Goal: Register for event/course

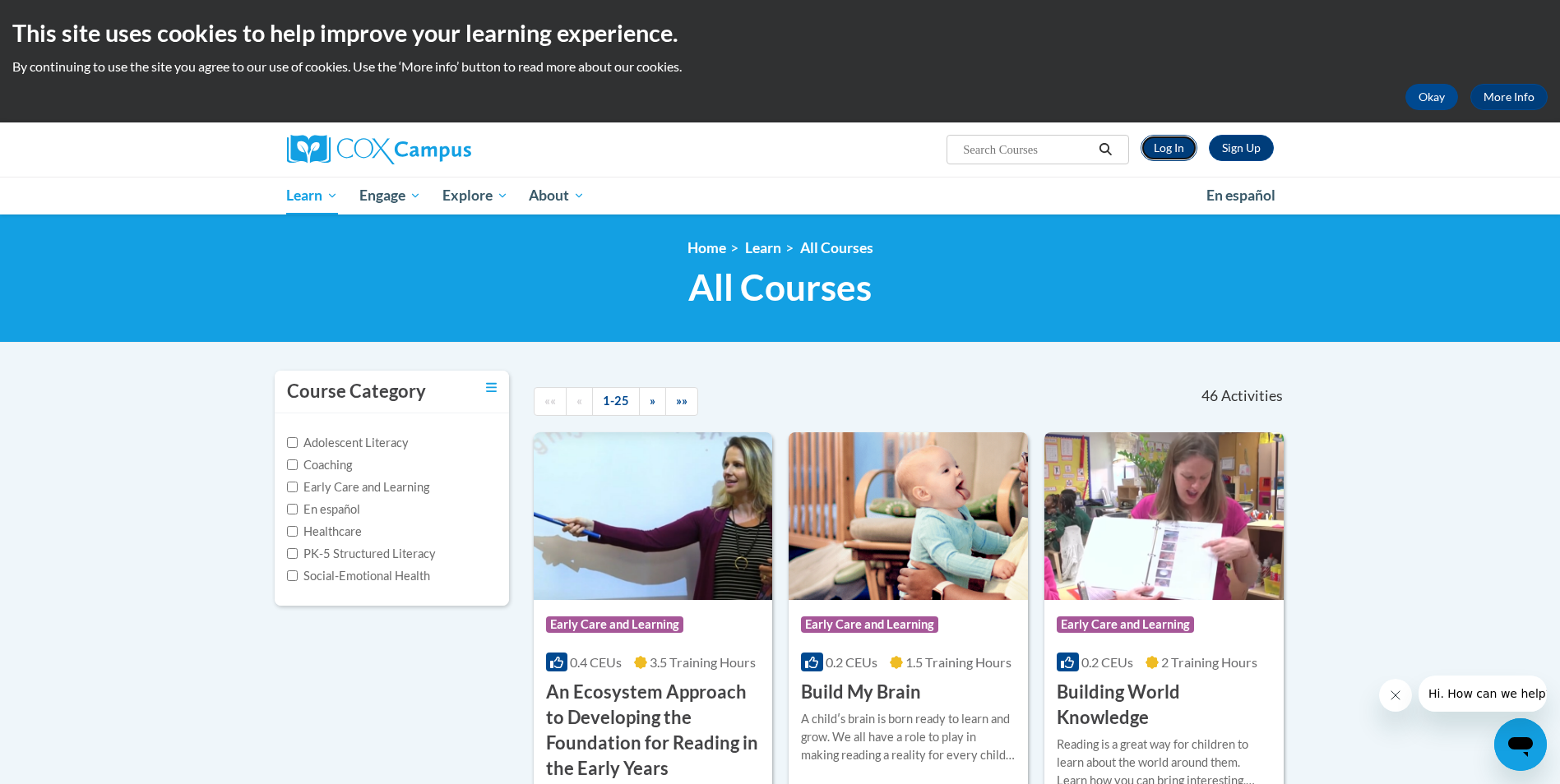
click at [1172, 151] on link "Log In" at bounding box center [1168, 148] width 56 height 26
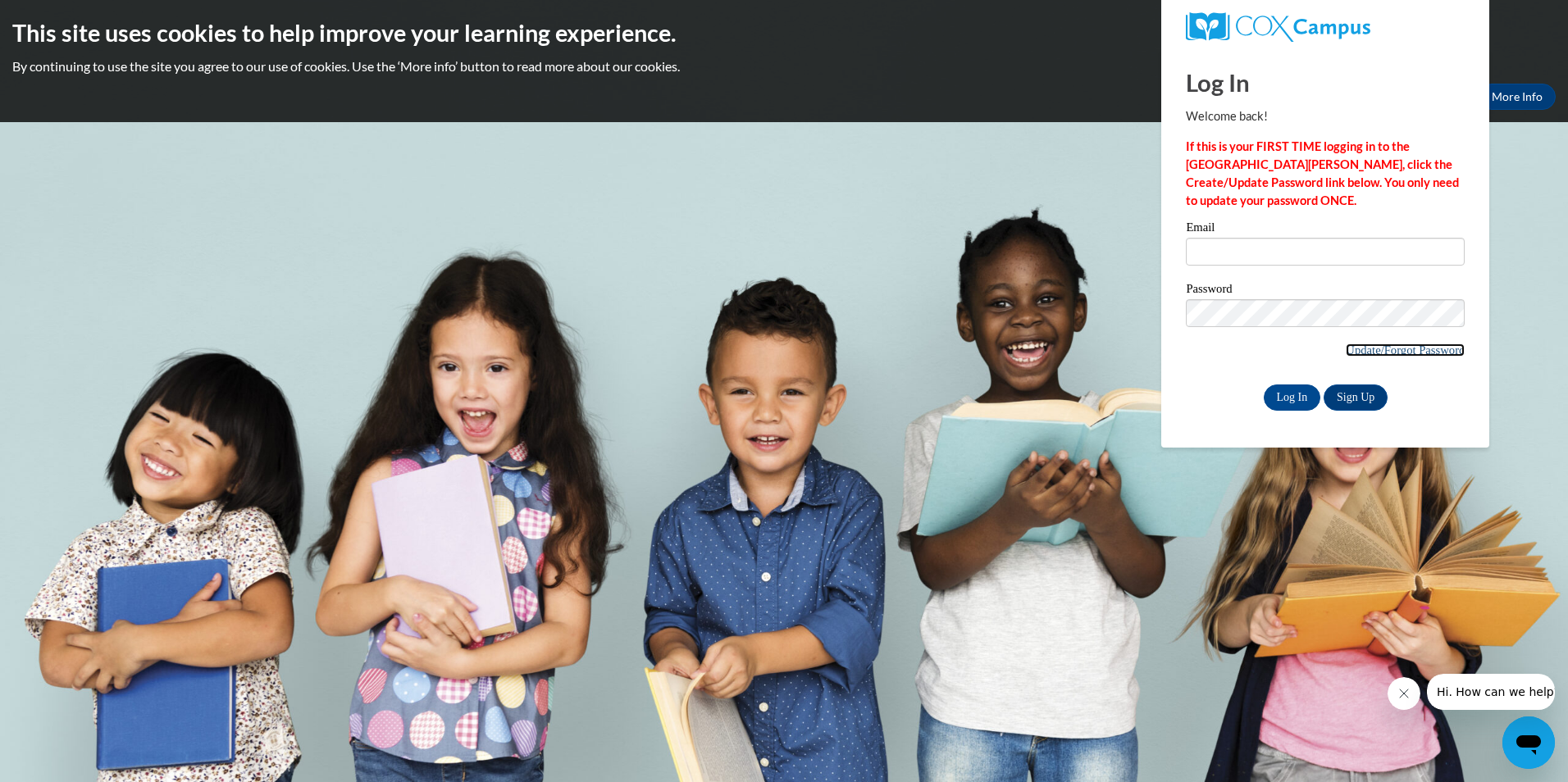
click at [1407, 348] on link "Update/Forgot Password" at bounding box center [1405, 350] width 119 height 13
click at [1358, 398] on link "Sign Up" at bounding box center [1355, 398] width 64 height 26
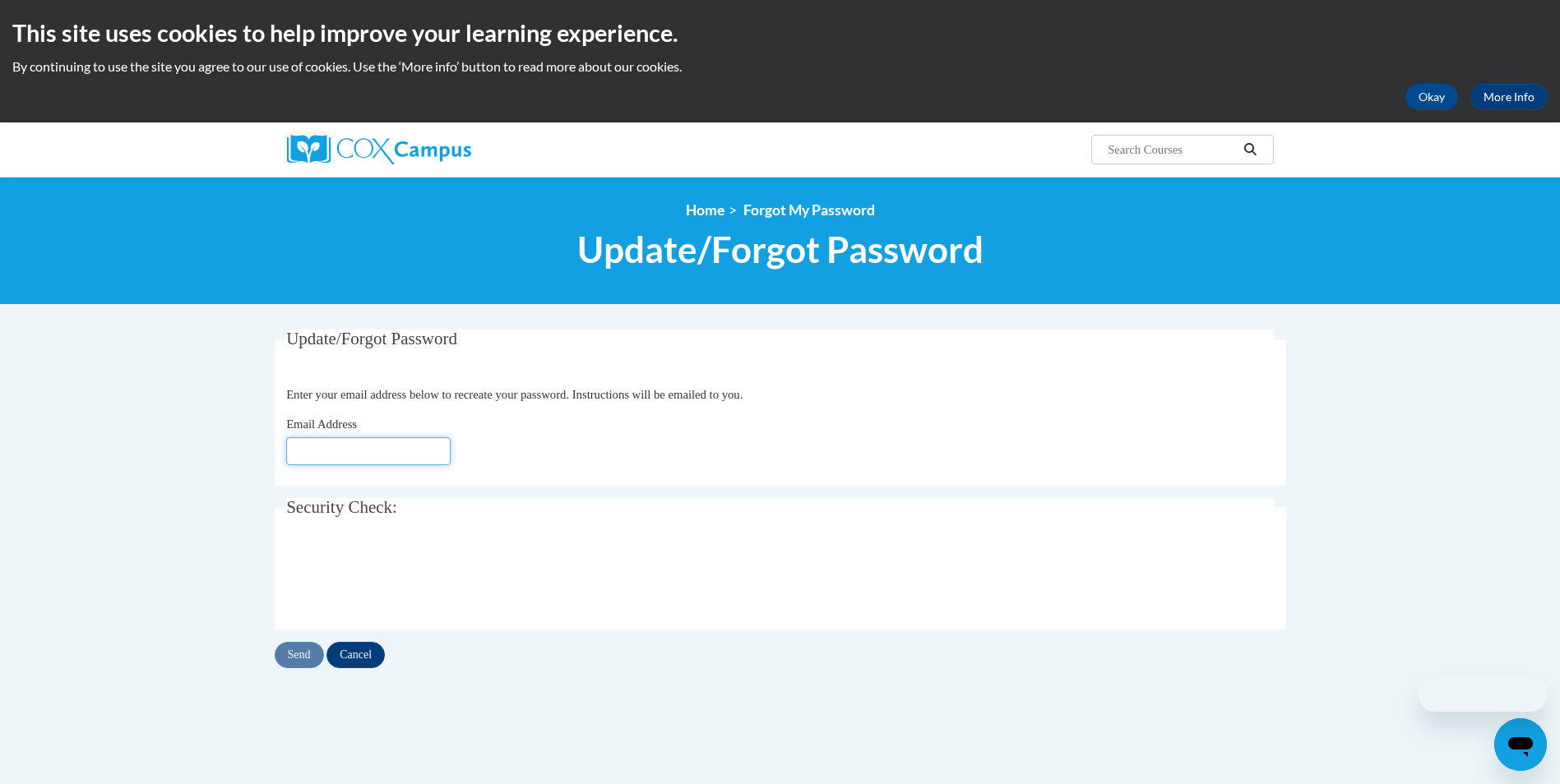
click at [357, 452] on input "Email Address" at bounding box center [369, 452] width 164 height 28
click at [384, 440] on input "Email Address" at bounding box center [369, 452] width 164 height 28
type input "[EMAIL_ADDRESS][DOMAIN_NAME]"
click at [309, 651] on input "Send" at bounding box center [298, 655] width 49 height 26
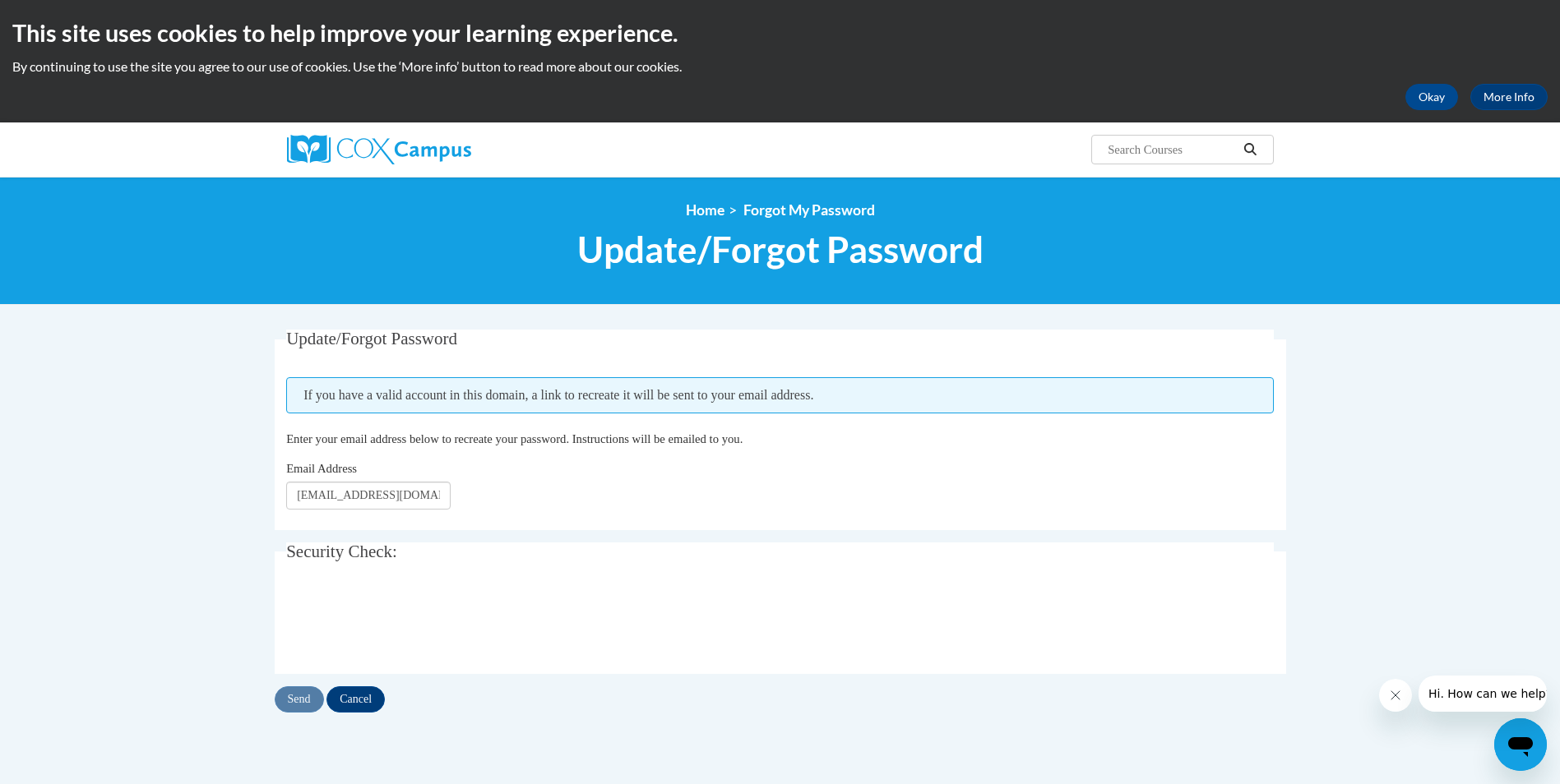
click at [775, 224] on div "<en>Home</en><fr>Accueil</fr><de>Zuhause</de><it>Casa</it><es>Casa</es><pt>Casa…" at bounding box center [780, 240] width 1036 height 78
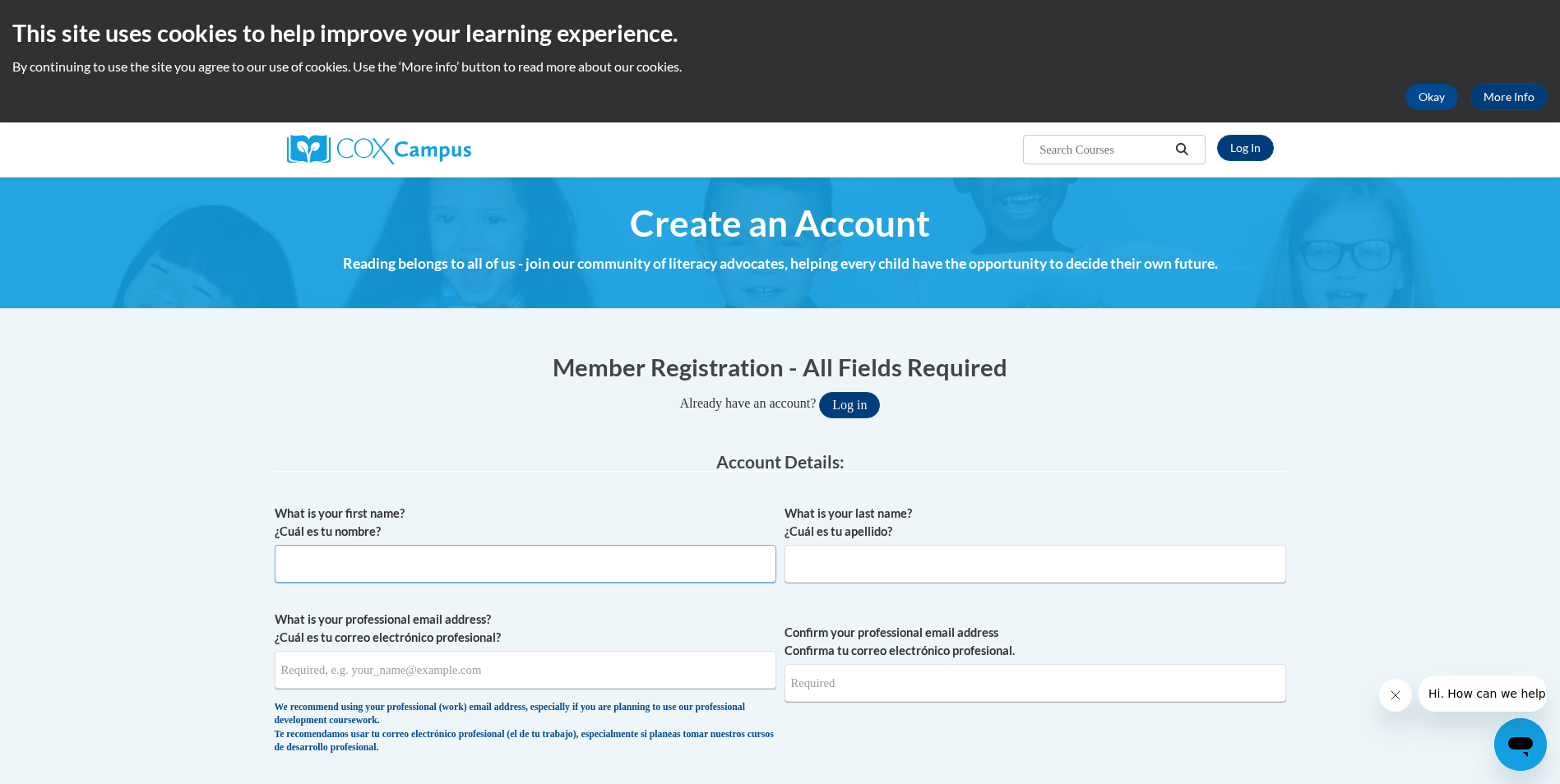
click at [350, 573] on input "What is your first name? ¿Cuál es tu nombre?" at bounding box center [525, 563] width 502 height 38
type input "d"
type input "D"
type input "e"
type input "destiny"
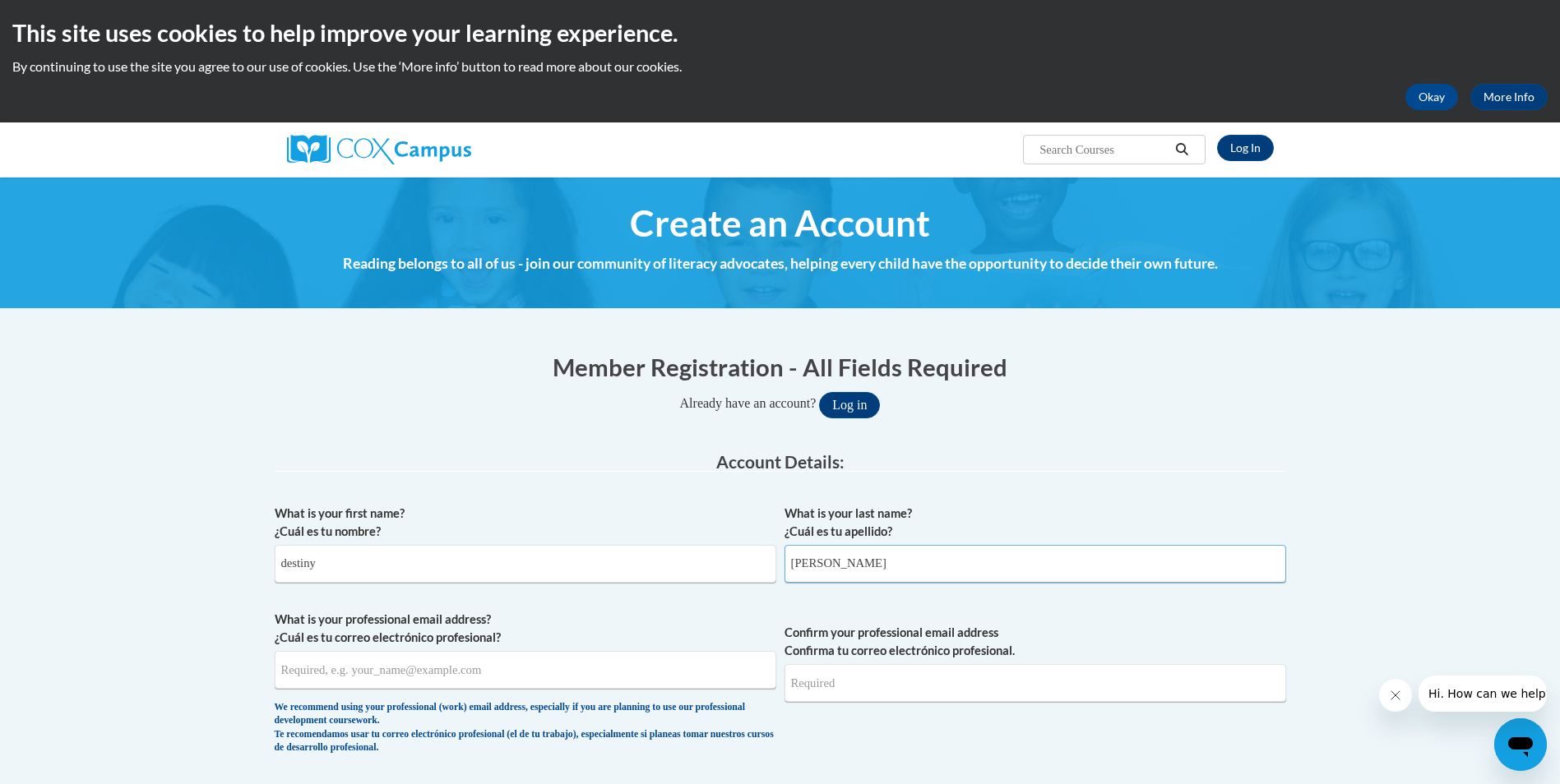
type input "[PERSON_NAME]"
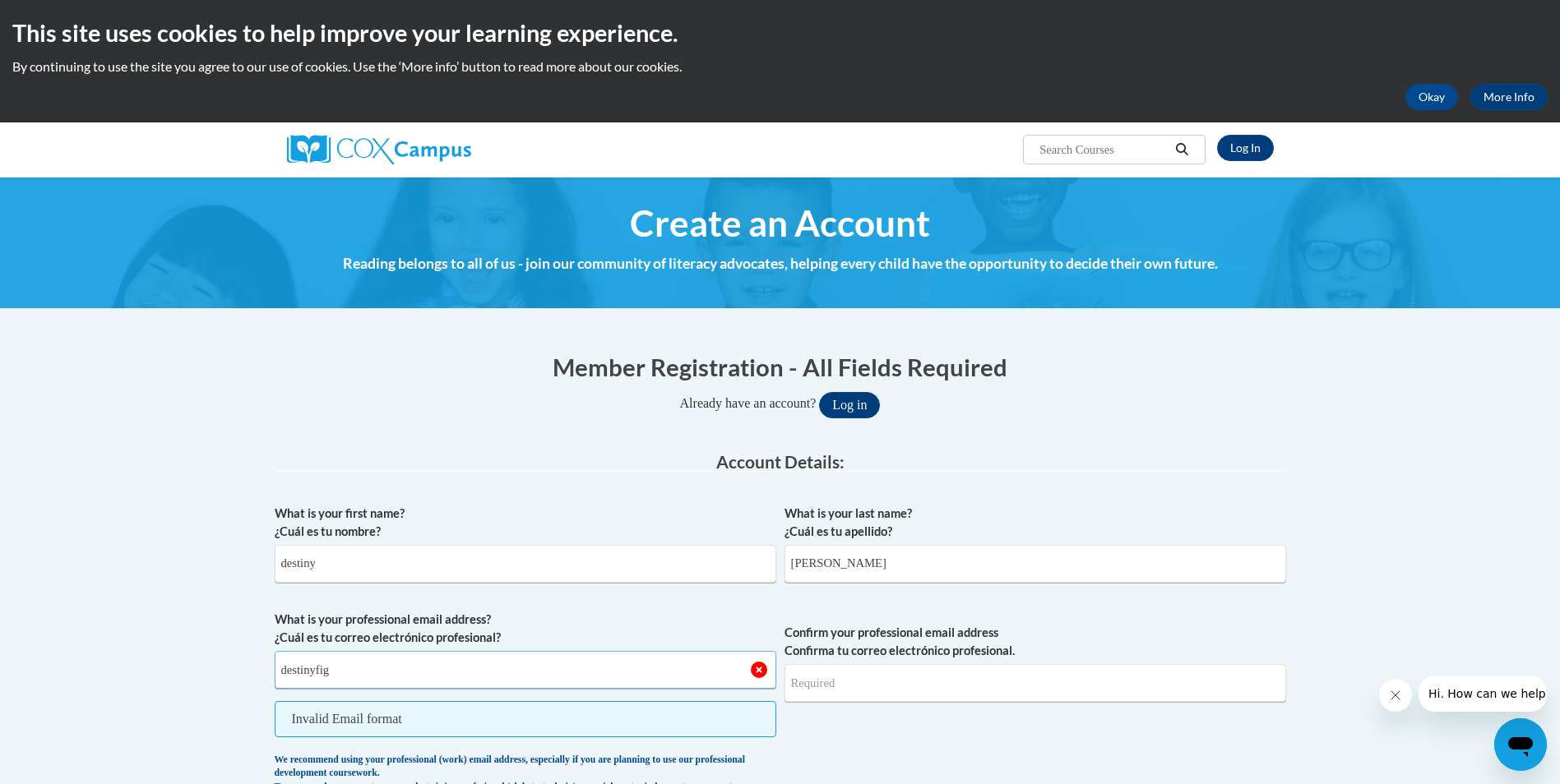
type input "[EMAIL_ADDRESS][DOMAIN_NAME]"
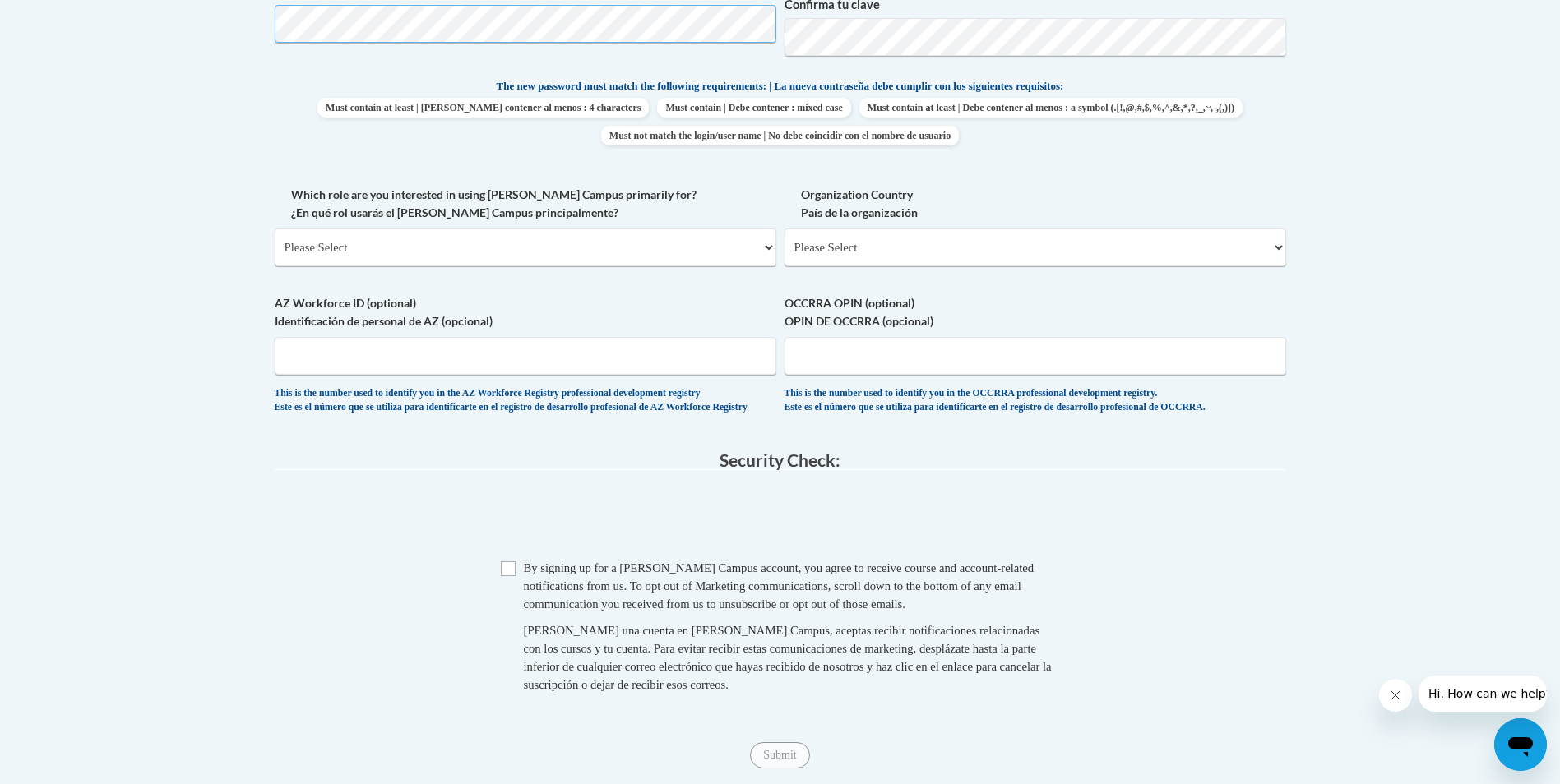
scroll to position [822, 0]
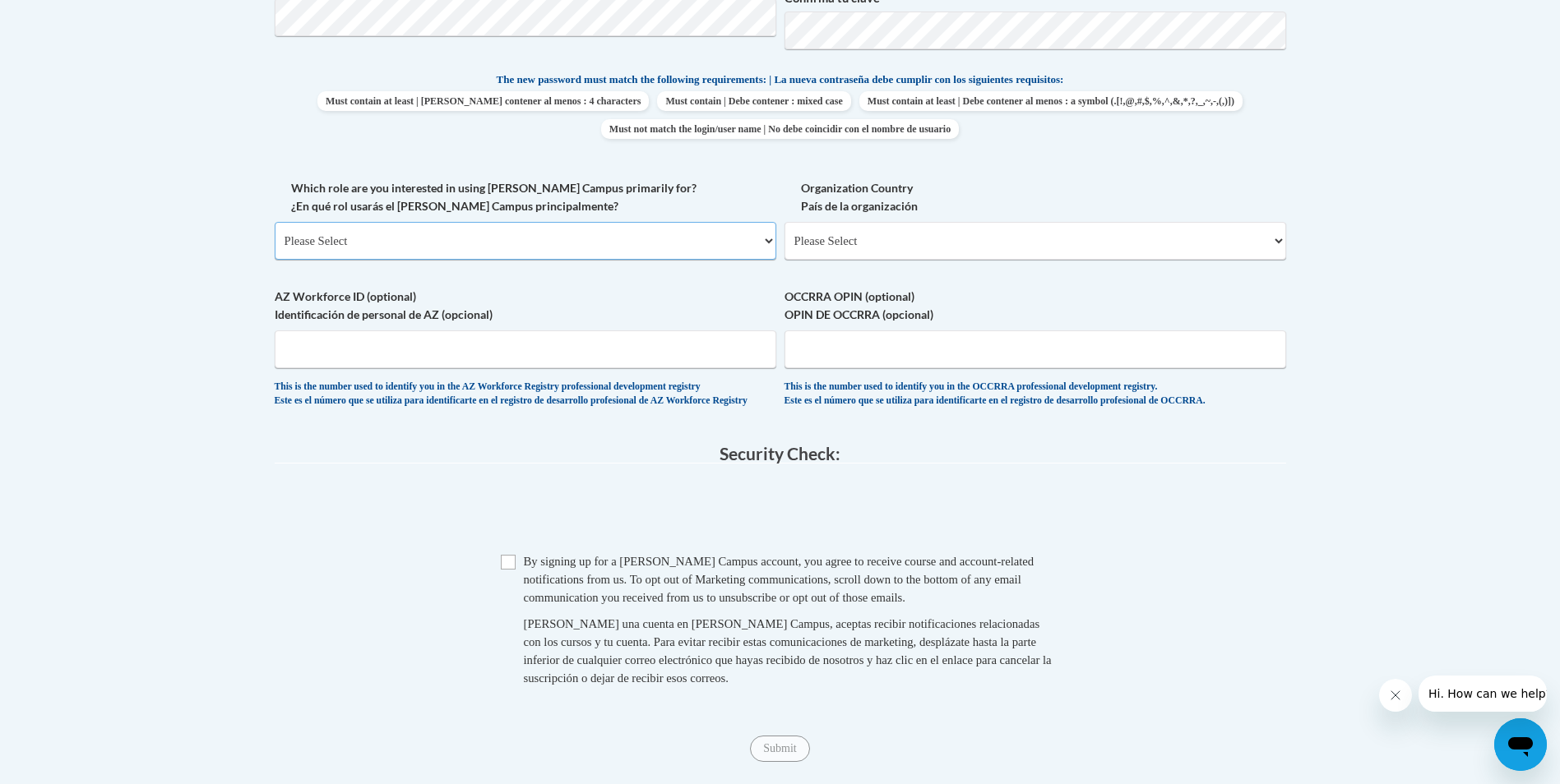
click at [373, 246] on select "Please Select College/University | Colegio/Universidad Community/Nonprofit Part…" at bounding box center [525, 240] width 502 height 38
drag, startPoint x: 558, startPoint y: 445, endPoint x: 651, endPoint y: 410, distance: 99.4
click at [561, 432] on fieldset "Account Details: xcvbxvcb Biography New Photo (GIF / JPEG) What is your first n…" at bounding box center [780, 31] width 1011 height 802
click at [913, 236] on select "Please Select [GEOGRAPHIC_DATA] | [GEOGRAPHIC_DATA] Outside of [GEOGRAPHIC_DATA…" at bounding box center [1034, 240] width 502 height 38
select select "ad49bcad-a171-4b2e-b99c-48b446064914"
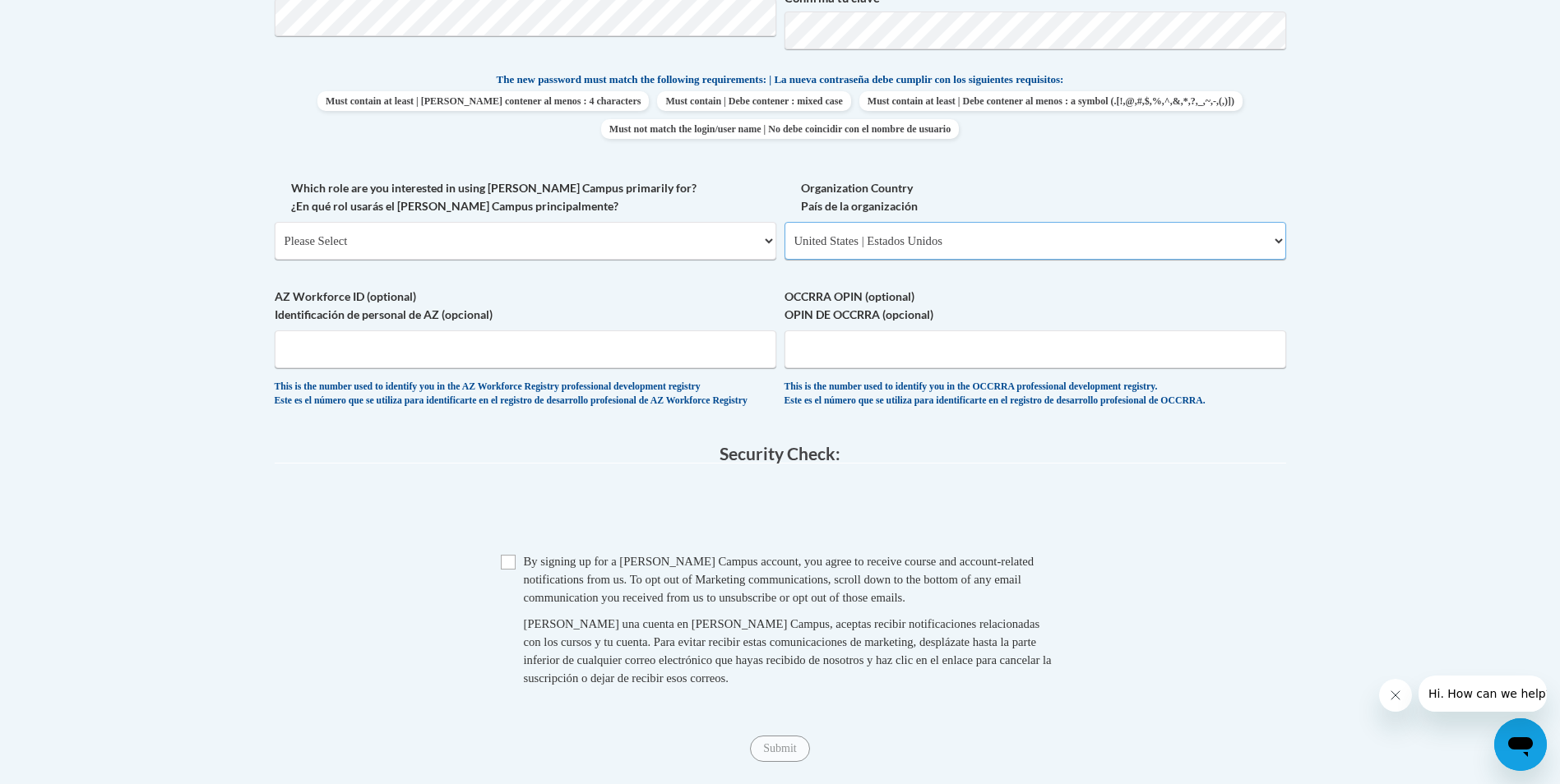
click at [784, 222] on select "Please Select [GEOGRAPHIC_DATA] | [GEOGRAPHIC_DATA] Outside of [GEOGRAPHIC_DATA…" at bounding box center [1034, 240] width 502 height 38
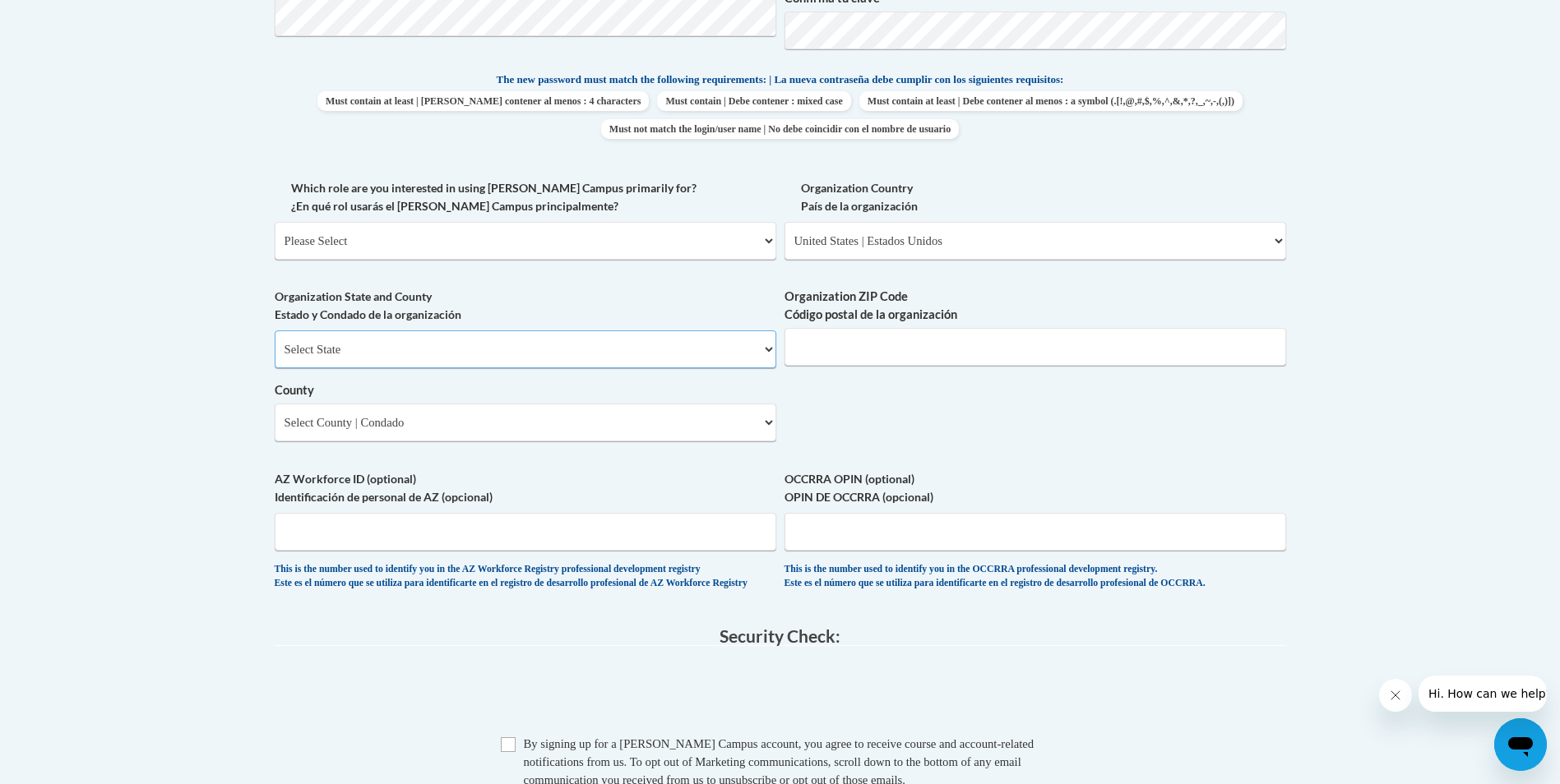
click at [769, 352] on select "Select State [US_STATE] [US_STATE] [US_STATE] [US_STATE] [US_STATE] [US_STATE] …" at bounding box center [525, 349] width 502 height 38
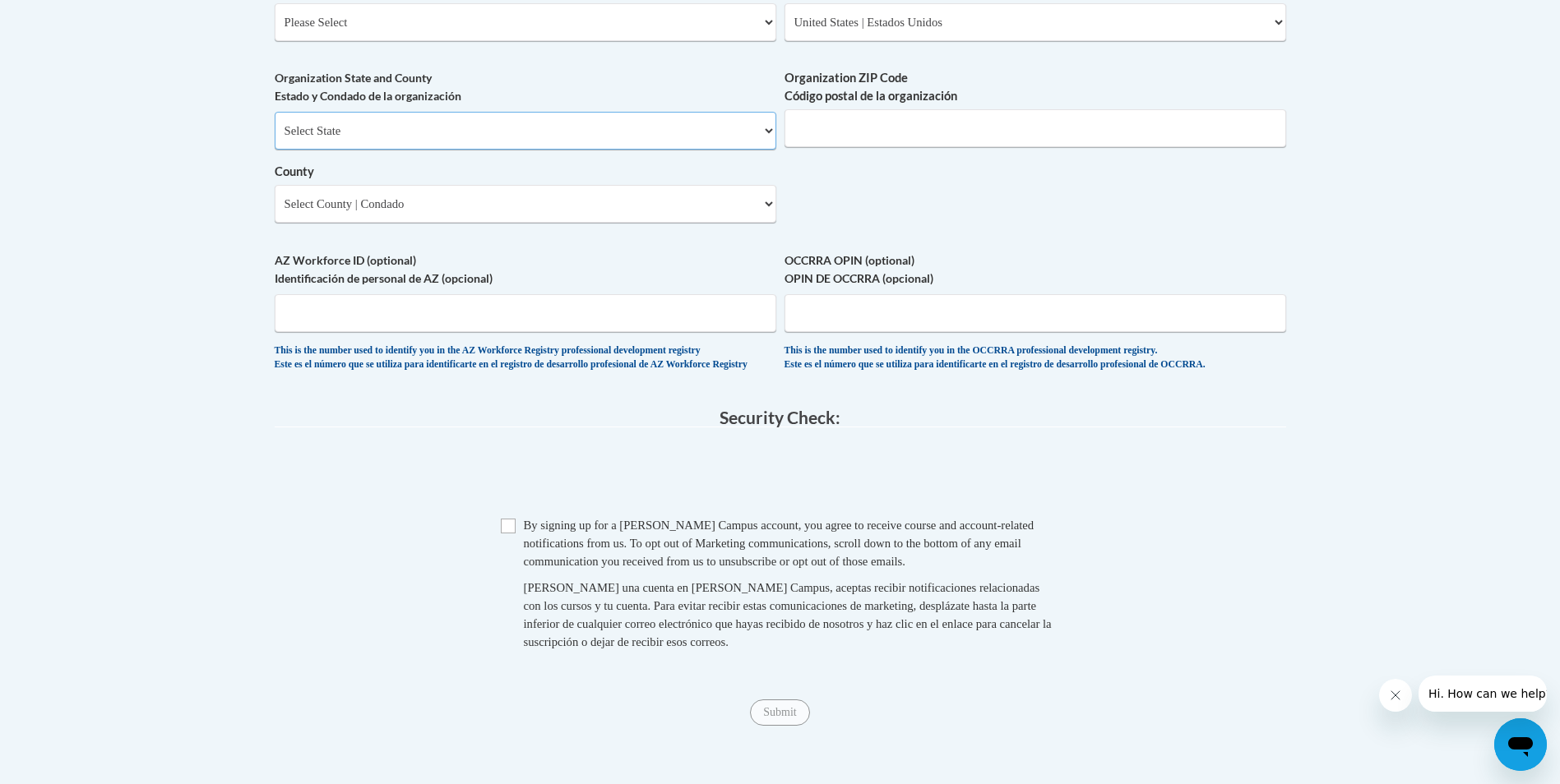
scroll to position [1068, 0]
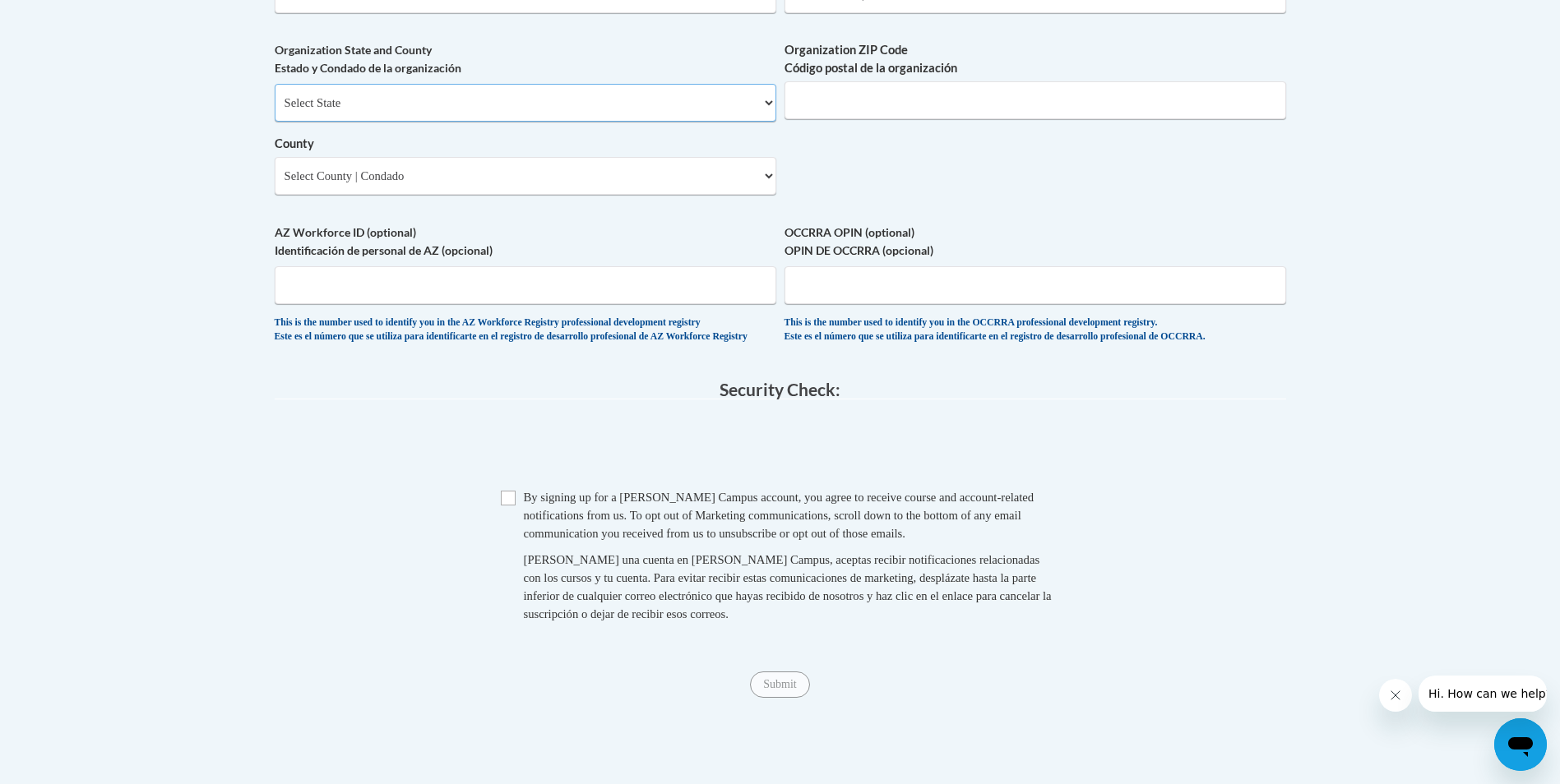
click at [754, 109] on select "Select State [US_STATE] [US_STATE] [US_STATE] [US_STATE] [US_STATE] [US_STATE] …" at bounding box center [525, 103] width 502 height 38
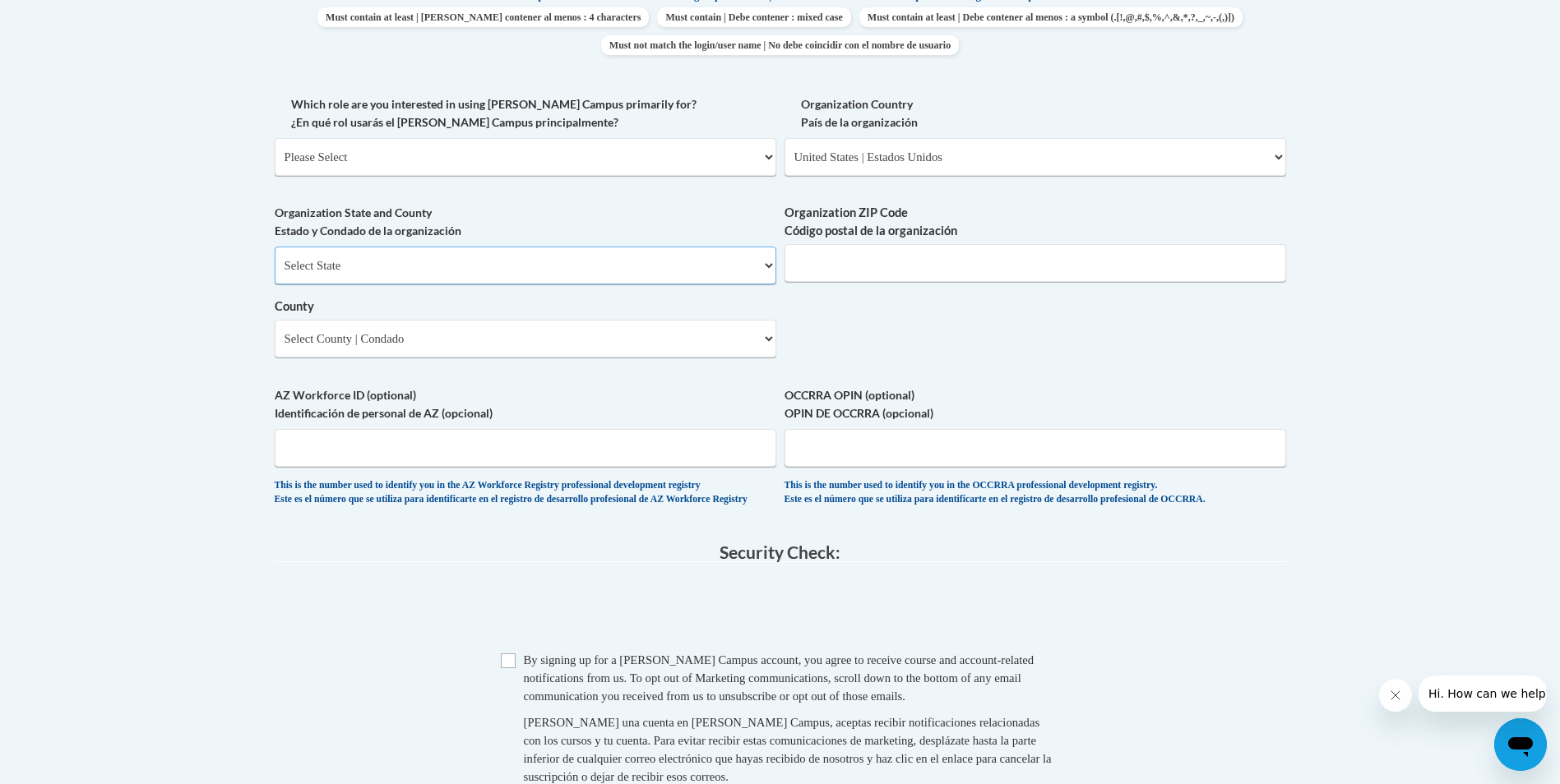
scroll to position [905, 0]
click at [763, 259] on select "Select State [US_STATE] [US_STATE] [US_STATE] [US_STATE] [US_STATE] [US_STATE] …" at bounding box center [525, 266] width 502 height 38
select select "[US_STATE]"
click at [274, 247] on select "Select State [US_STATE] [US_STATE] [US_STATE] [US_STATE] [US_STATE] [US_STATE] …" at bounding box center [525, 266] width 502 height 38
click at [1083, 266] on input "Organization ZIP Code Código postal de la organización" at bounding box center [1034, 263] width 502 height 38
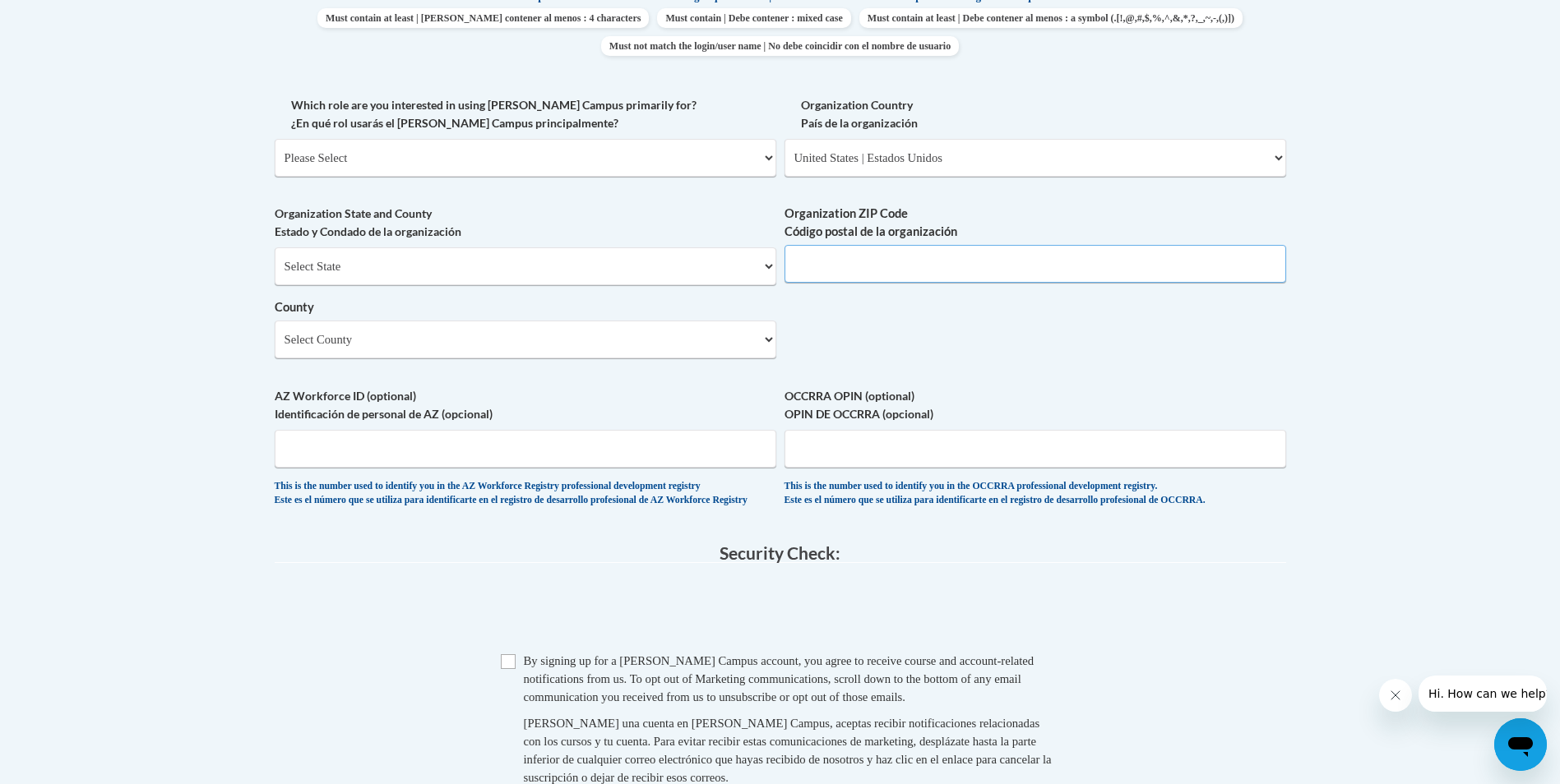
type input "44145"
click at [587, 347] on select "Select County [PERSON_NAME][GEOGRAPHIC_DATA] [GEOGRAPHIC_DATA] [GEOGRAPHIC_DATA…" at bounding box center [525, 339] width 502 height 38
select select "Cuyahoga"
click at [274, 320] on select "Select County [PERSON_NAME][GEOGRAPHIC_DATA] [GEOGRAPHIC_DATA] [GEOGRAPHIC_DATA…" at bounding box center [525, 339] width 502 height 38
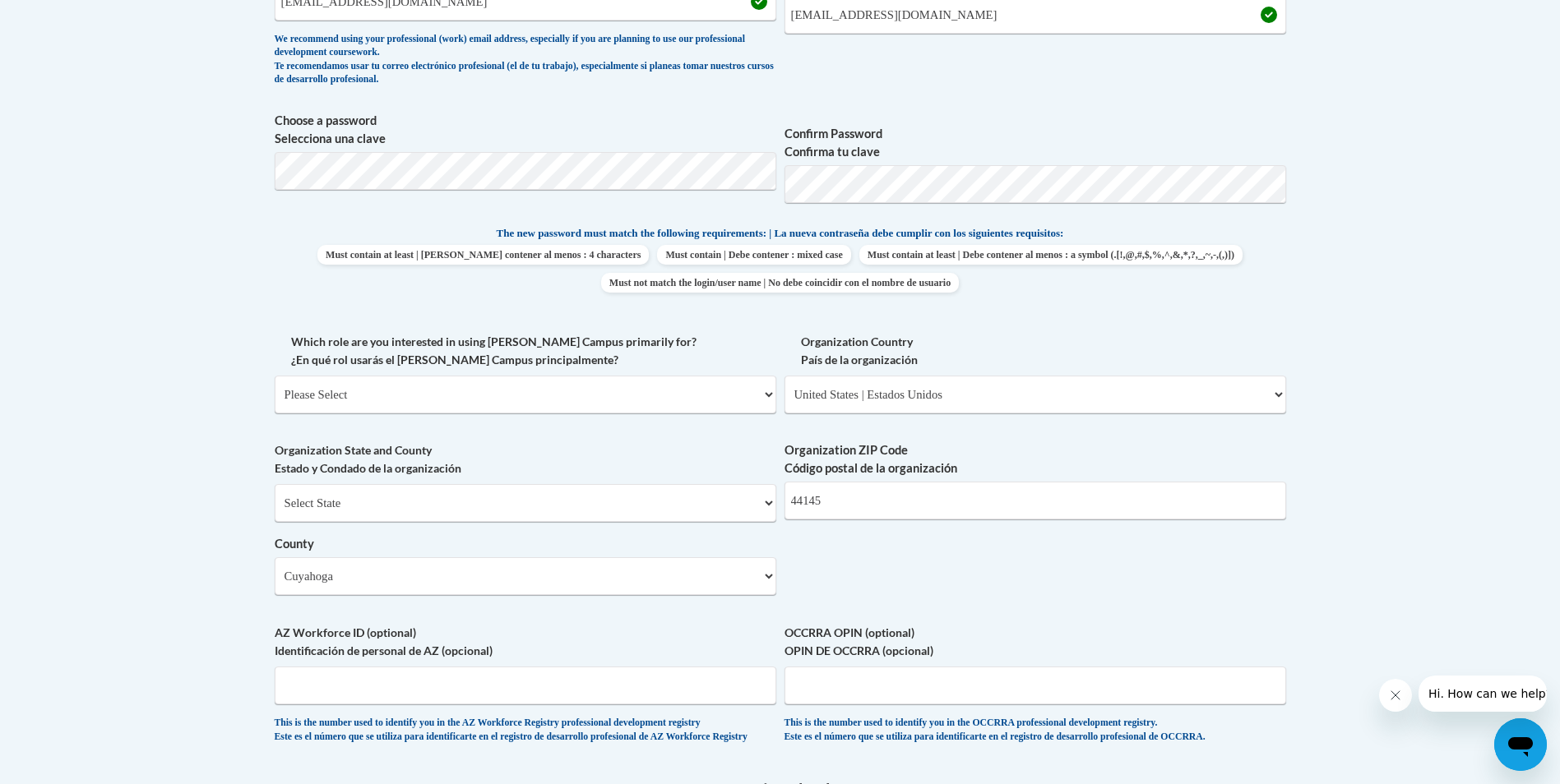
scroll to position [658, 0]
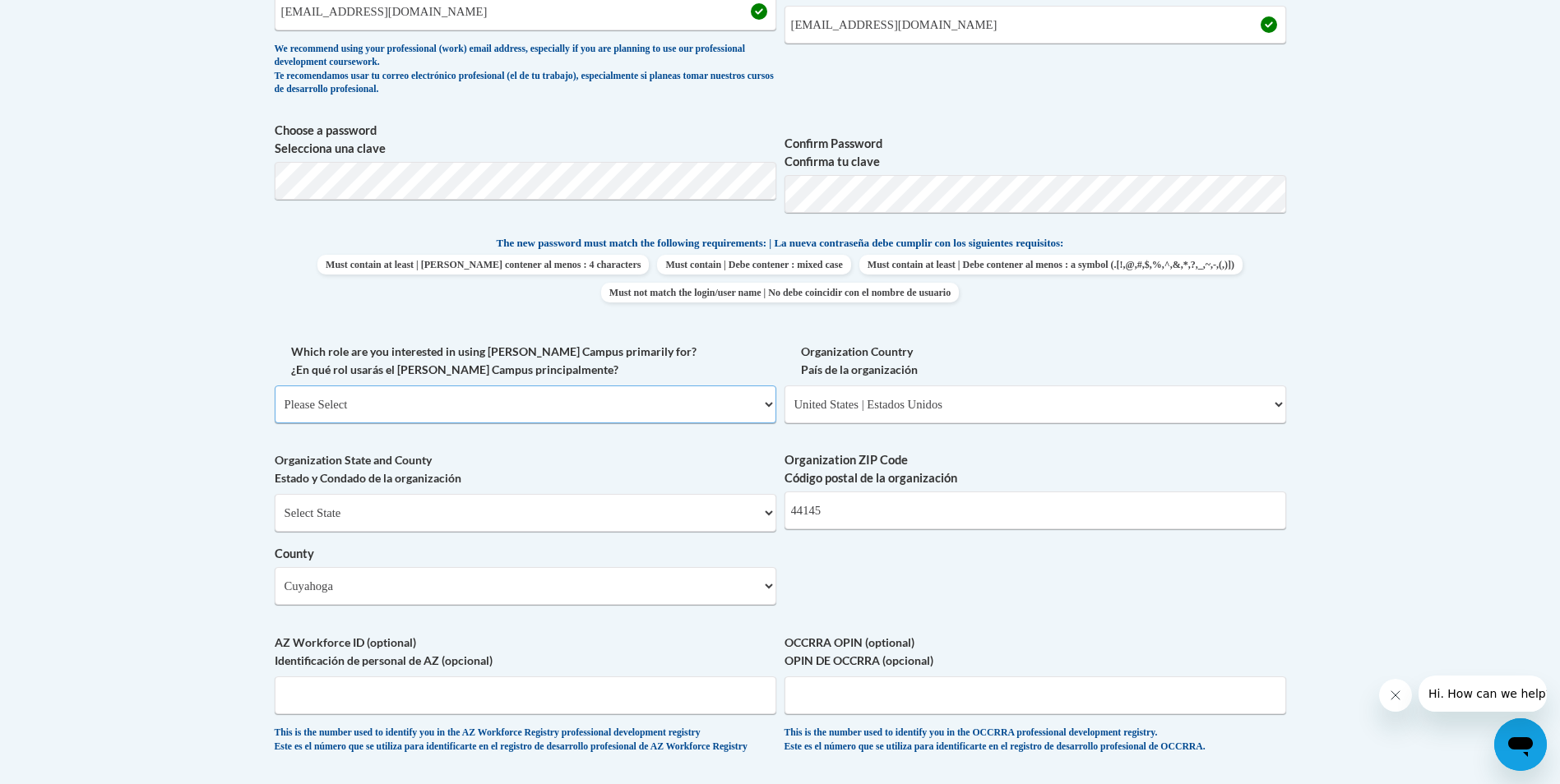
click at [755, 402] on select "Please Select College/University | Colegio/Universidad Community/Nonprofit Part…" at bounding box center [525, 404] width 502 height 38
select select "dc7172d6-9229-4d8e-ba4e-8a66fb6d7019"
click at [274, 386] on select "Please Select College/University | Colegio/Universidad Community/Nonprofit Part…" at bounding box center [525, 404] width 502 height 38
select select "null"
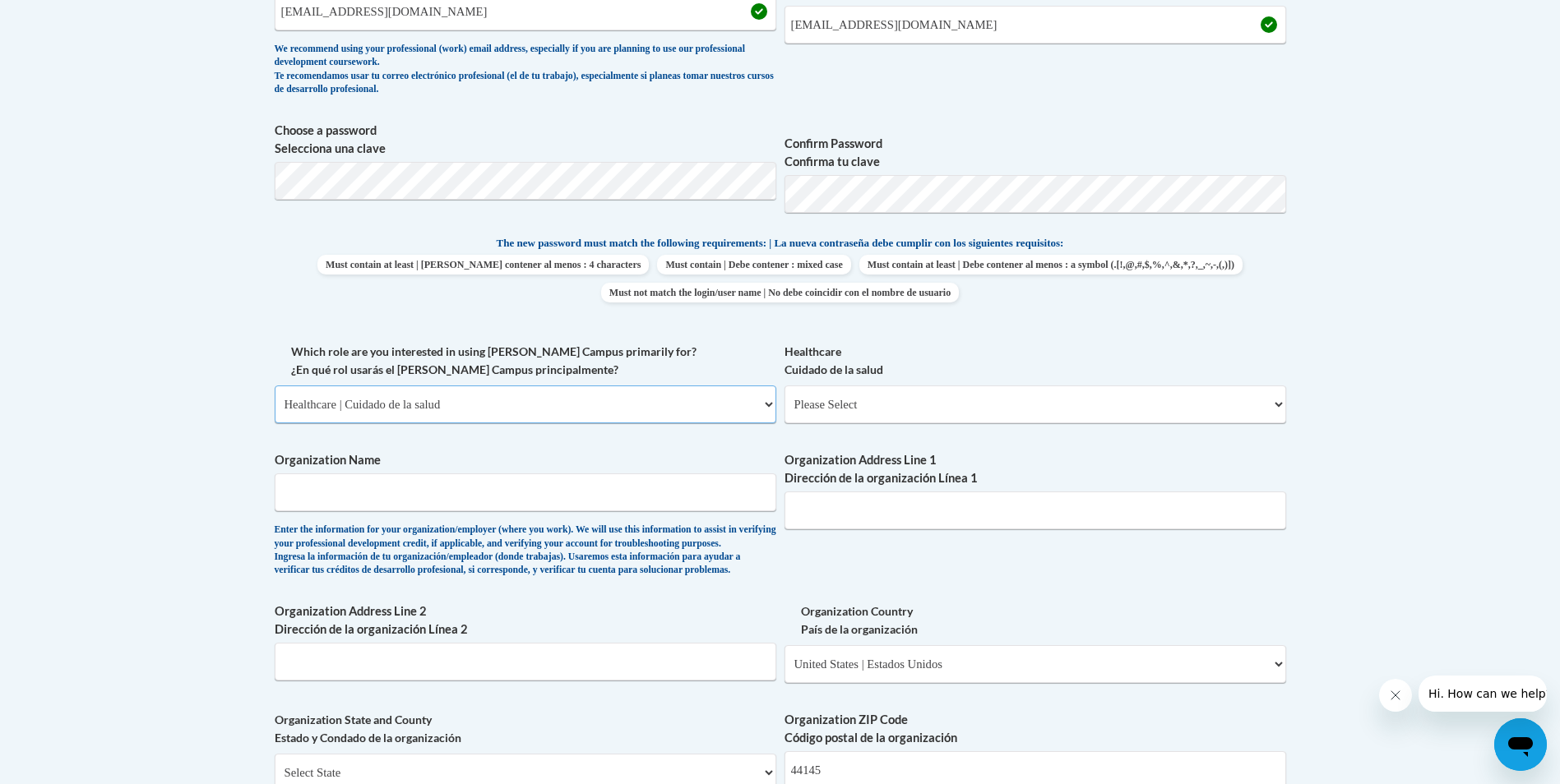
click at [765, 411] on select "Please Select College/University | Colegio/Universidad Community/Nonprofit Part…" at bounding box center [525, 404] width 502 height 38
click at [274, 386] on select "Please Select College/University | Colegio/Universidad Community/Nonprofit Part…" at bounding box center [525, 404] width 502 height 38
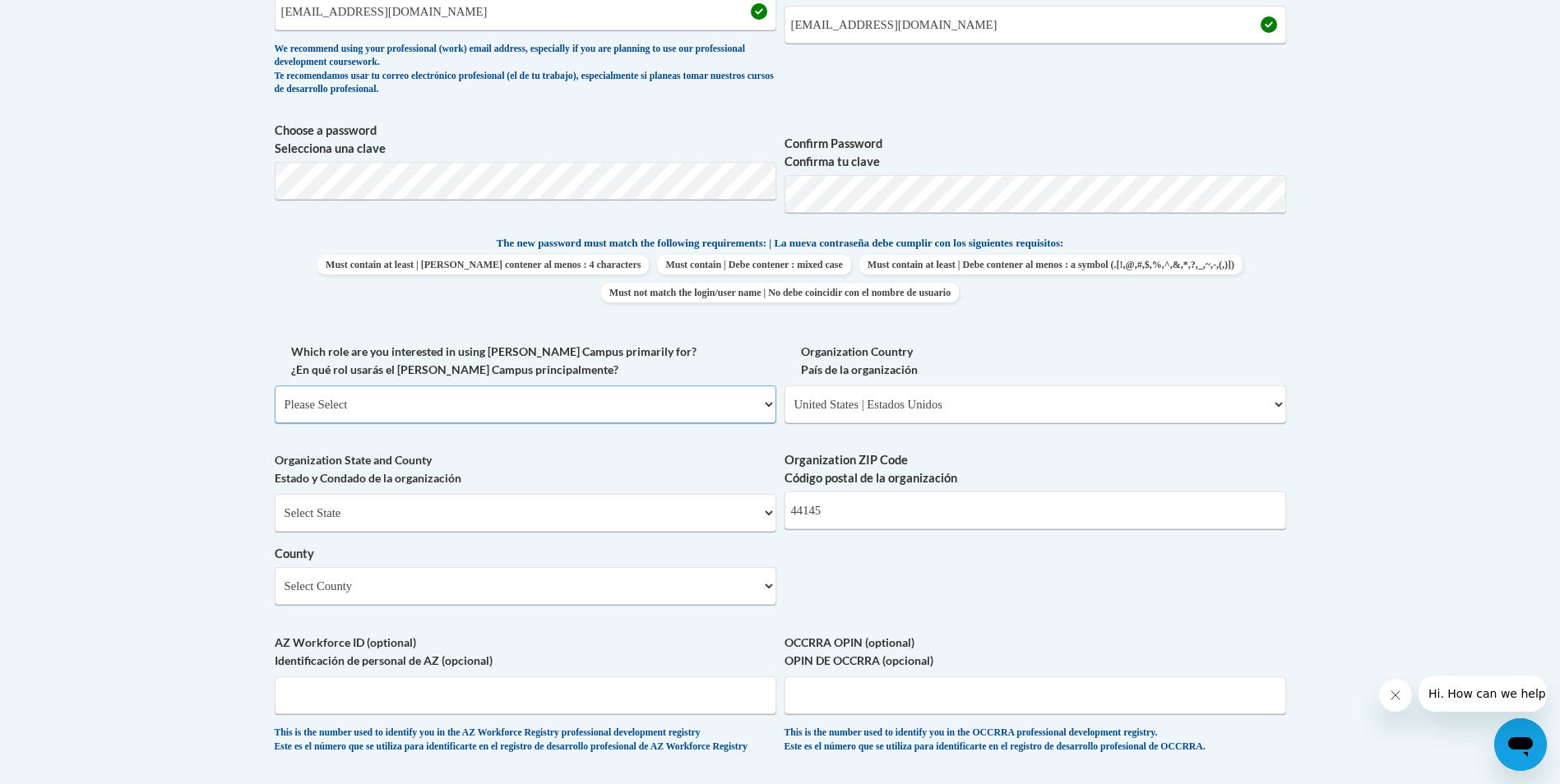
click at [746, 401] on select "Please Select College/University | Colegio/Universidad Community/Nonprofit Part…" at bounding box center [525, 404] width 502 height 38
click at [274, 386] on select "Please Select College/University | Colegio/Universidad Community/Nonprofit Part…" at bounding box center [525, 404] width 502 height 38
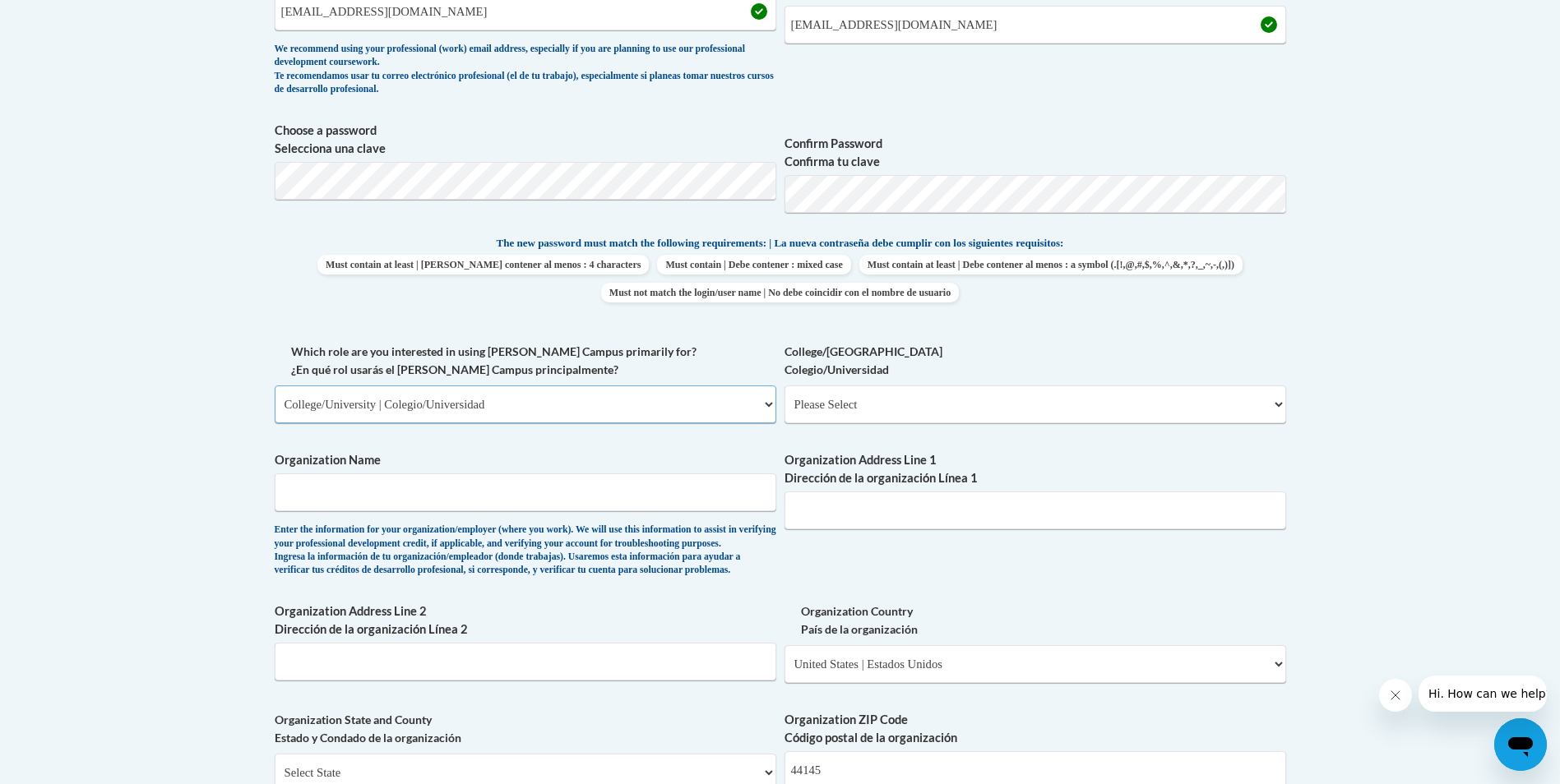
click at [763, 404] on select "Please Select College/University | Colegio/Universidad Community/Nonprofit Part…" at bounding box center [525, 404] width 502 height 38
click at [274, 386] on select "Please Select College/University | Colegio/Universidad Community/Nonprofit Part…" at bounding box center [525, 404] width 502 height 38
click at [771, 401] on select "Please Select College/University | Colegio/Universidad Community/Nonprofit Part…" at bounding box center [525, 404] width 502 height 38
click at [758, 409] on select "Please Select College/University | Colegio/Universidad Community/Nonprofit Part…" at bounding box center [525, 404] width 502 height 38
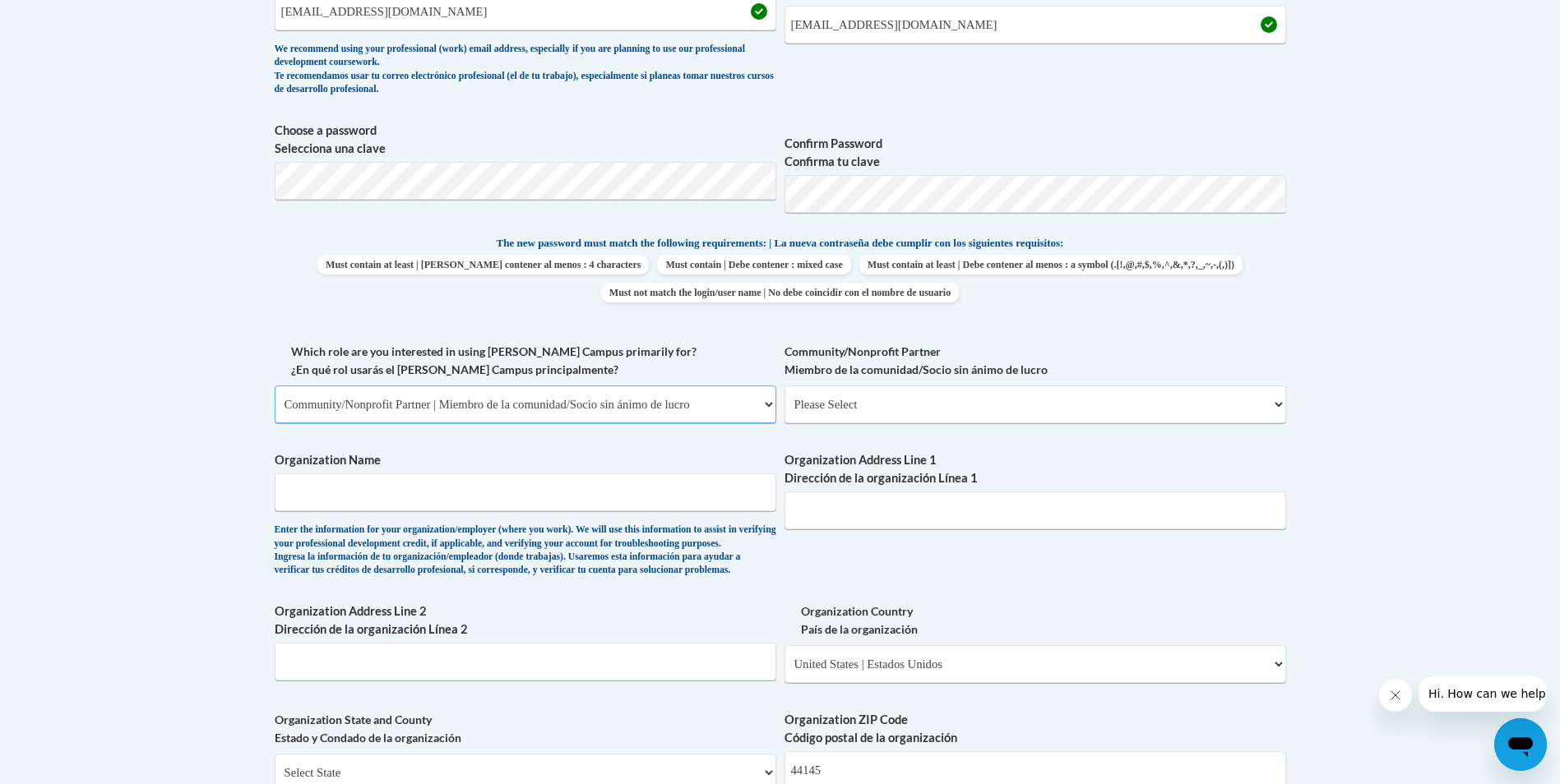
select select "fbf2d438-af2f-41f8-98f1-81c410e29de3"
click at [274, 386] on select "Please Select College/University | Colegio/Universidad Community/Nonprofit Part…" at bounding box center [525, 404] width 502 height 38
click at [540, 501] on input "Organization Name" at bounding box center [525, 492] width 502 height 38
type input "the learning experience."
click at [991, 509] on input "Organization Address Line 1 Dirección de la organización Línea 1" at bounding box center [1034, 510] width 502 height 38
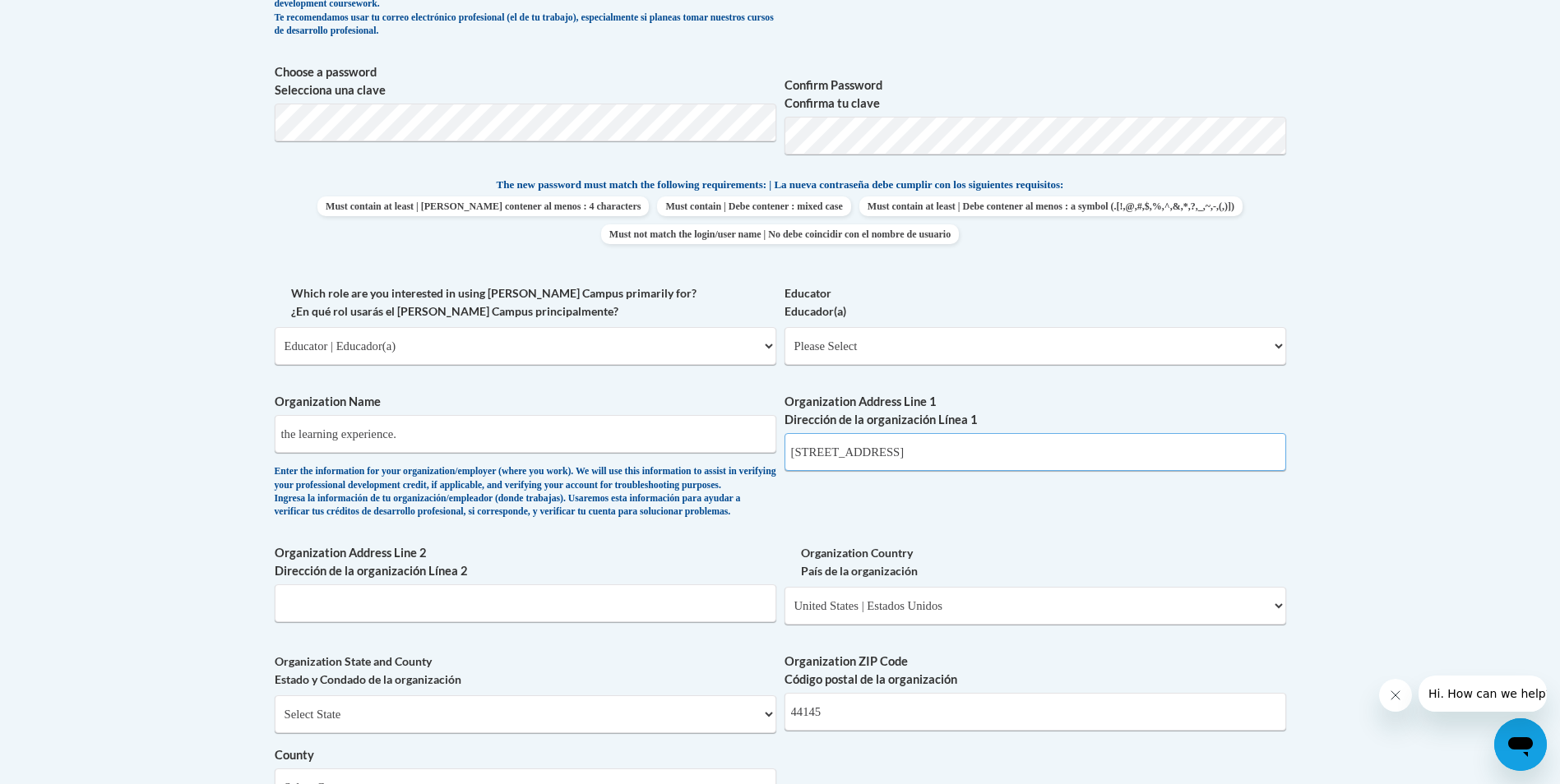
scroll to position [741, 0]
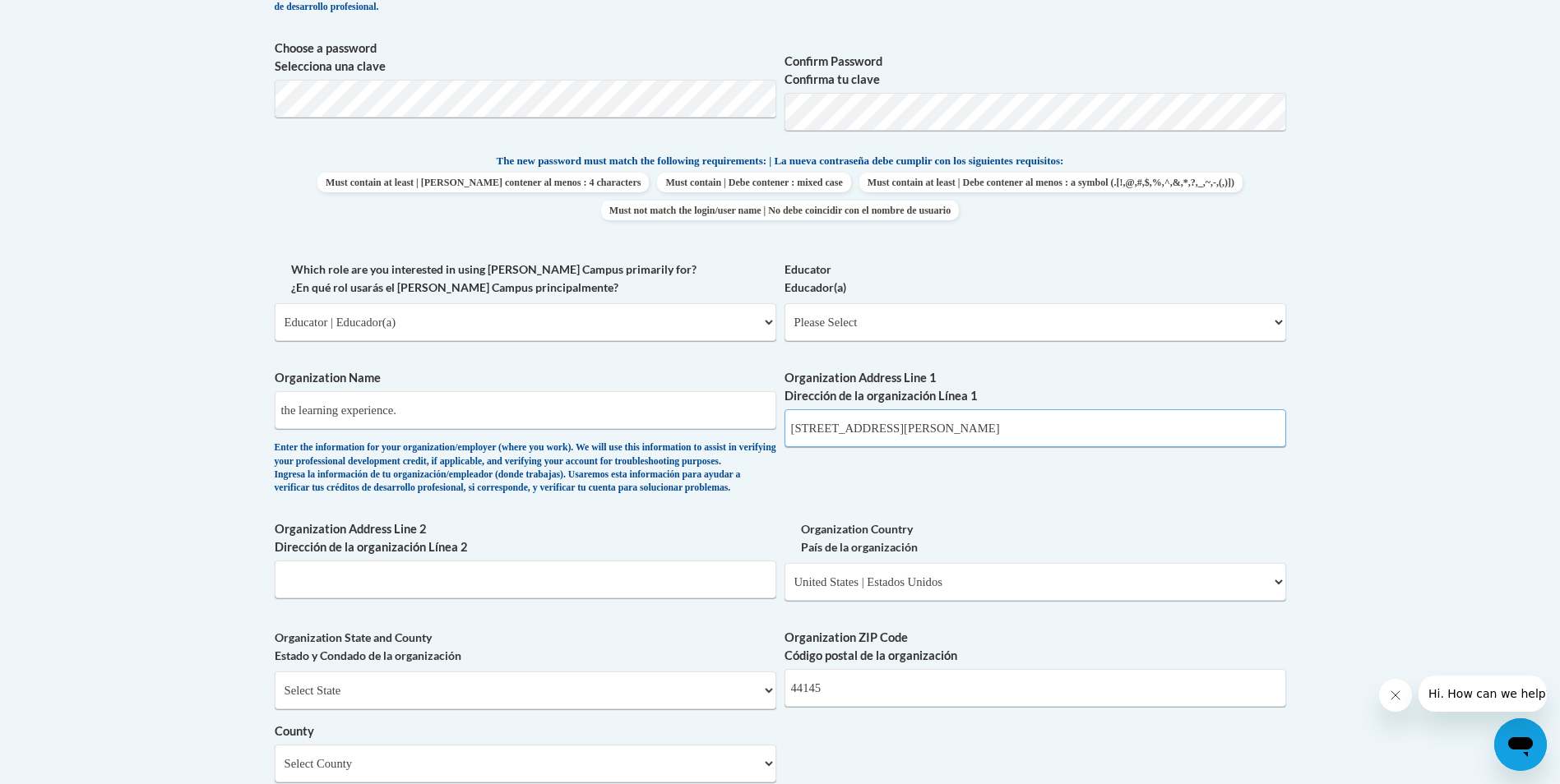
type input "25211 center ridge rd wes"
click at [1127, 316] on select "Please Select Early Learning/Daycare Teacher/Family Home Care Provider | Maestr…" at bounding box center [1034, 322] width 502 height 38
select select "5e2af403-4f2c-4e49-a02f-103e55d7b75b"
click at [784, 304] on select "Please Select Early Learning/Daycare Teacher/Family Home Care Provider | Maestr…" at bounding box center [1034, 322] width 502 height 38
click at [1011, 422] on input "25211 center ridge rd wes" at bounding box center [1034, 428] width 502 height 38
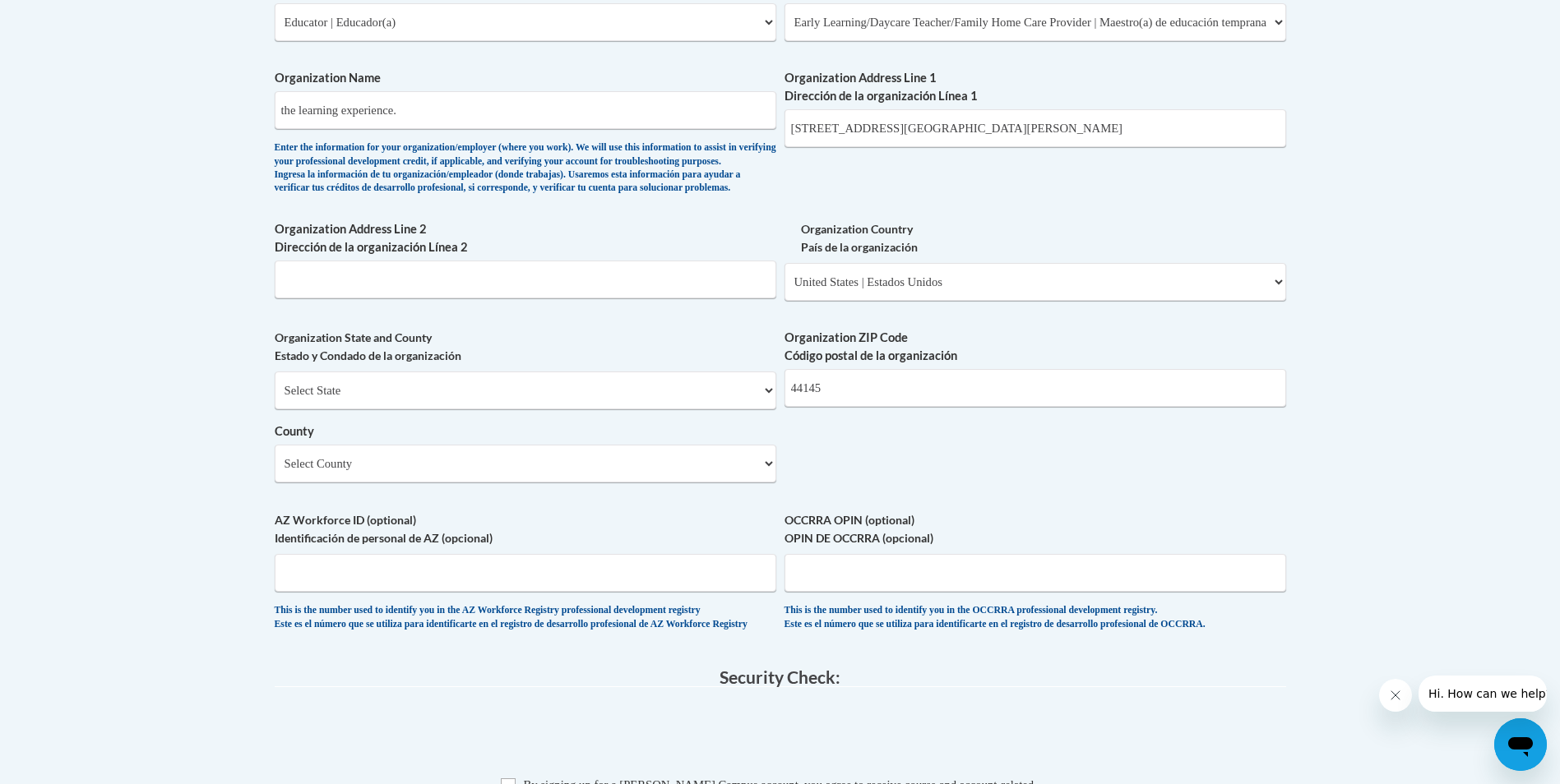
scroll to position [1019, 0]
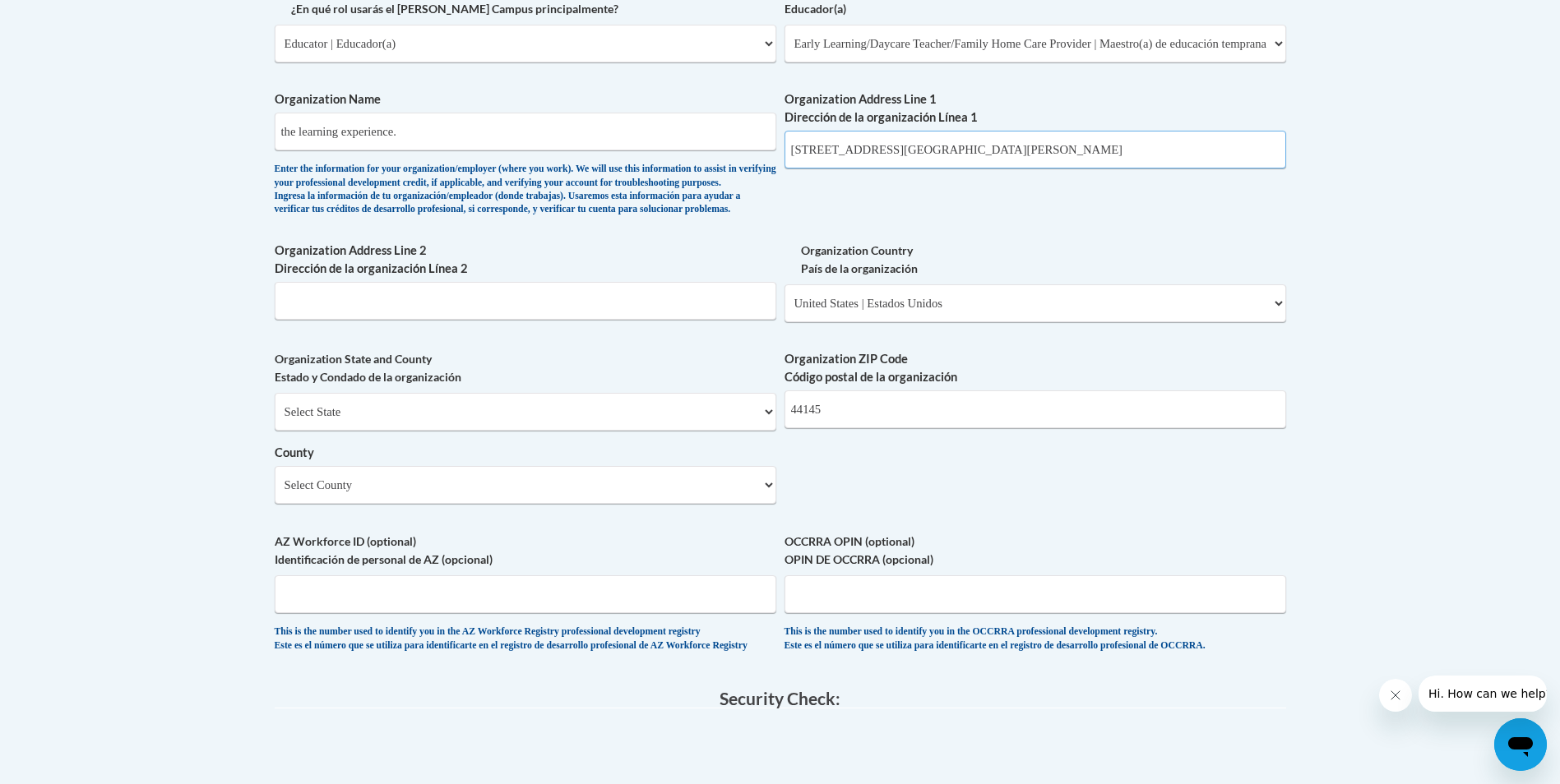
click at [993, 146] on input "25211 center ridge rd westlake o" at bounding box center [1034, 150] width 502 height 38
type input "25211 center ridge rd"
click at [755, 431] on select "Select State Alabama Alaska Arizona Arkansas California Colorado Connecticut De…" at bounding box center [525, 412] width 502 height 38
select select "Ohio"
click at [274, 420] on select "Select State Alabama Alaska Arizona Arkansas California Colorado Connecticut De…" at bounding box center [525, 412] width 502 height 38
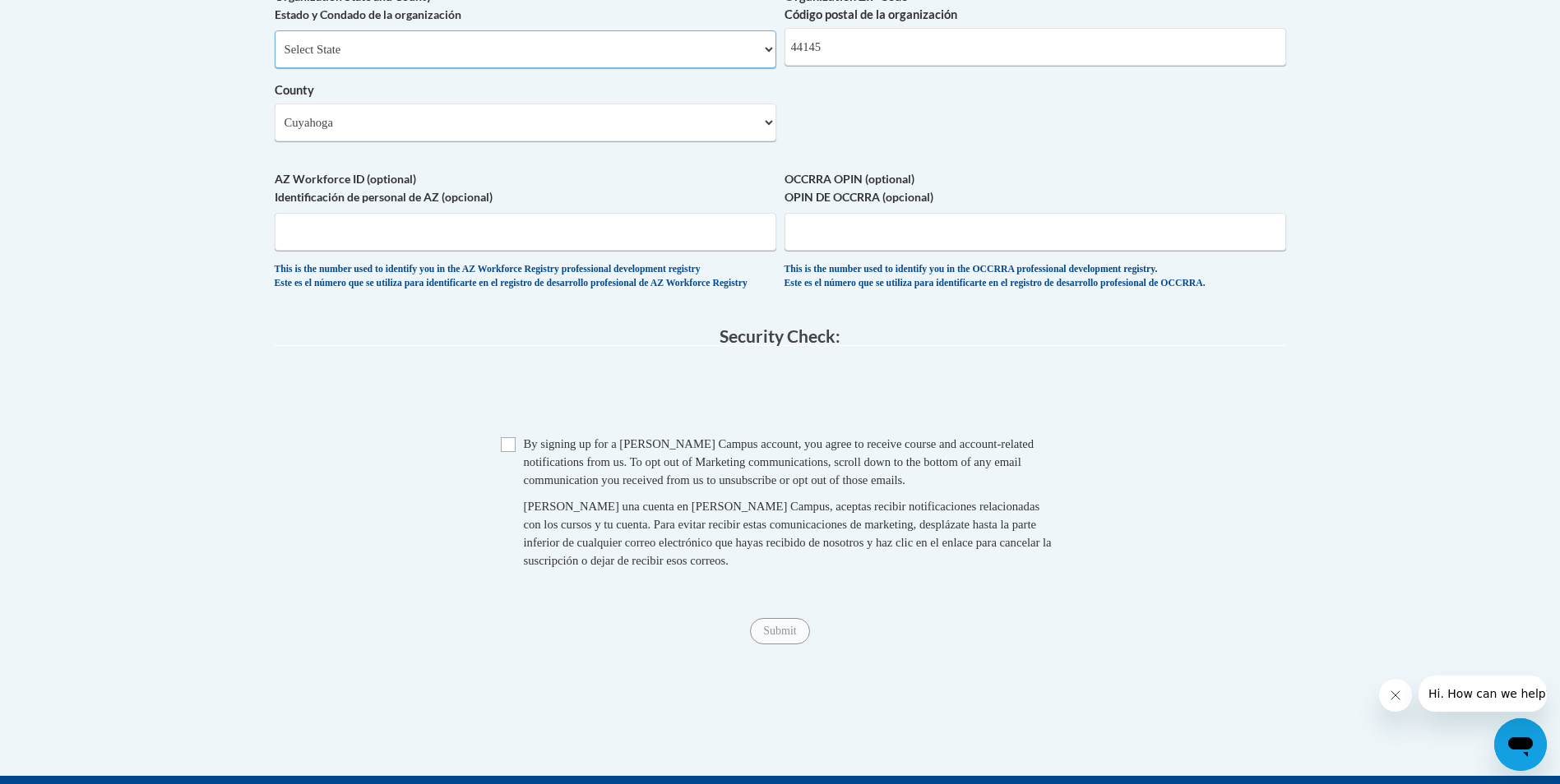
scroll to position [1430, 0]
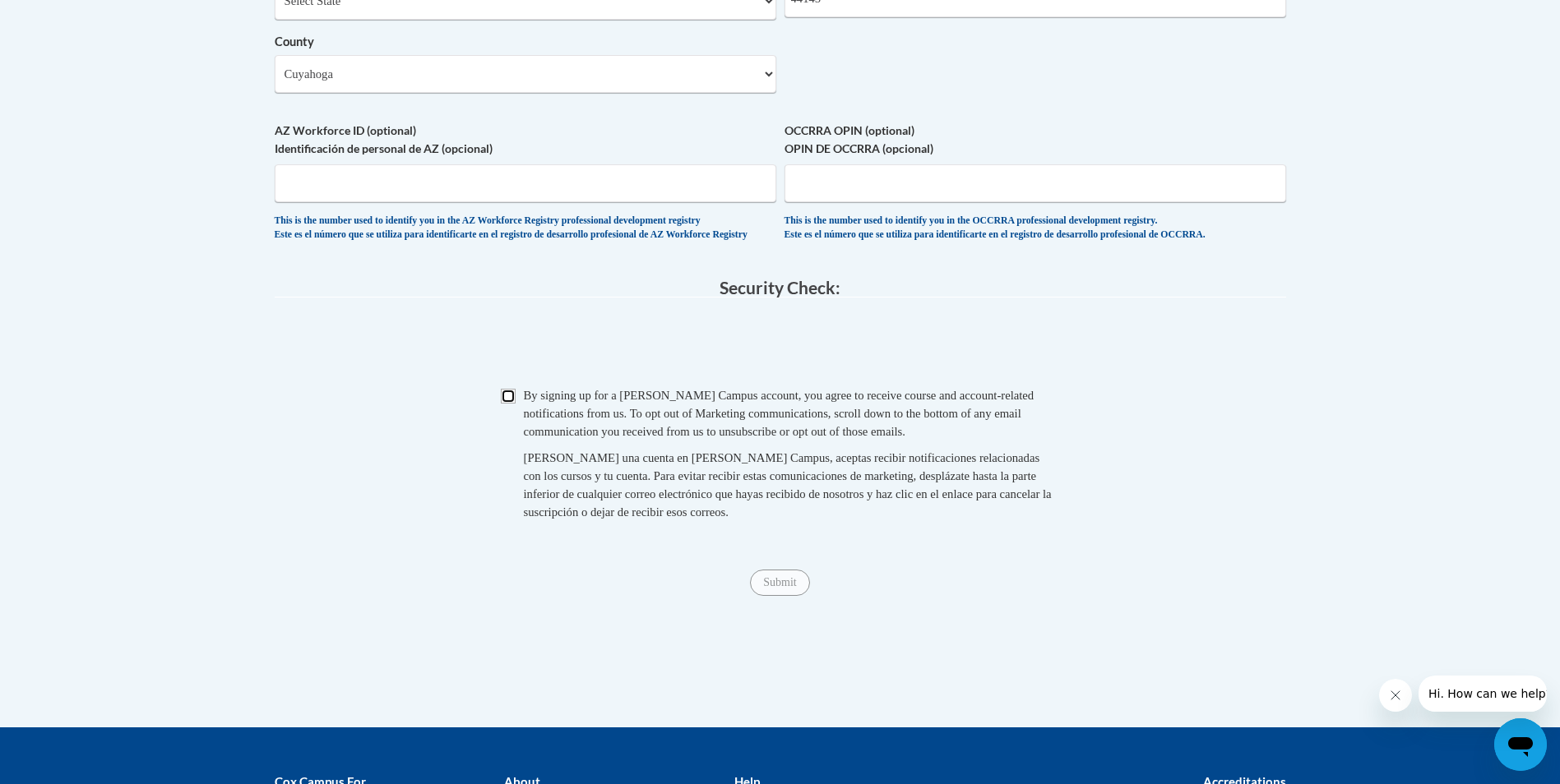
click at [509, 404] on input "Checkbox" at bounding box center [508, 396] width 15 height 15
checkbox input "true"
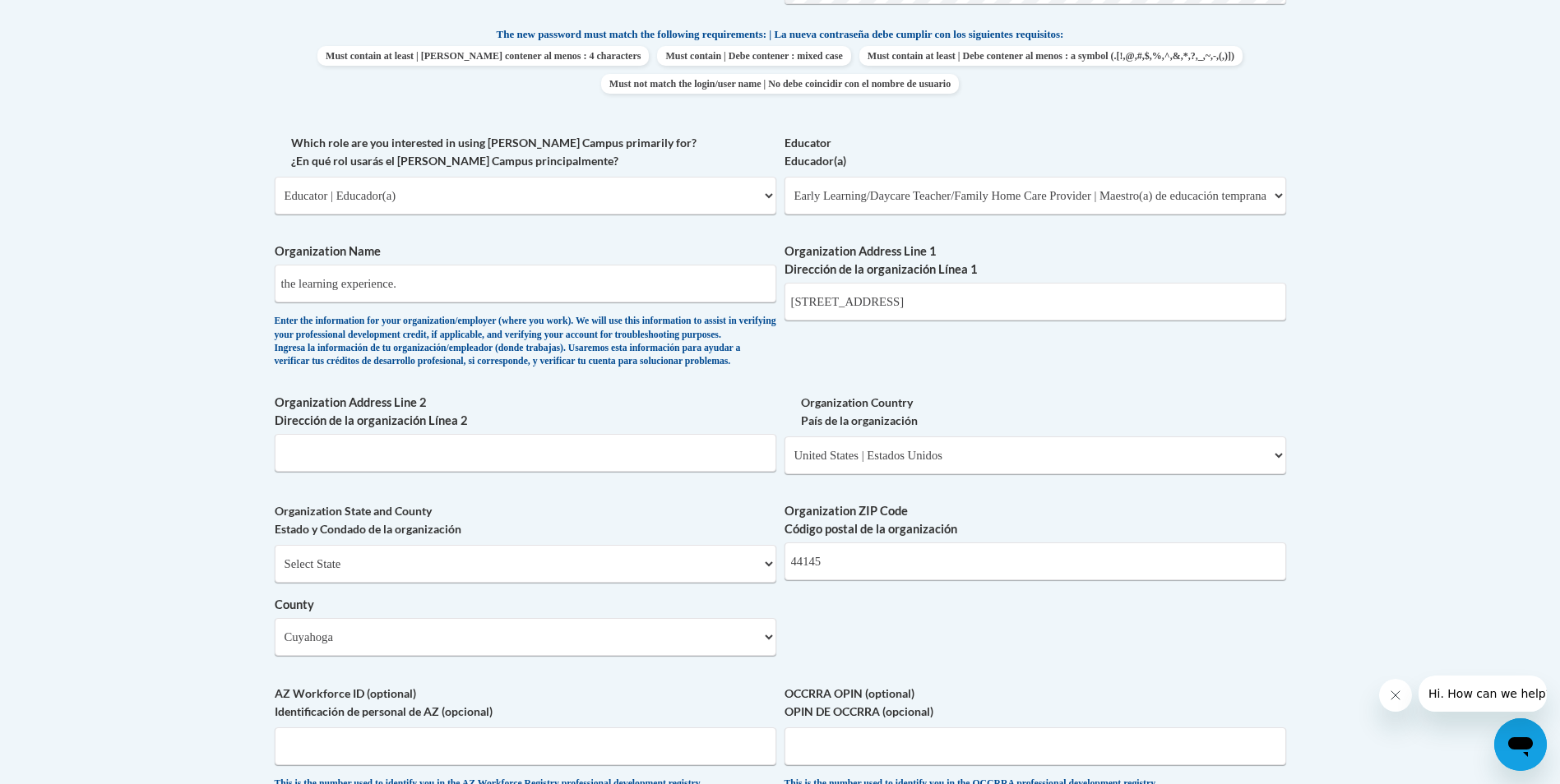
scroll to position [937, 0]
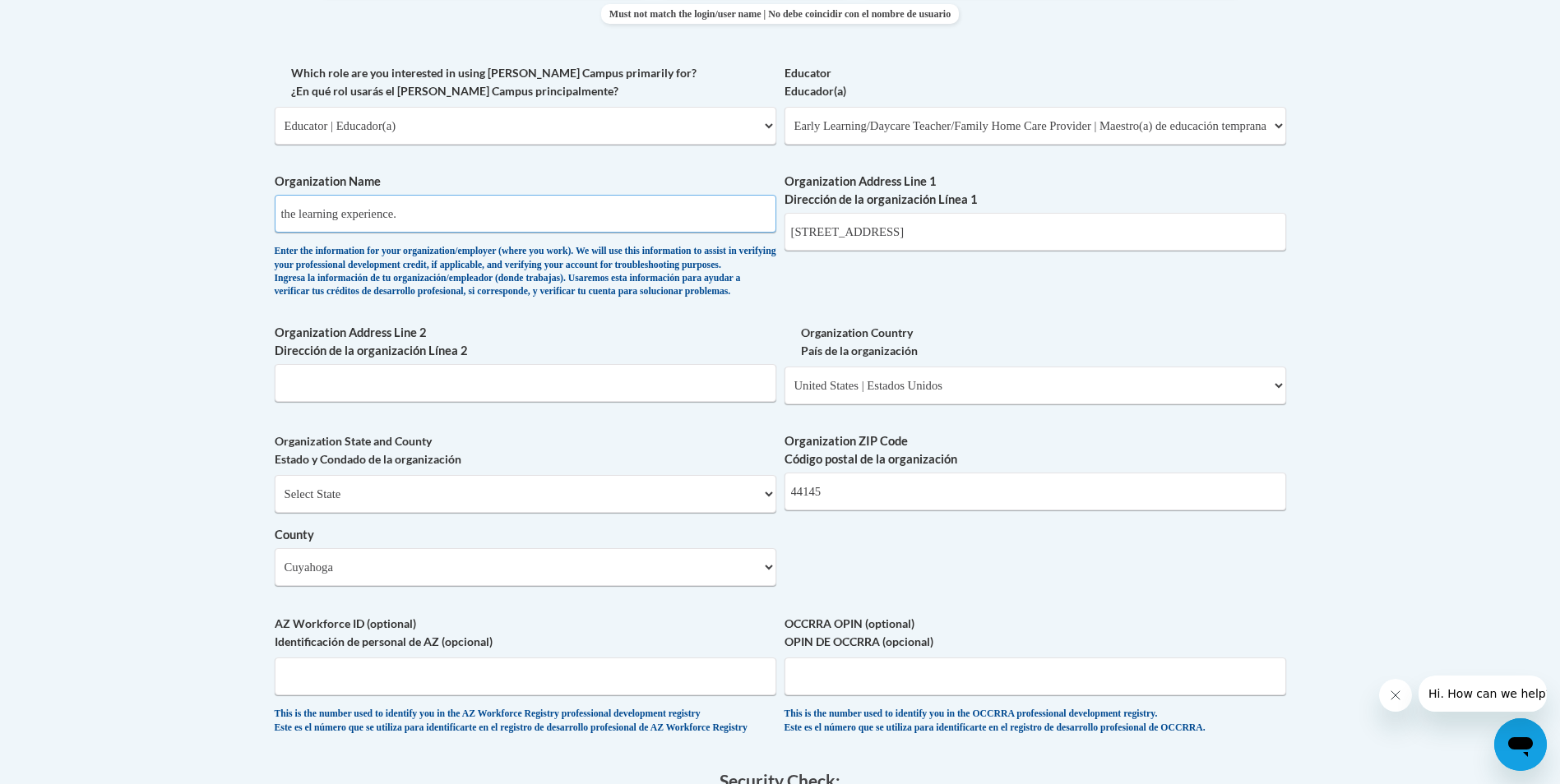
click at [289, 220] on input "the learning experience." at bounding box center [525, 213] width 502 height 38
click at [282, 213] on input "the learning experience." at bounding box center [525, 213] width 502 height 38
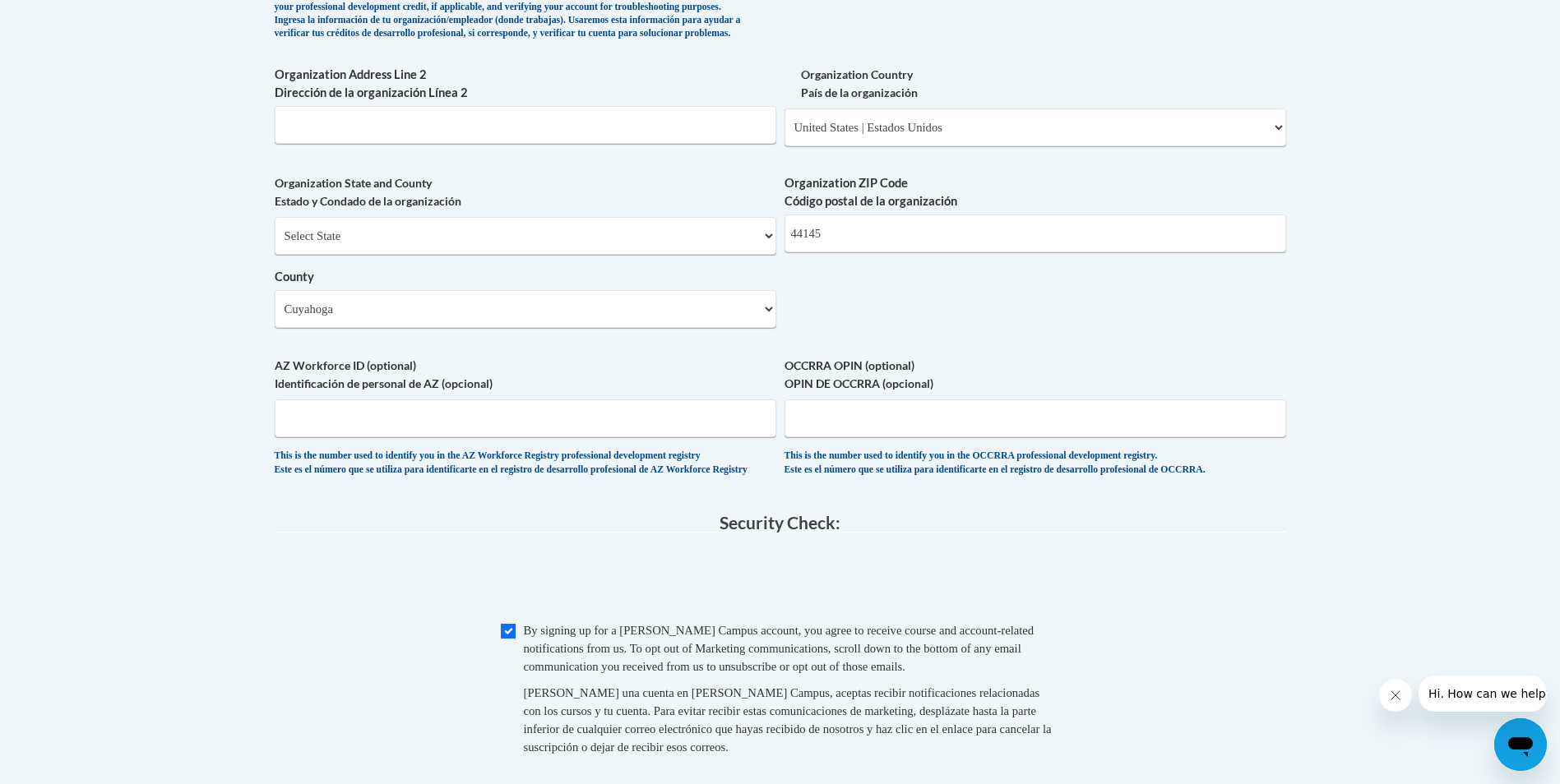
scroll to position [1266, 0]
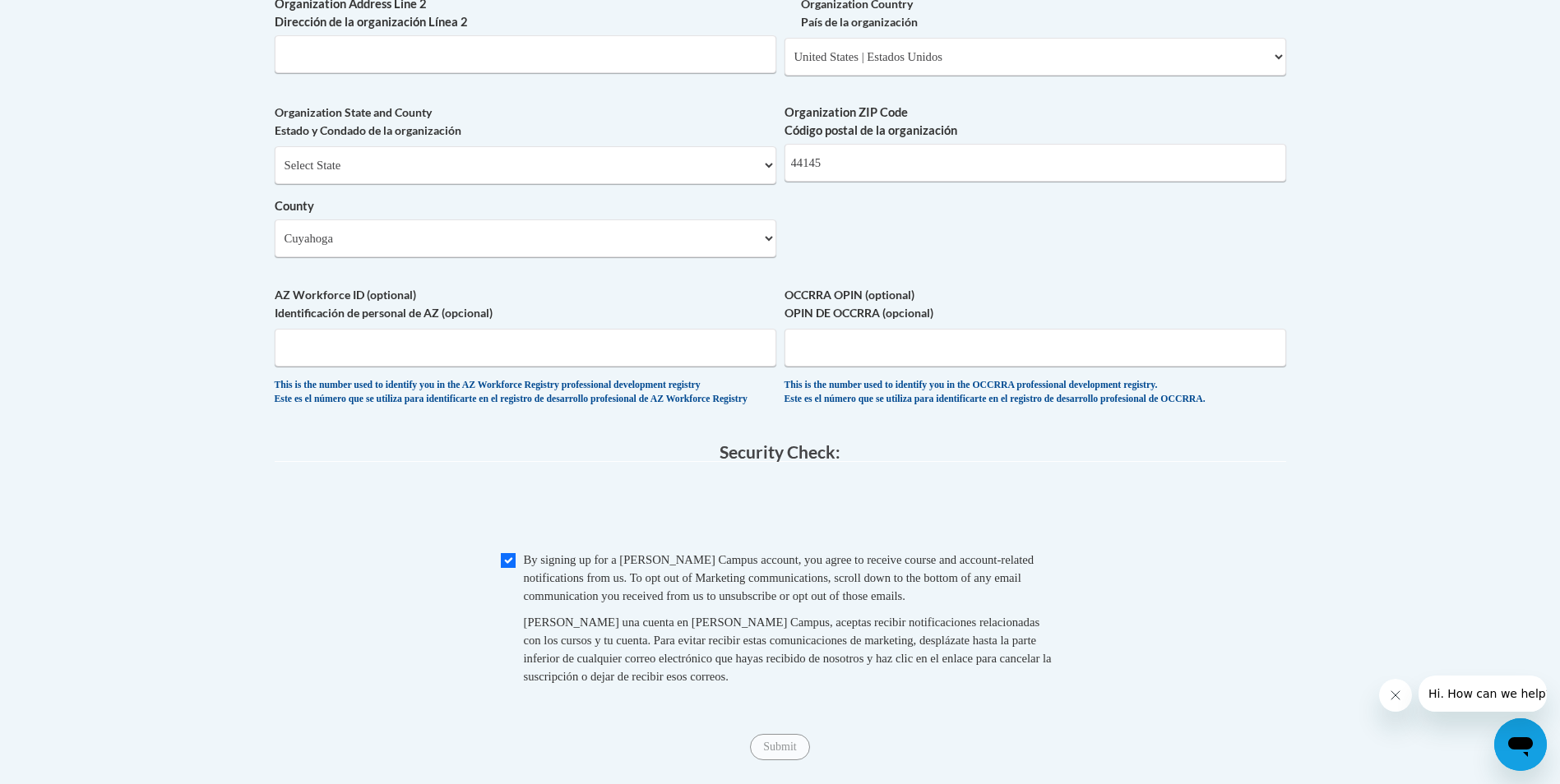
type input "The learning experience."
click at [802, 505] on fieldset "Security Check: Enter the security code + = TextBox Checkbox" at bounding box center [780, 583] width 1011 height 280
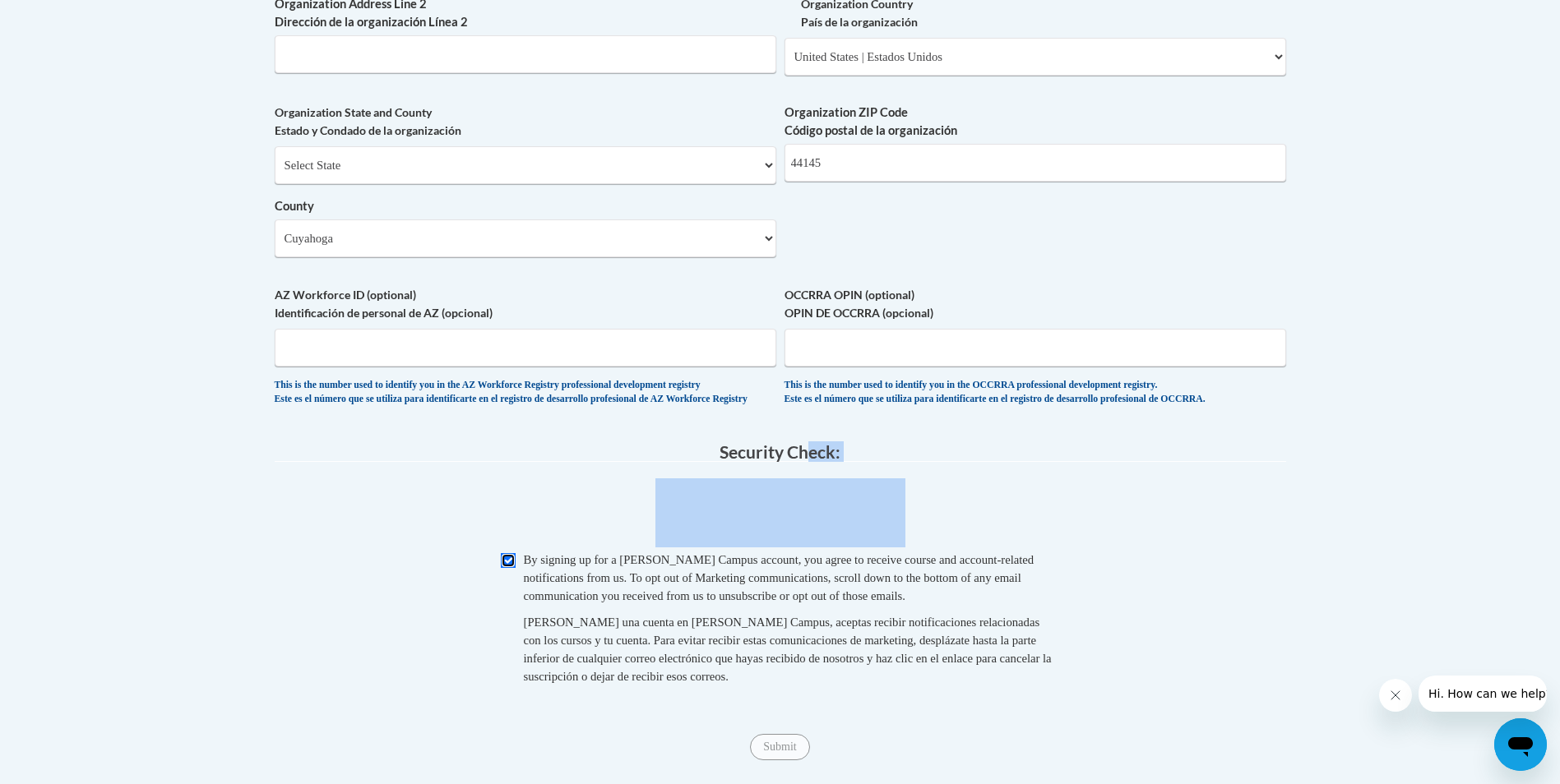
click at [513, 568] on input "Checkbox" at bounding box center [508, 561] width 15 height 15
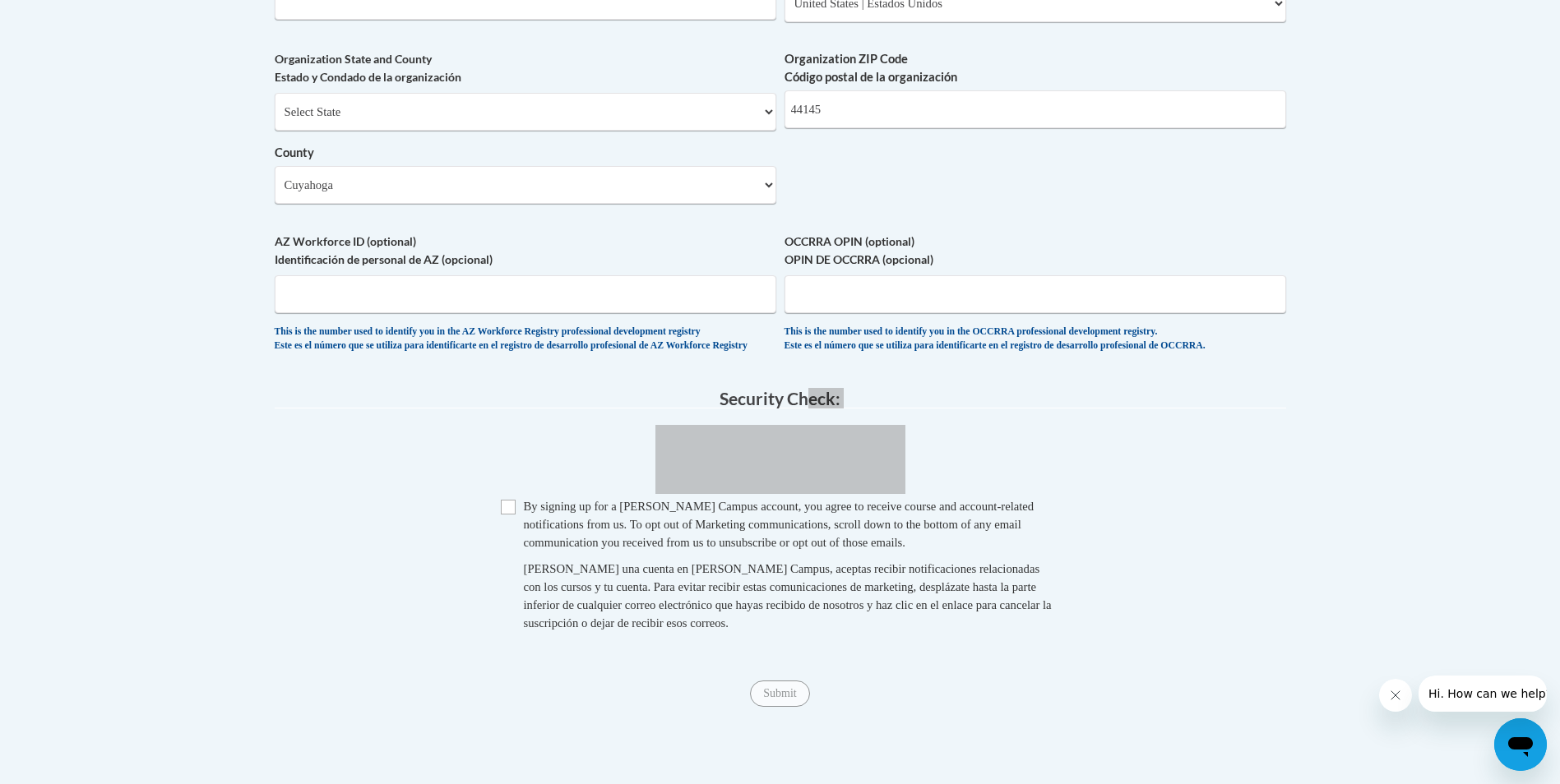
scroll to position [1348, 0]
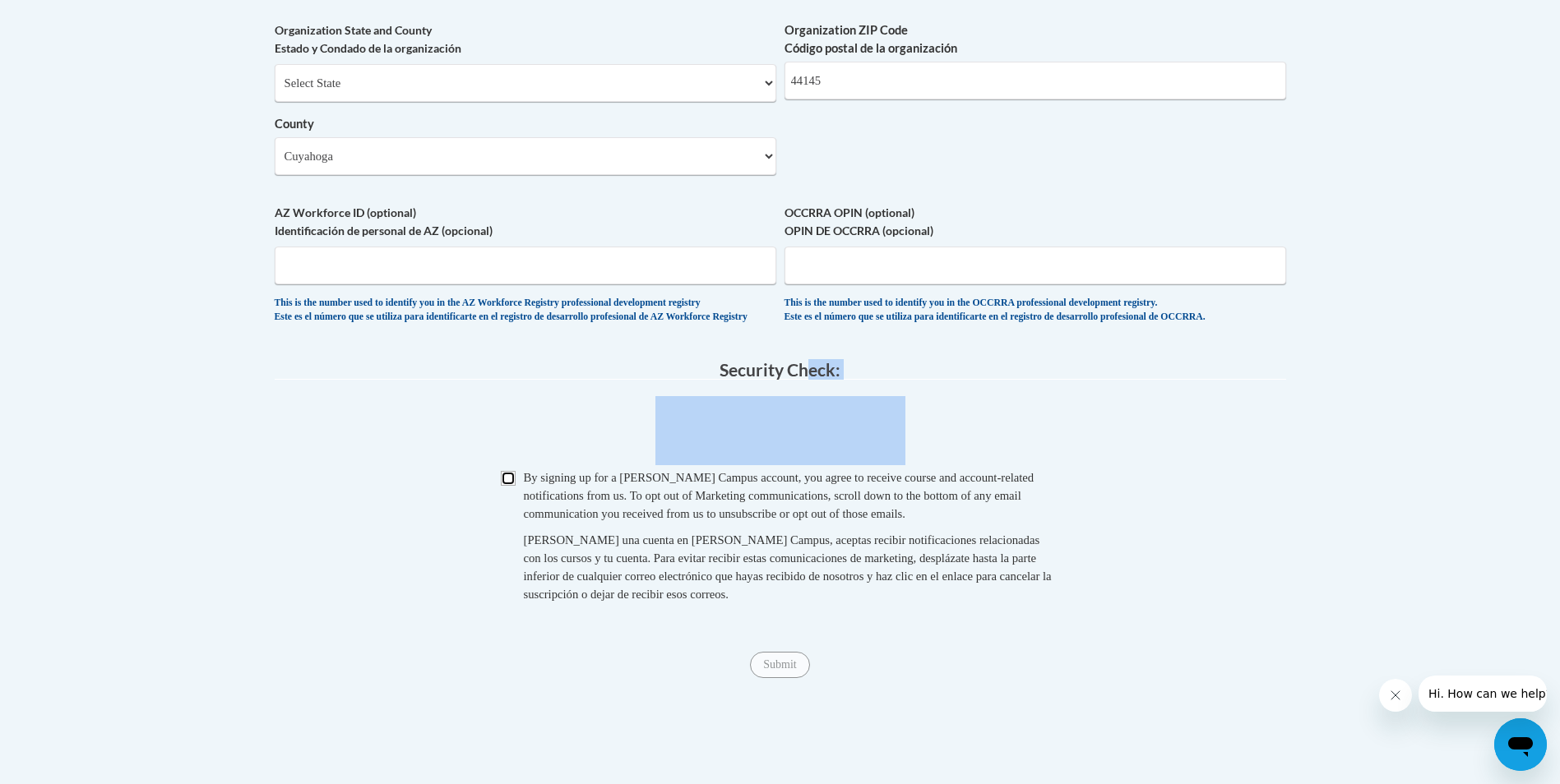
click at [510, 486] on input "Checkbox" at bounding box center [508, 478] width 15 height 15
checkbox input "true"
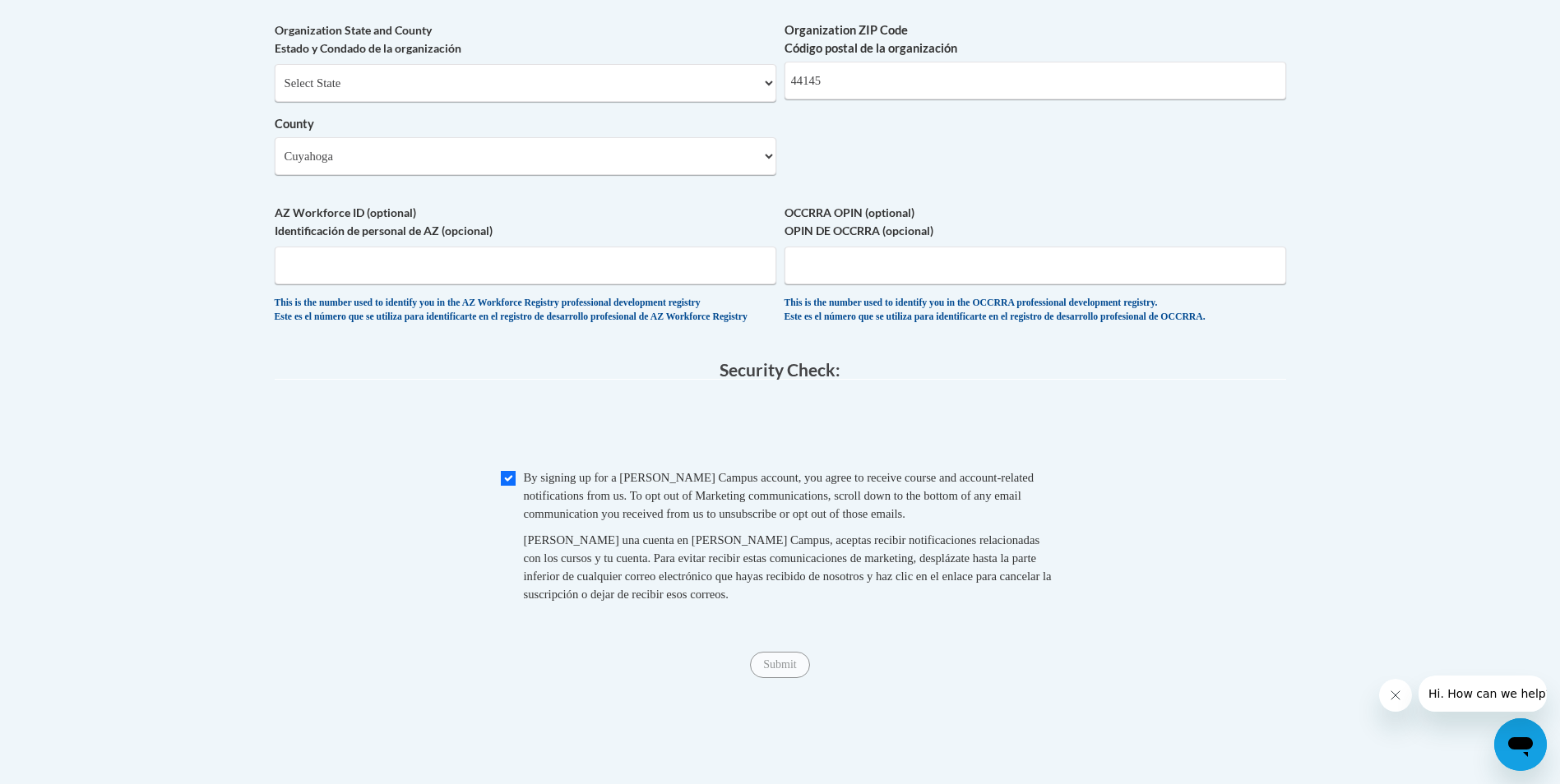
click at [785, 679] on div "Submit Submit" at bounding box center [780, 665] width 1011 height 26
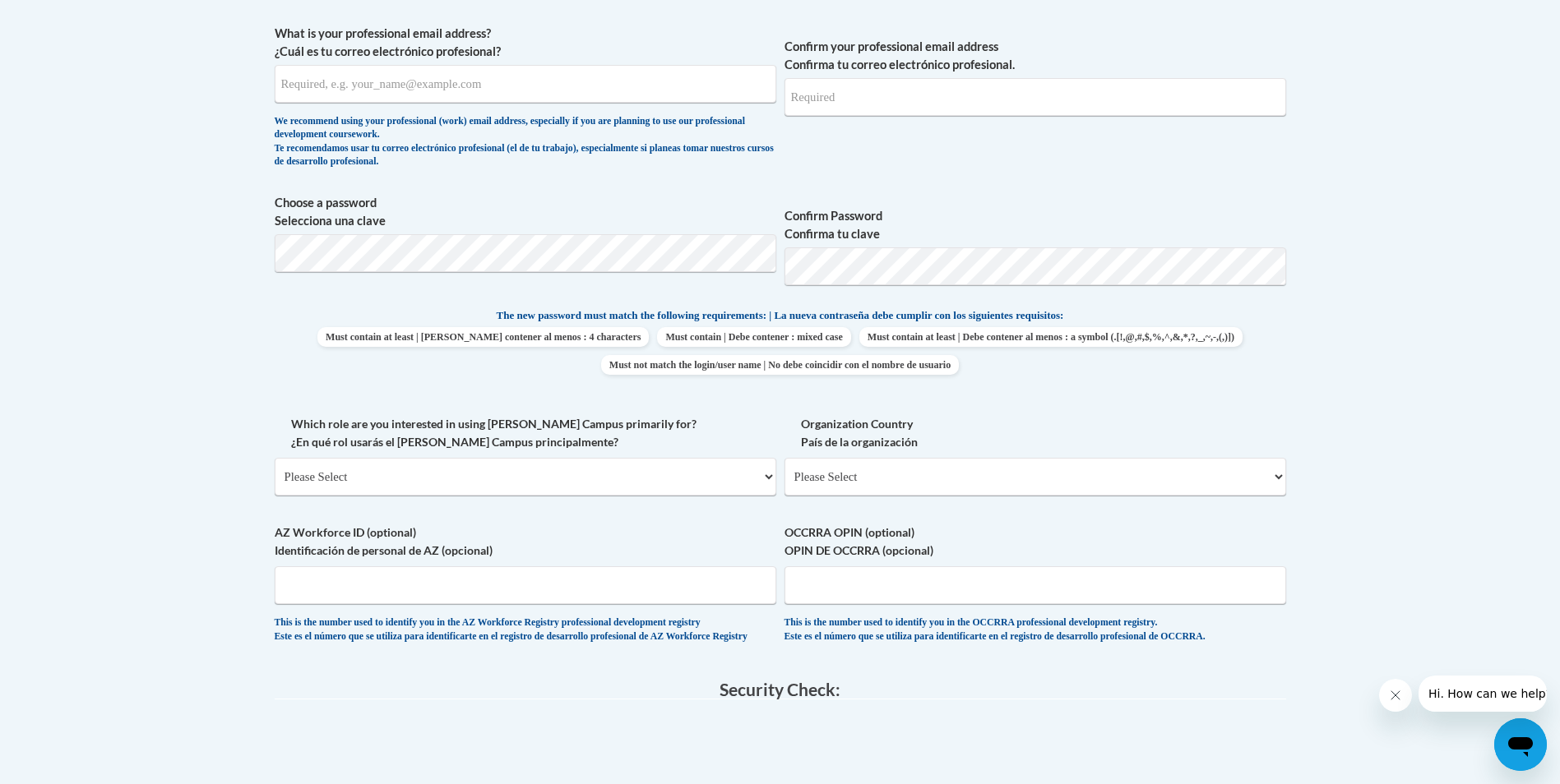
scroll to position [330, 0]
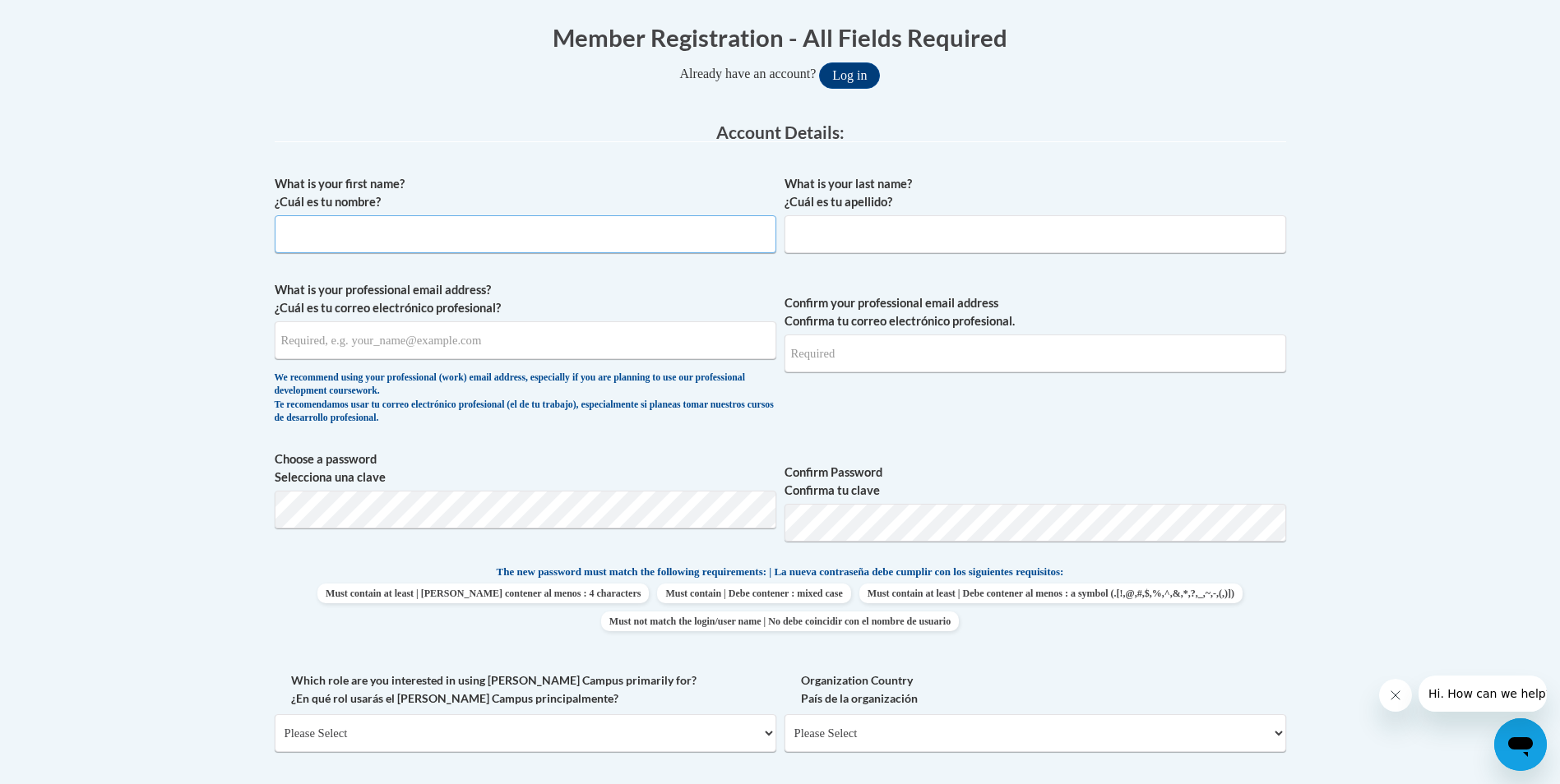
click at [538, 235] on input "What is your first name? ¿Cuál es tu nombre?" at bounding box center [525, 234] width 502 height 38
type input "destiny"
type input "[PERSON_NAME]"
type input "[EMAIL_ADDRESS][DOMAIN_NAME]"
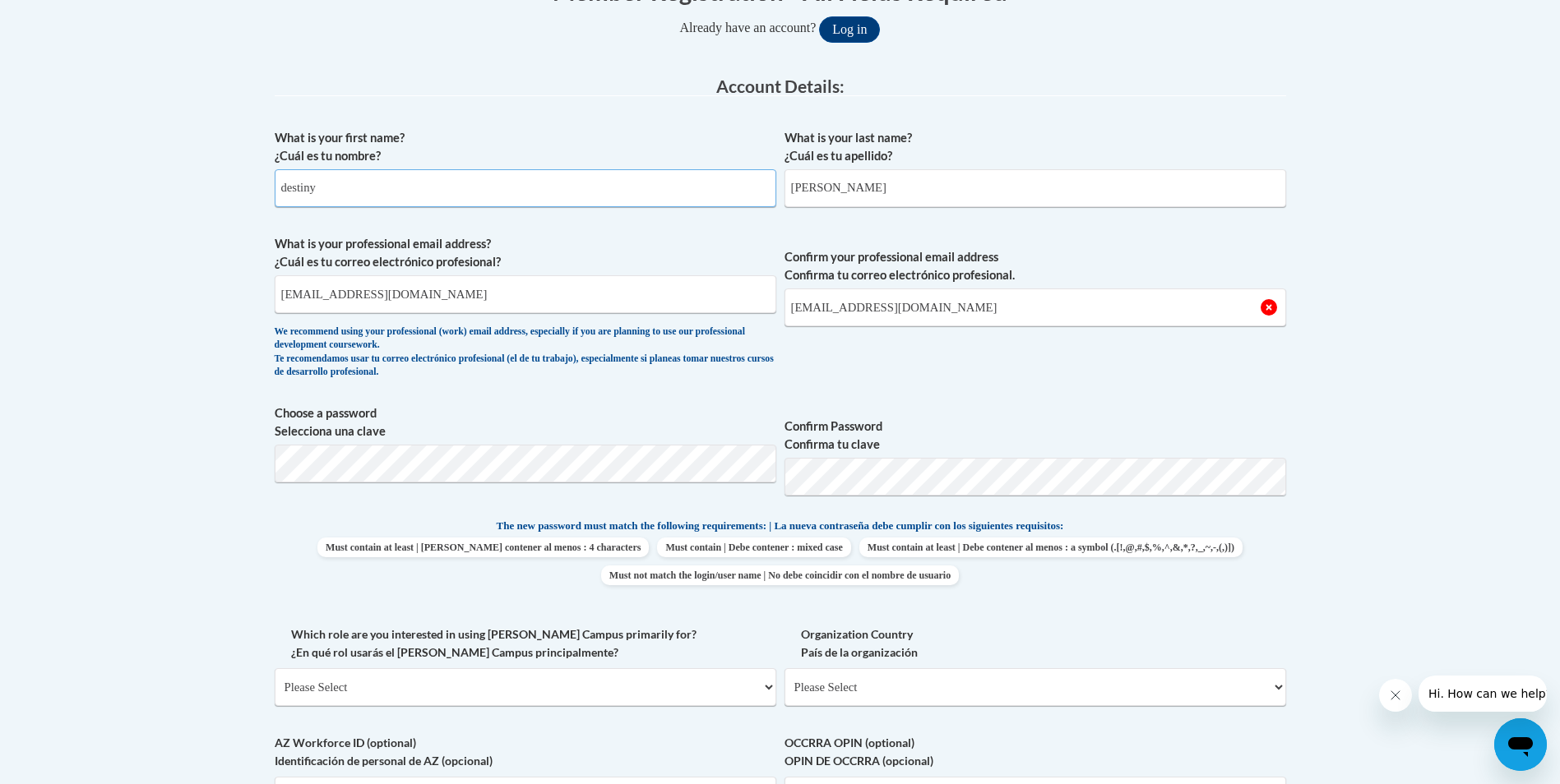
scroll to position [412, 0]
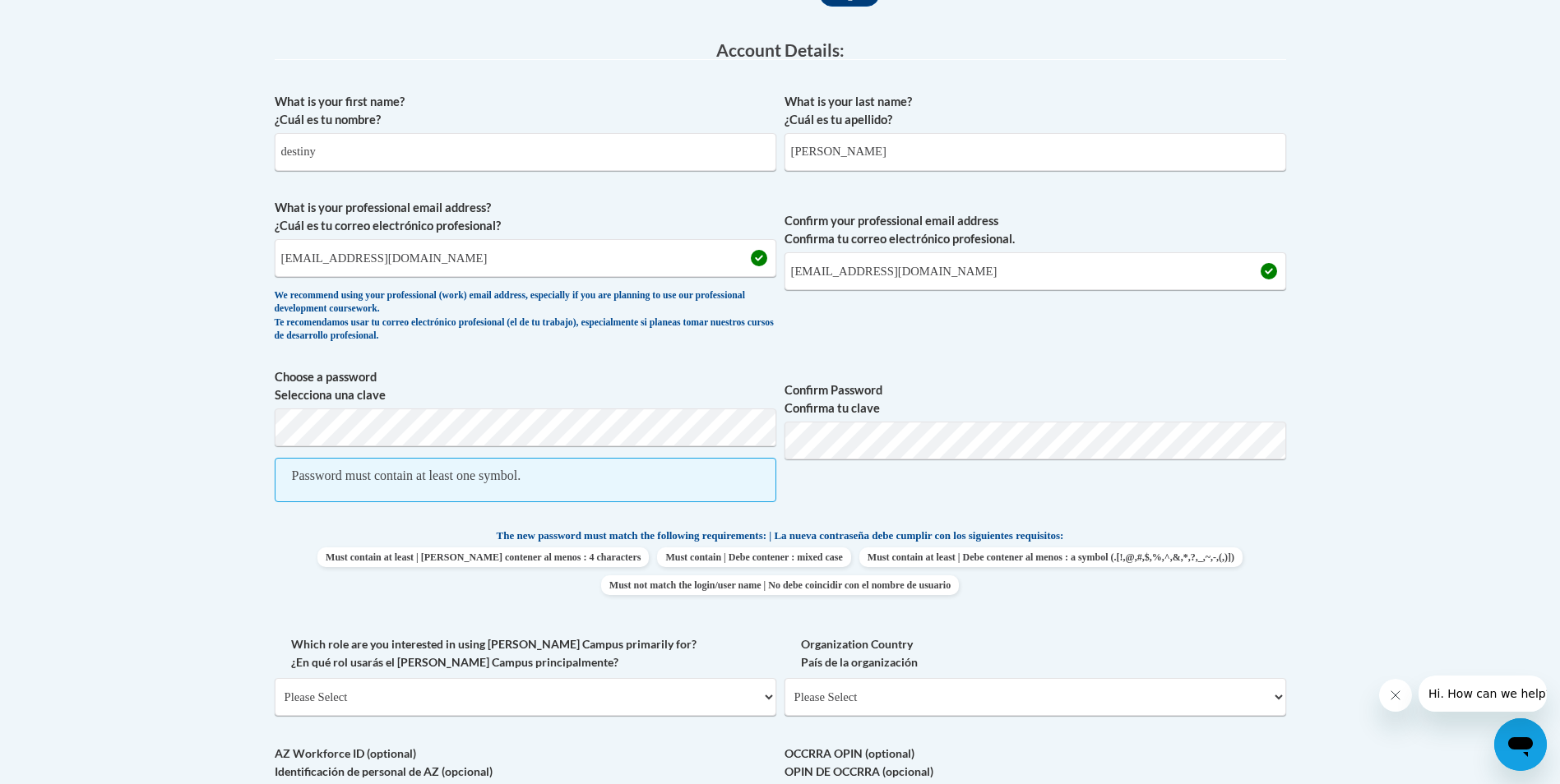
click at [1294, 626] on div "Member Registration - All Fields Required Already have an account? Log in Prefe…" at bounding box center [780, 586] width 1036 height 1331
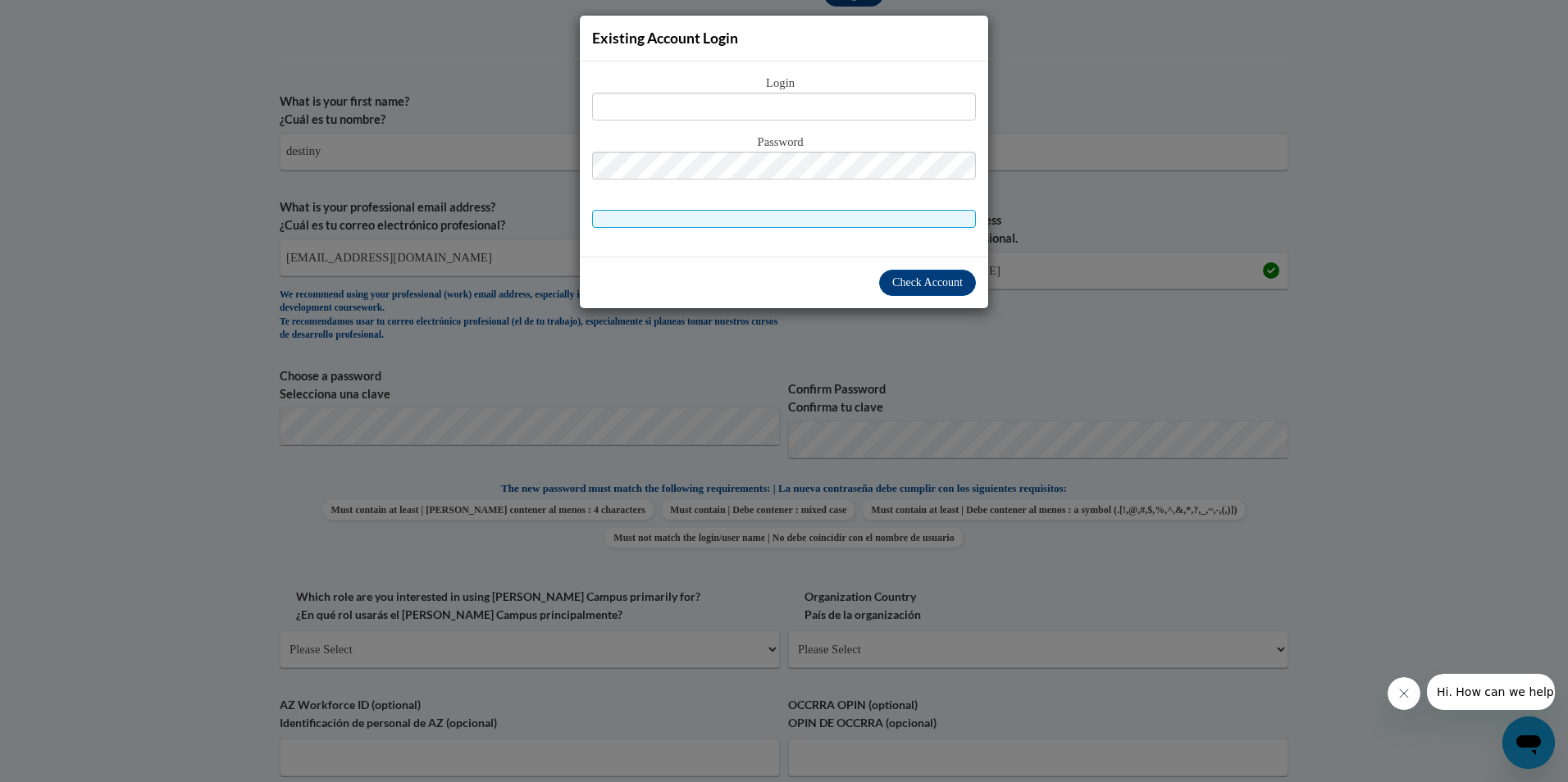
click at [1041, 130] on div "Existing Account Login Login Password" at bounding box center [784, 391] width 1568 height 782
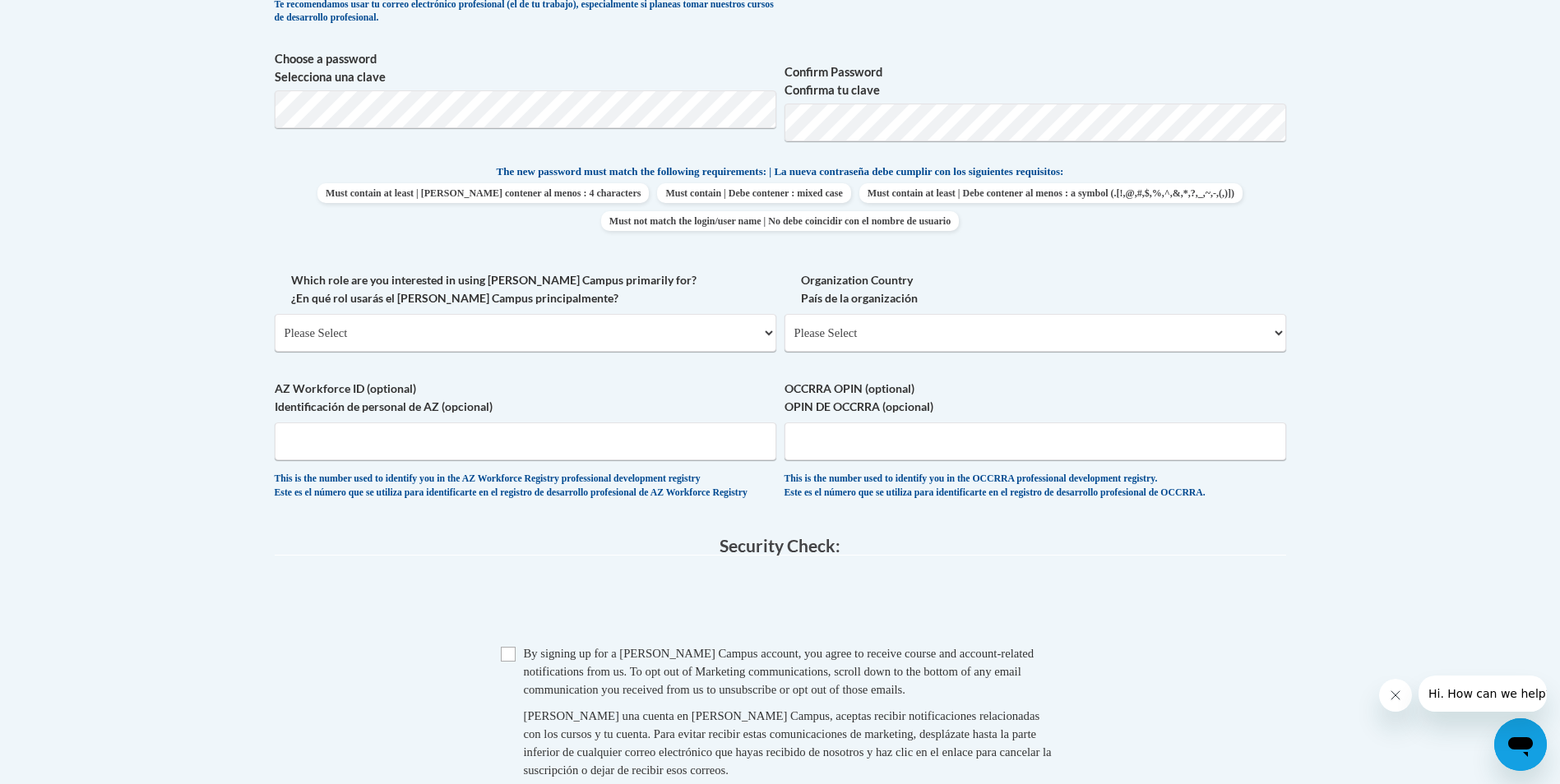
scroll to position [823, 0]
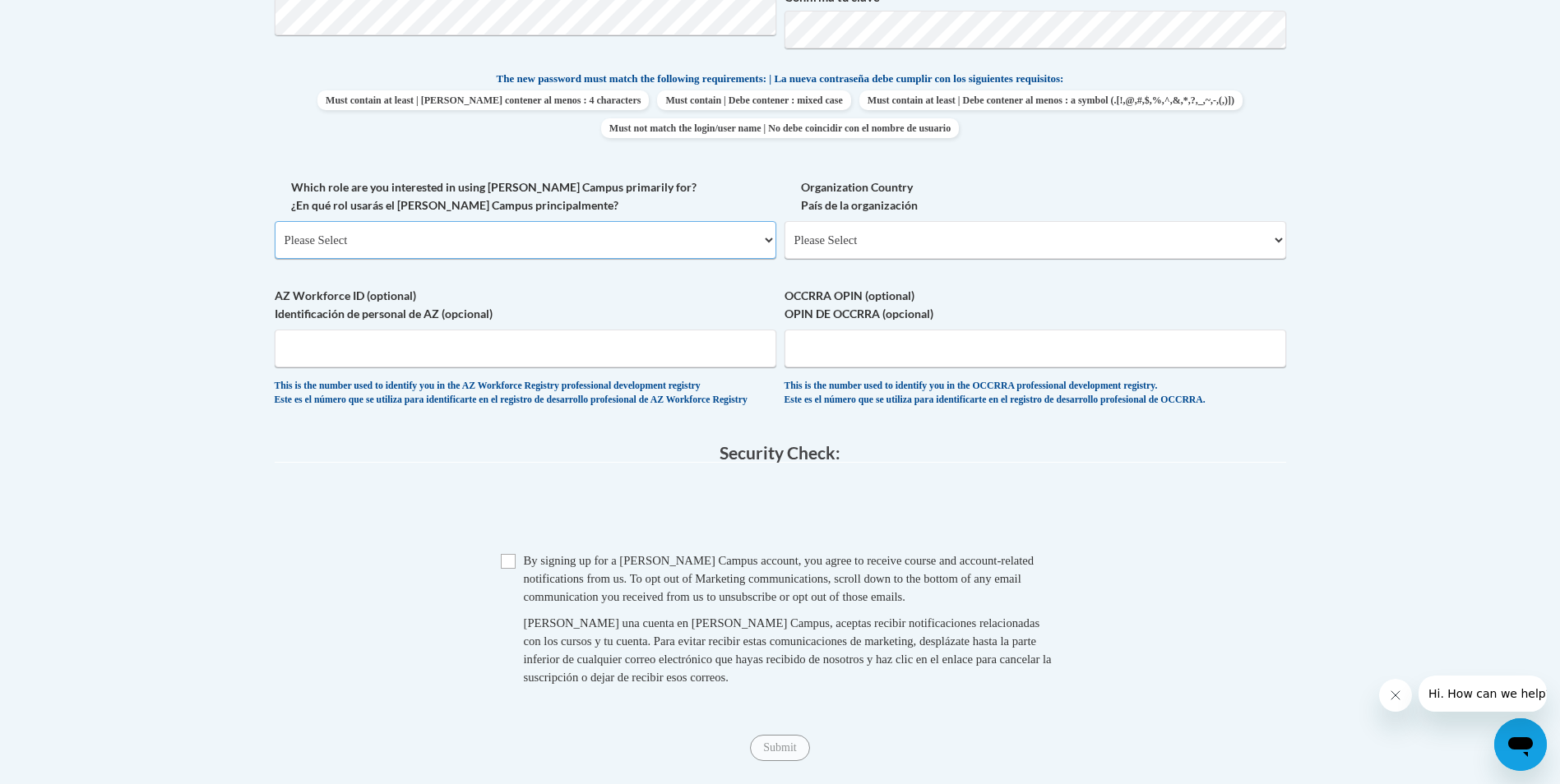
click at [416, 229] on select "Please Select College/University | Colegio/Universidad Community/Nonprofit Part…" at bounding box center [525, 240] width 502 height 38
select select "fbf2d438-af2f-41f8-98f1-81c410e29de3"
click at [274, 222] on select "Please Select College/University | Colegio/Universidad Community/Nonprofit Part…" at bounding box center [525, 240] width 502 height 38
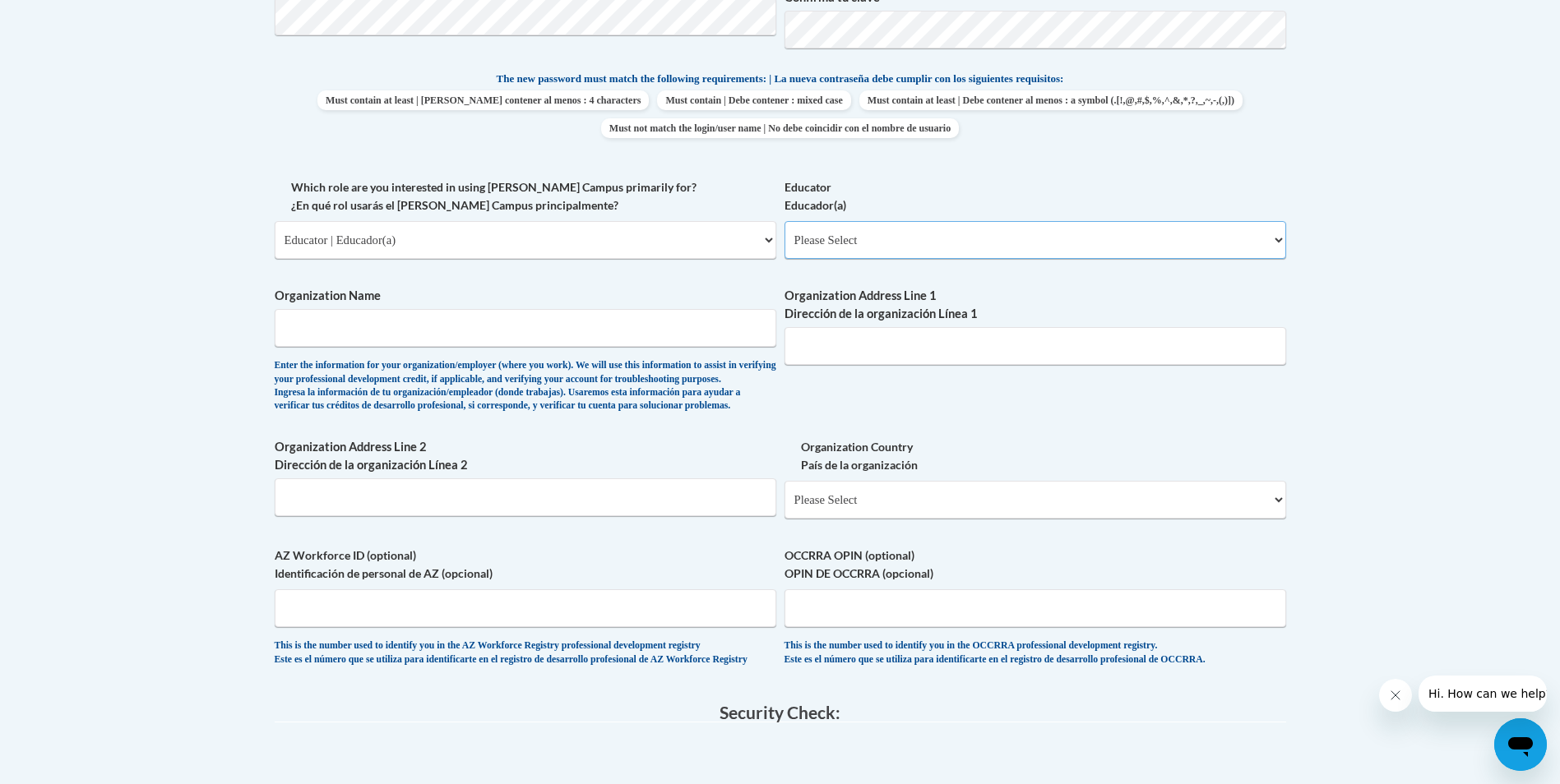
drag, startPoint x: 899, startPoint y: 236, endPoint x: 899, endPoint y: 256, distance: 20.0
click at [899, 236] on select "Please Select Early Learning/Daycare Teacher/Family Home Care Provider | Maestr…" at bounding box center [1034, 240] width 502 height 38
select select "5e2af403-4f2c-4e49-a02f-103e55d7b75b"
click at [784, 222] on select "Please Select Early Learning/Daycare Teacher/Family Home Care Provider | Maestr…" at bounding box center [1034, 240] width 502 height 38
click at [509, 323] on input "Organization Name" at bounding box center [525, 328] width 502 height 38
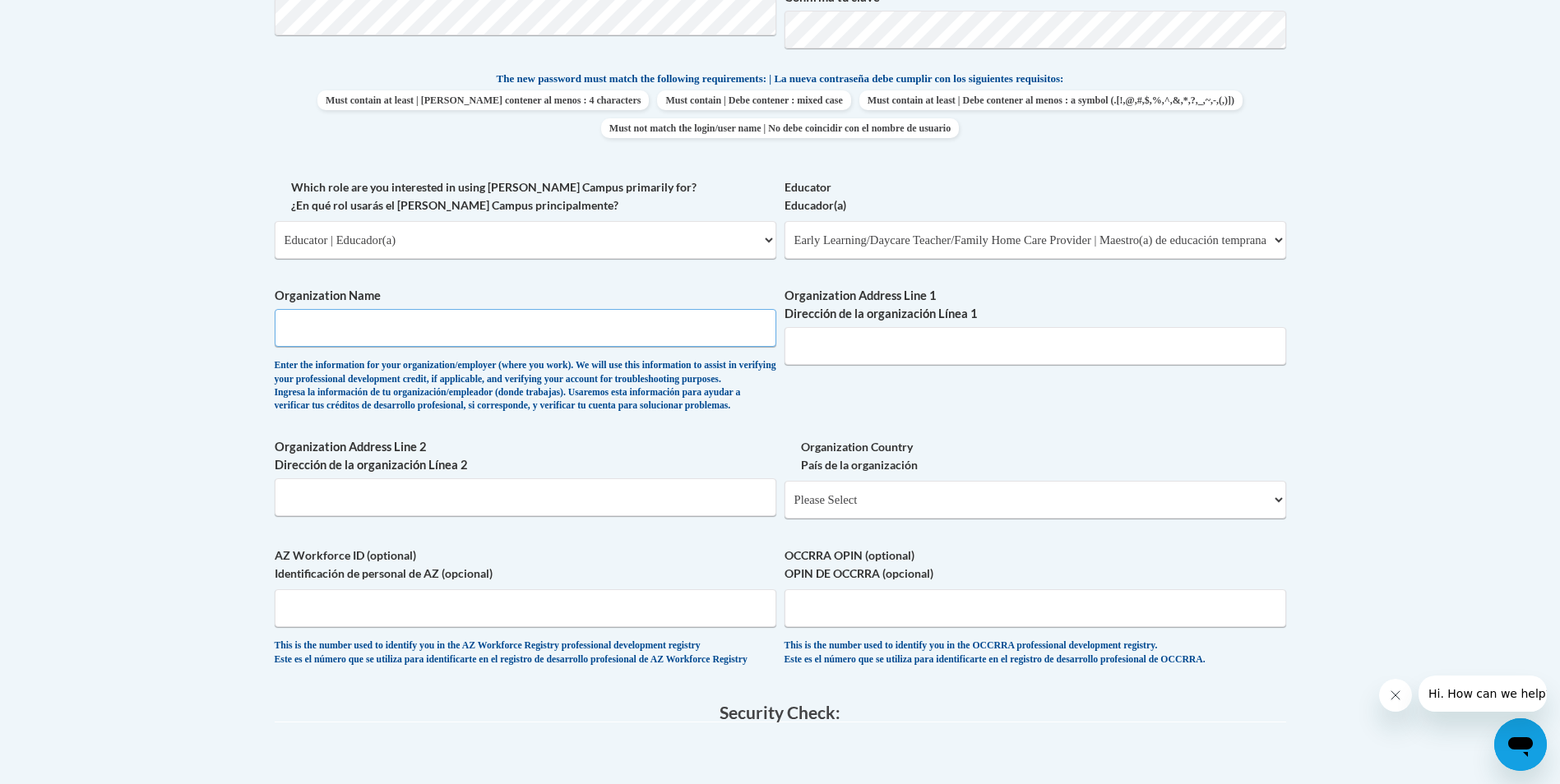
type input "The learning experience."
type input "[STREET_ADDRESS]"
click at [508, 516] on input "Organization Address Line 2 Dirección de la organización Línea 2" at bounding box center [525, 497] width 502 height 38
click at [919, 519] on select "Please Select [GEOGRAPHIC_DATA] | [GEOGRAPHIC_DATA] Outside of [GEOGRAPHIC_DATA…" at bounding box center [1034, 500] width 502 height 38
select select "ad49bcad-a171-4b2e-b99c-48b446064914"
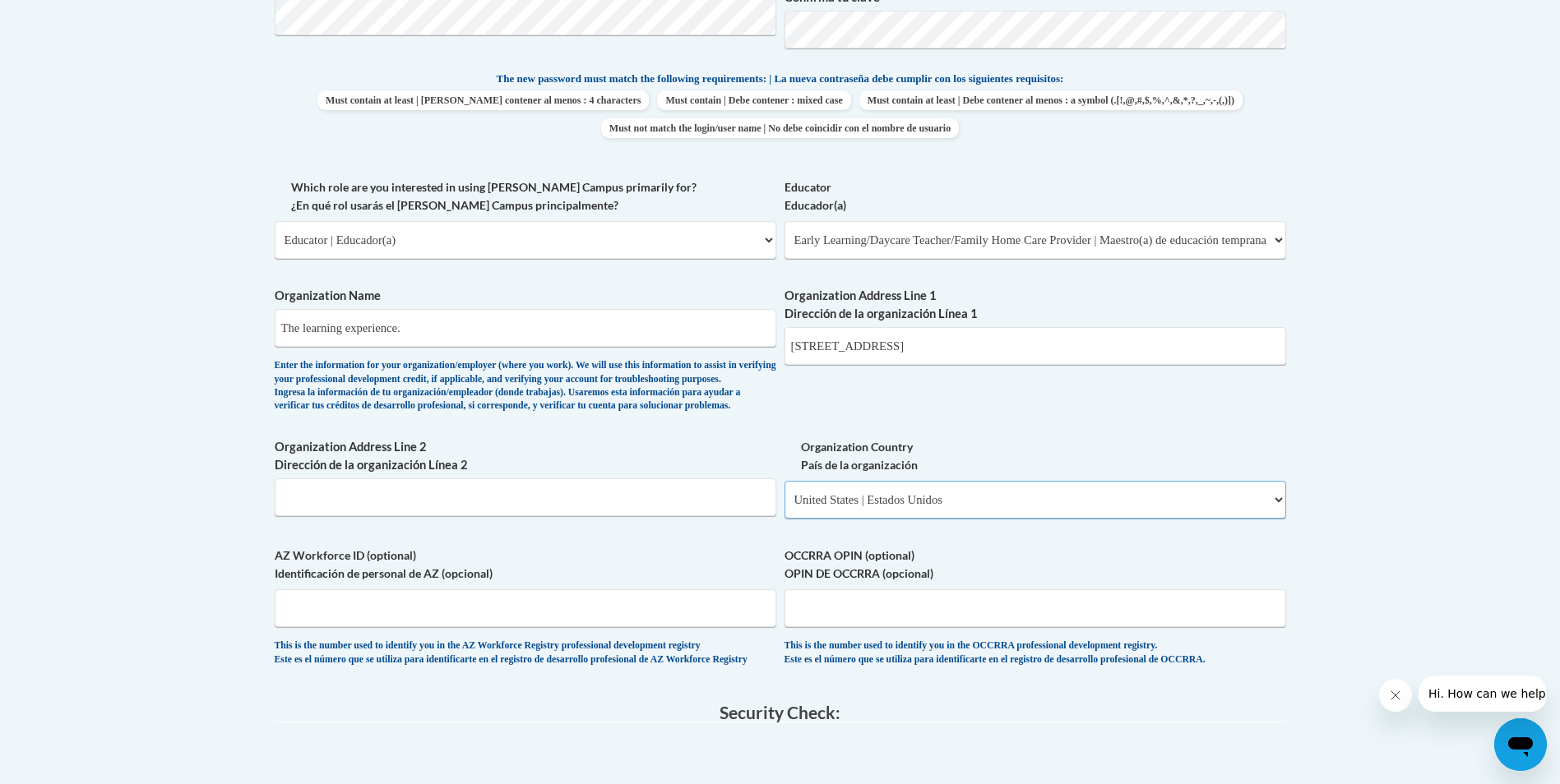
click at [784, 507] on select "Please Select [GEOGRAPHIC_DATA] | [GEOGRAPHIC_DATA] Outside of [GEOGRAPHIC_DATA…" at bounding box center [1034, 500] width 502 height 38
select select
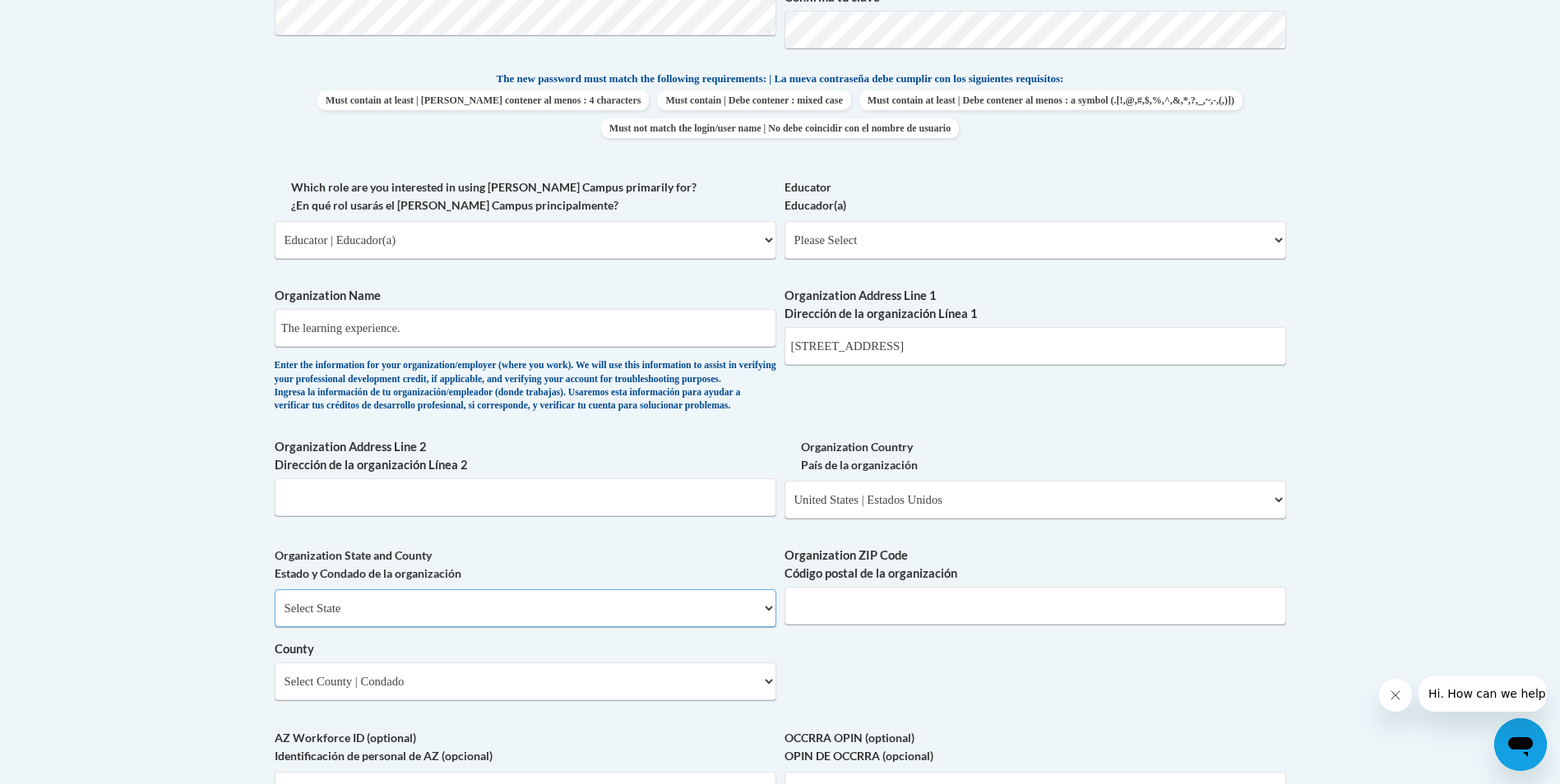
click at [578, 627] on select "Select State [US_STATE] [US_STATE] [US_STATE] [US_STATE] [US_STATE] [US_STATE] …" at bounding box center [525, 608] width 502 height 38
click at [274, 617] on select "Select State [US_STATE] [US_STATE] [US_STATE] [US_STATE] [US_STATE] [US_STATE] …" at bounding box center [525, 608] width 502 height 38
click at [747, 627] on select "Select State [US_STATE] [US_STATE] [US_STATE] [US_STATE] [US_STATE] [US_STATE] …" at bounding box center [525, 608] width 502 height 38
select select "[US_STATE]"
click at [274, 617] on select "Select State Alabama Alaska Arizona Arkansas California Colorado Connecticut De…" at bounding box center [525, 608] width 502 height 38
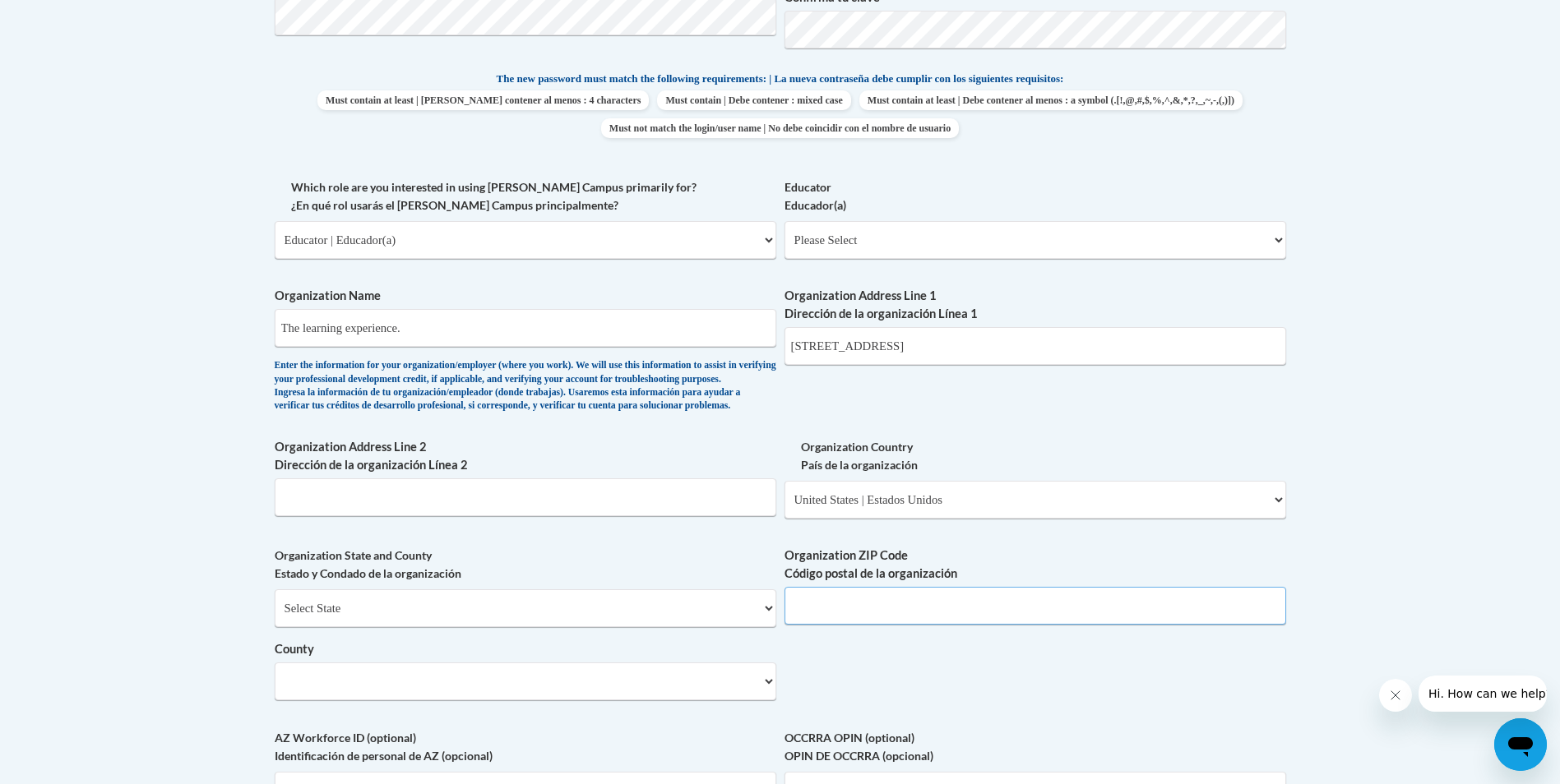
click at [889, 625] on input "Organization ZIP Code Código postal de la organización" at bounding box center [1034, 606] width 502 height 38
type input "44145"
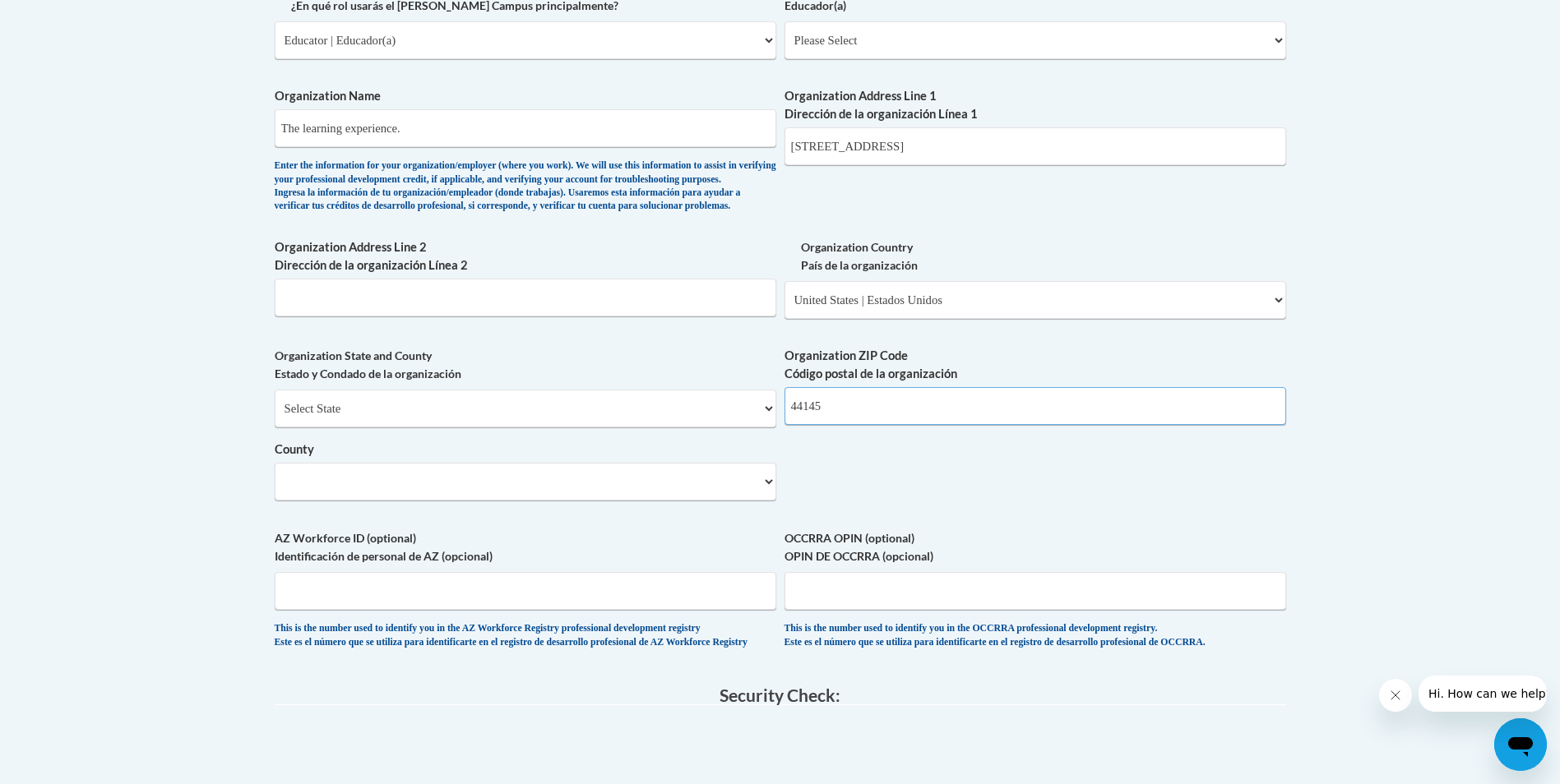
scroll to position [1069, 0]
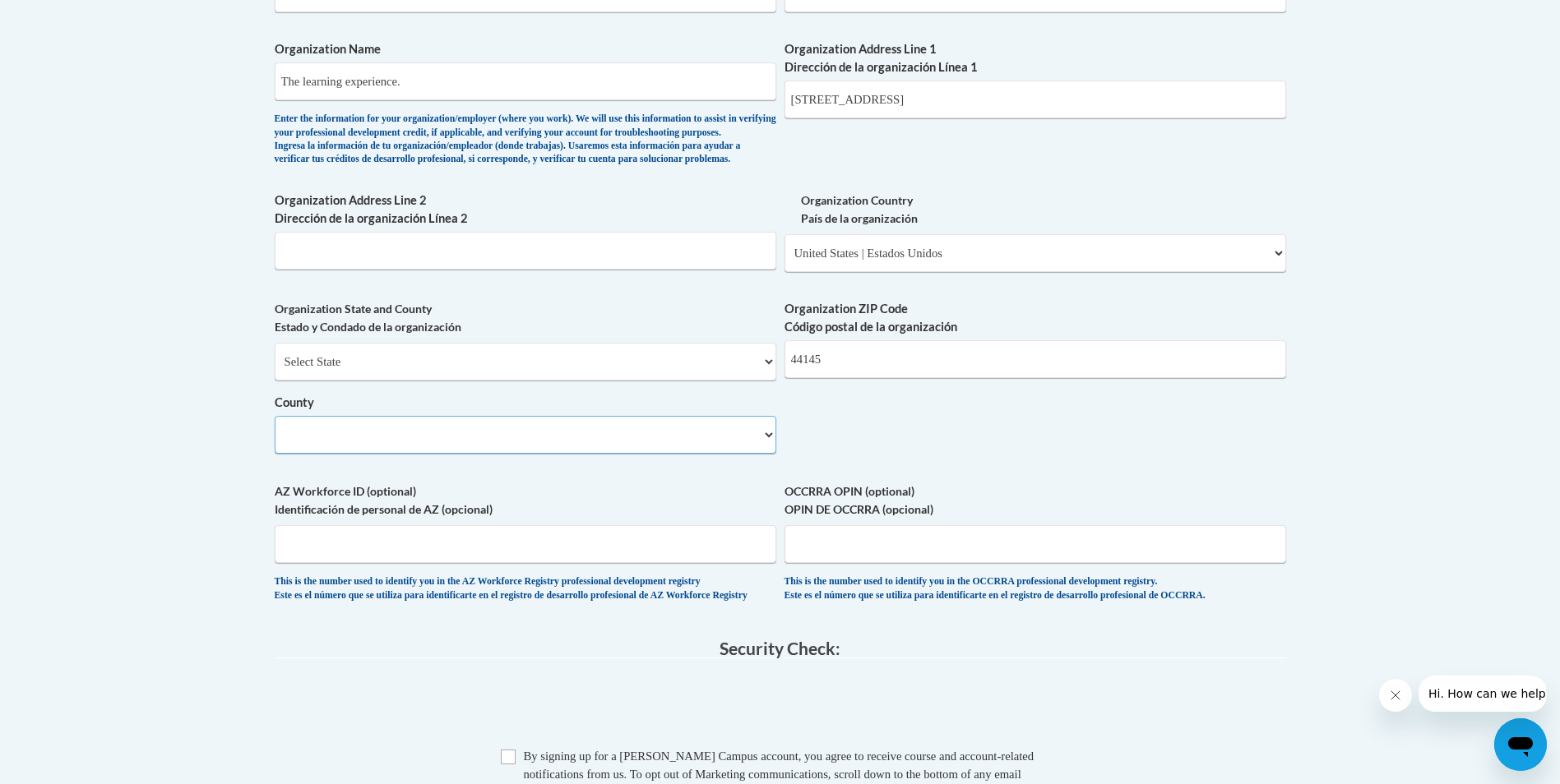
click at [469, 453] on select "Select County Adams Allen Ashland Ashtabula Athens Auglaize Belmont Brown Butle…" at bounding box center [525, 435] width 502 height 38
click at [274, 443] on select "Select County Adams Allen Ashland Ashtabula Athens Auglaize Belmont Brown Butle…" at bounding box center [525, 435] width 502 height 38
click at [360, 453] on select "Select County Adams Allen Ashland Ashtabula Athens Auglaize Belmont Brown Butle…" at bounding box center [525, 435] width 502 height 38
select select "Cuyahoga"
click at [274, 443] on select "Select County Adams Allen Ashland Ashtabula Athens Auglaize Belmont Brown Butle…" at bounding box center [525, 435] width 502 height 38
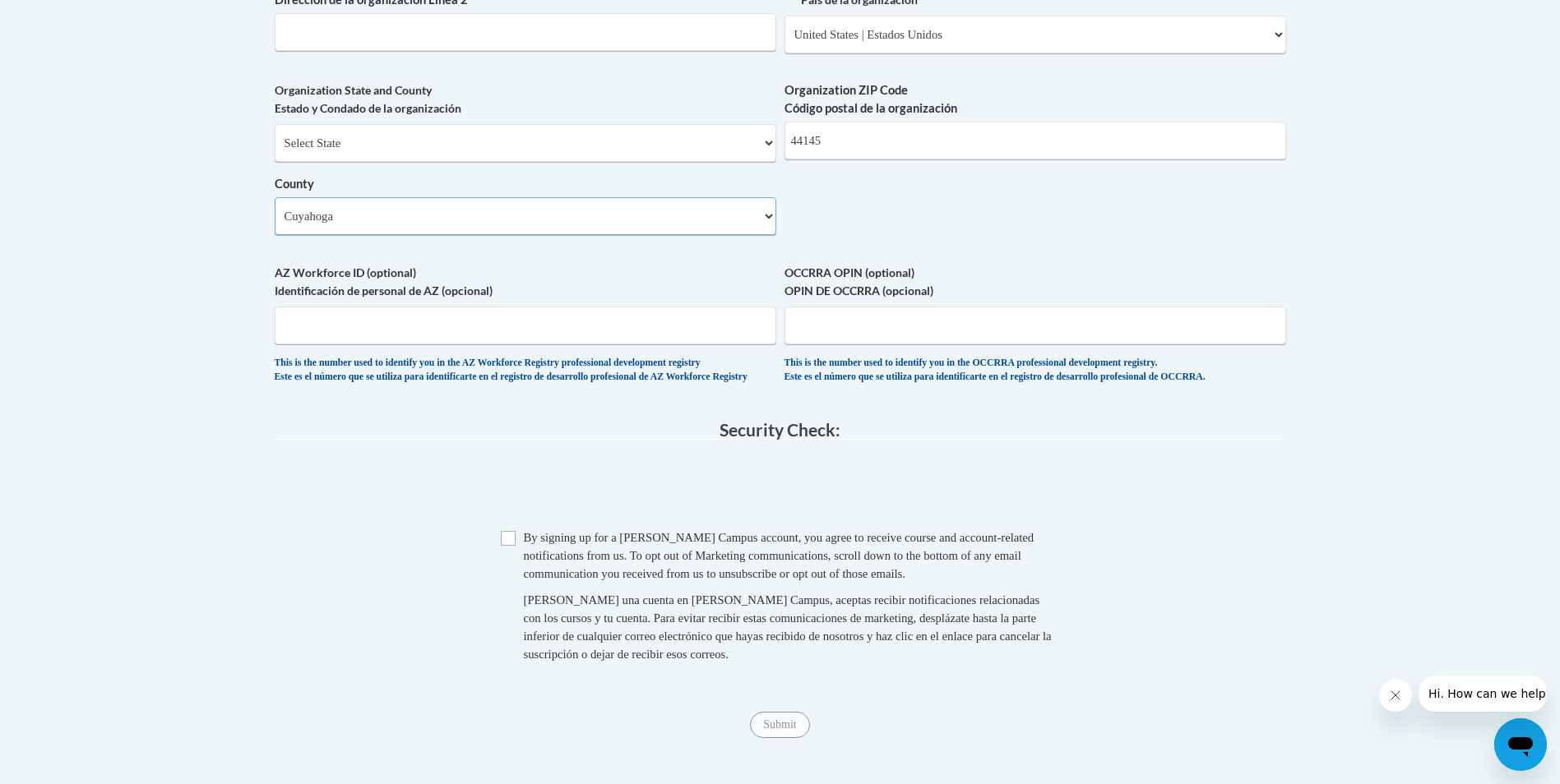
scroll to position [1316, 0]
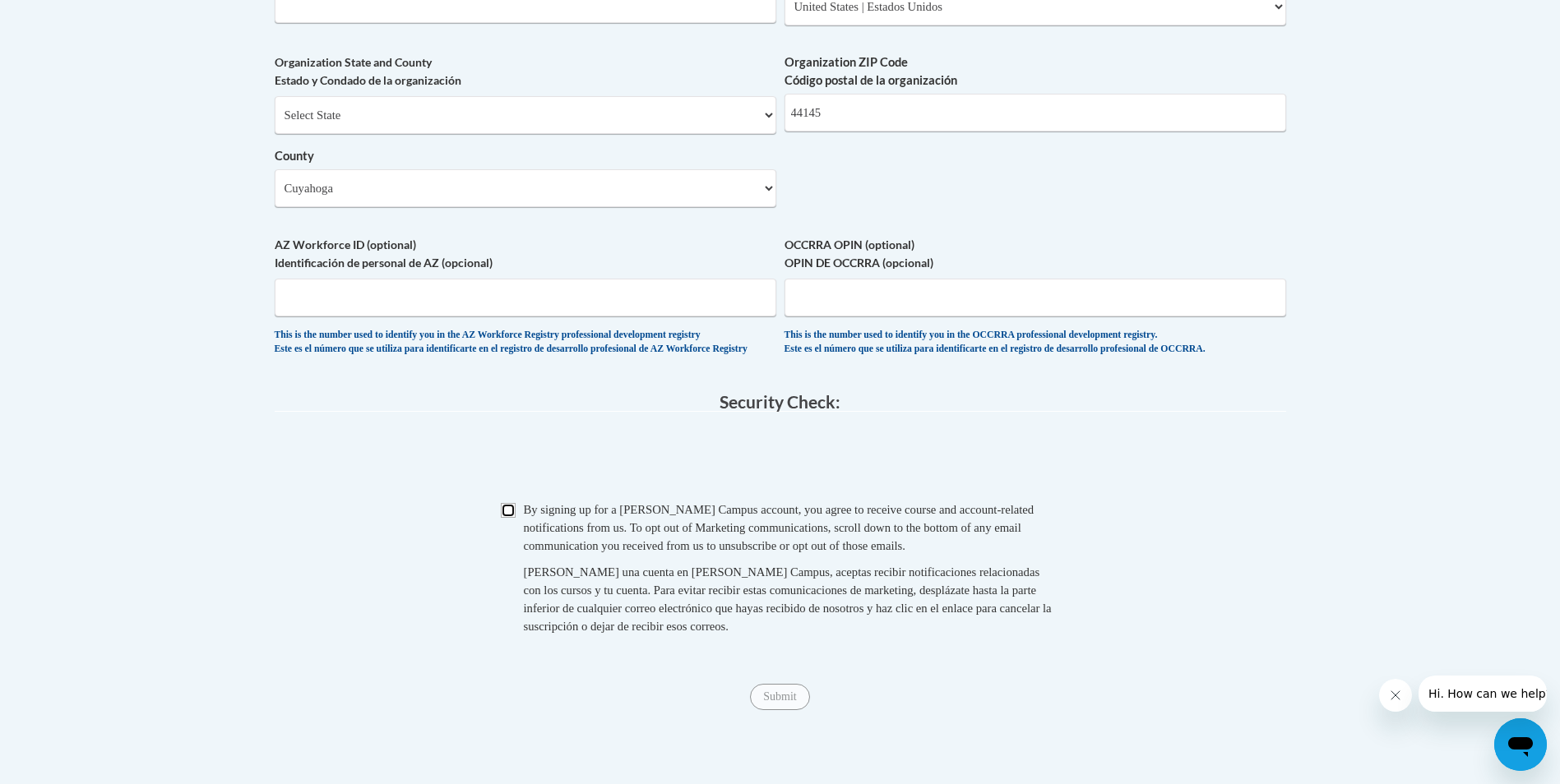
click at [507, 518] on input "Checkbox" at bounding box center [508, 511] width 15 height 15
checkbox input "true"
click at [801, 710] on input "Submit" at bounding box center [780, 697] width 59 height 26
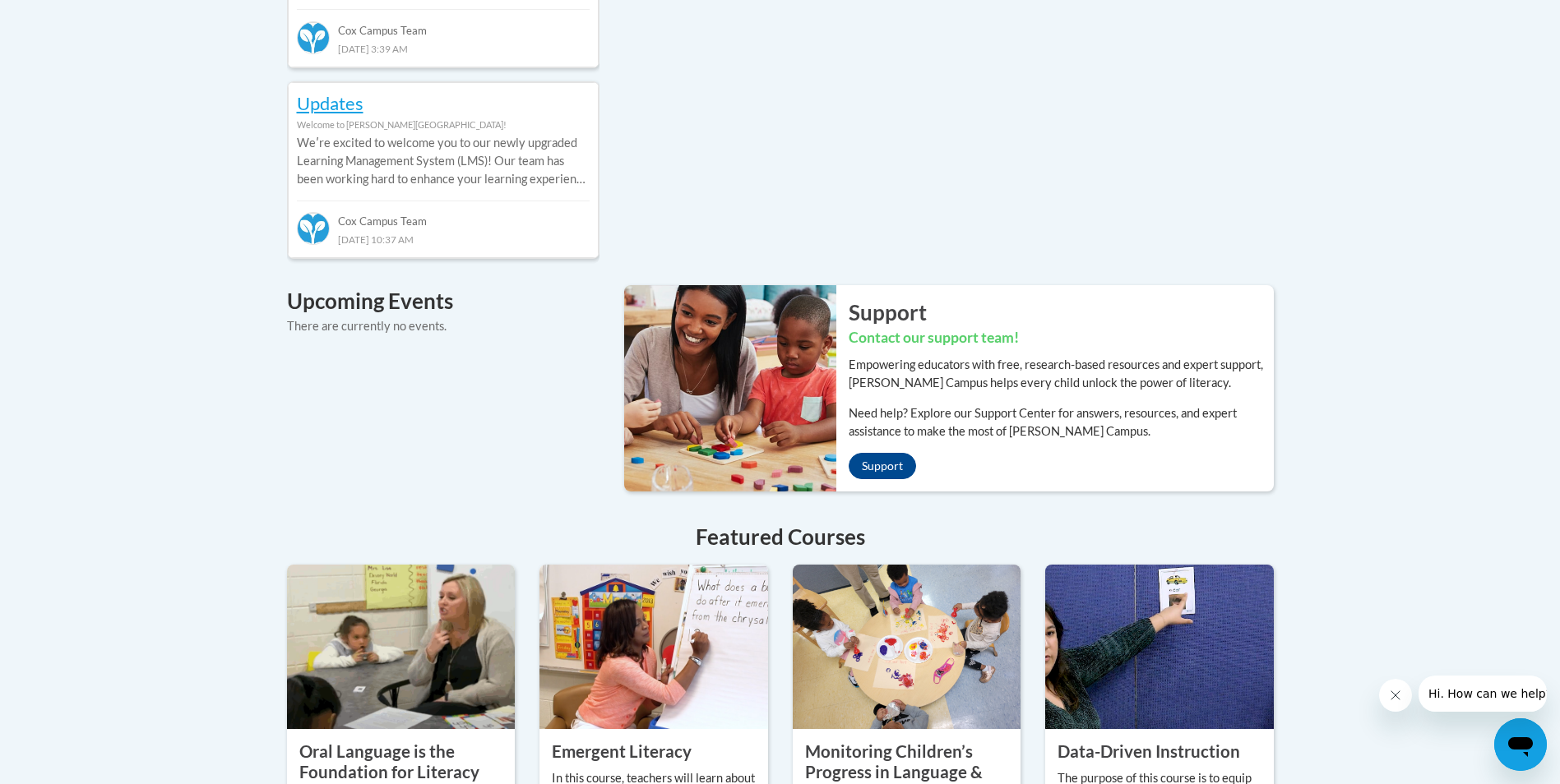
scroll to position [740, 0]
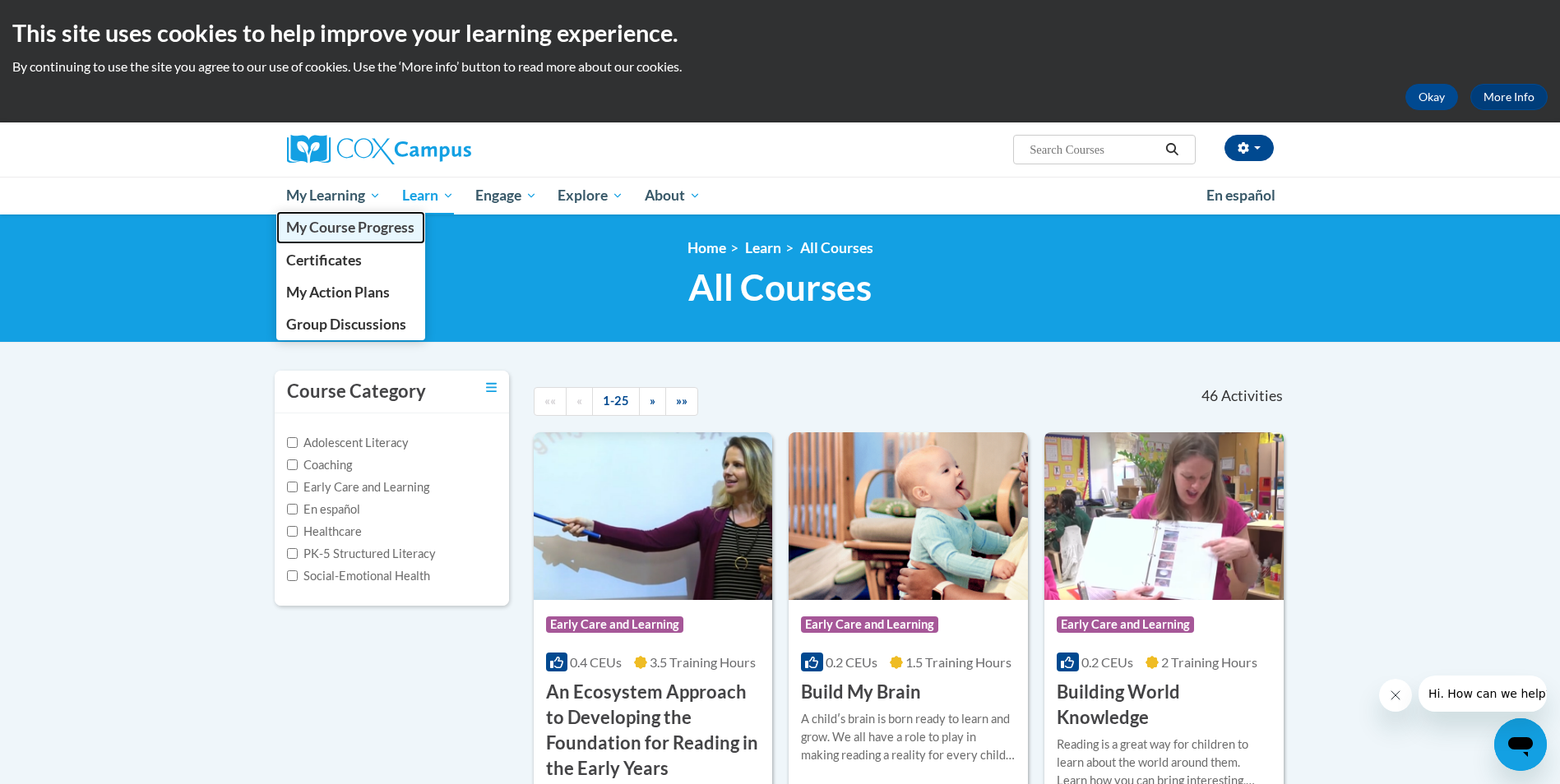
click at [338, 235] on span "My Course Progress" at bounding box center [350, 227] width 128 height 18
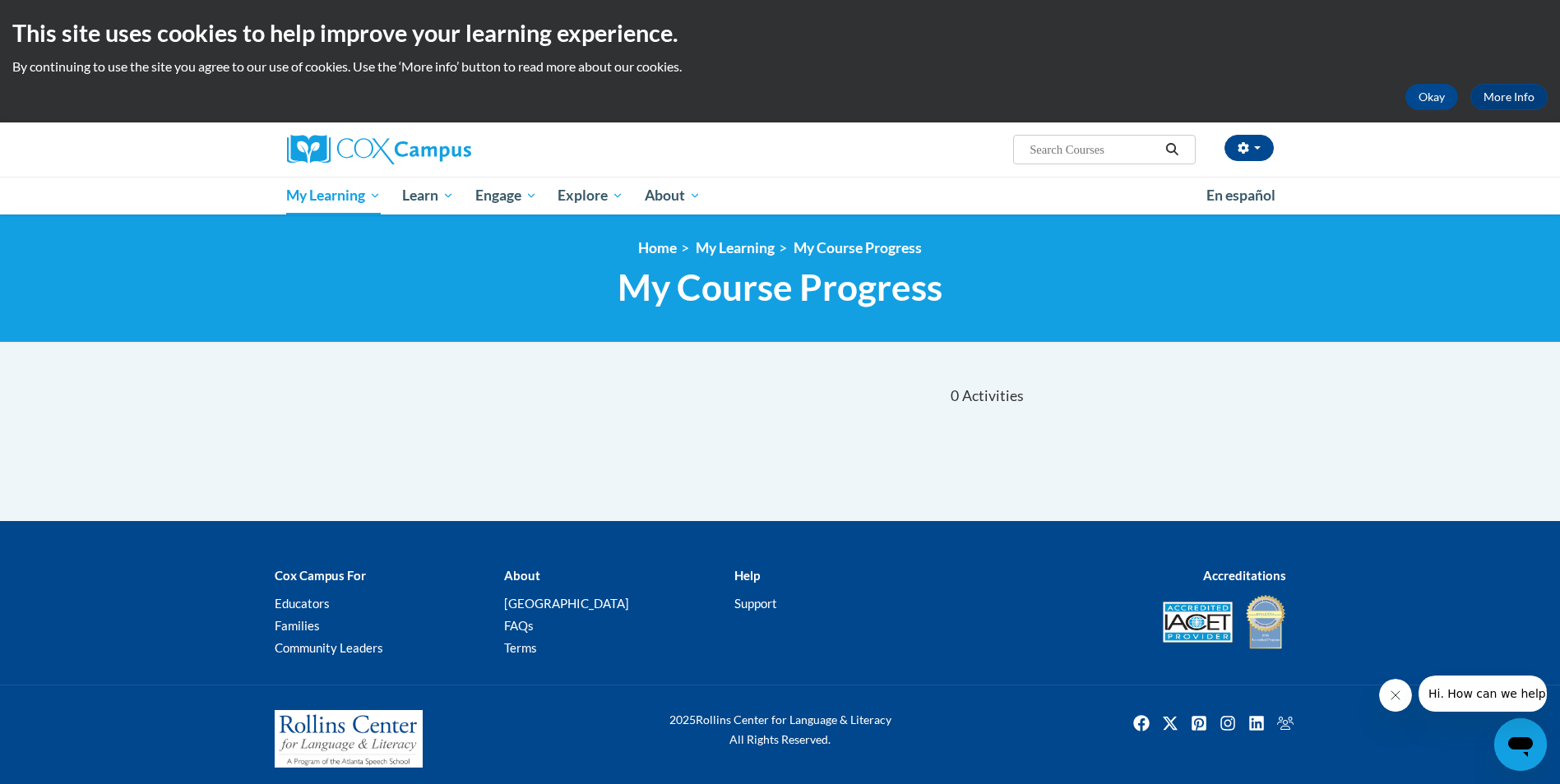
click at [1107, 153] on input "Search..." at bounding box center [1094, 149] width 131 height 19
type input "Rhyme with me"
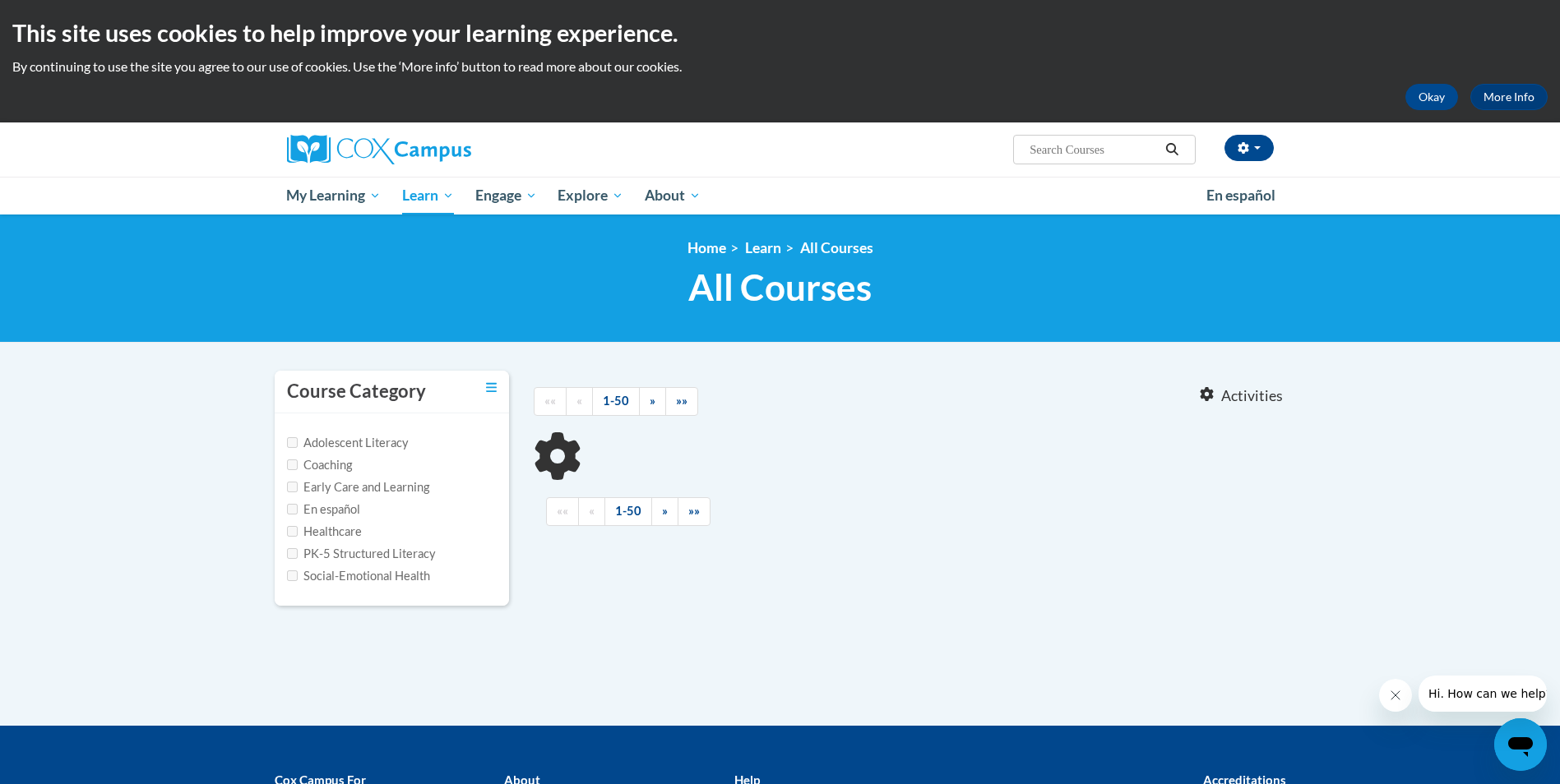
type input "Rhyme with me"
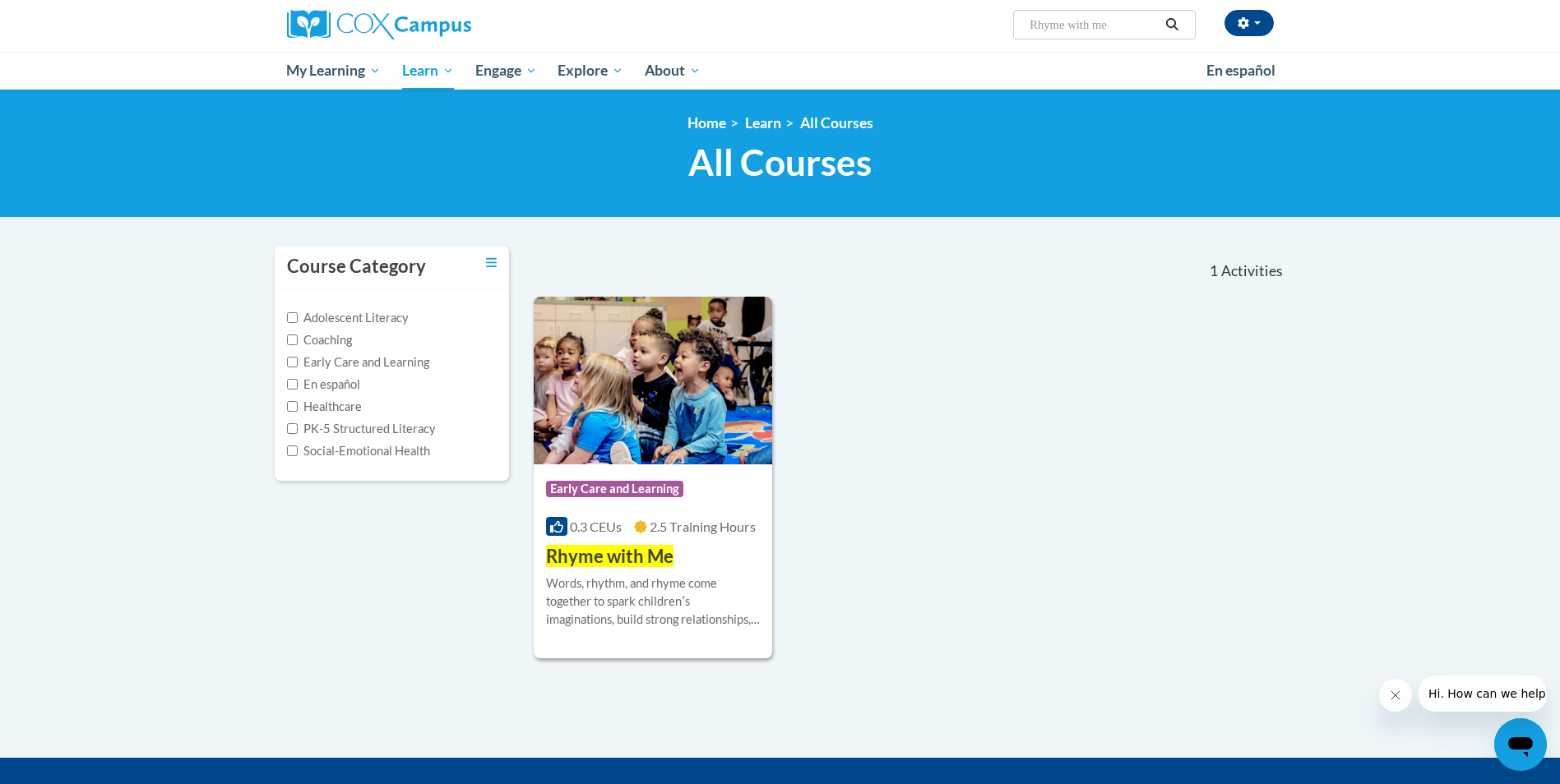
scroll to position [164, 0]
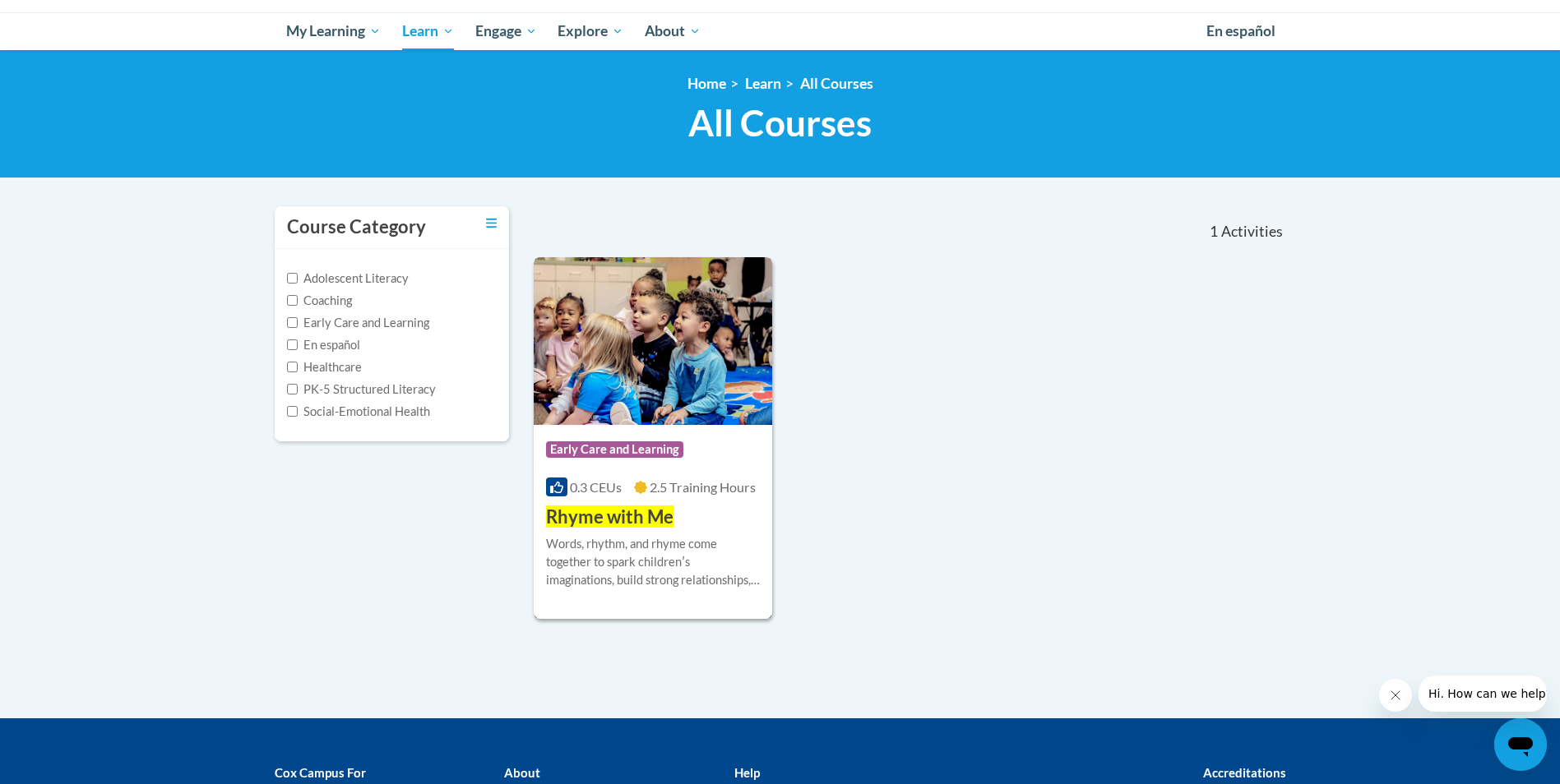
click at [720, 524] on div "Course Category: Early Care and Learning 0.3 CEUs 2.5 Training Hours COURSE Rhy…" at bounding box center [653, 477] width 239 height 105
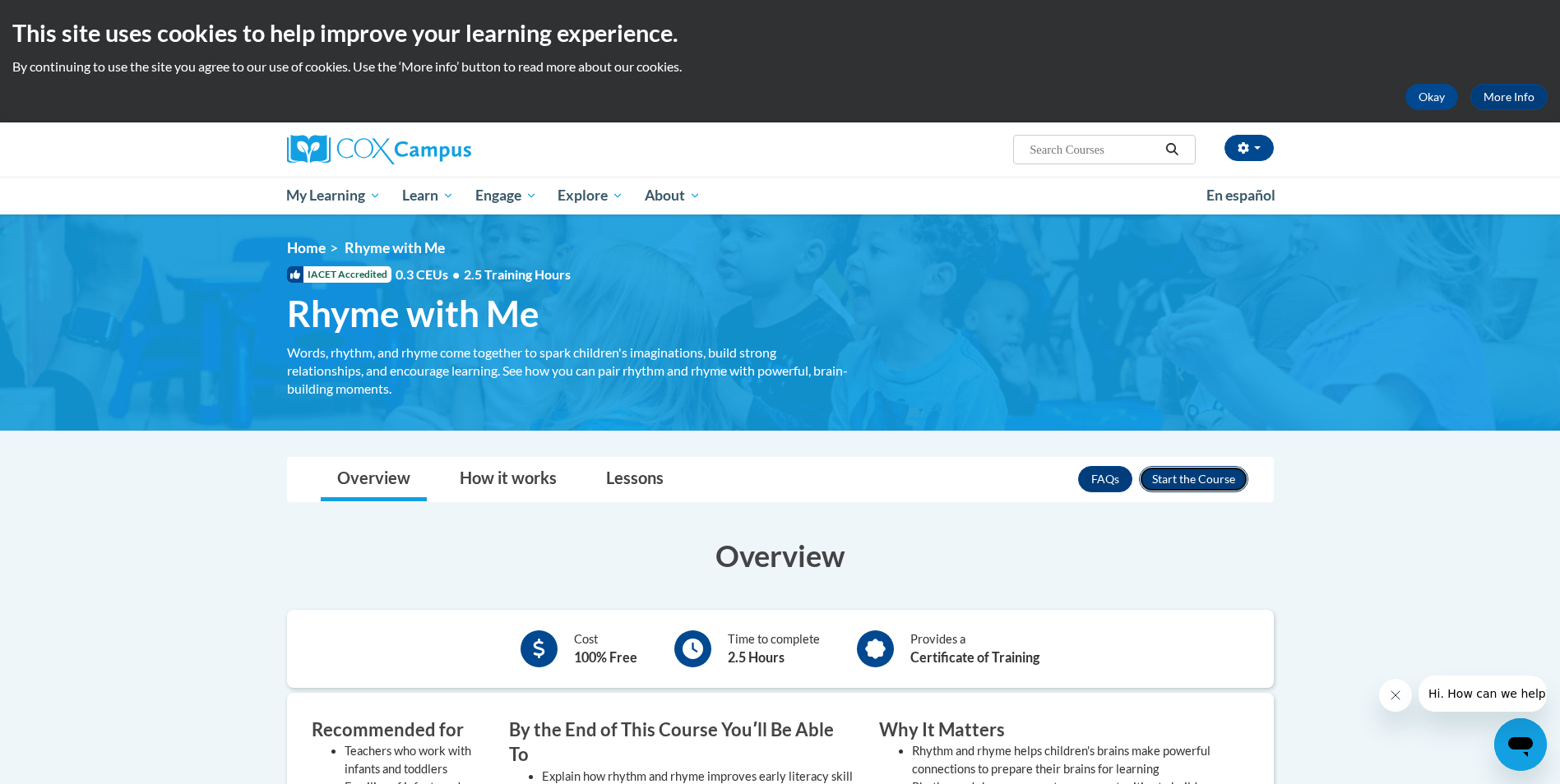
click at [1200, 476] on button "Enroll" at bounding box center [1193, 479] width 109 height 26
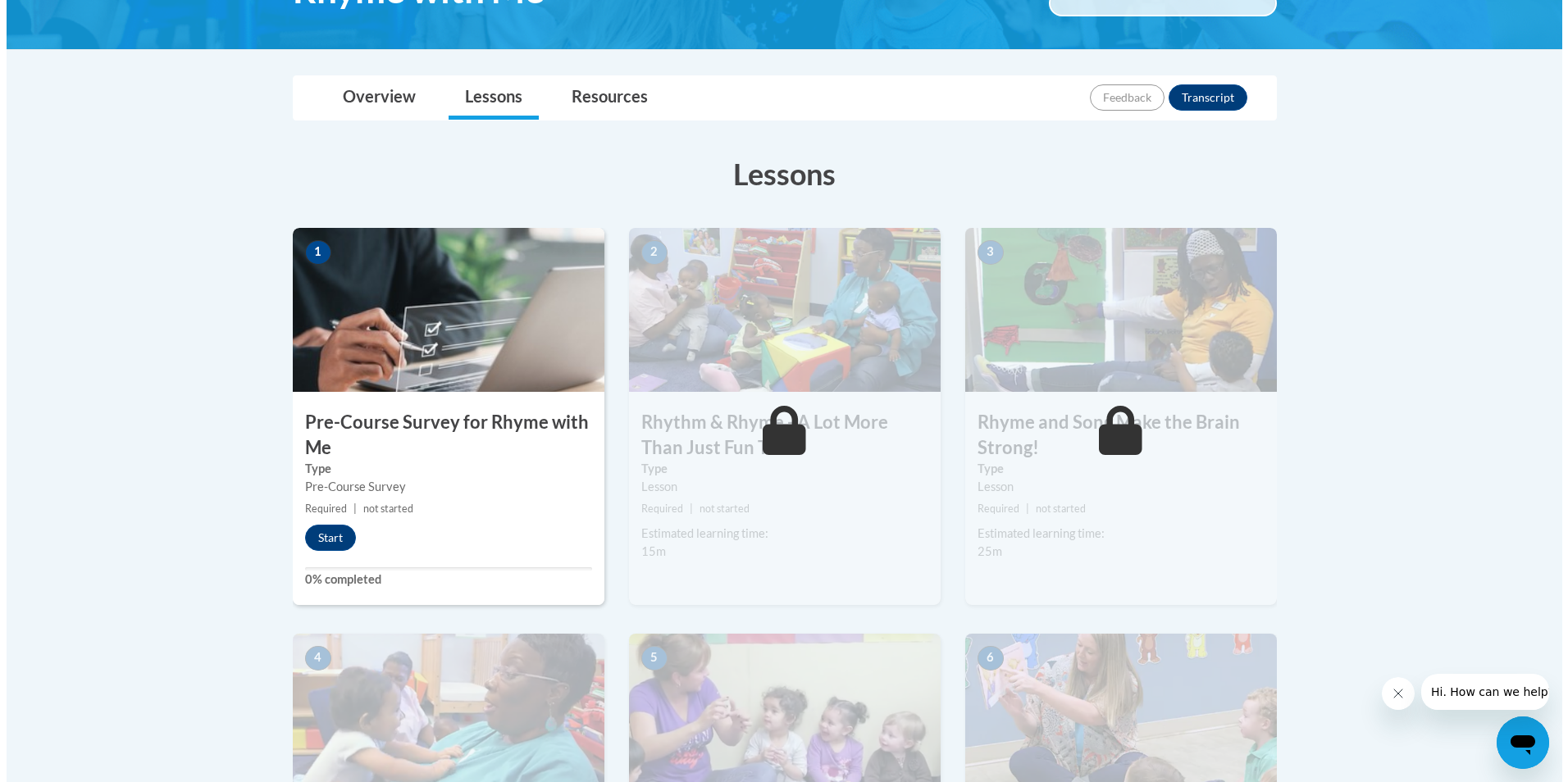
scroll to position [328, 0]
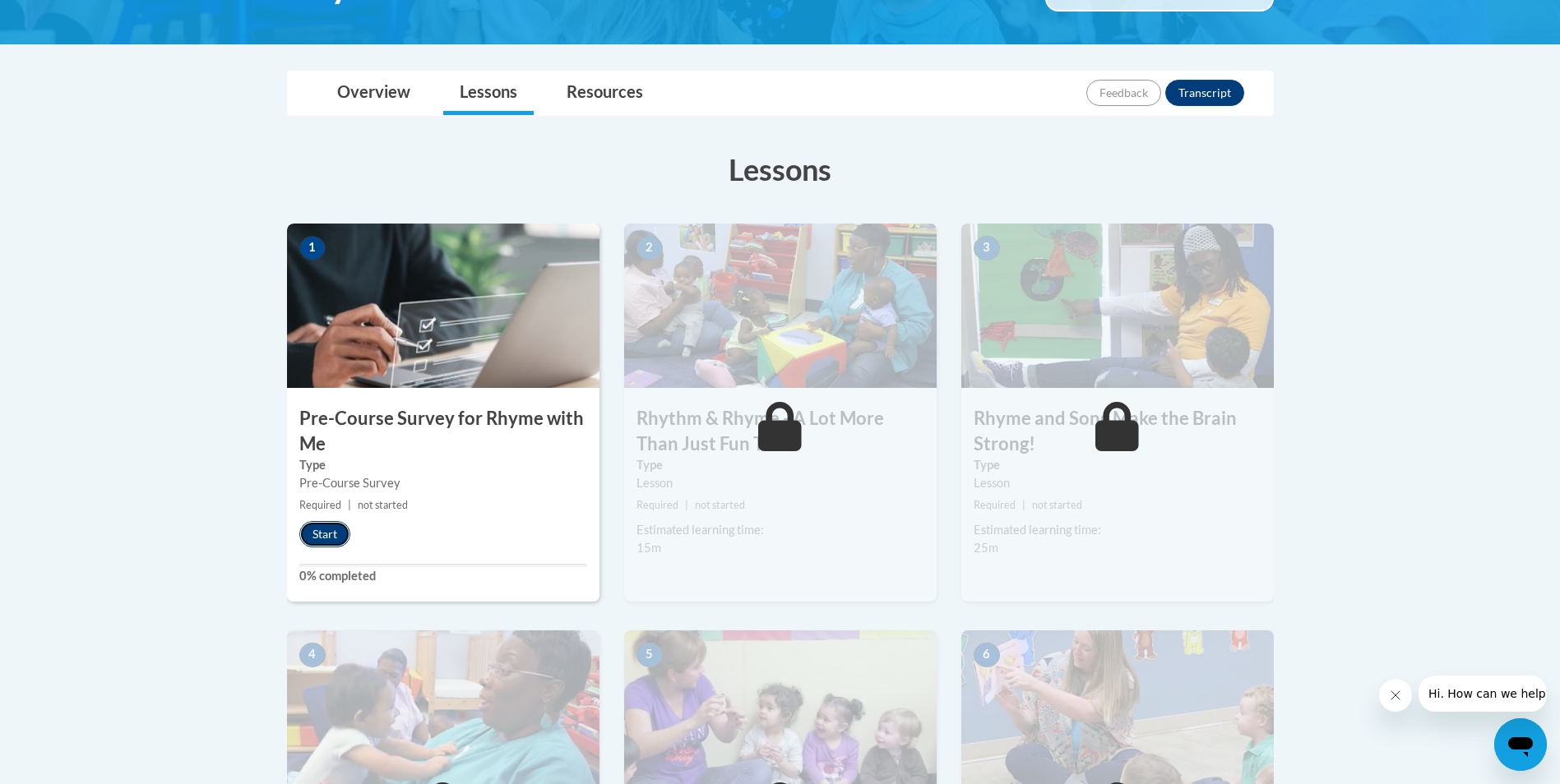
click at [329, 539] on button "Start" at bounding box center [324, 534] width 51 height 26
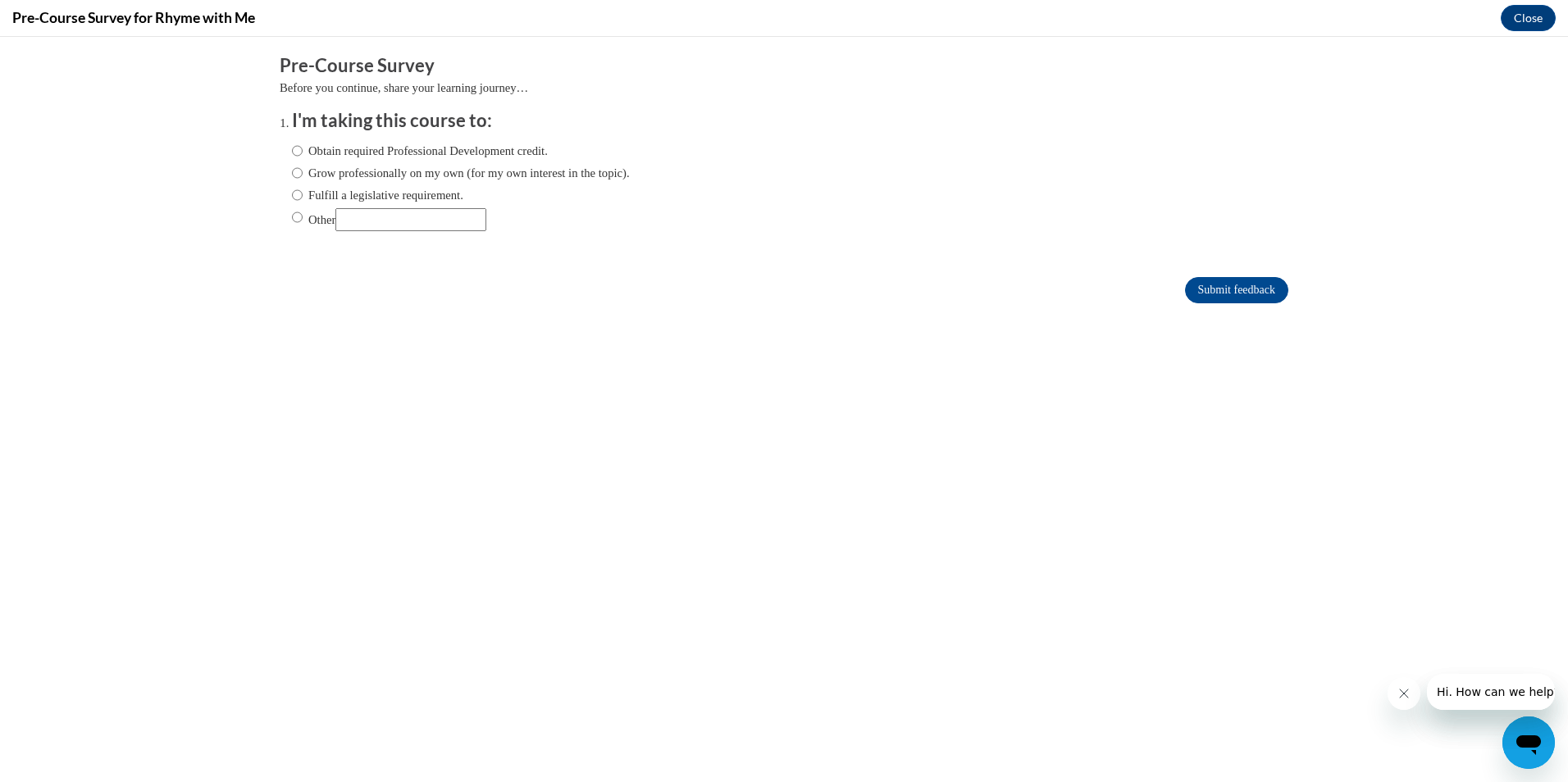
scroll to position [0, 0]
click at [292, 148] on input "Obtain required Professional Development credit." at bounding box center [298, 151] width 11 height 18
radio input "true"
click at [1189, 289] on input "Submit feedback" at bounding box center [1237, 290] width 103 height 26
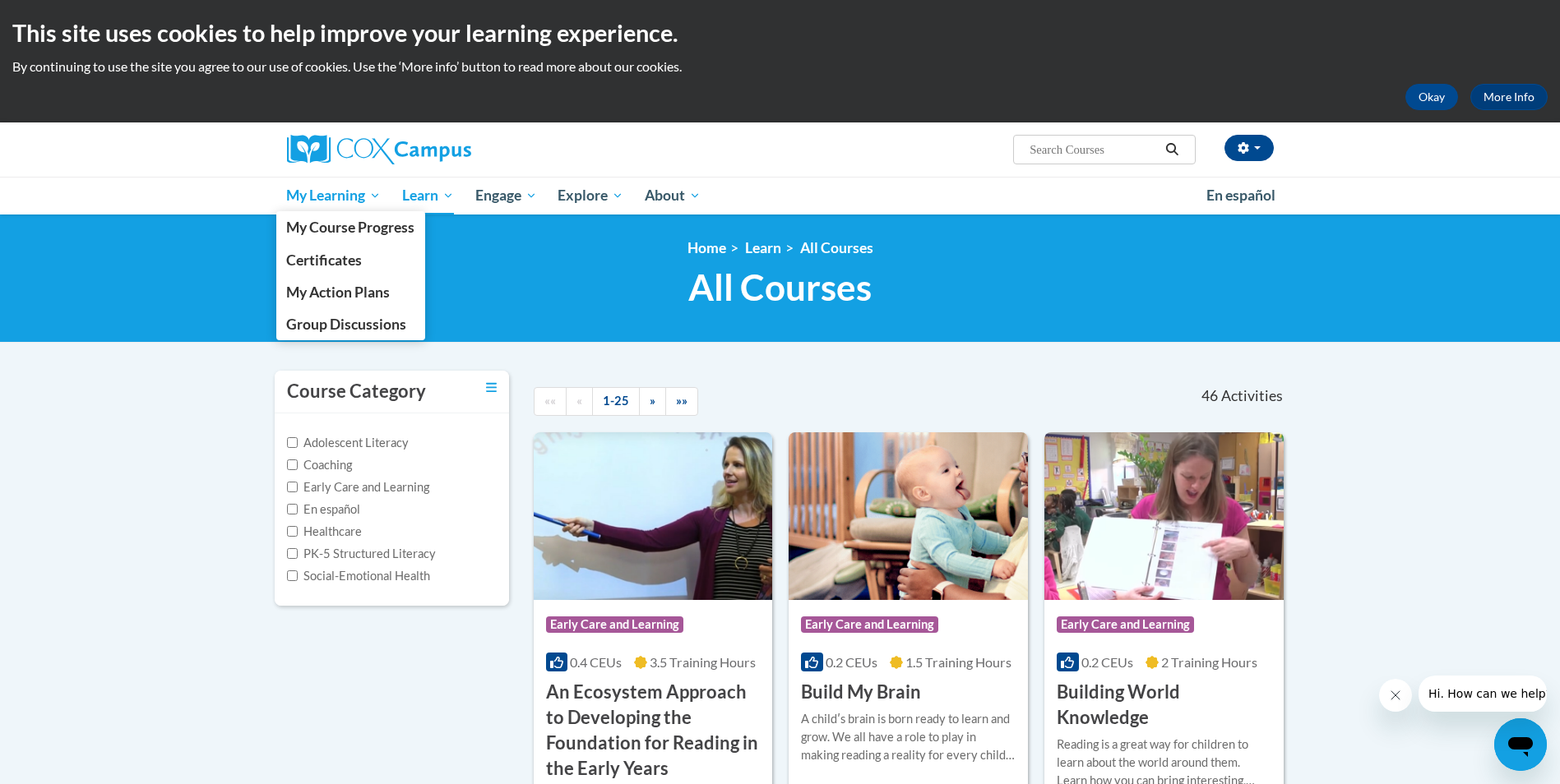
click at [357, 207] on link "My Learning" at bounding box center [334, 195] width 116 height 38
click at [354, 226] on span "My Course Progress" at bounding box center [350, 227] width 128 height 18
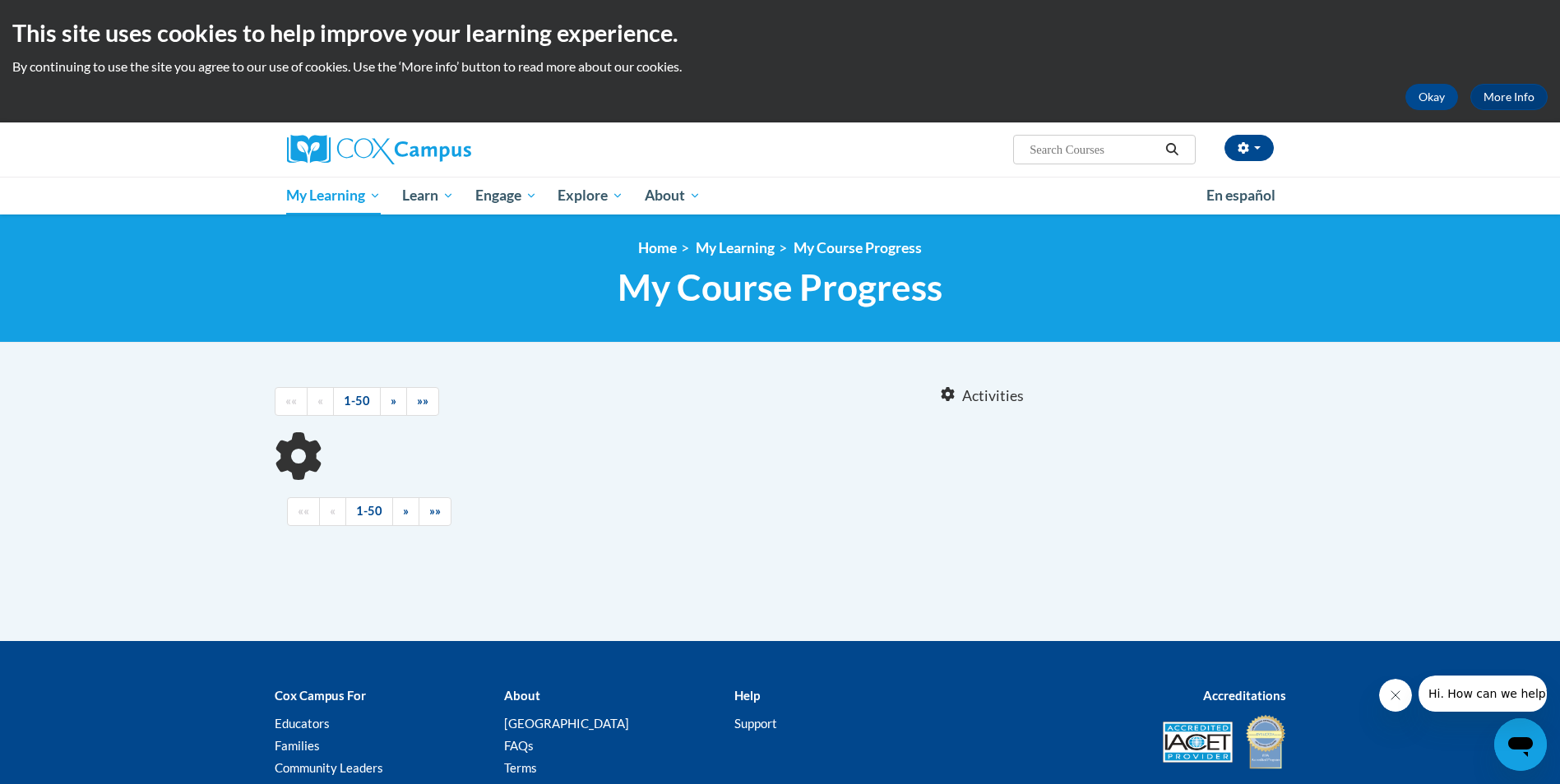
click at [1101, 150] on input "Search..." at bounding box center [1094, 149] width 131 height 19
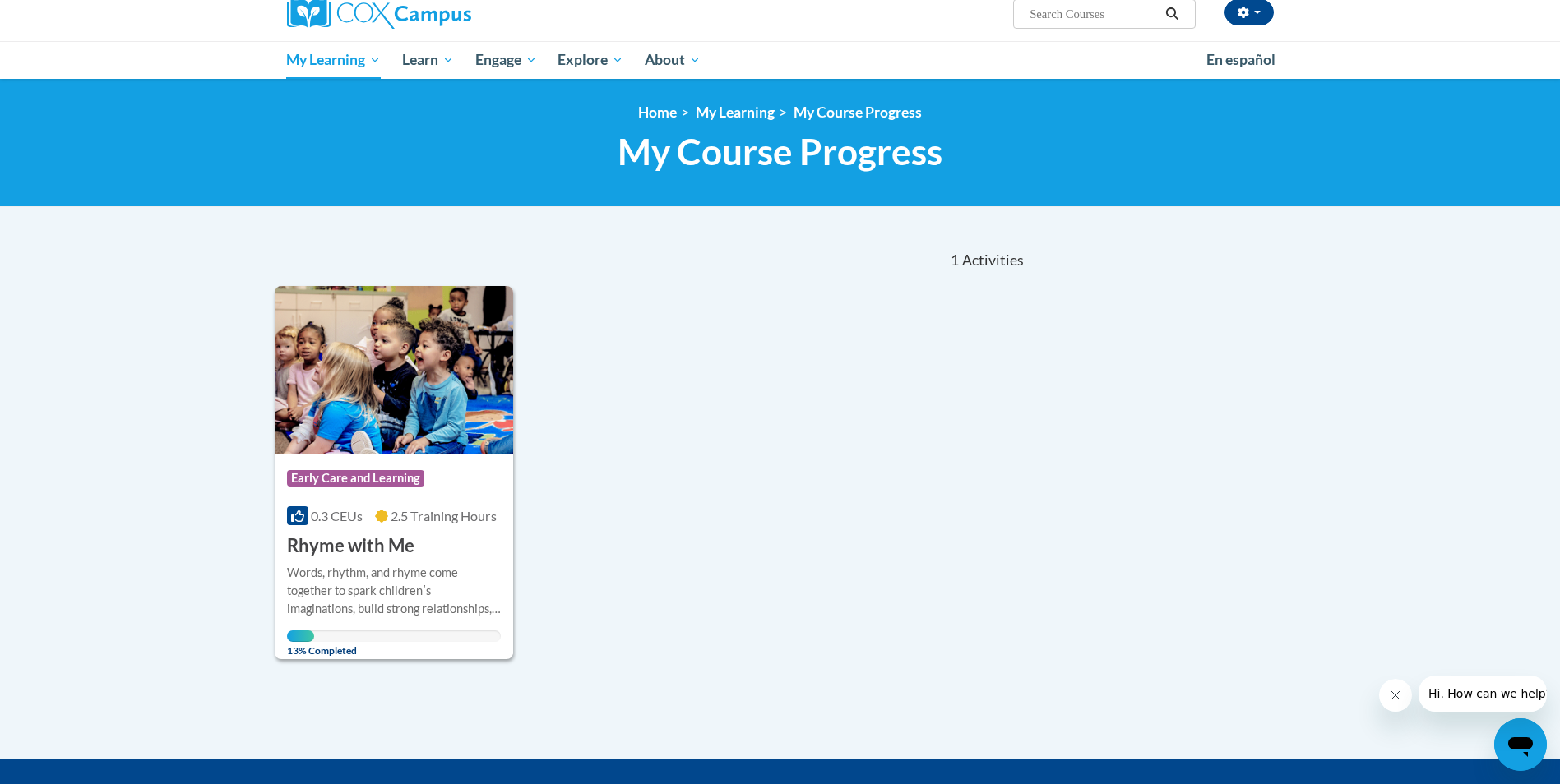
scroll to position [329, 0]
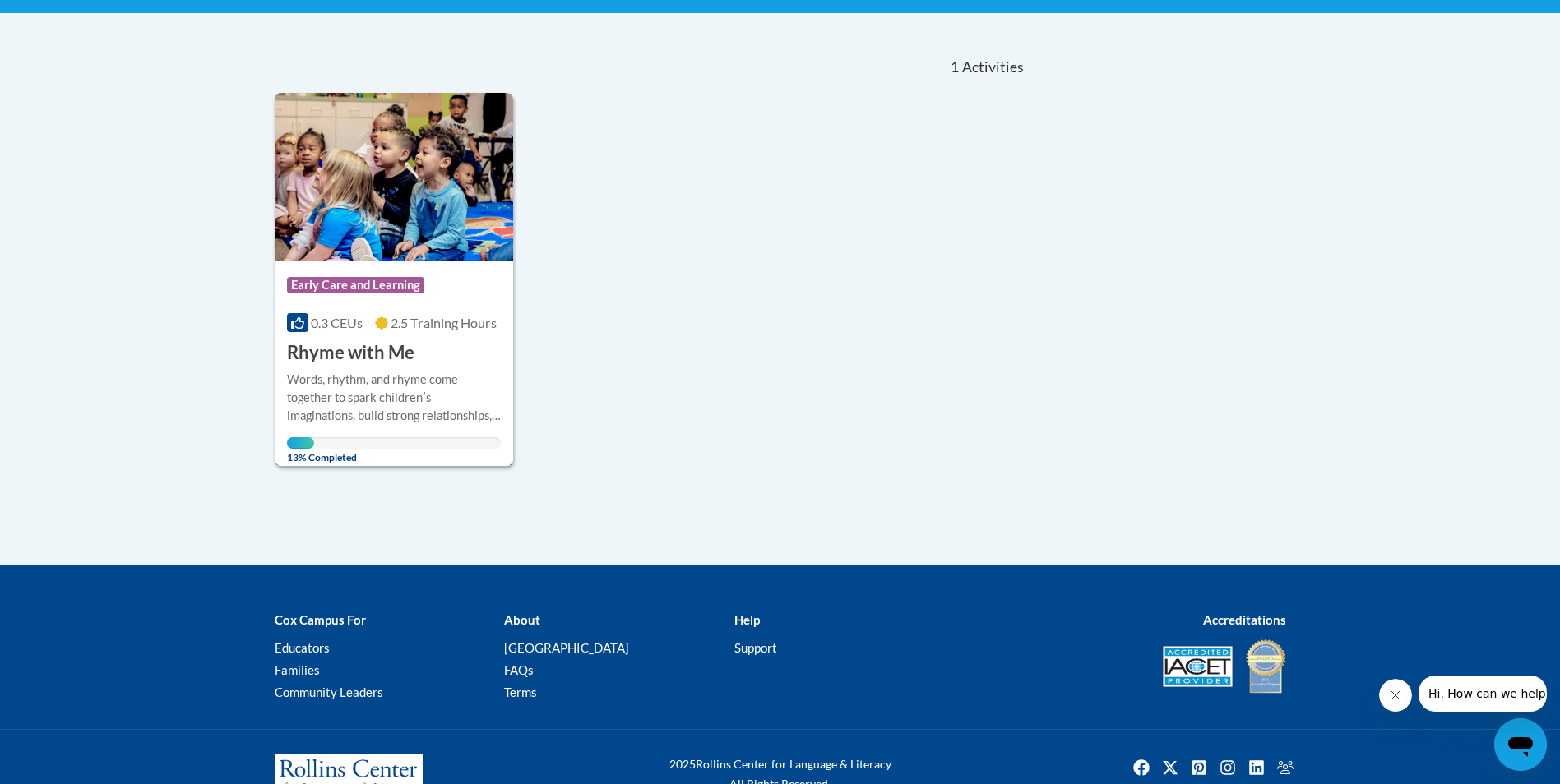
click at [457, 185] on img at bounding box center [393, 177] width 239 height 168
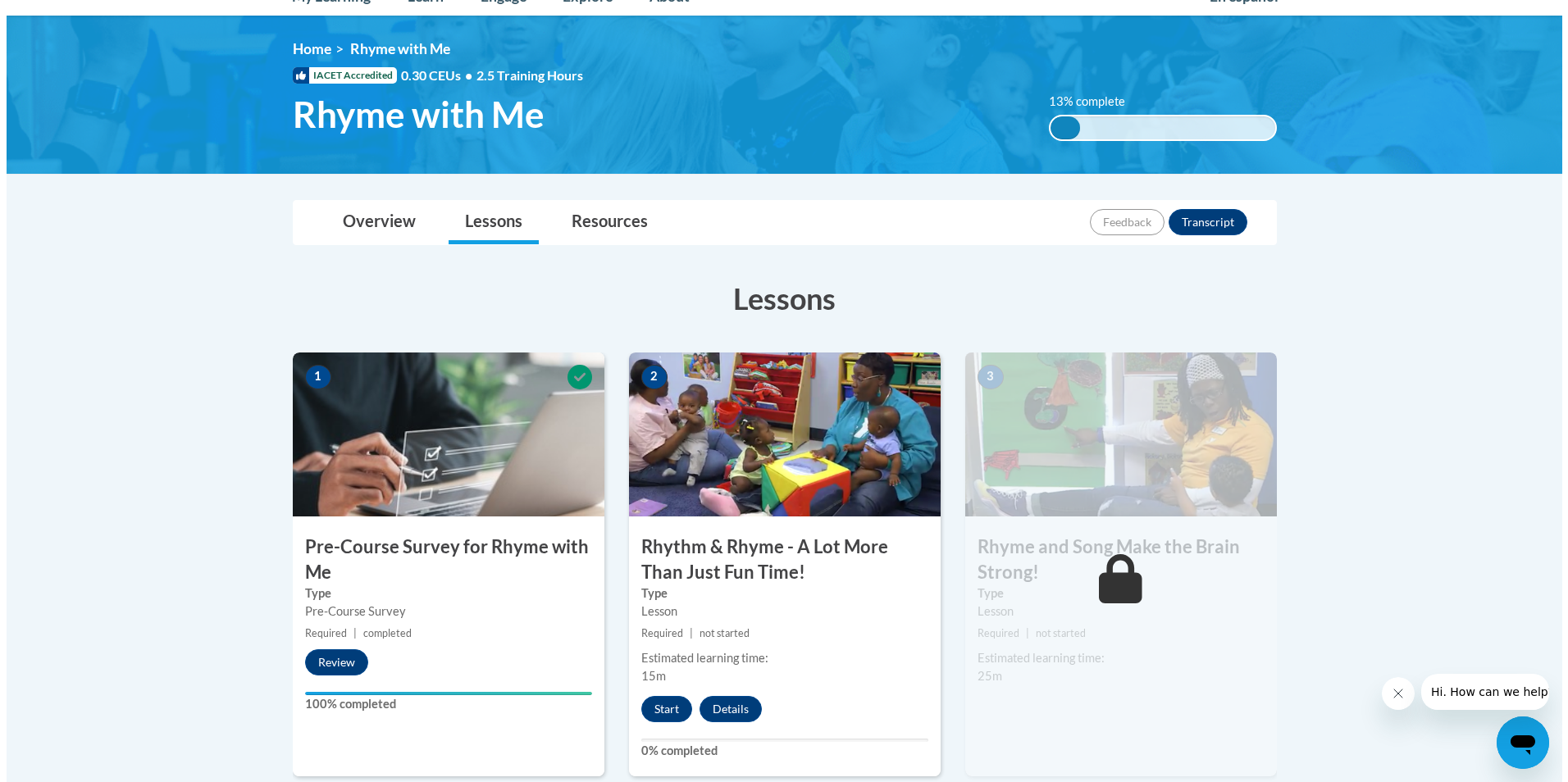
scroll to position [164, 0]
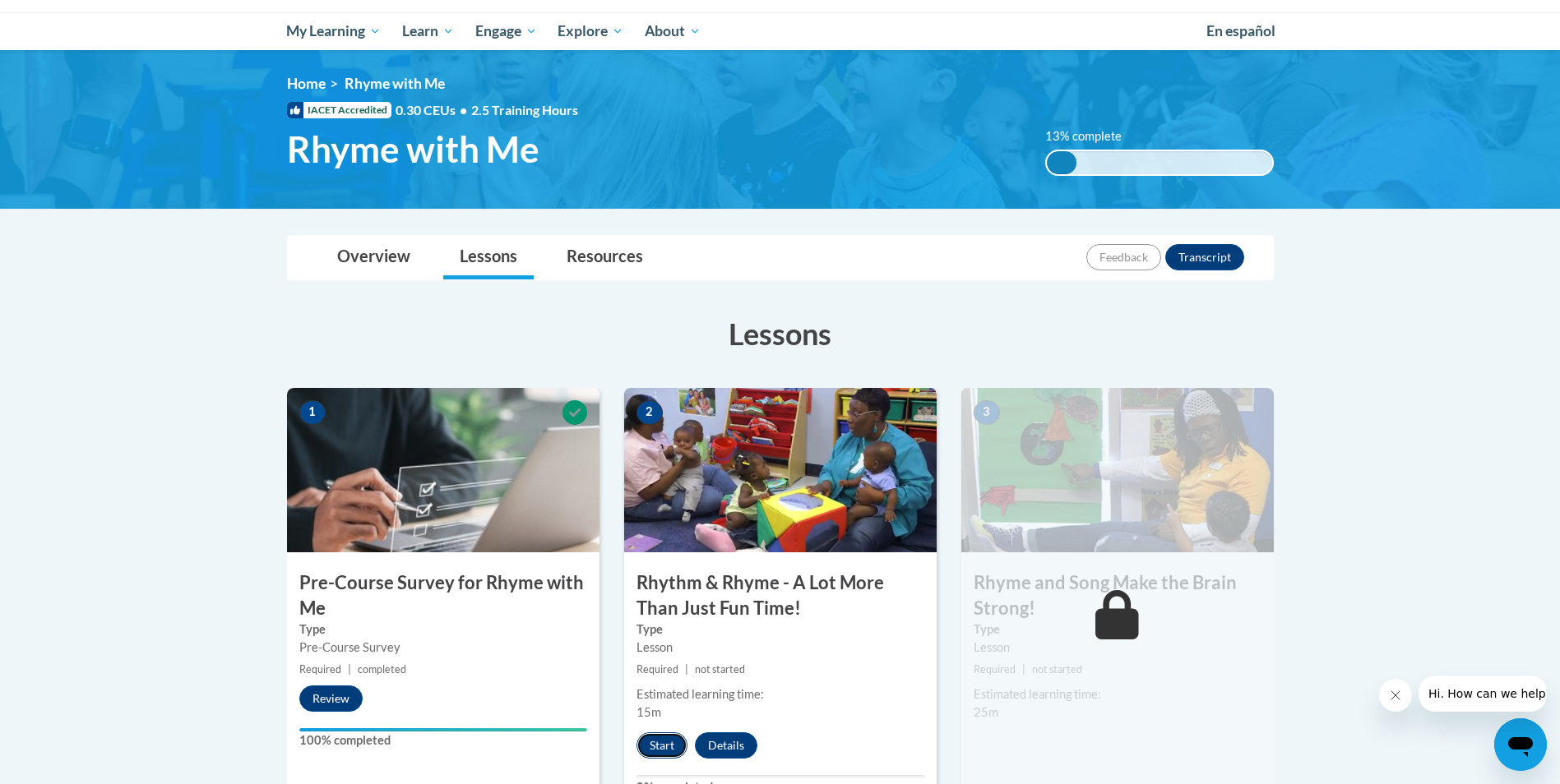
click at [662, 743] on button "Start" at bounding box center [661, 745] width 51 height 26
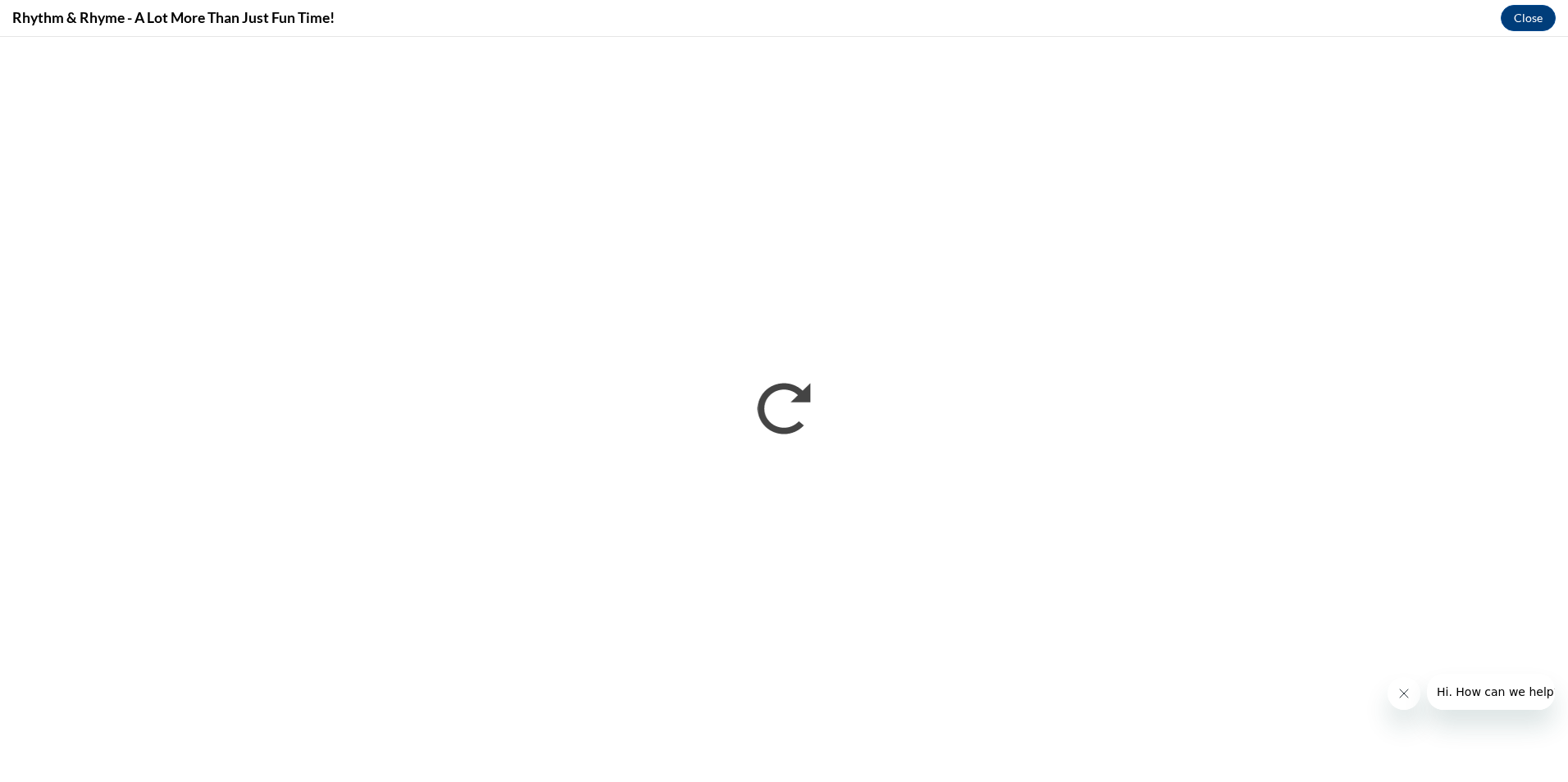
scroll to position [0, 0]
drag, startPoint x: 1403, startPoint y: 683, endPoint x: 2786, endPoint y: 1313, distance: 1519.7
click at [1403, 683] on button "Close message from company" at bounding box center [1404, 694] width 33 height 33
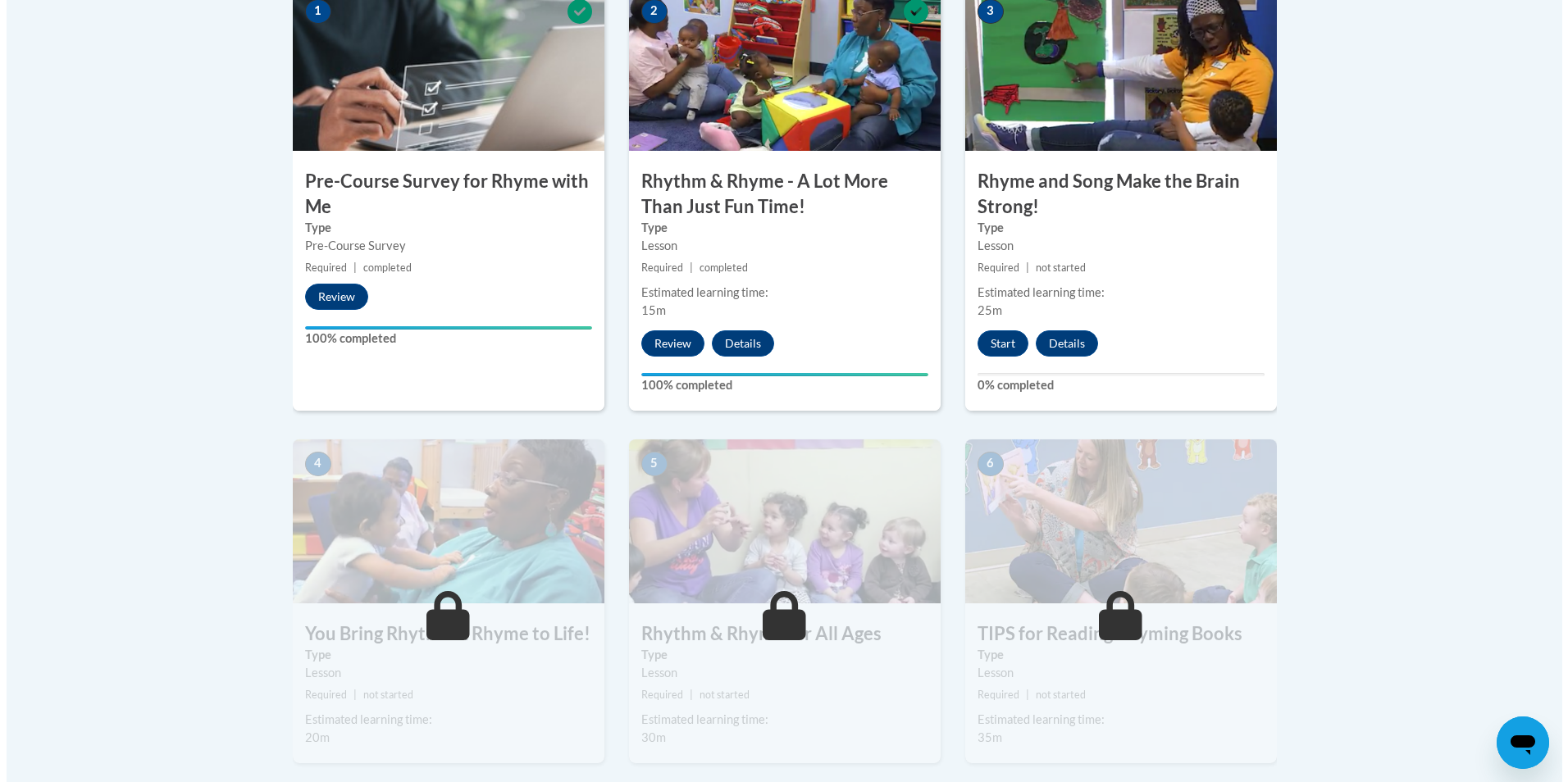
scroll to position [574, 0]
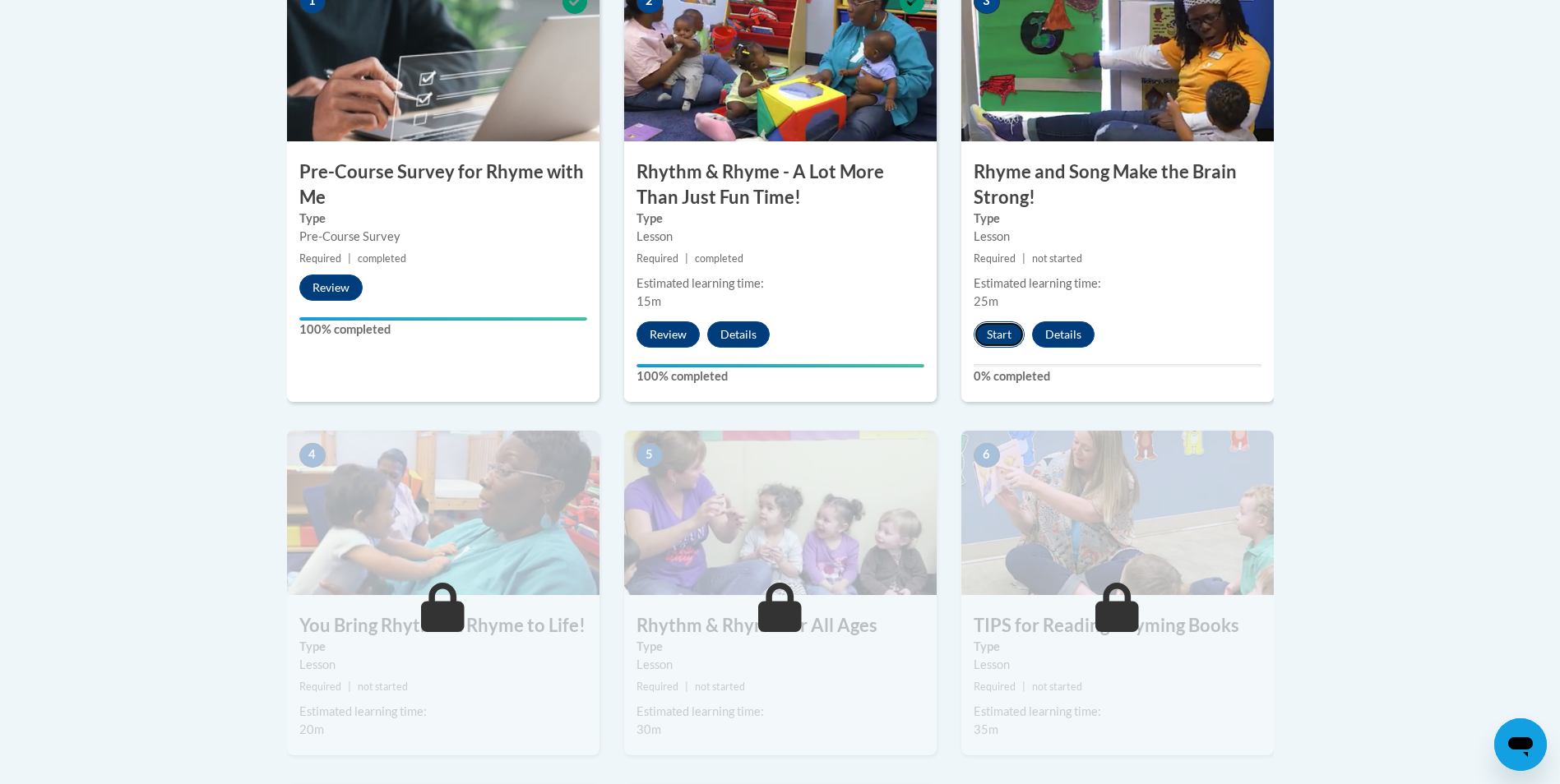
click at [986, 339] on button "Start" at bounding box center [998, 334] width 51 height 26
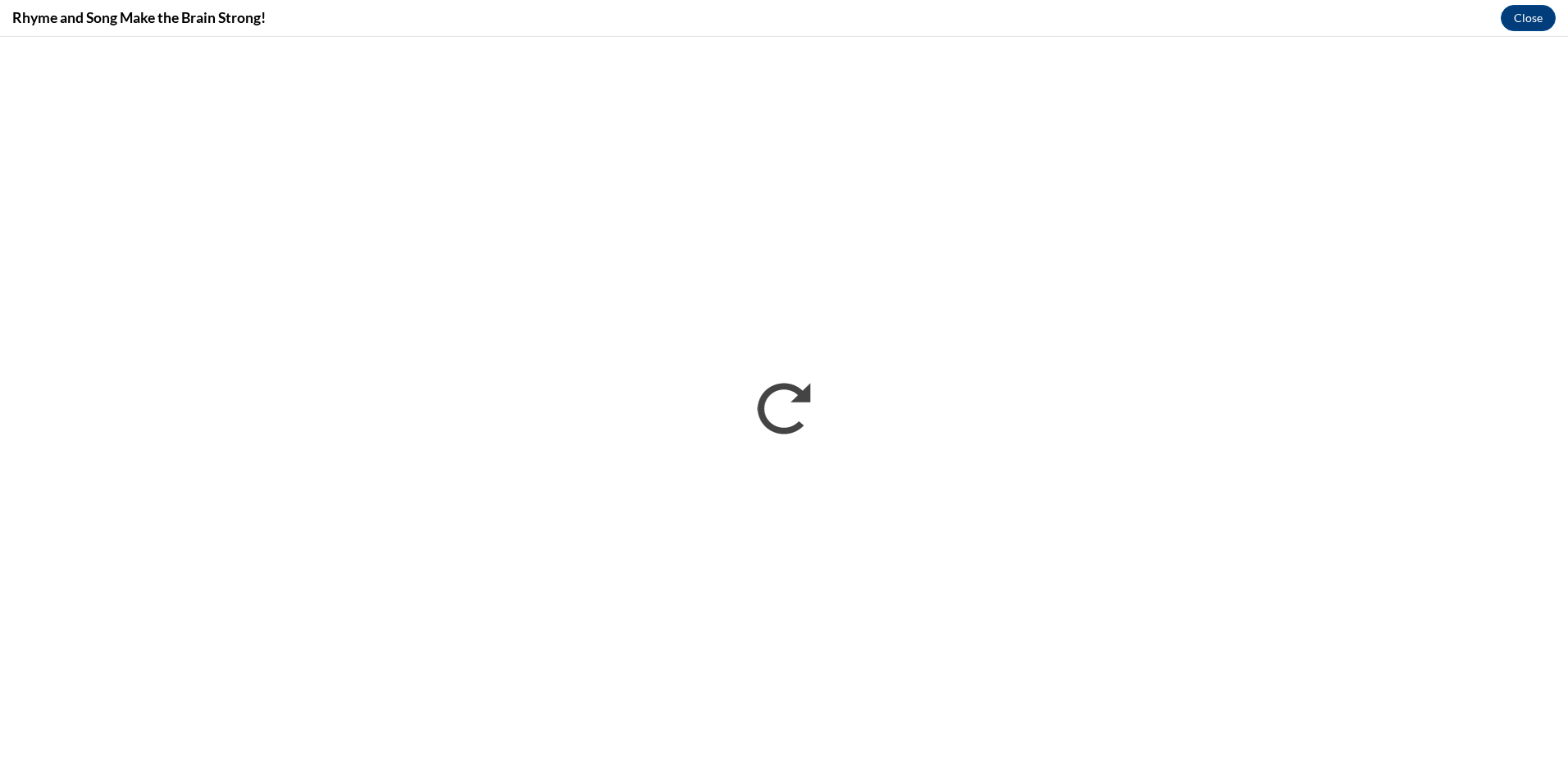
scroll to position [0, 0]
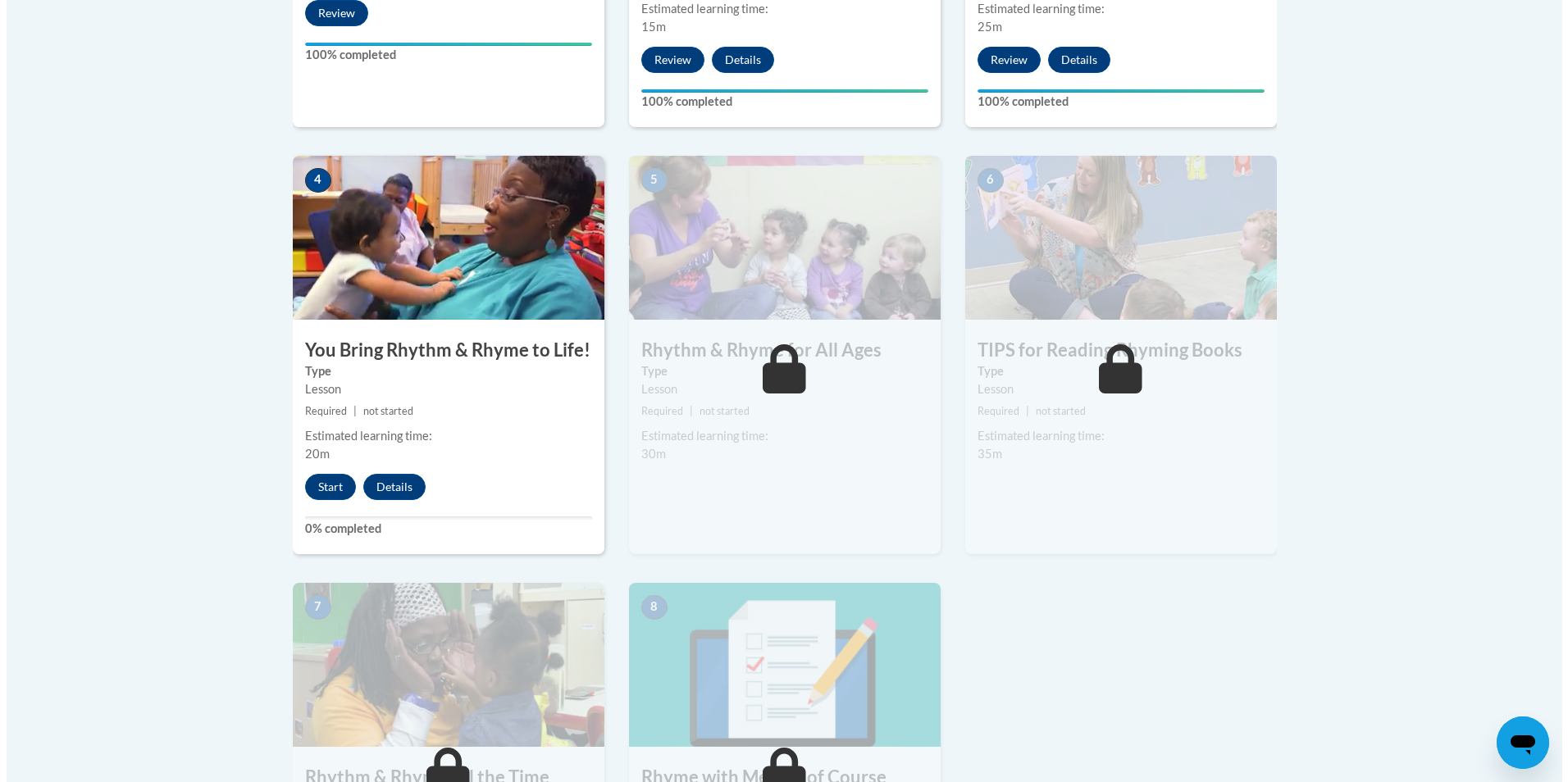
scroll to position [902, 0]
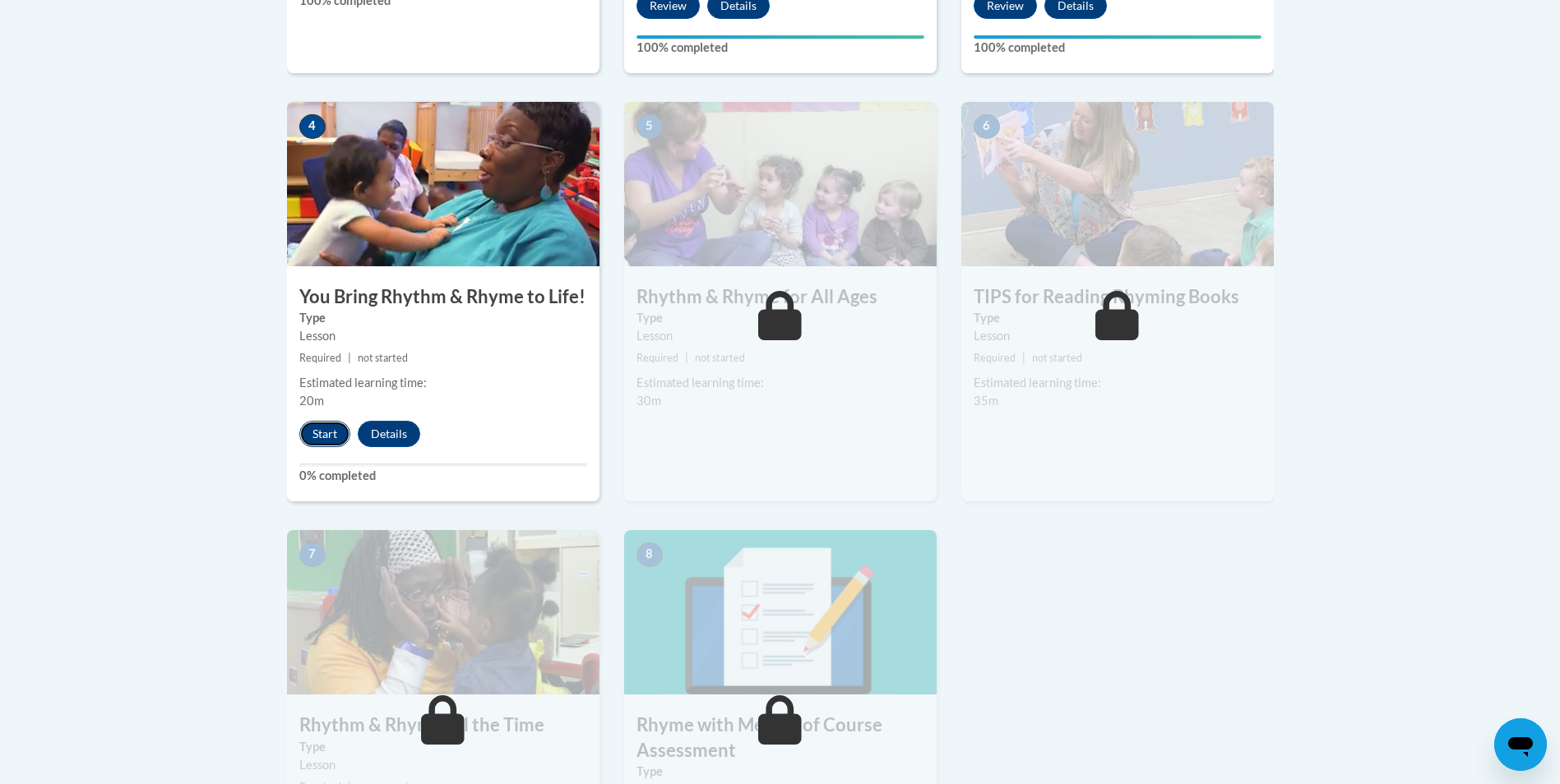
click at [315, 439] on button "Start" at bounding box center [324, 434] width 51 height 26
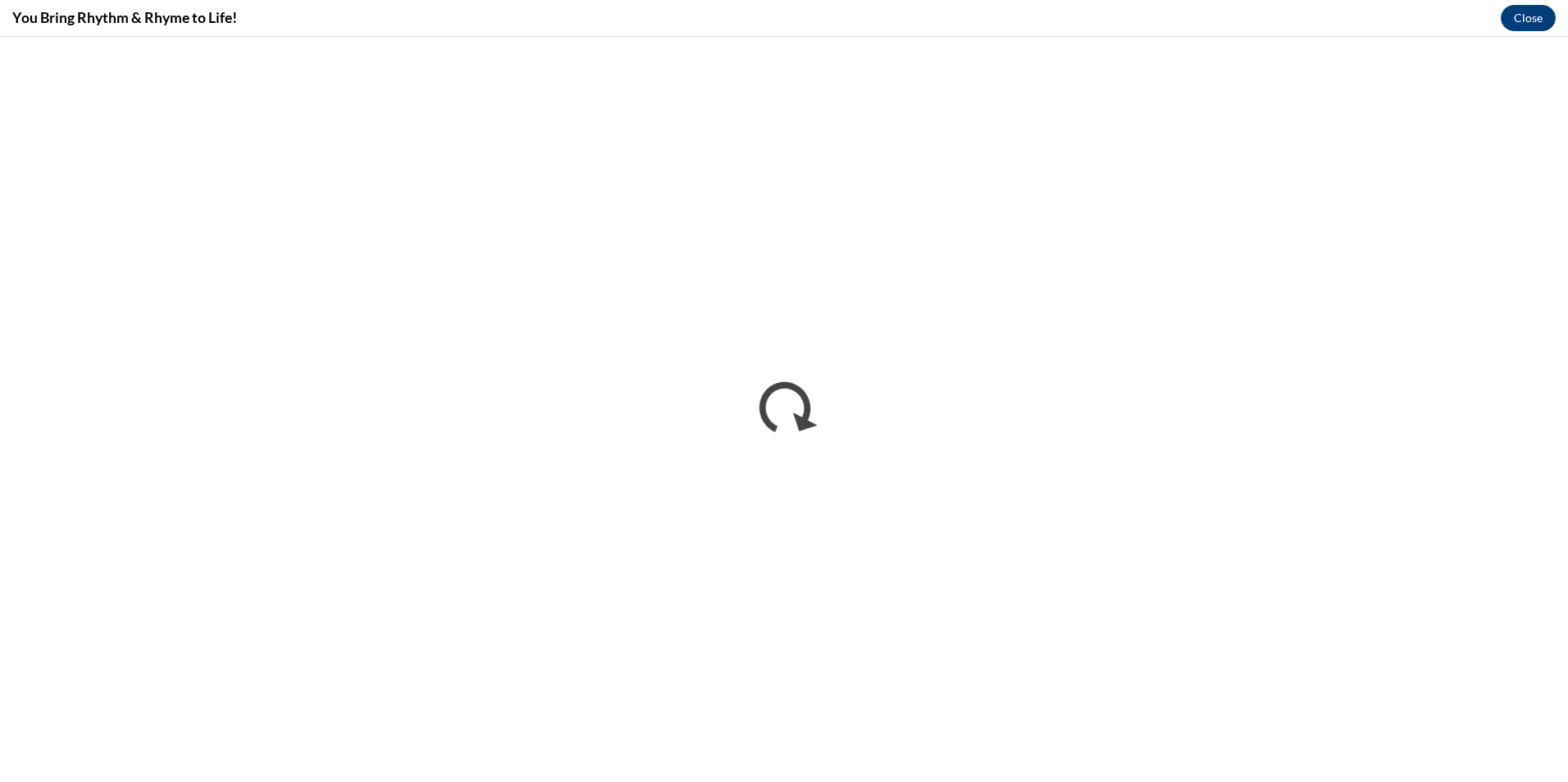
scroll to position [0, 0]
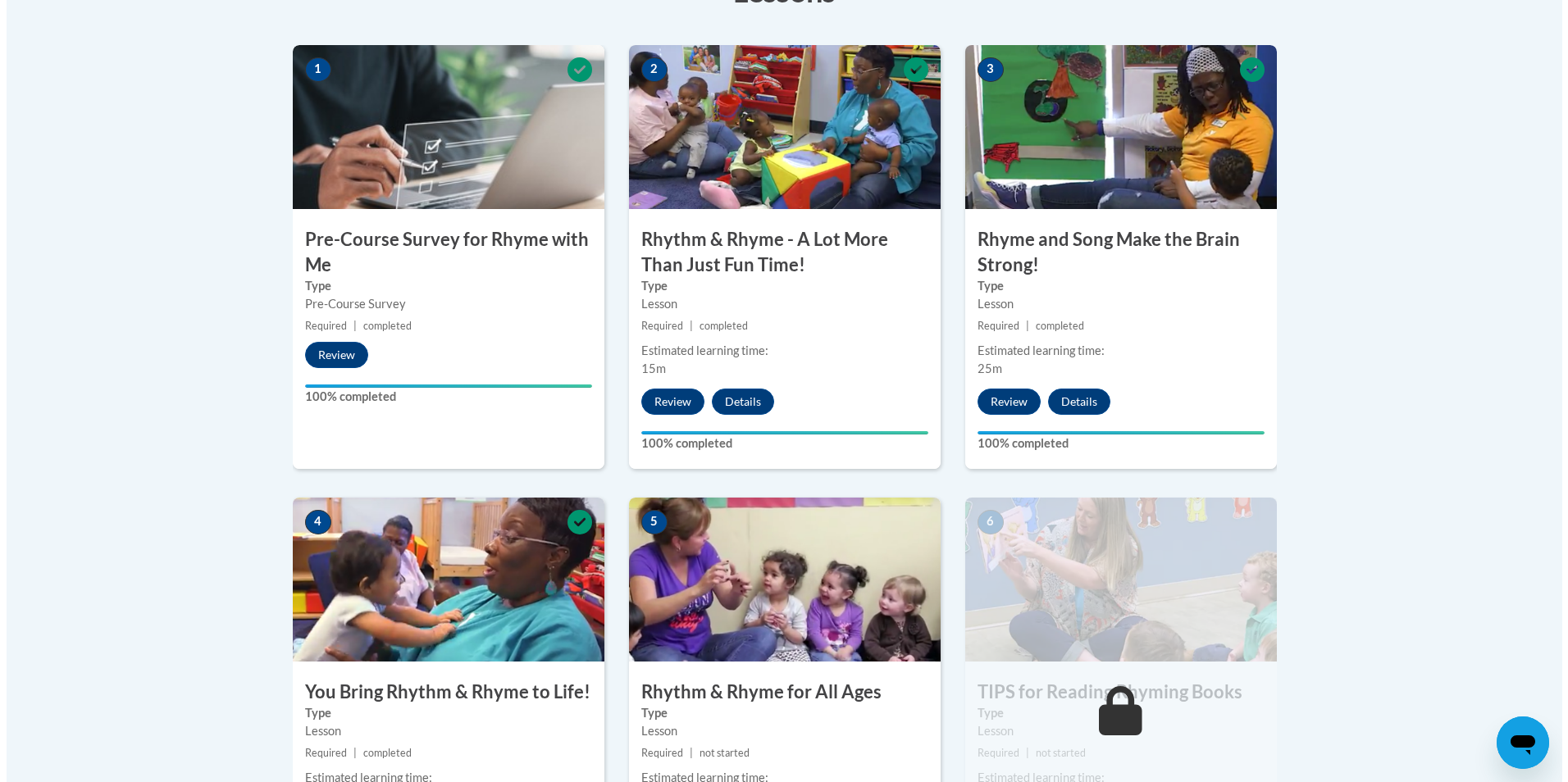
scroll to position [656, 0]
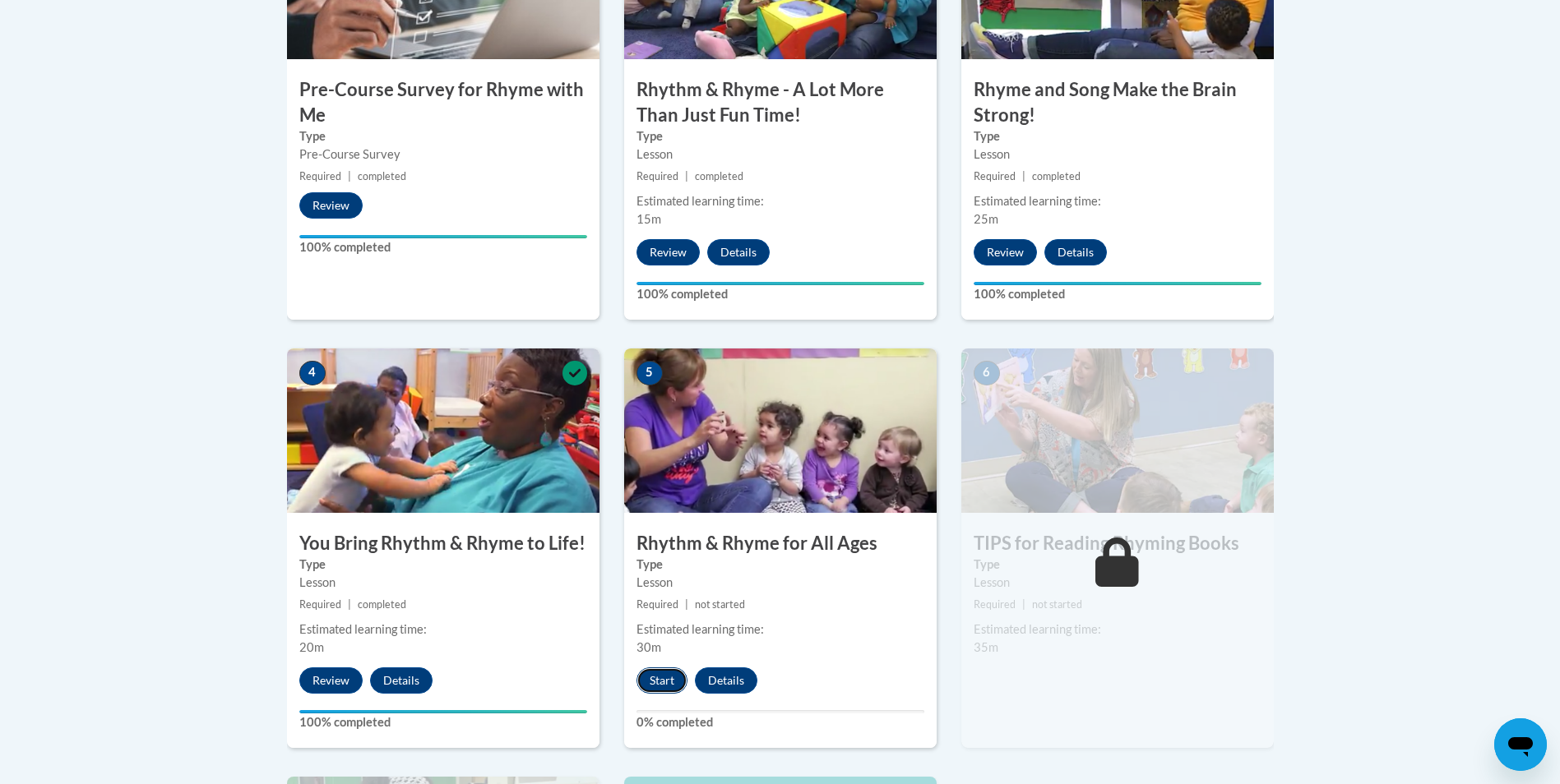
click at [647, 681] on button "Start" at bounding box center [661, 681] width 51 height 26
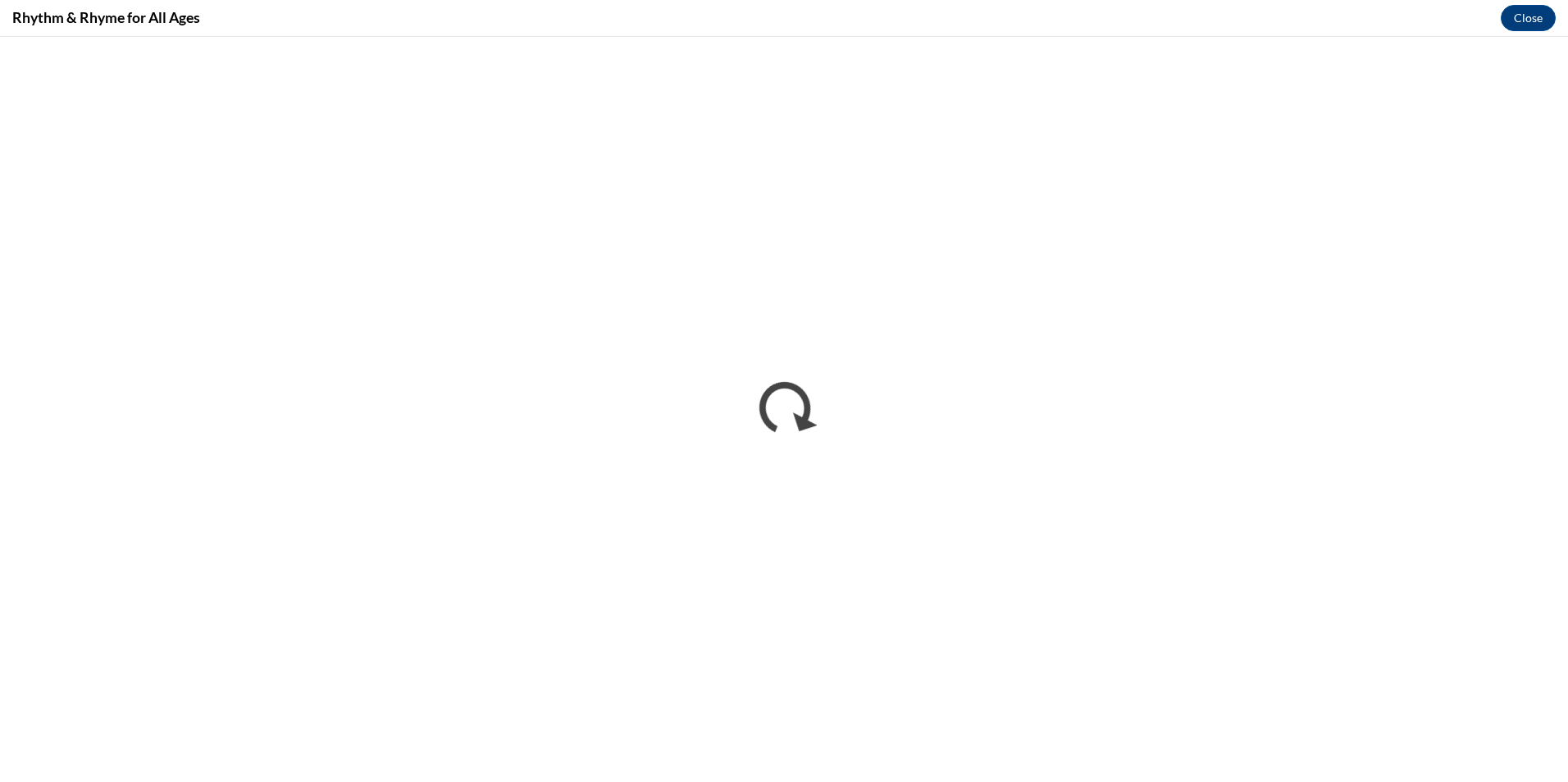
scroll to position [0, 0]
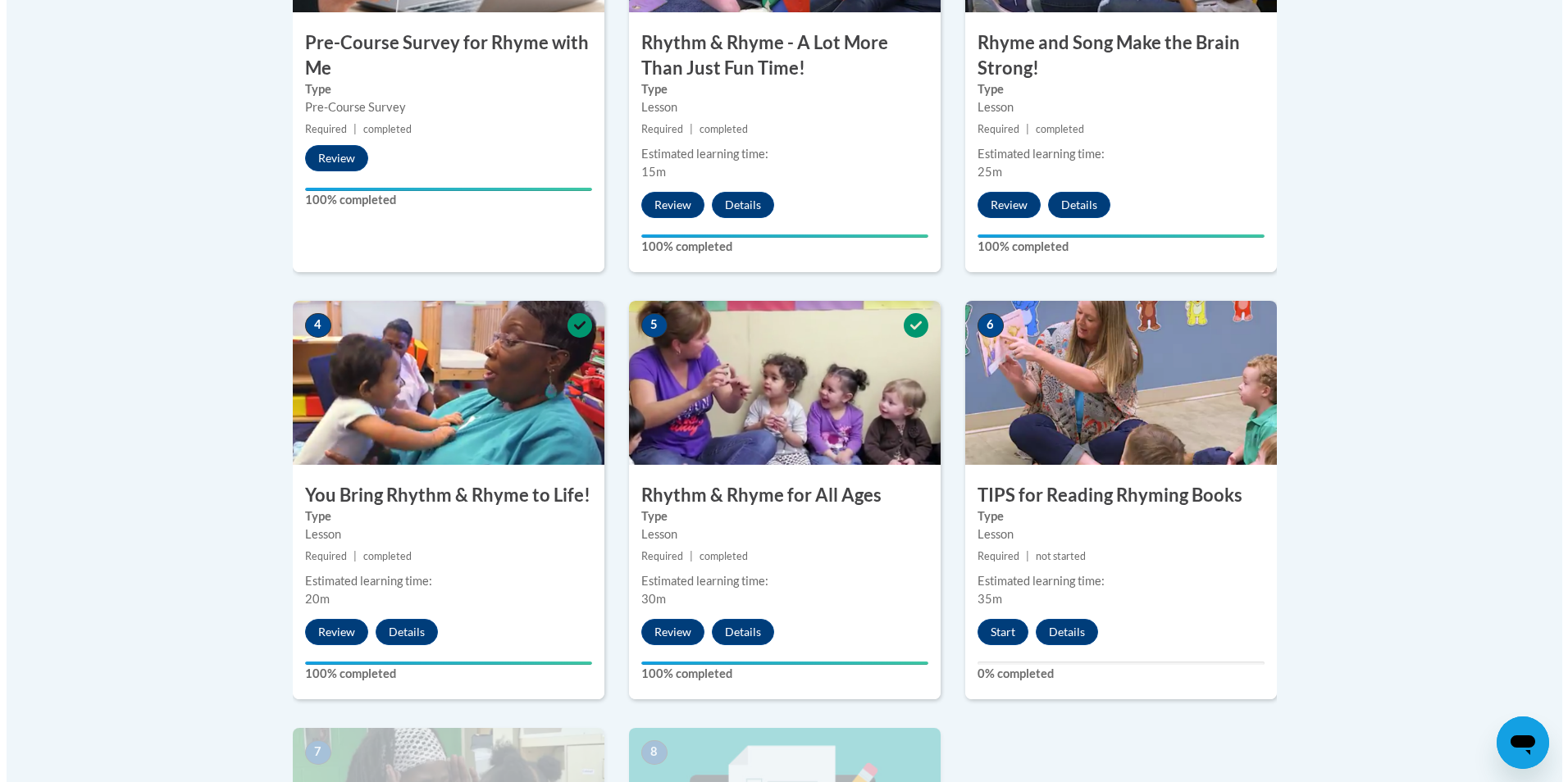
scroll to position [877, 0]
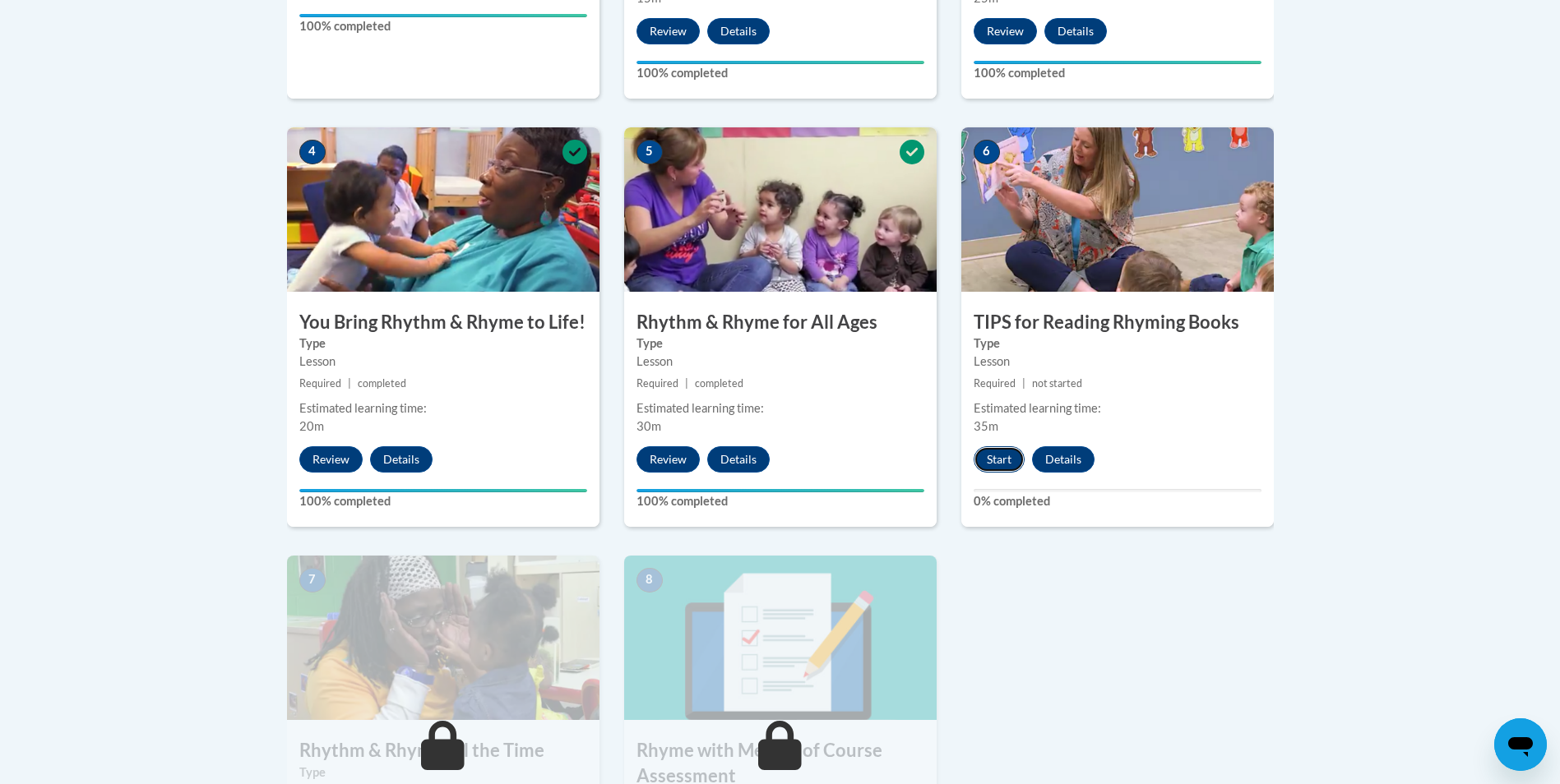
click at [1000, 455] on button "Start" at bounding box center [998, 459] width 51 height 26
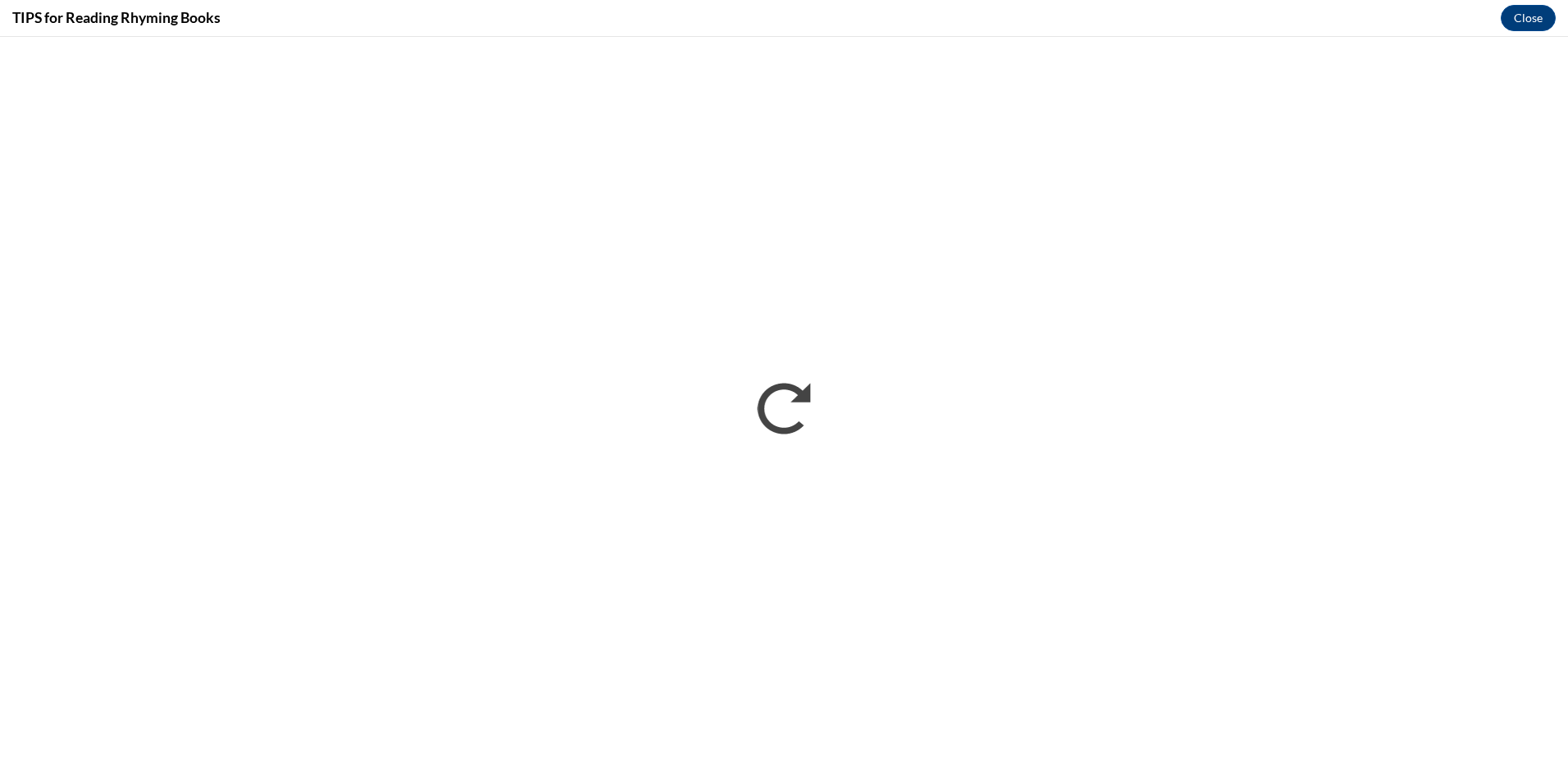
scroll to position [0, 0]
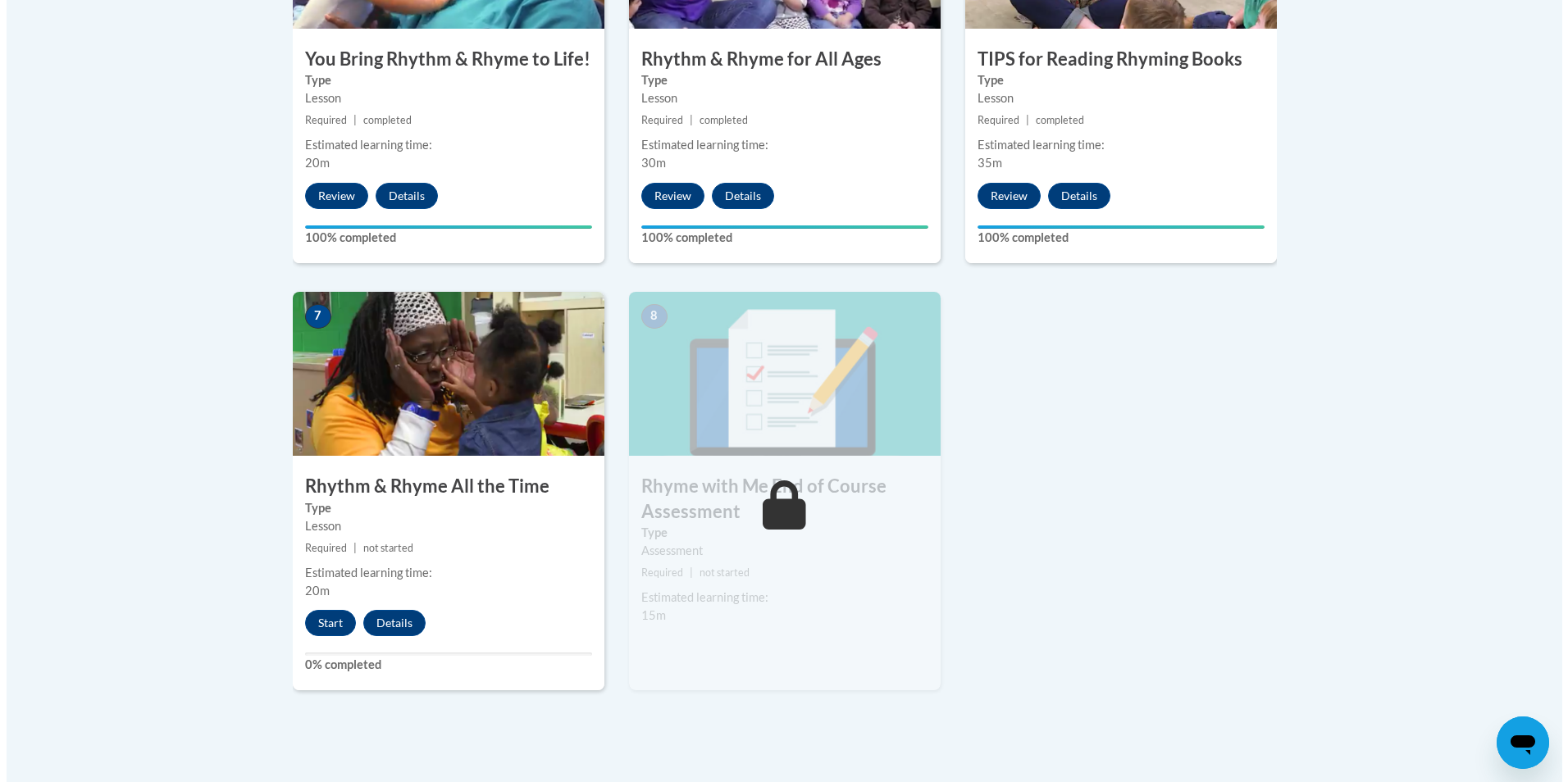
scroll to position [1184, 0]
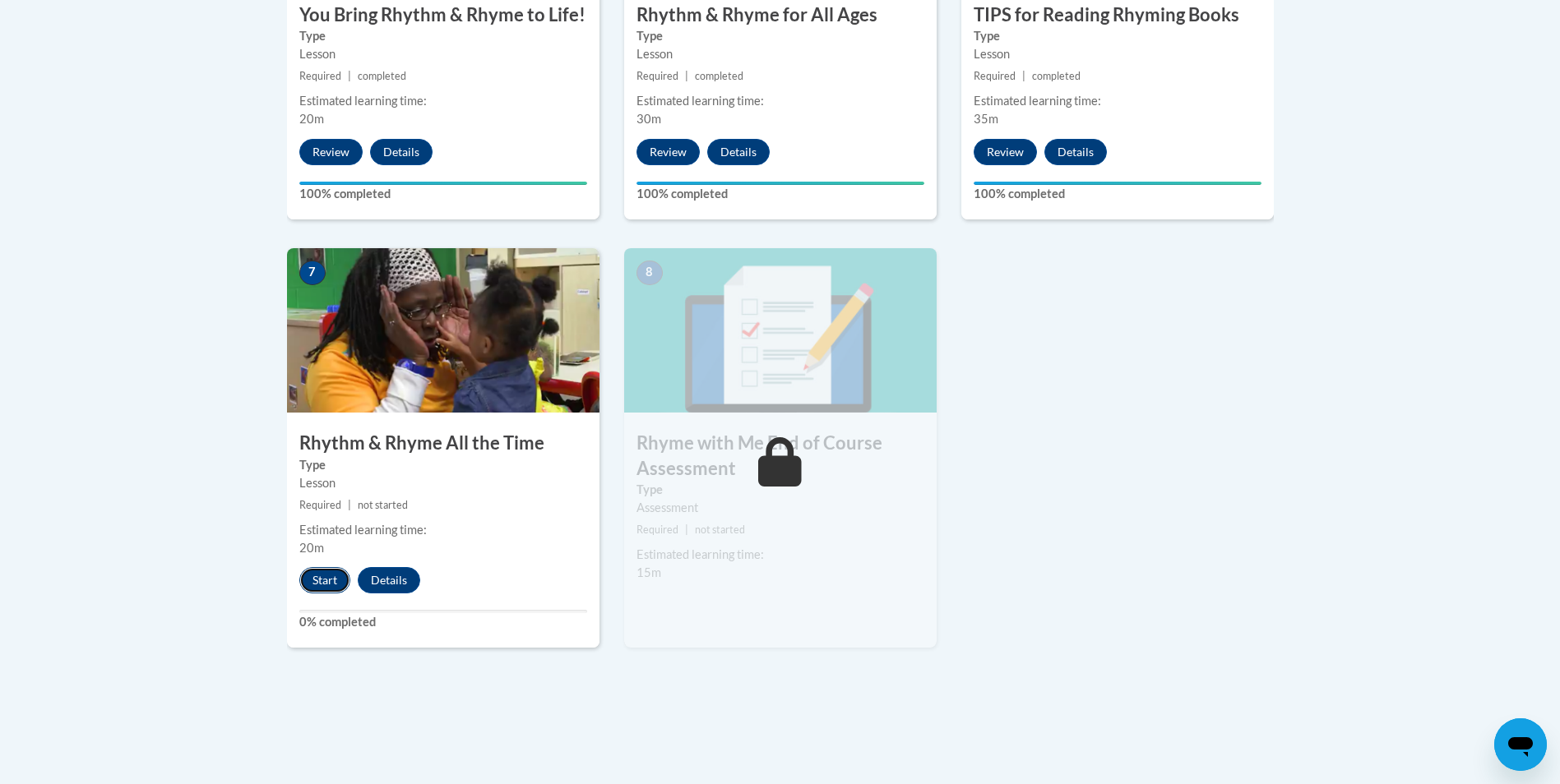
click at [328, 586] on button "Start" at bounding box center [324, 580] width 51 height 26
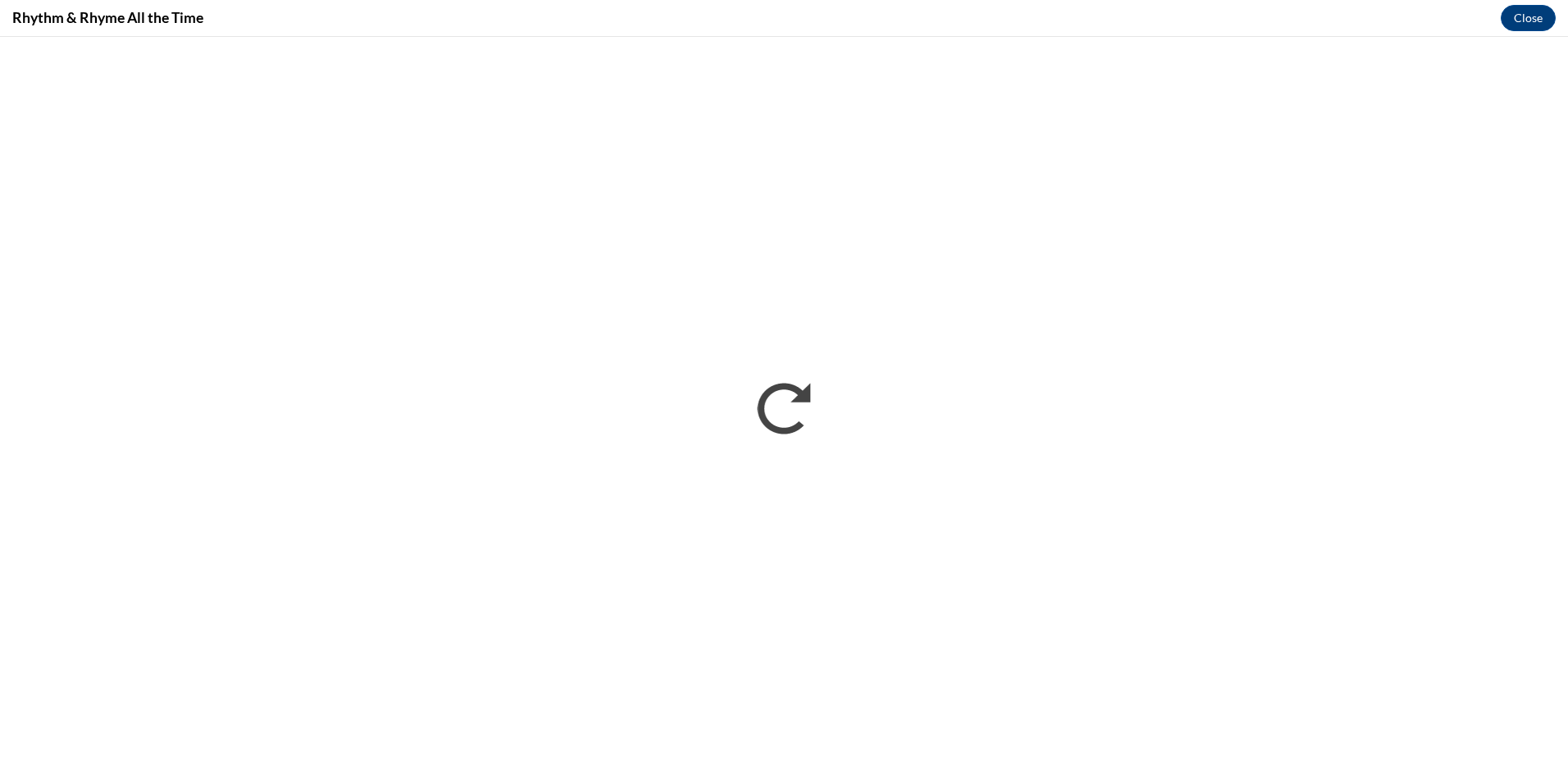
scroll to position [0, 0]
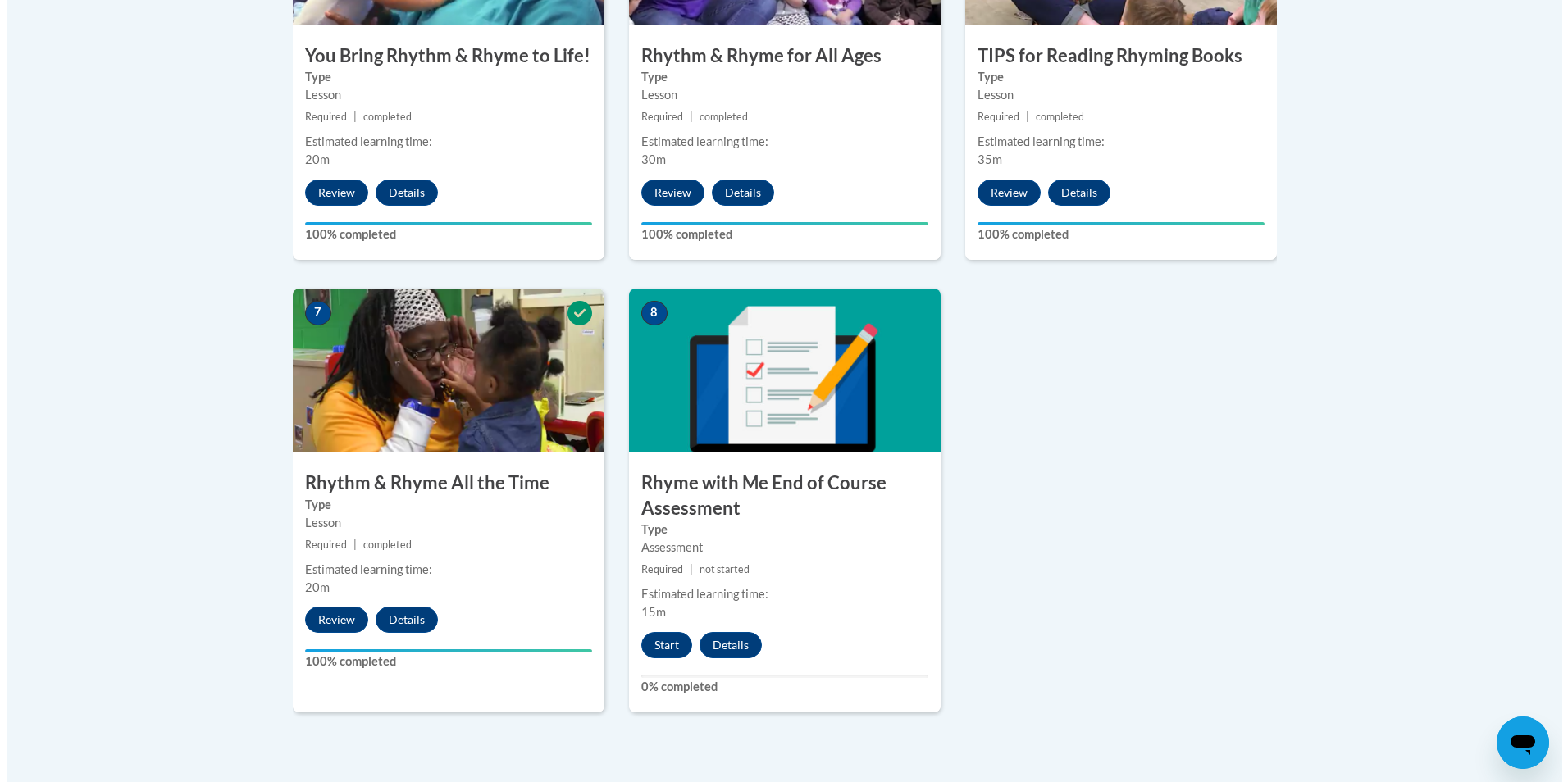
scroll to position [1184, 0]
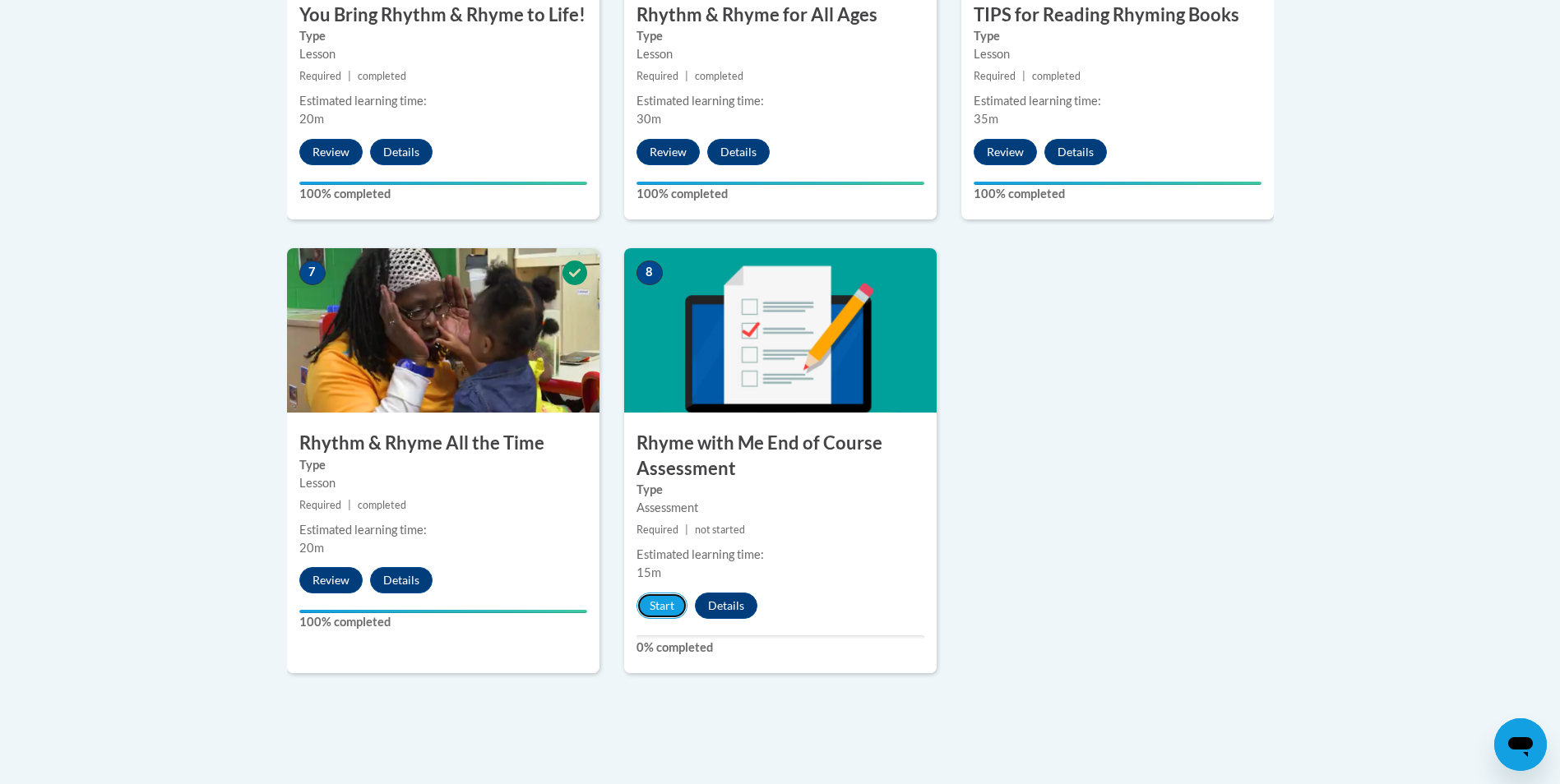
click at [675, 620] on div "8 Rhyme with Me End of Course Assessment Type Assessment Required | not started…" at bounding box center [780, 461] width 312 height 425
click at [671, 603] on button "Start" at bounding box center [661, 606] width 51 height 26
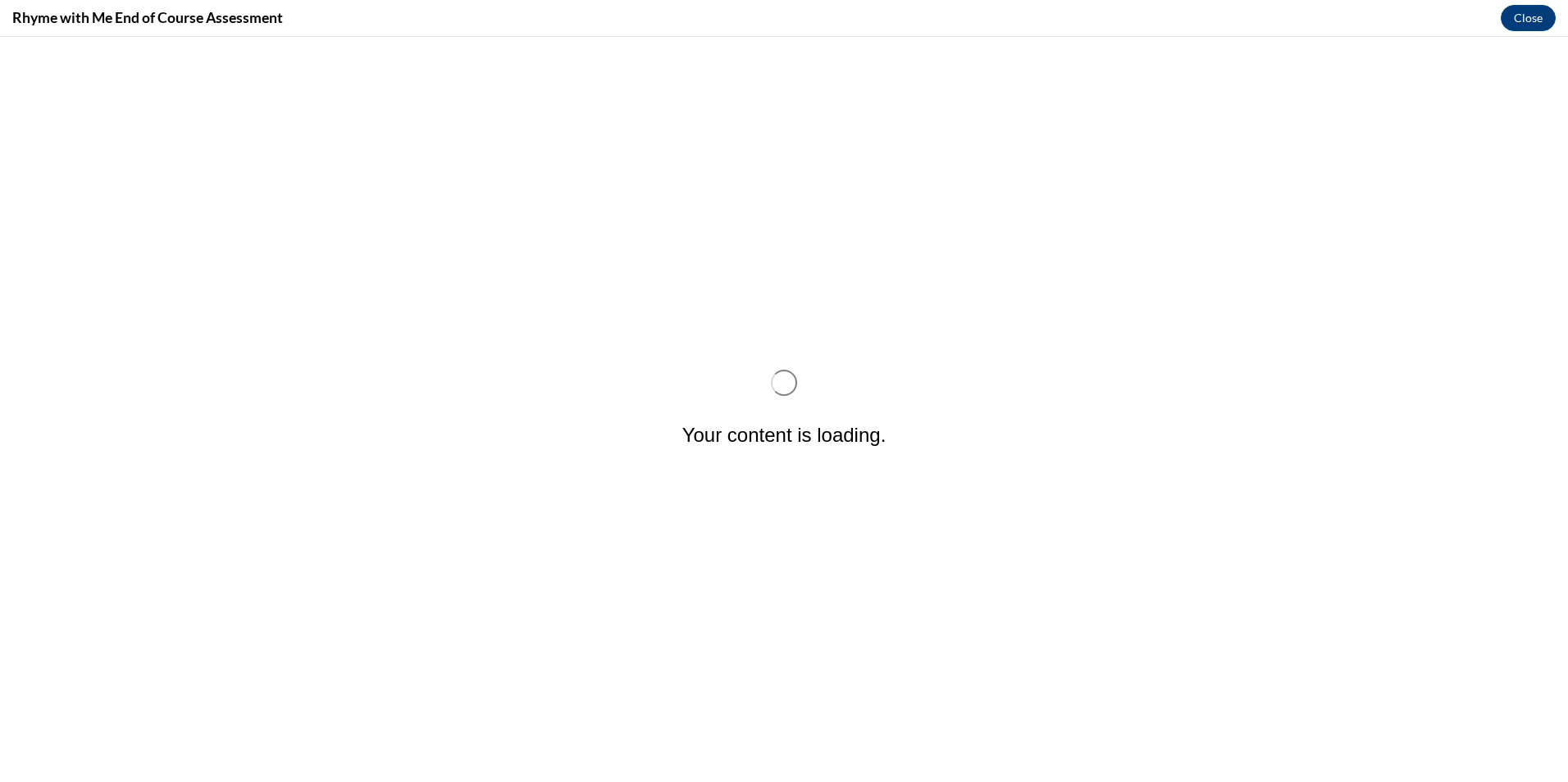
scroll to position [0, 0]
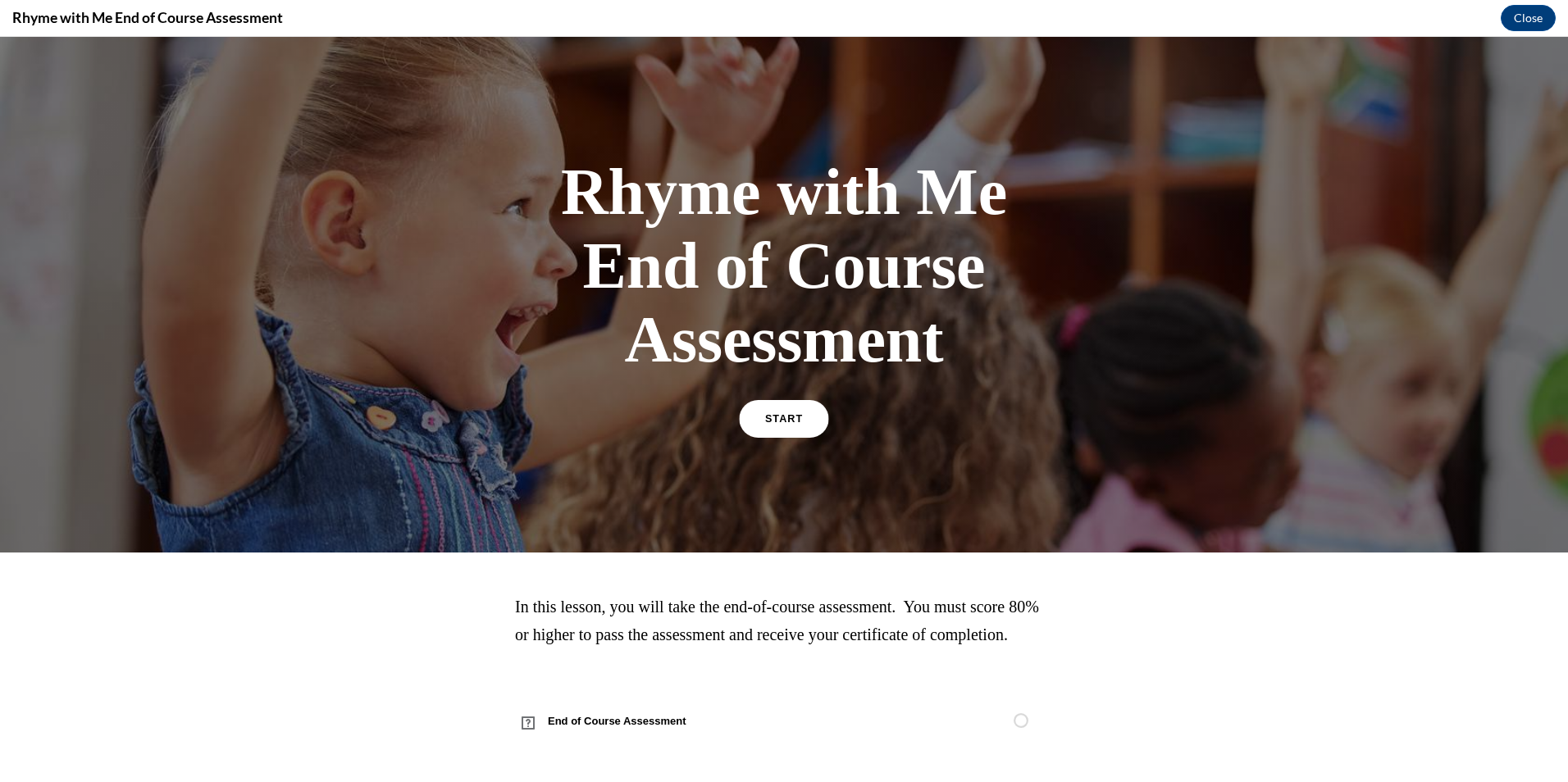
click at [796, 423] on link "START" at bounding box center [783, 418] width 89 height 38
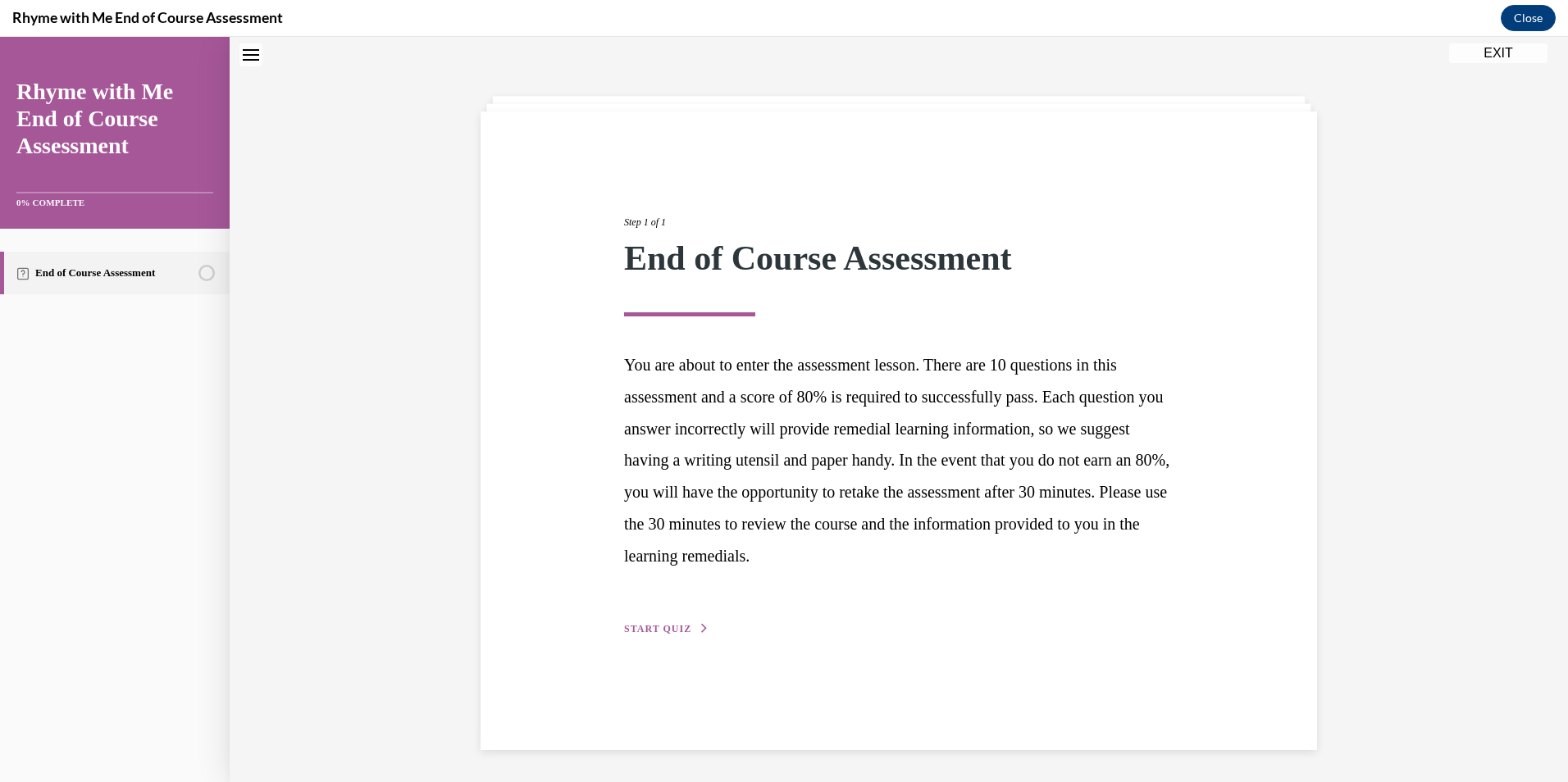
scroll to position [52, 0]
click at [644, 632] on span "START QUIZ" at bounding box center [658, 628] width 67 height 11
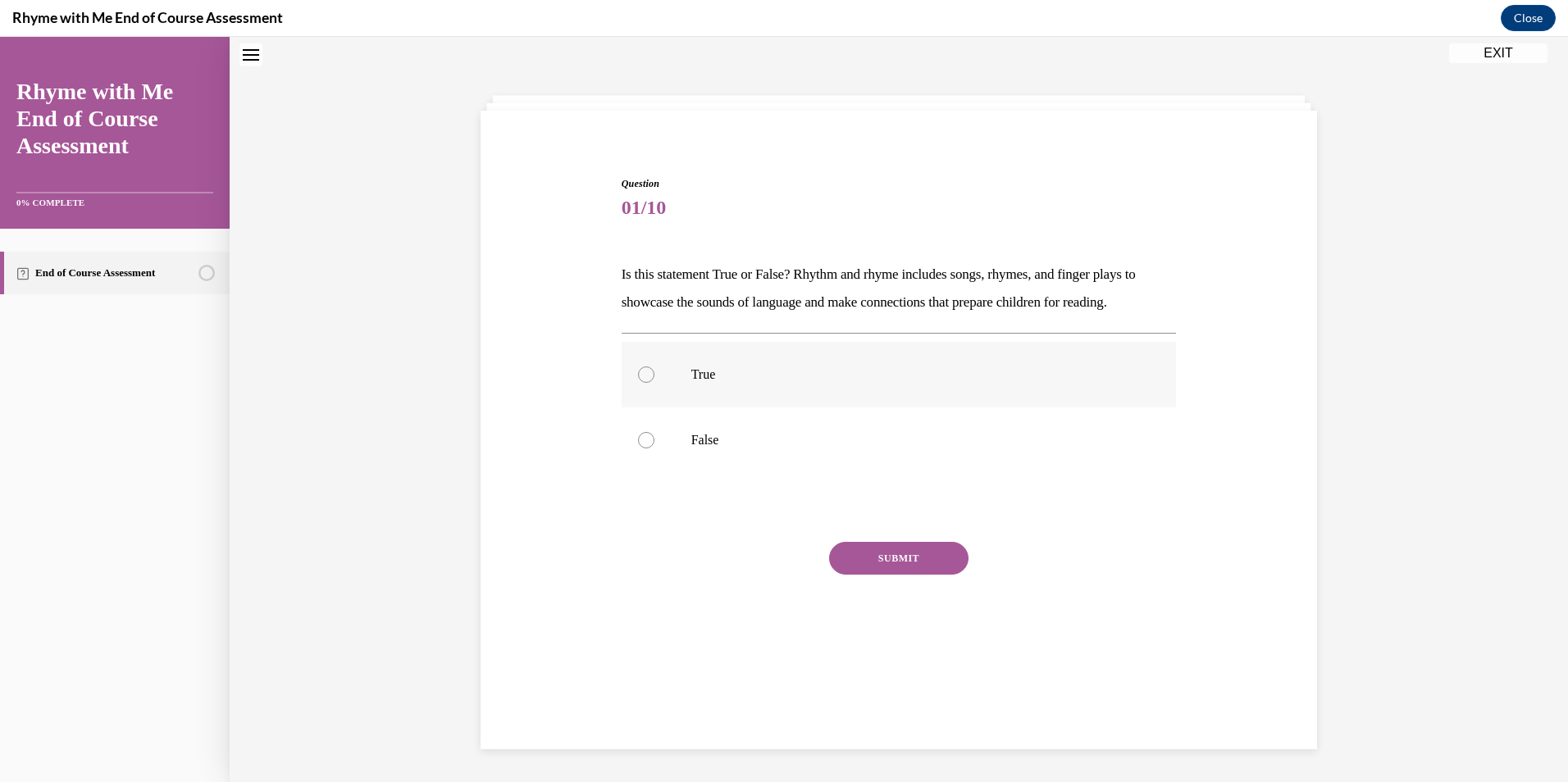
click at [771, 385] on label "True" at bounding box center [899, 374] width 556 height 65
click at [655, 383] on input "True" at bounding box center [647, 375] width 17 height 17
radio input "true"
click at [909, 547] on button "SUBMIT" at bounding box center [898, 559] width 139 height 33
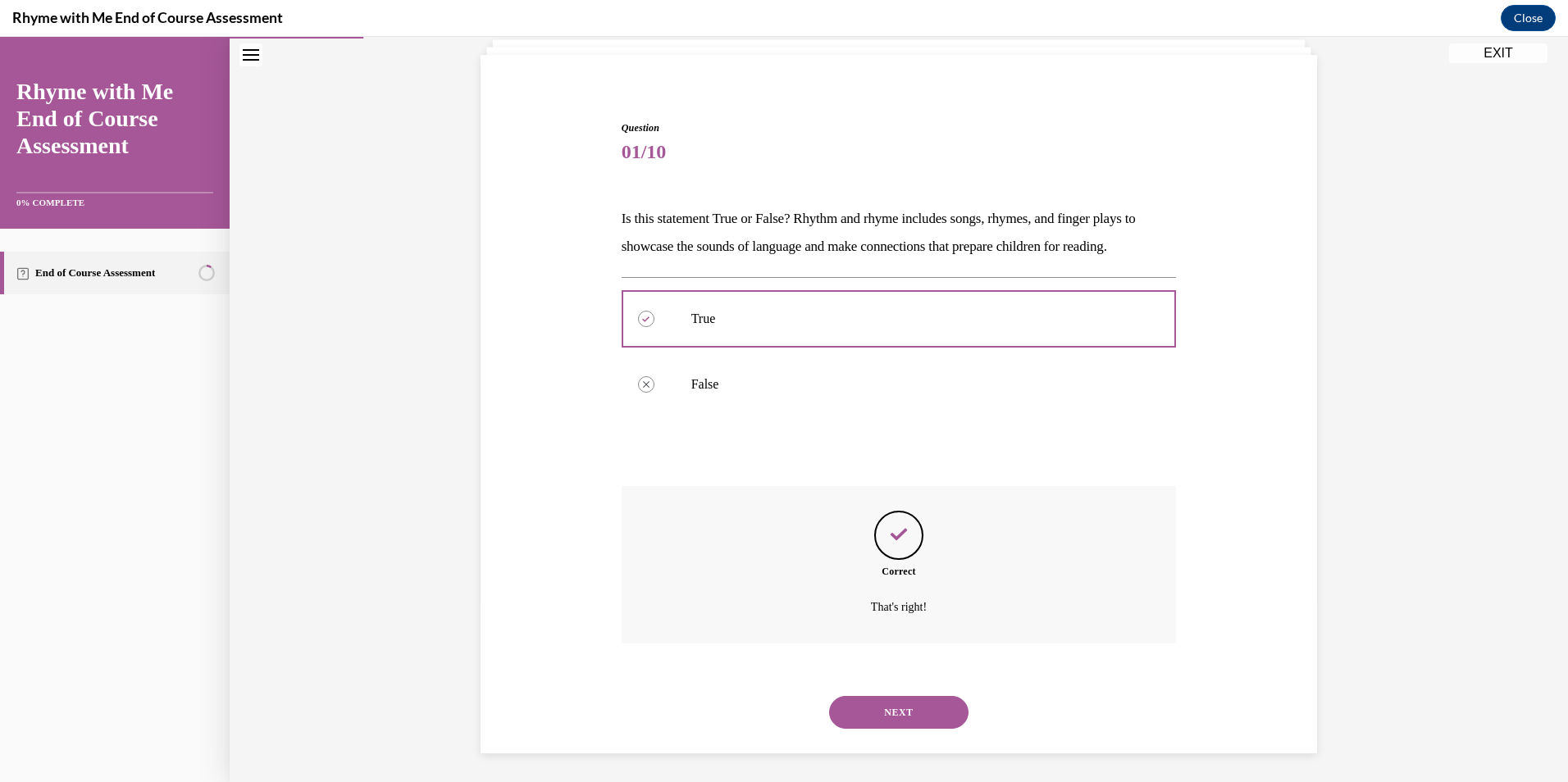
scroll to position [111, 0]
click at [883, 719] on button "NEXT" at bounding box center [898, 708] width 139 height 33
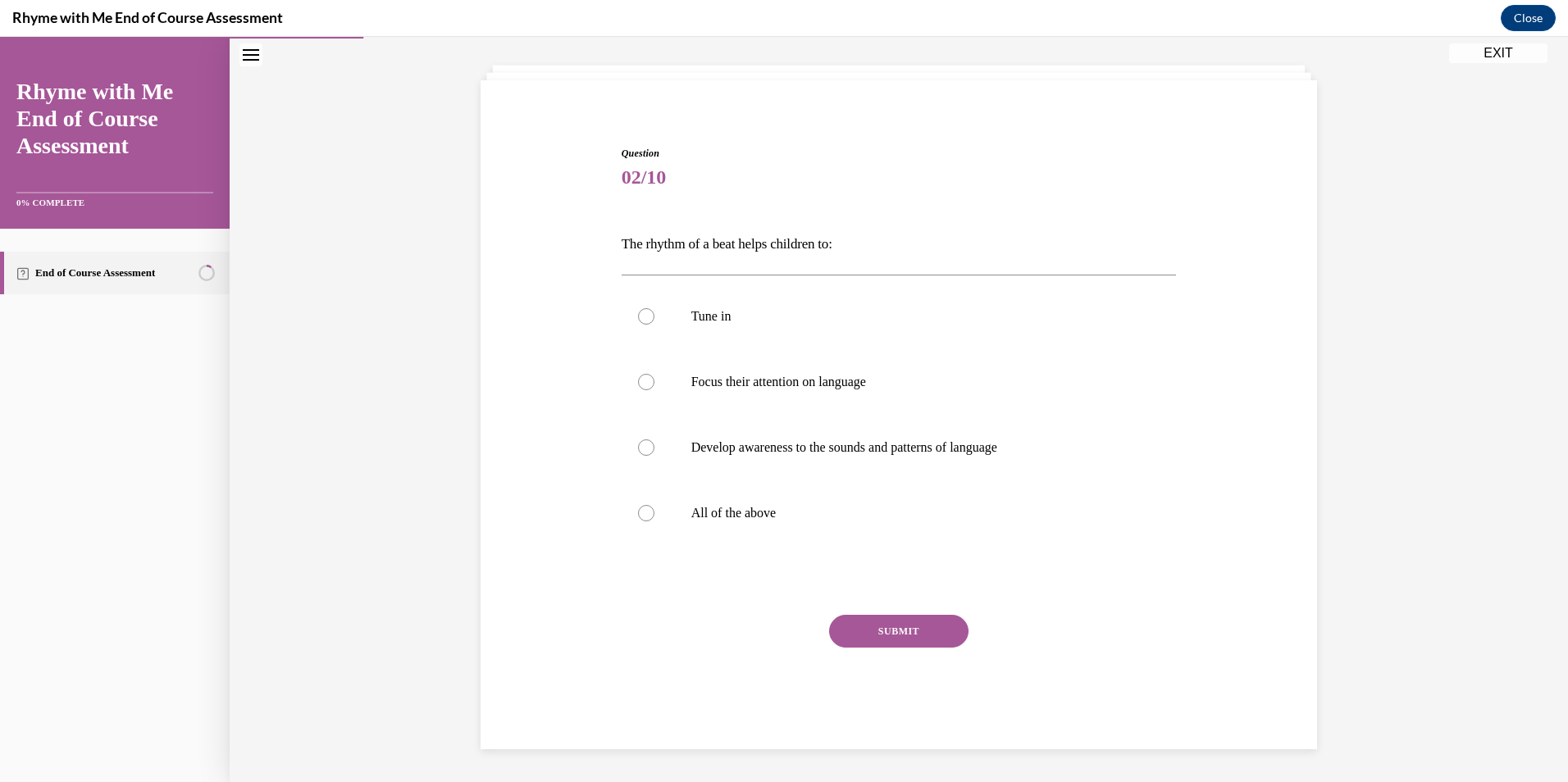
scroll to position [56, 0]
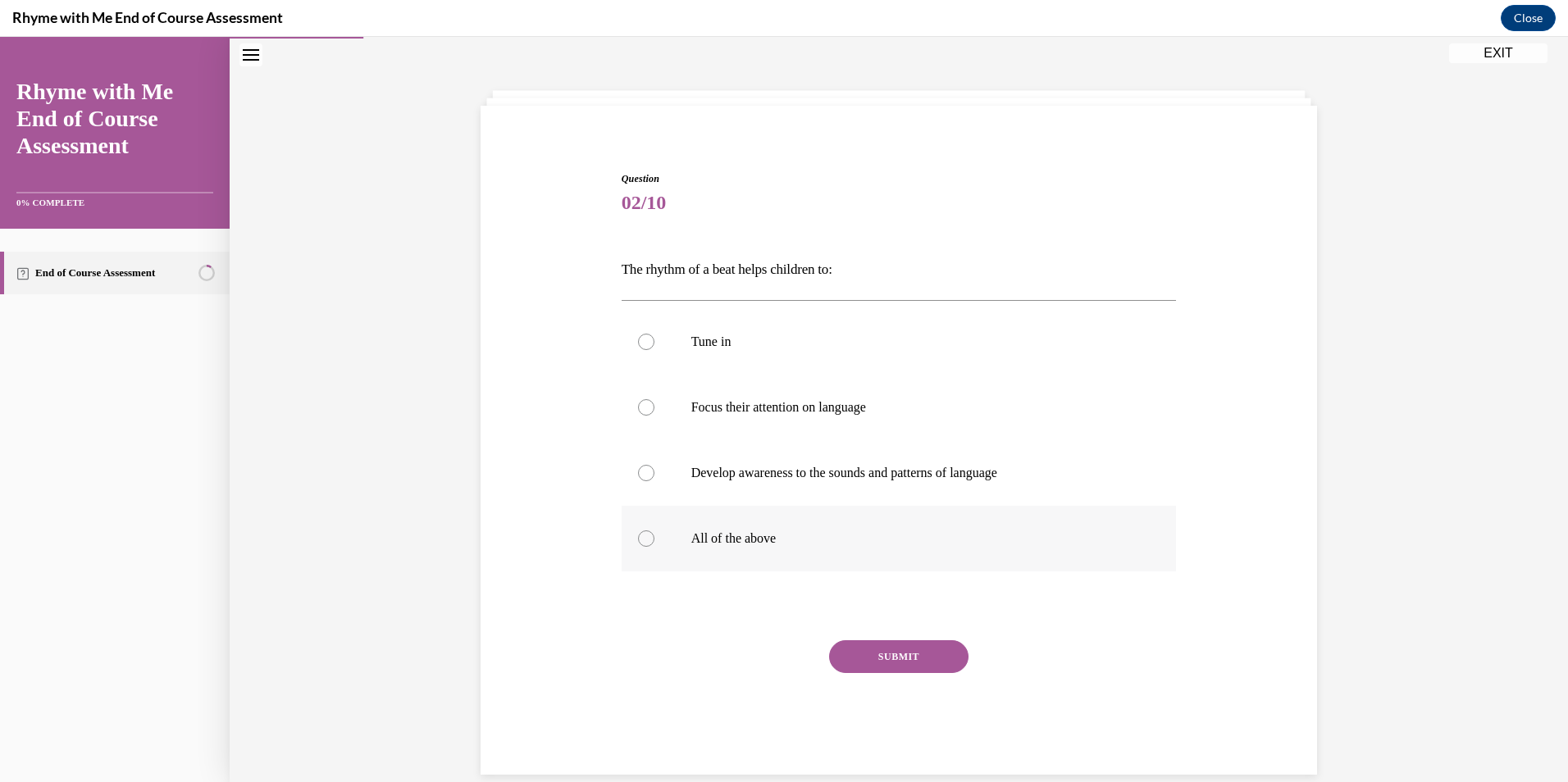
click at [722, 544] on p "All of the above" at bounding box center [914, 539] width 445 height 17
click at [655, 544] on input "All of the above" at bounding box center [647, 539] width 17 height 17
radio input "true"
click at [931, 662] on button "SUBMIT" at bounding box center [898, 657] width 139 height 33
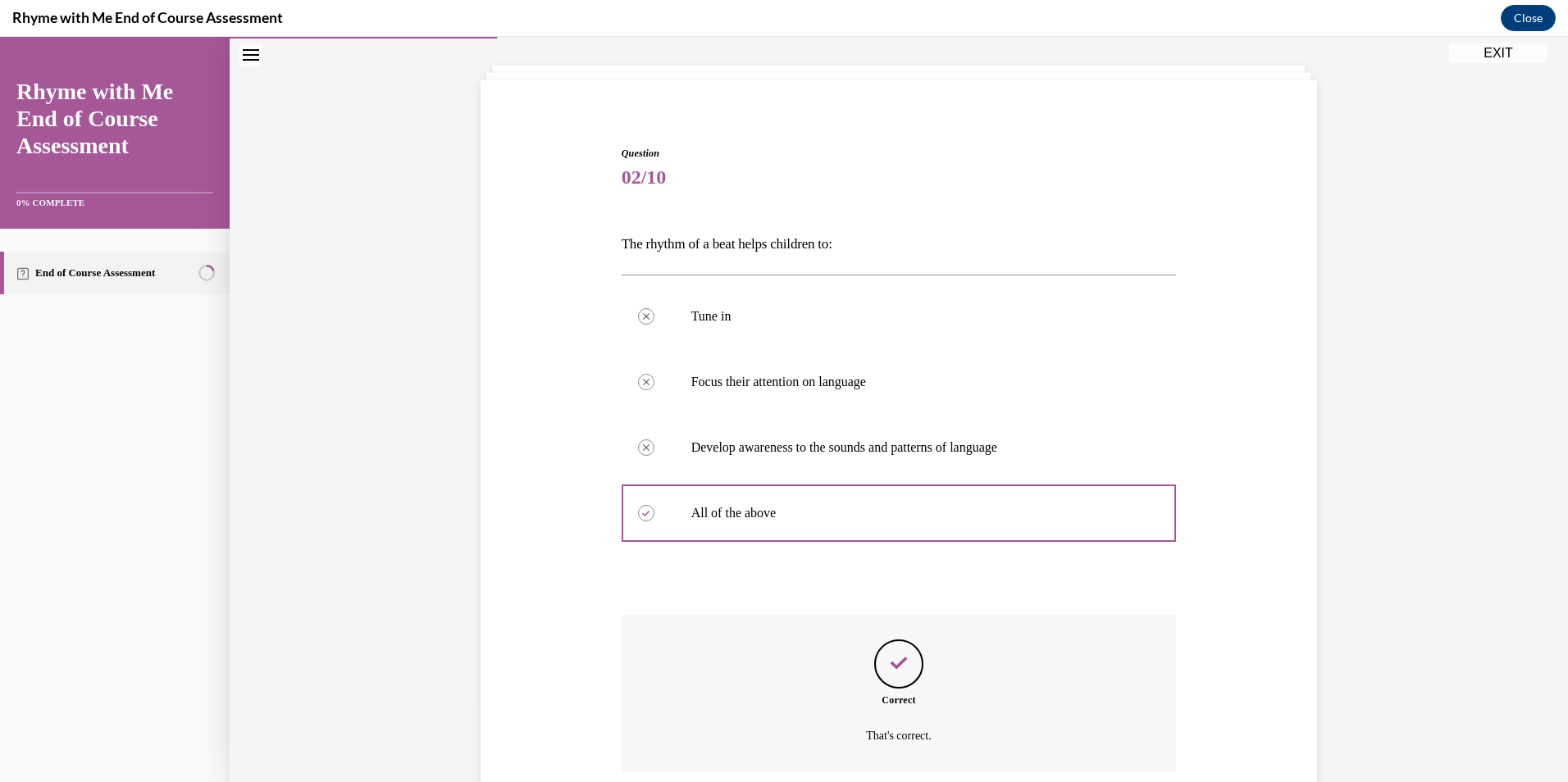
scroll to position [215, 0]
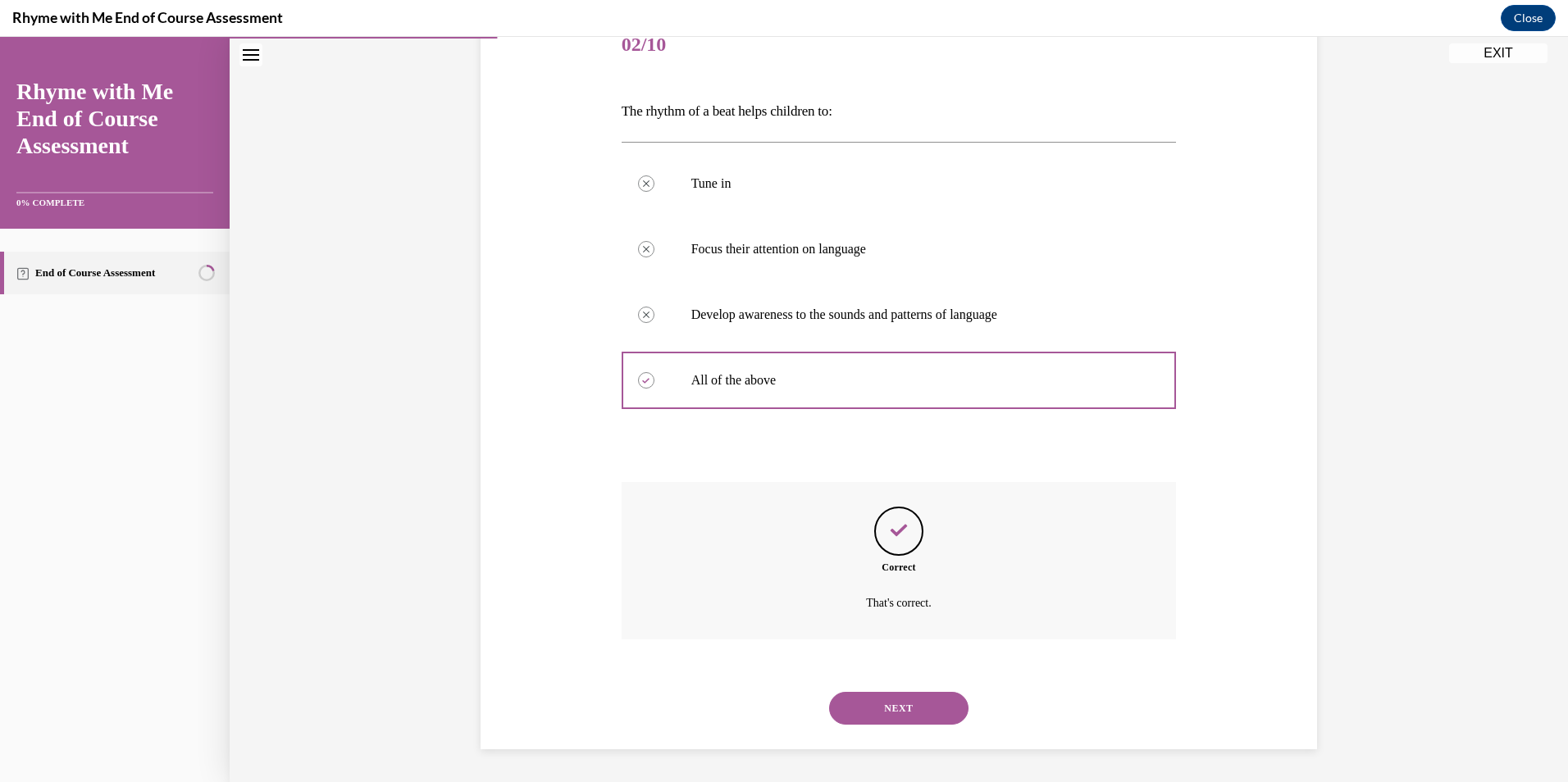
click at [899, 697] on button "NEXT" at bounding box center [898, 708] width 139 height 33
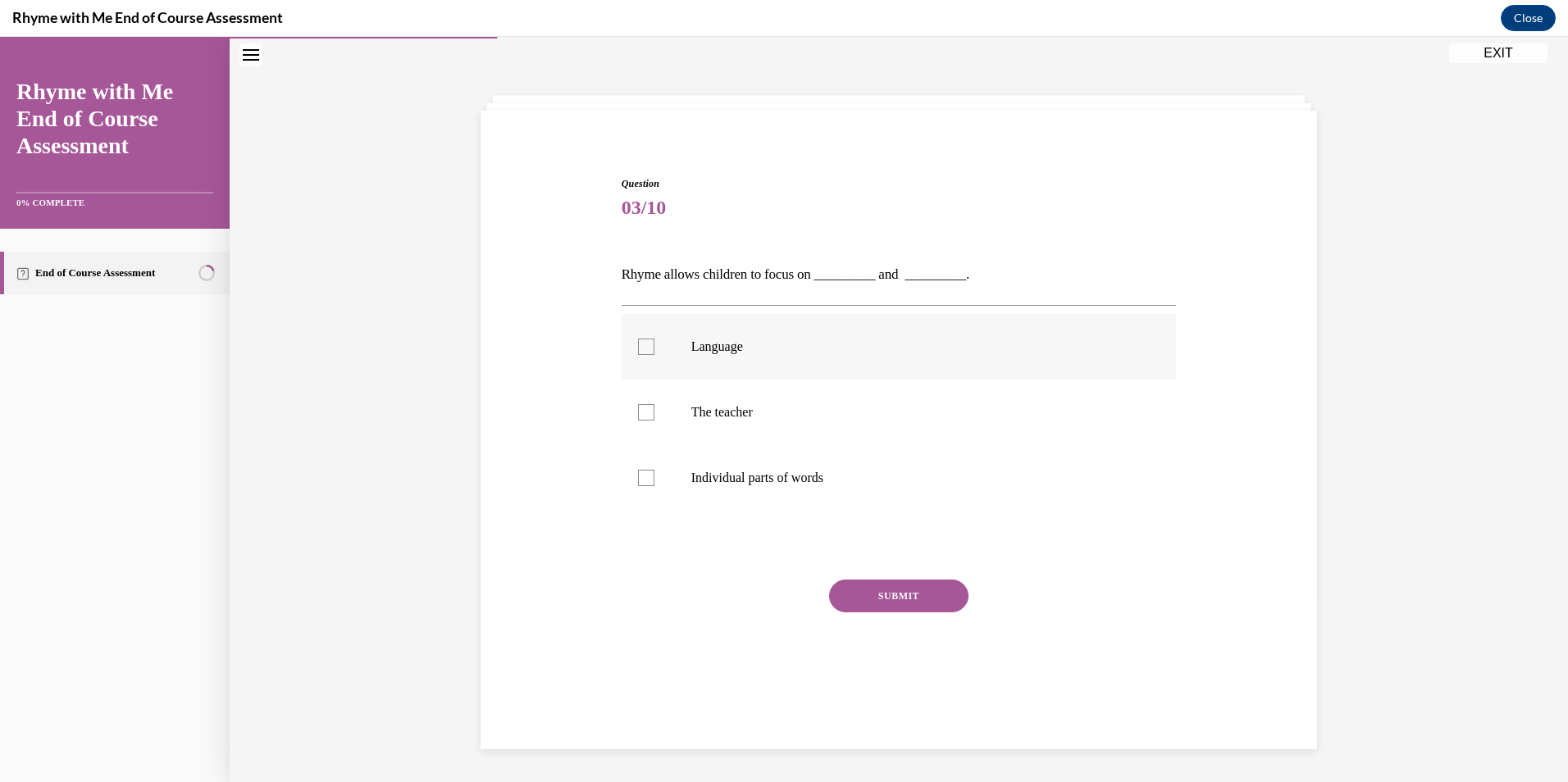
click at [713, 350] on p "Language" at bounding box center [914, 347] width 445 height 17
click at [655, 350] on input "Language" at bounding box center [647, 347] width 17 height 17
checkbox input "true"
click at [766, 463] on label "Individual parts of words" at bounding box center [899, 477] width 556 height 65
click at [655, 470] on input "Individual parts of words" at bounding box center [647, 478] width 17 height 17
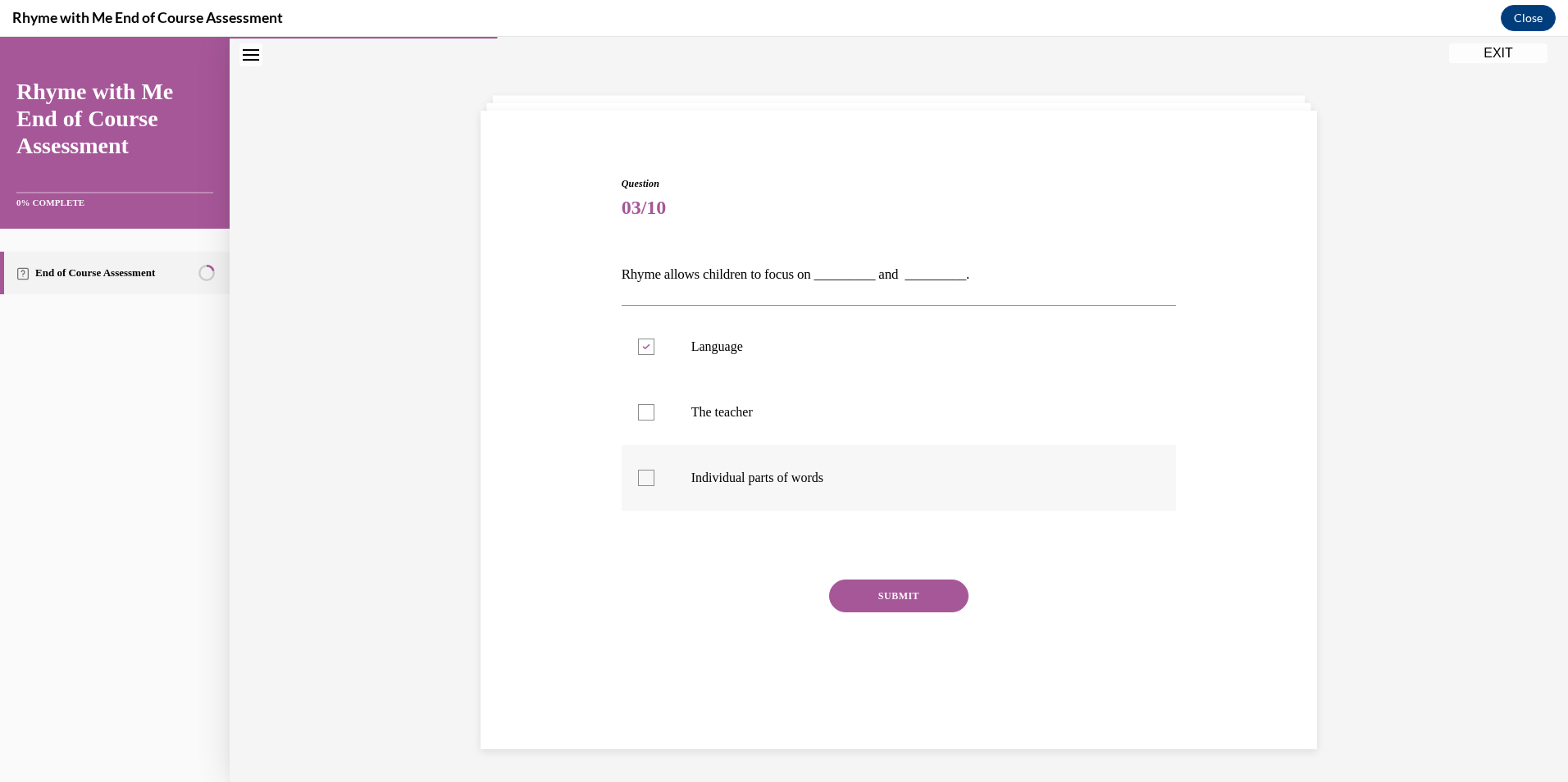
checkbox input "true"
click at [909, 594] on button "SUBMIT" at bounding box center [898, 596] width 139 height 33
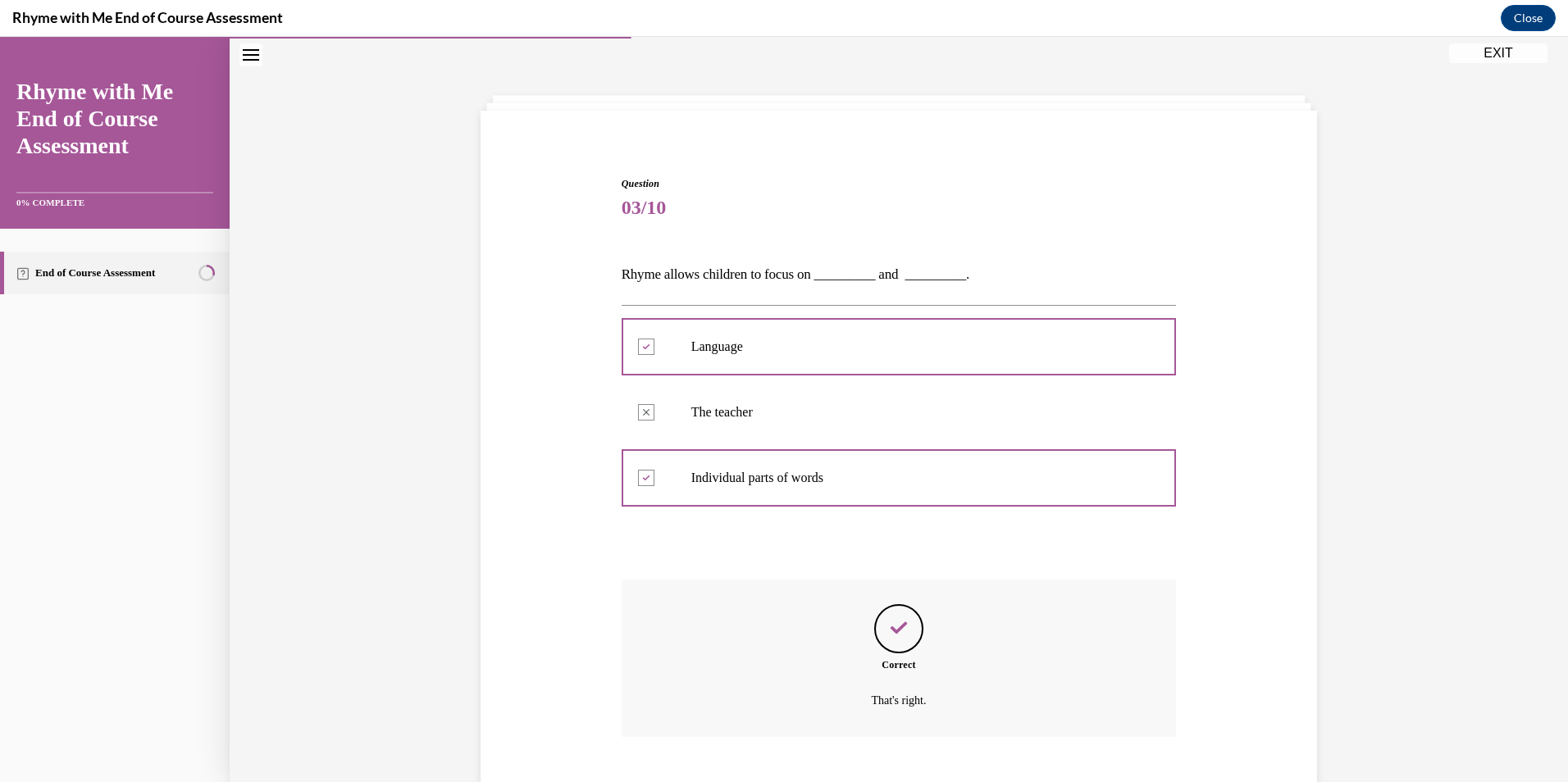
scroll to position [149, 0]
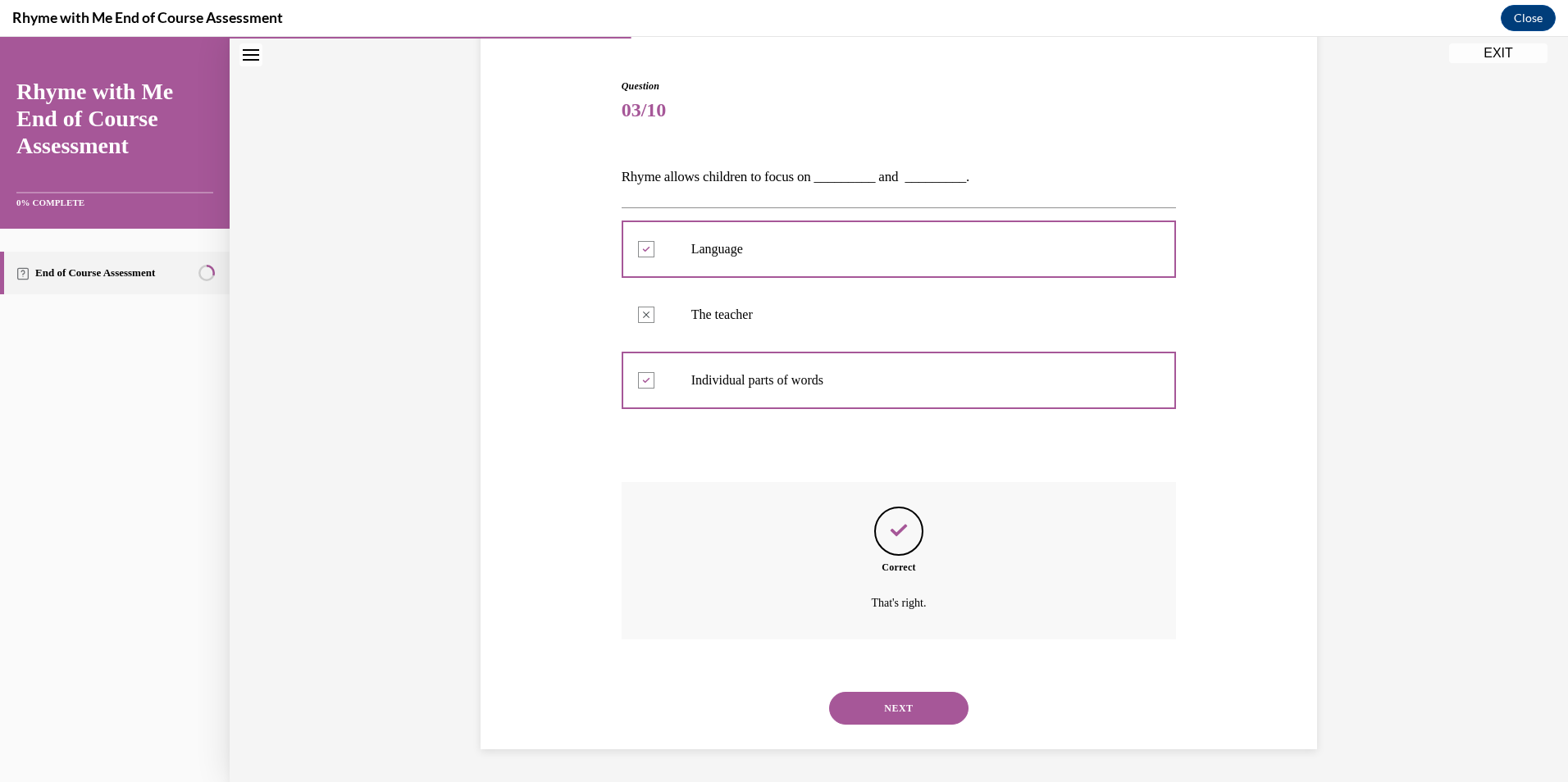
click at [911, 715] on button "NEXT" at bounding box center [898, 708] width 139 height 33
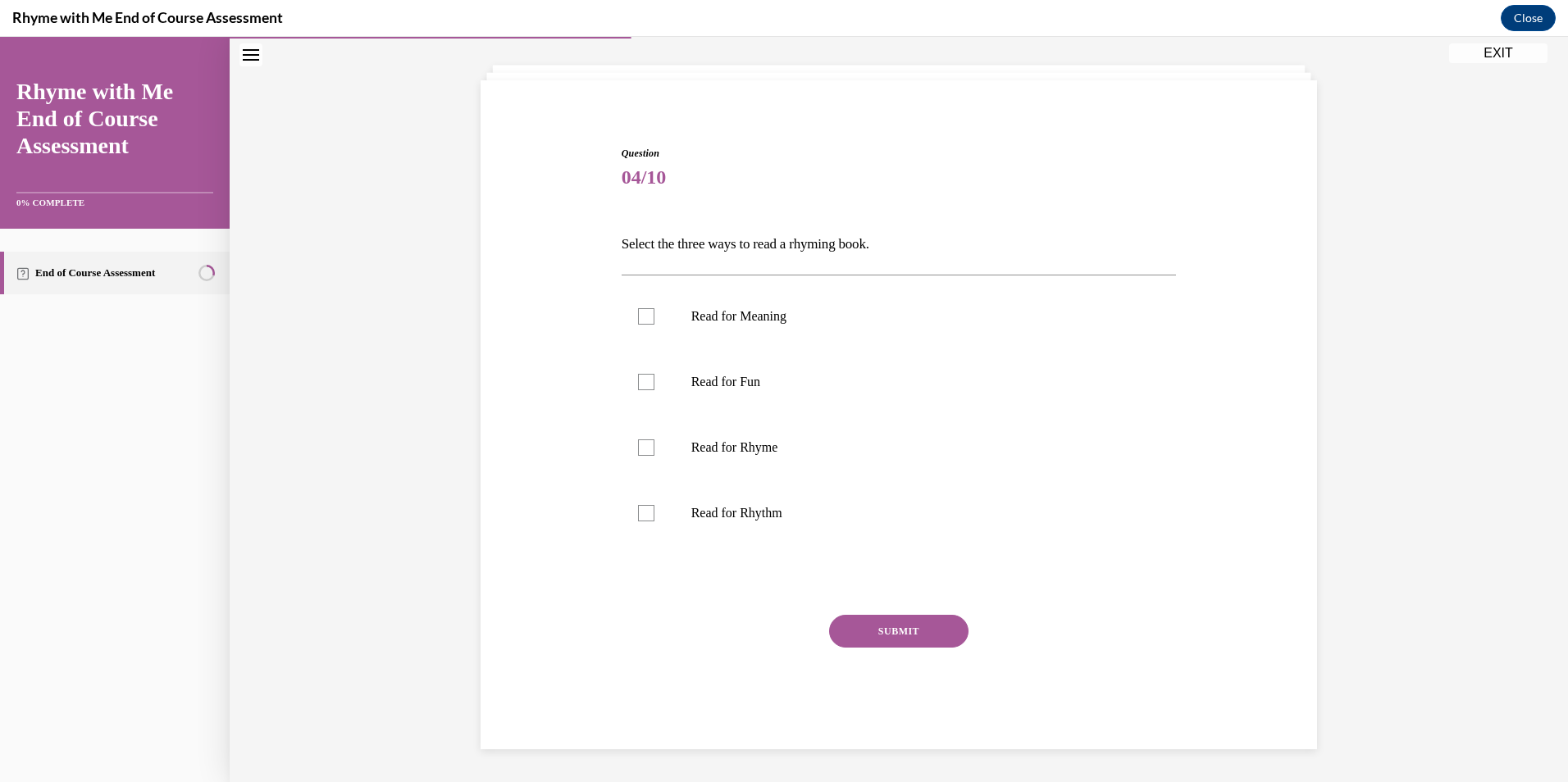
scroll to position [82, 0]
click at [815, 531] on label "Read for Rhythm" at bounding box center [899, 513] width 556 height 65
click at [655, 521] on input "Read for Rhythm" at bounding box center [647, 513] width 17 height 17
checkbox input "true"
click at [820, 468] on label "Read for Rhyme" at bounding box center [899, 448] width 556 height 65
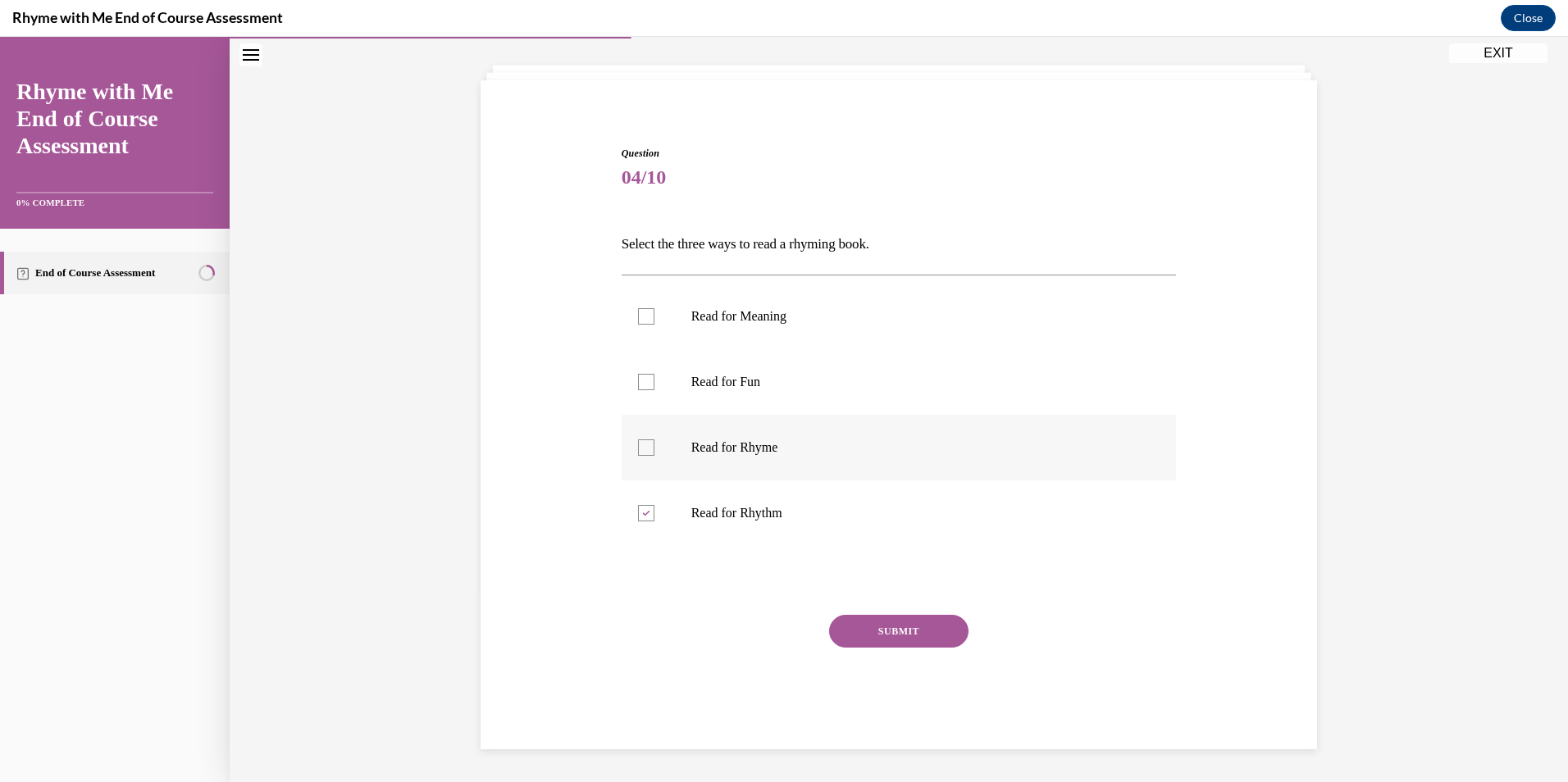
click at [655, 456] on input "Read for Rhyme" at bounding box center [647, 448] width 17 height 17
checkbox input "true"
click at [793, 342] on label "Read for Meaning" at bounding box center [899, 316] width 556 height 65
click at [655, 325] on input "Read for Meaning" at bounding box center [647, 317] width 17 height 17
checkbox input "true"
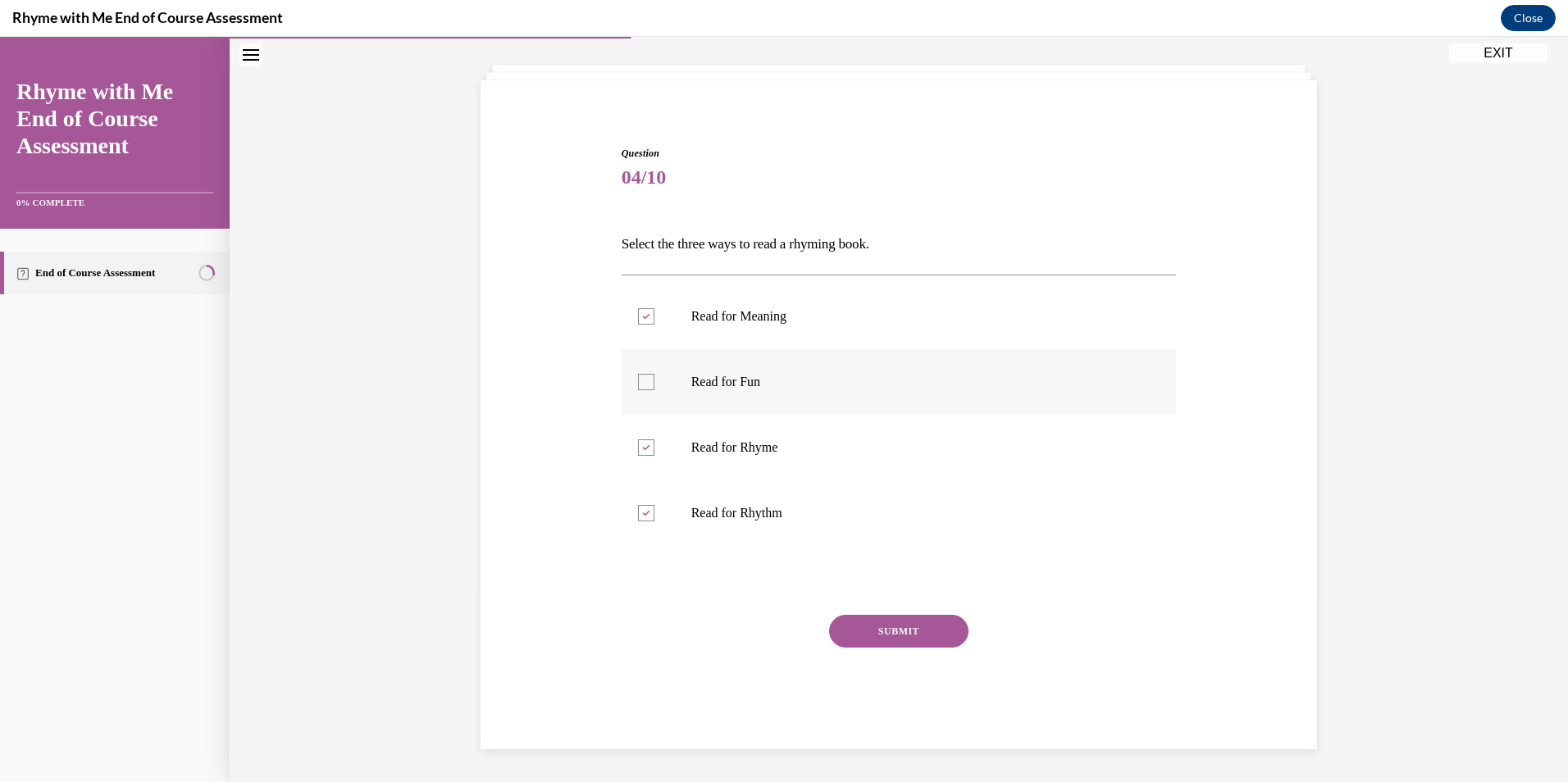
click at [827, 410] on label "Read for Fun" at bounding box center [899, 381] width 556 height 65
click at [655, 391] on input "Read for Fun" at bounding box center [647, 382] width 17 height 17
checkbox input "true"
click at [782, 303] on label "Read for Meaning" at bounding box center [899, 316] width 556 height 65
click at [655, 309] on input "Read for Meaning" at bounding box center [647, 317] width 17 height 17
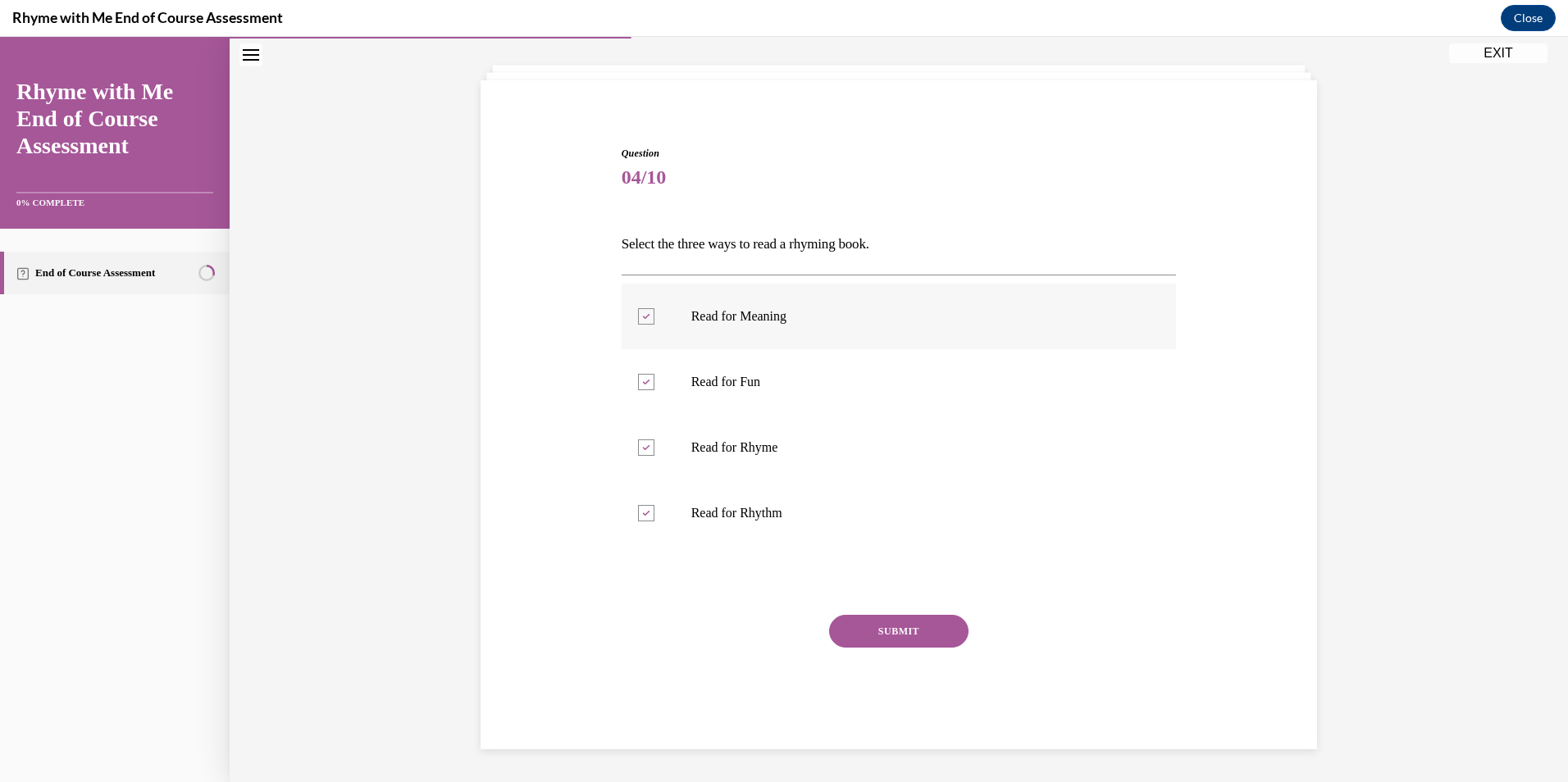
checkbox input "false"
click at [779, 370] on label "Read for Fun" at bounding box center [899, 381] width 556 height 65
click at [655, 374] on input "Read for Fun" at bounding box center [647, 382] width 17 height 17
checkbox input "false"
click at [782, 324] on p "Read for Meaning" at bounding box center [914, 317] width 445 height 17
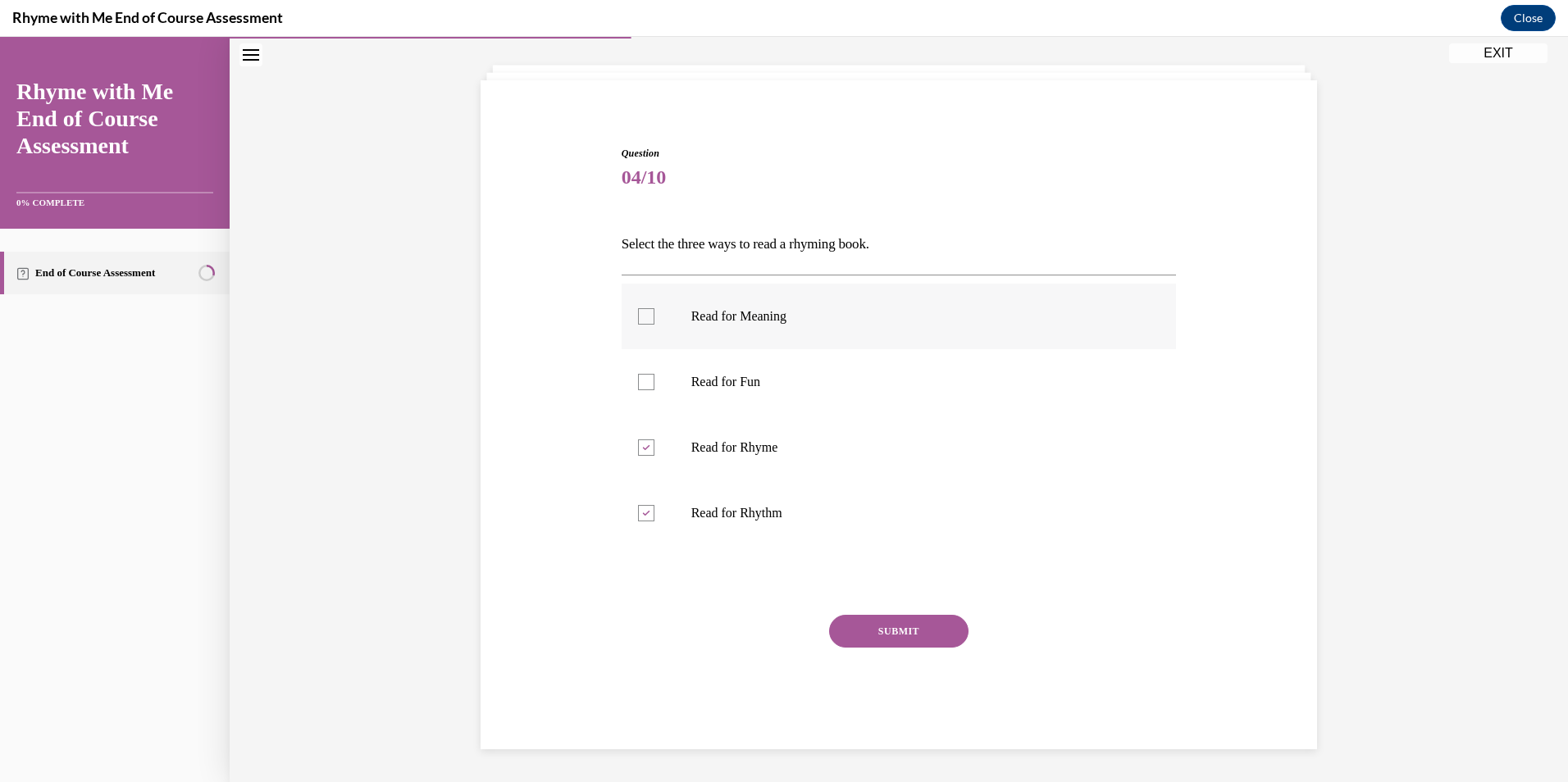
click at [655, 324] on input "Read for Meaning" at bounding box center [647, 317] width 17 height 17
checkbox input "true"
click at [948, 646] on button "SUBMIT" at bounding box center [898, 632] width 139 height 33
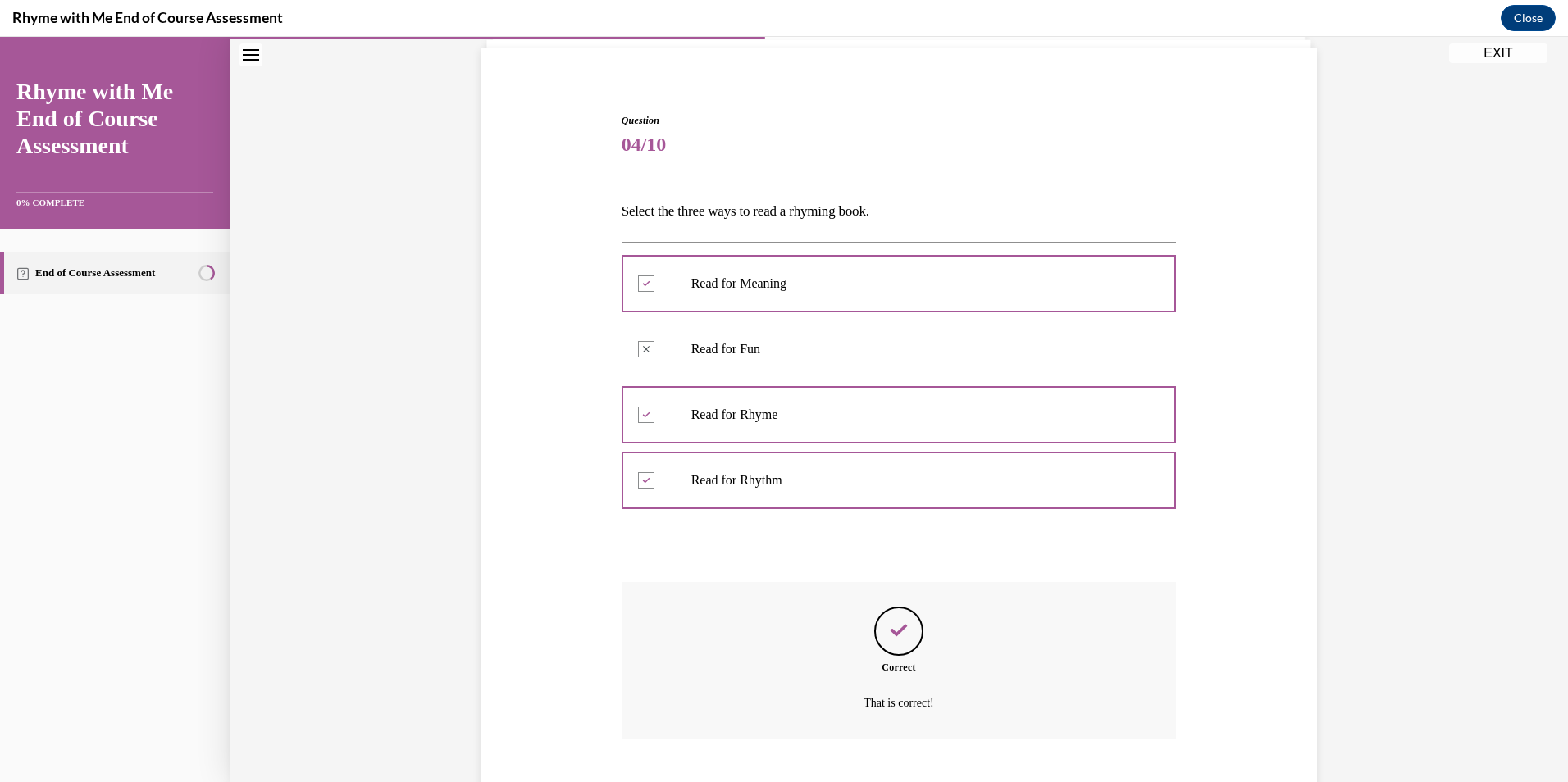
scroll to position [215, 0]
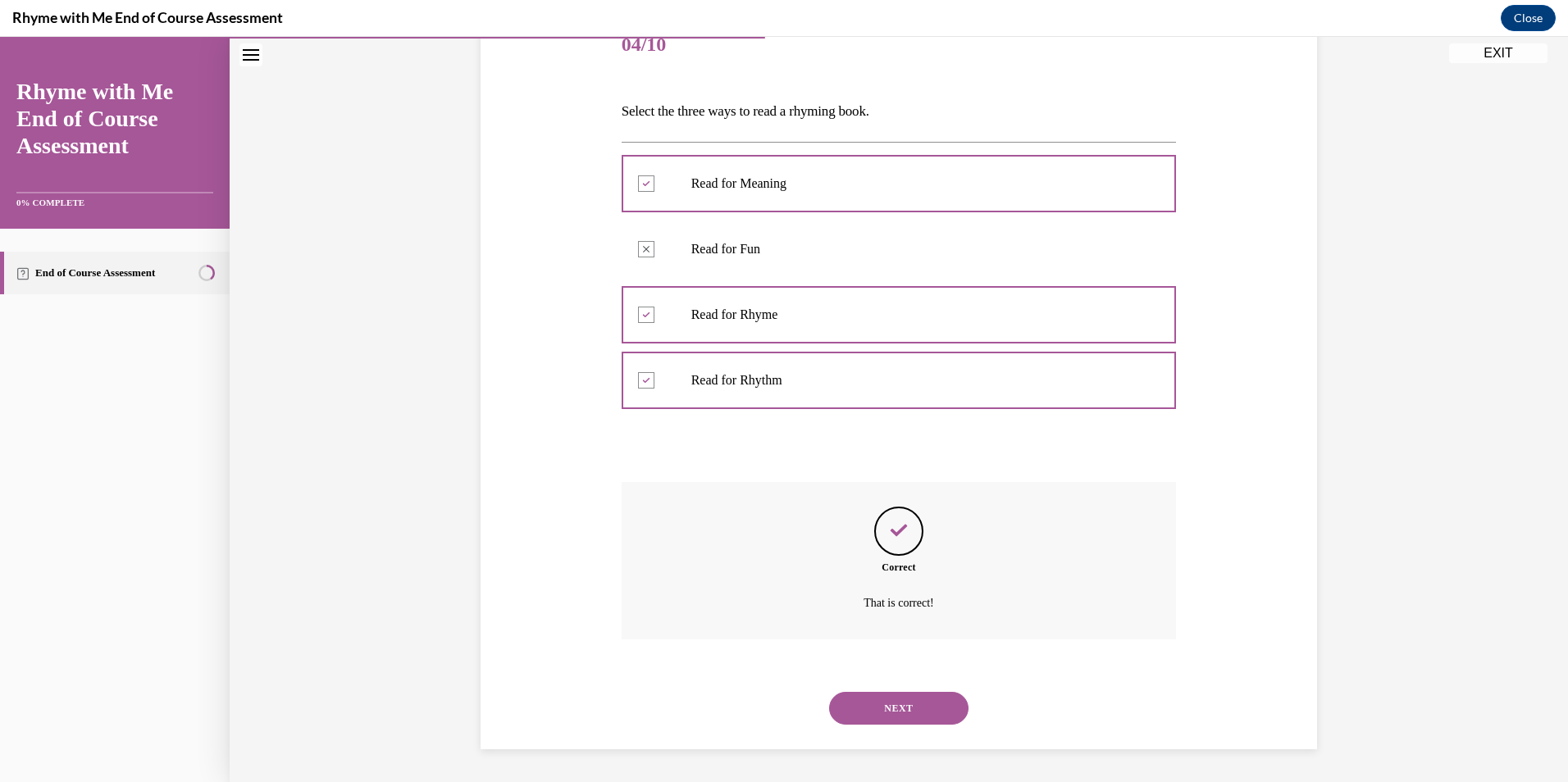
click at [957, 730] on div "NEXT" at bounding box center [899, 708] width 556 height 65
click at [950, 731] on div "NEXT" at bounding box center [899, 708] width 556 height 65
click at [877, 727] on div "NEXT" at bounding box center [899, 708] width 556 height 65
drag, startPoint x: 868, startPoint y: 717, endPoint x: 860, endPoint y: 730, distance: 15.3
click at [859, 723] on button "NEXT" at bounding box center [898, 708] width 139 height 33
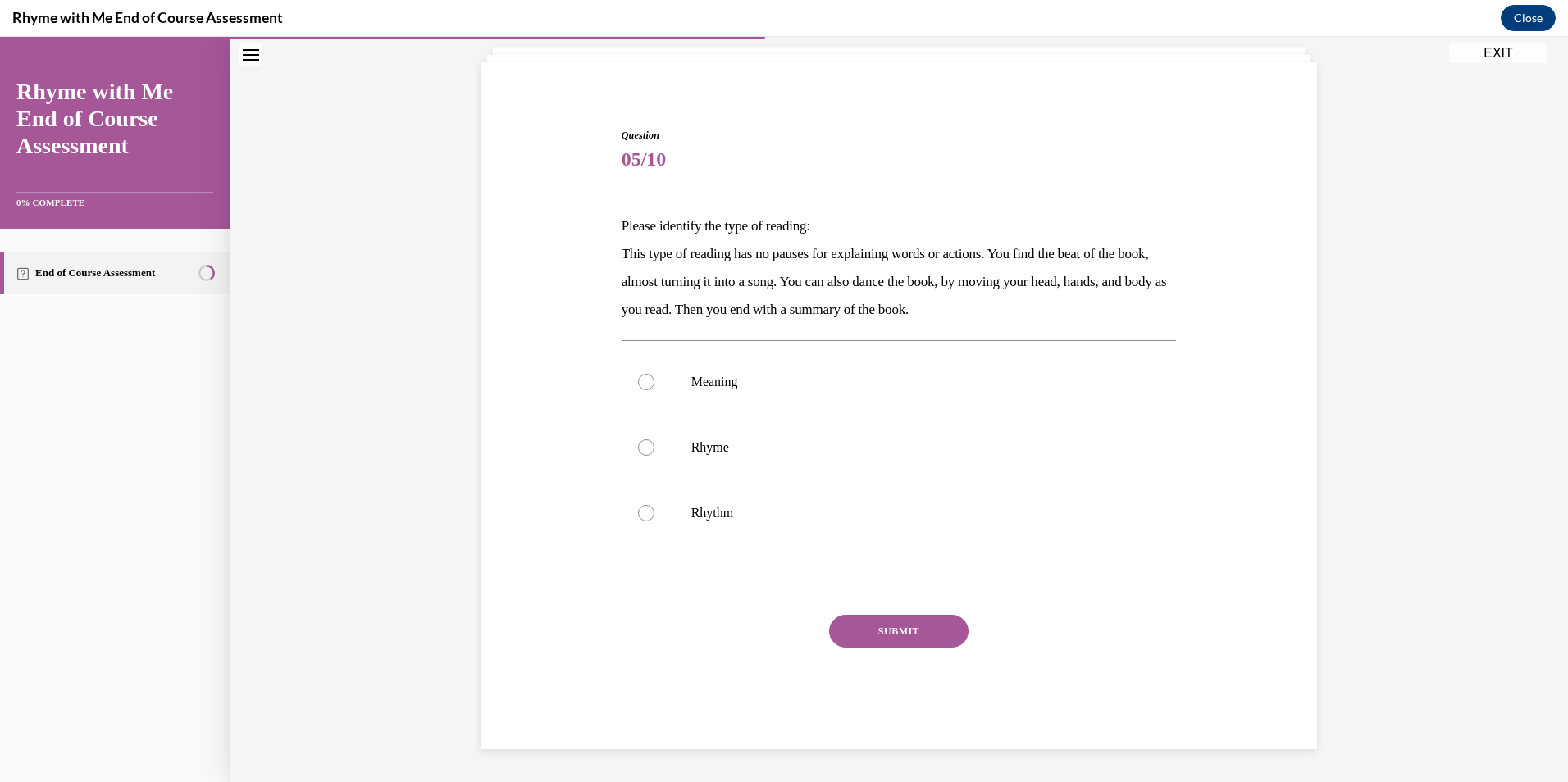
scroll to position [100, 0]
click at [702, 448] on p "Rhyme" at bounding box center [914, 448] width 445 height 17
click at [655, 448] on input "Rhyme" at bounding box center [647, 448] width 17 height 17
radio input "true"
click at [733, 512] on p "Rhythm" at bounding box center [914, 513] width 445 height 17
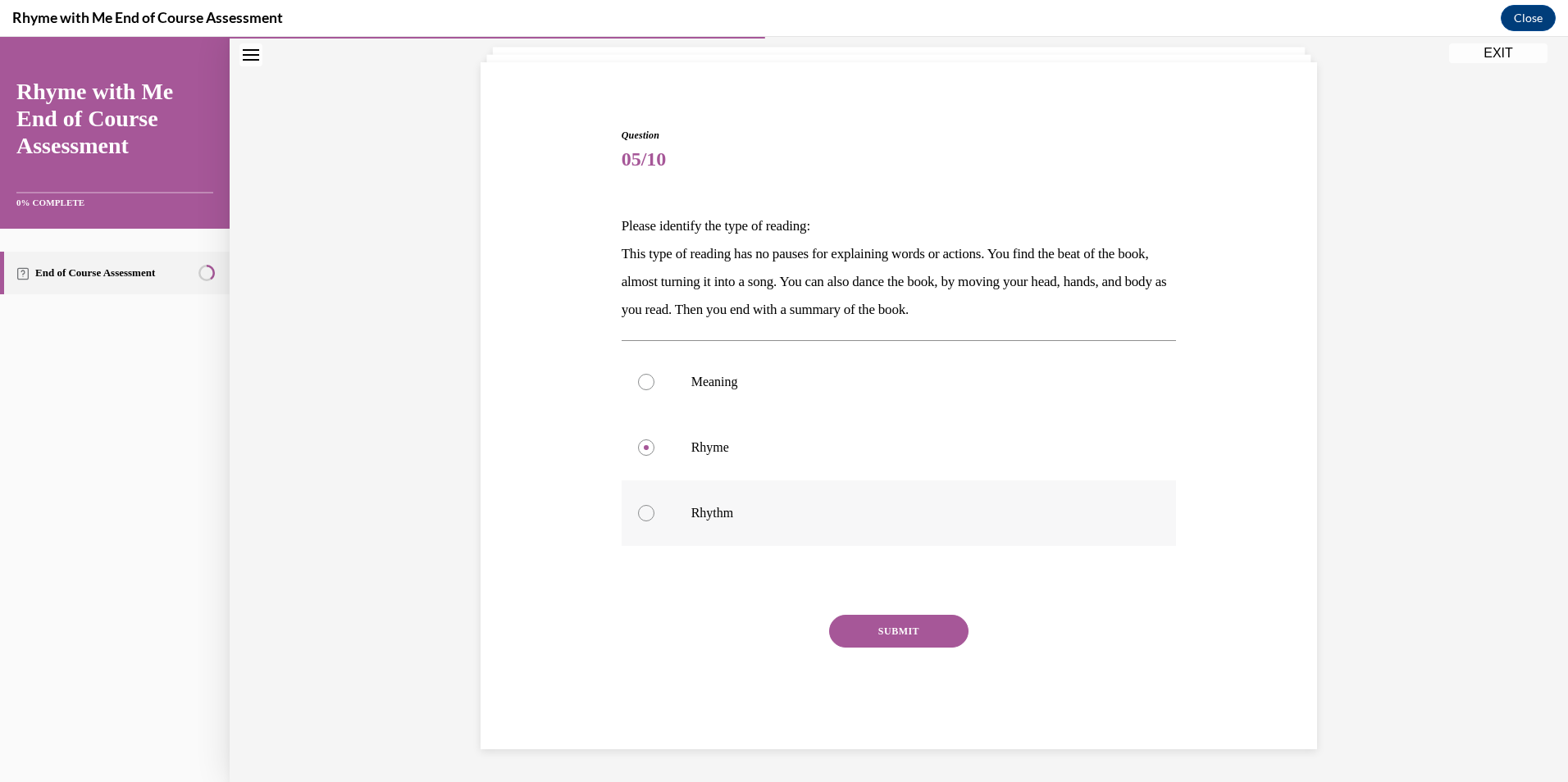
click at [655, 512] on input "Rhythm" at bounding box center [647, 513] width 17 height 17
radio input "true"
click at [930, 635] on button "SUBMIT" at bounding box center [898, 632] width 139 height 33
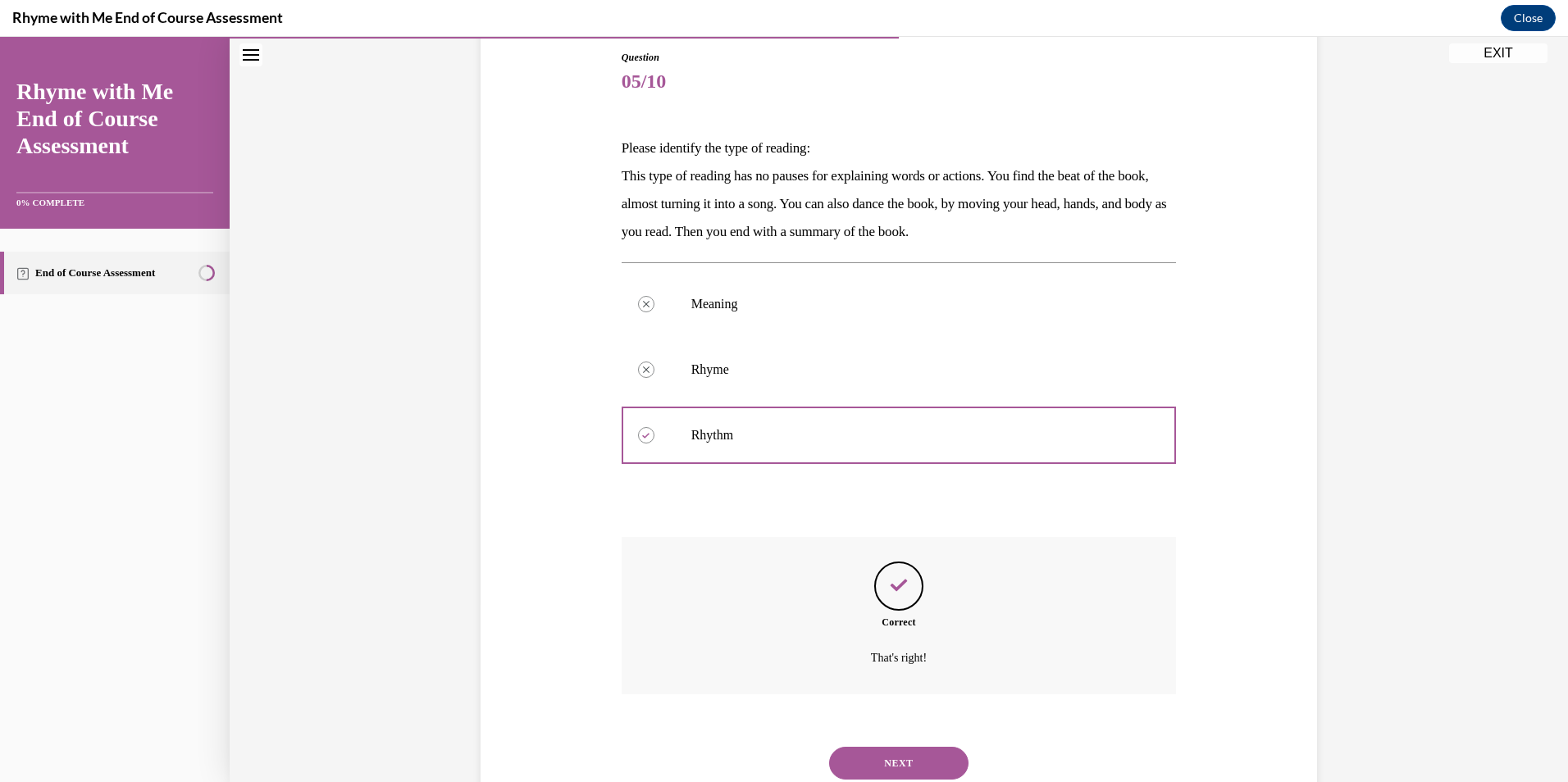
scroll to position [233, 0]
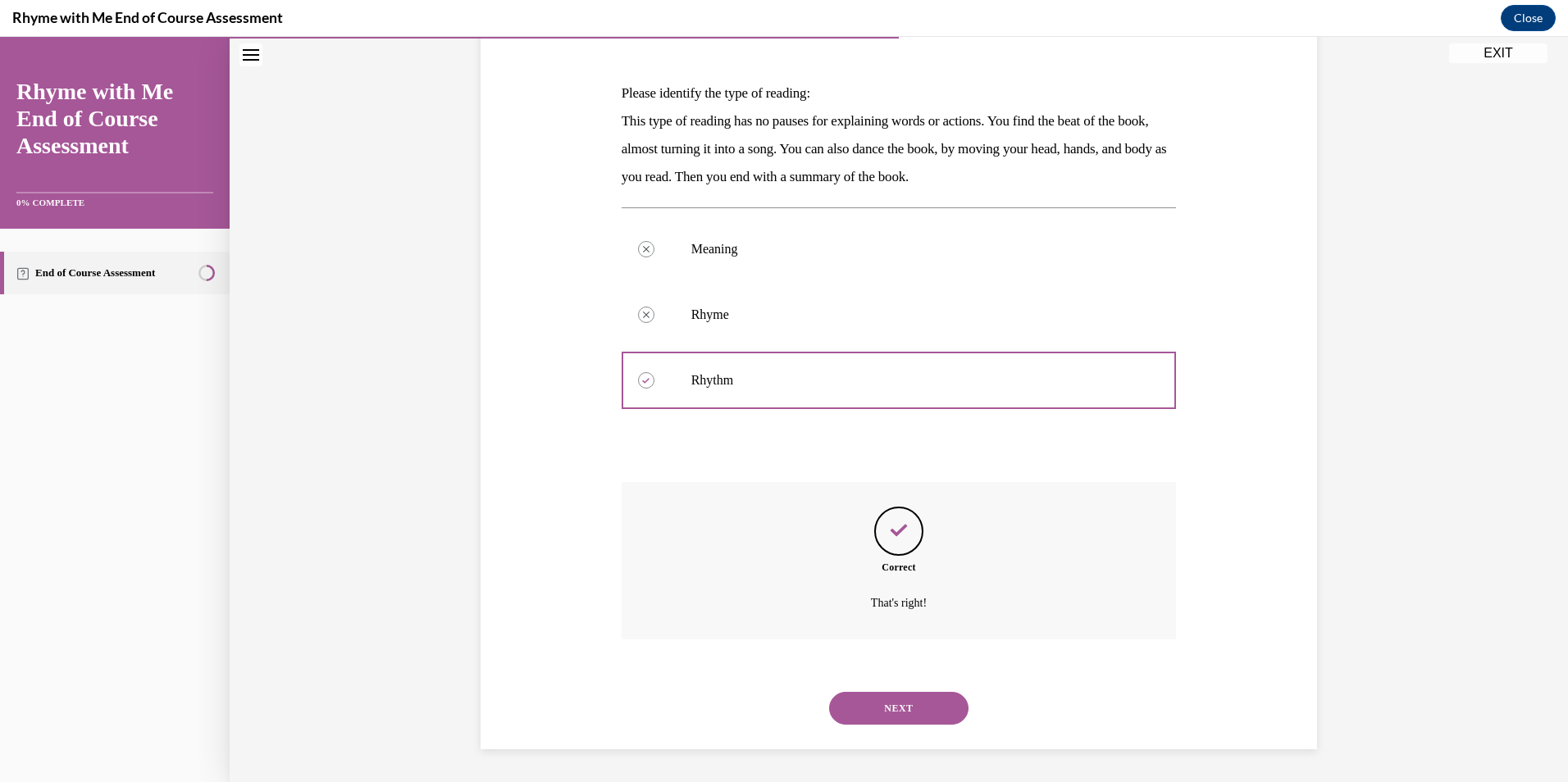
click at [907, 701] on button "NEXT" at bounding box center [898, 708] width 139 height 33
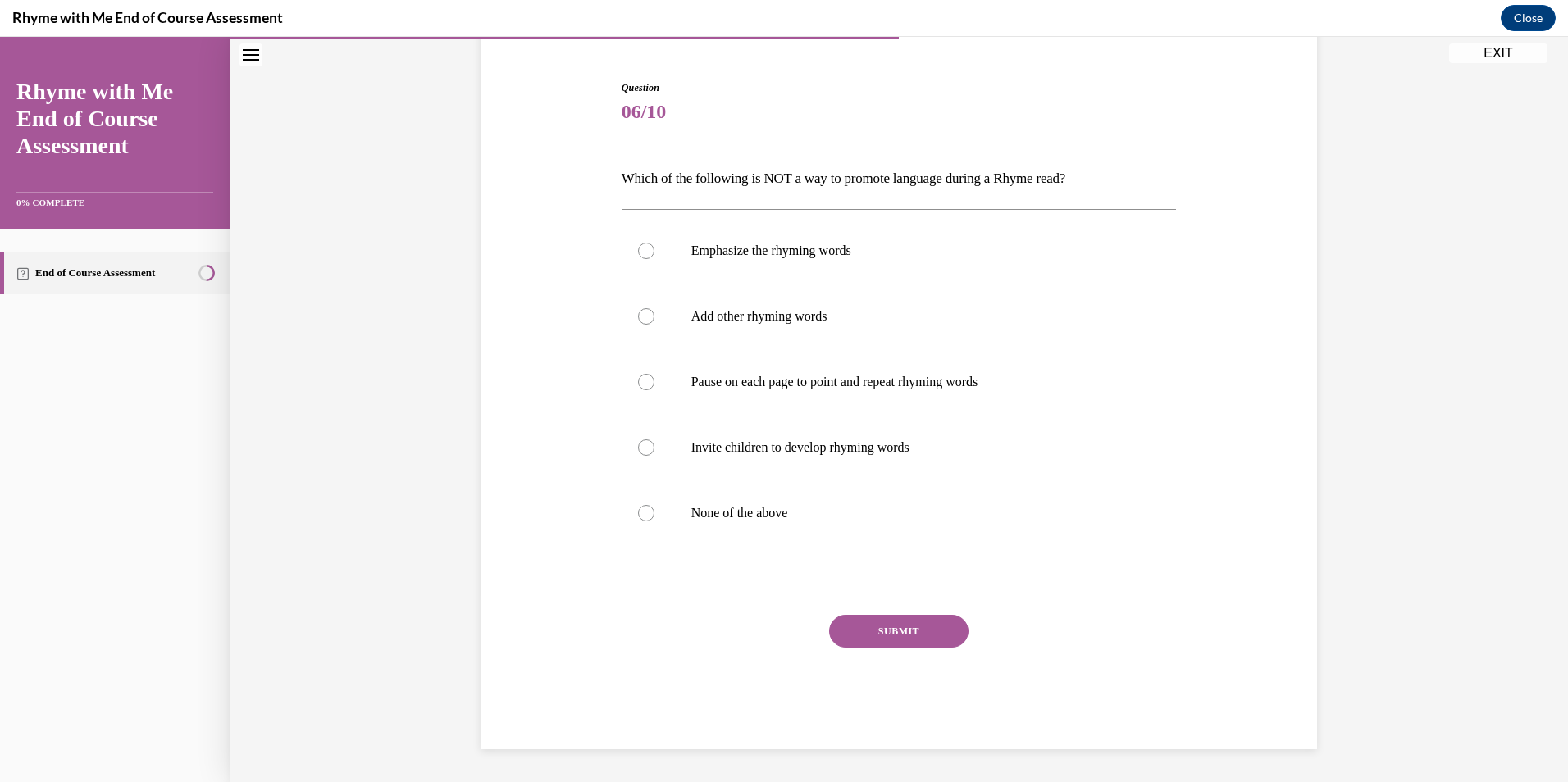
scroll to position [147, 0]
click at [779, 536] on label "None of the above" at bounding box center [899, 513] width 556 height 65
click at [655, 521] on input "None of the above" at bounding box center [647, 513] width 17 height 17
radio input "true"
click at [909, 631] on button "SUBMIT" at bounding box center [898, 632] width 139 height 33
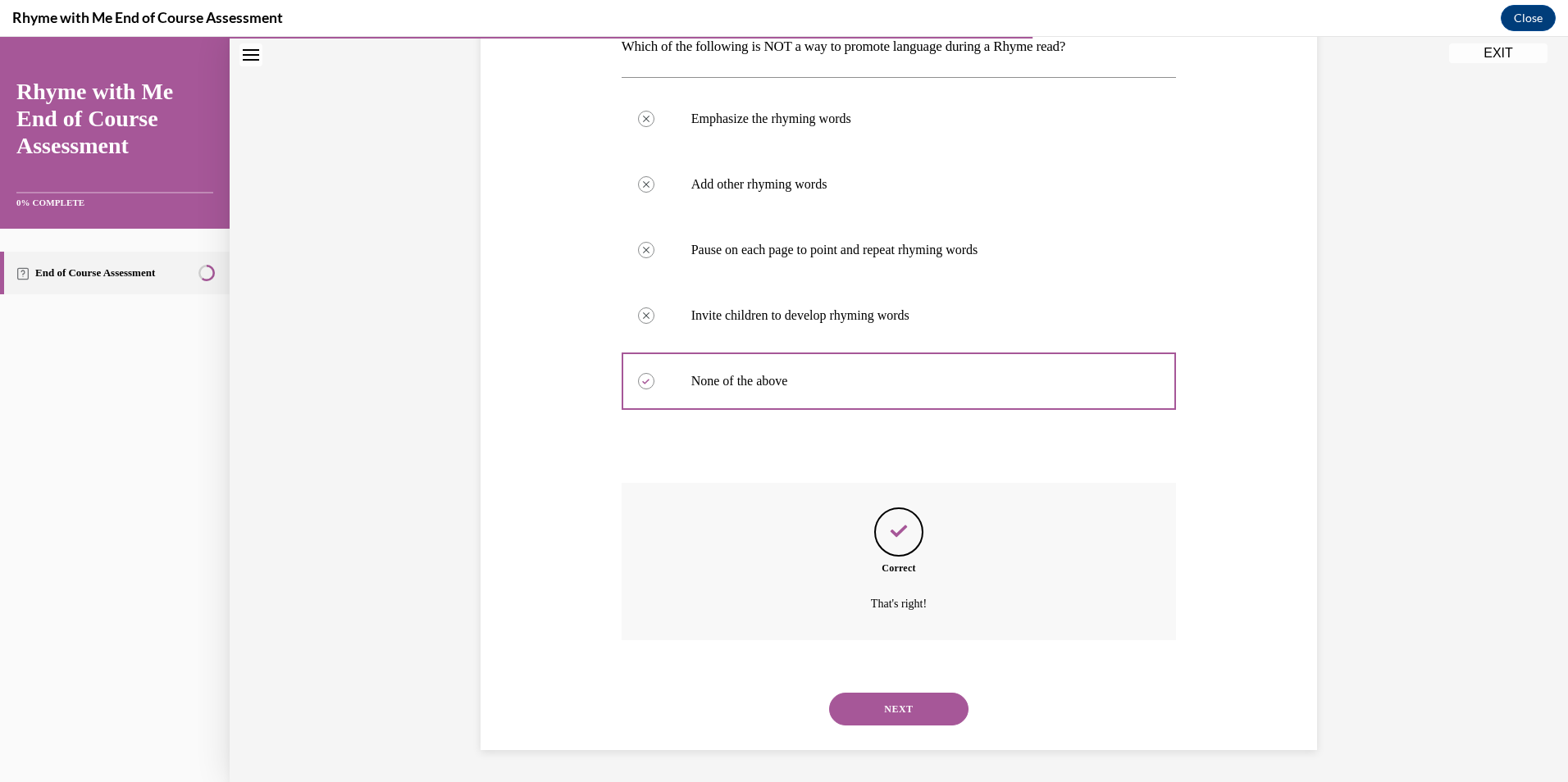
scroll to position [281, 0]
click at [848, 694] on button "NEXT" at bounding box center [898, 708] width 139 height 33
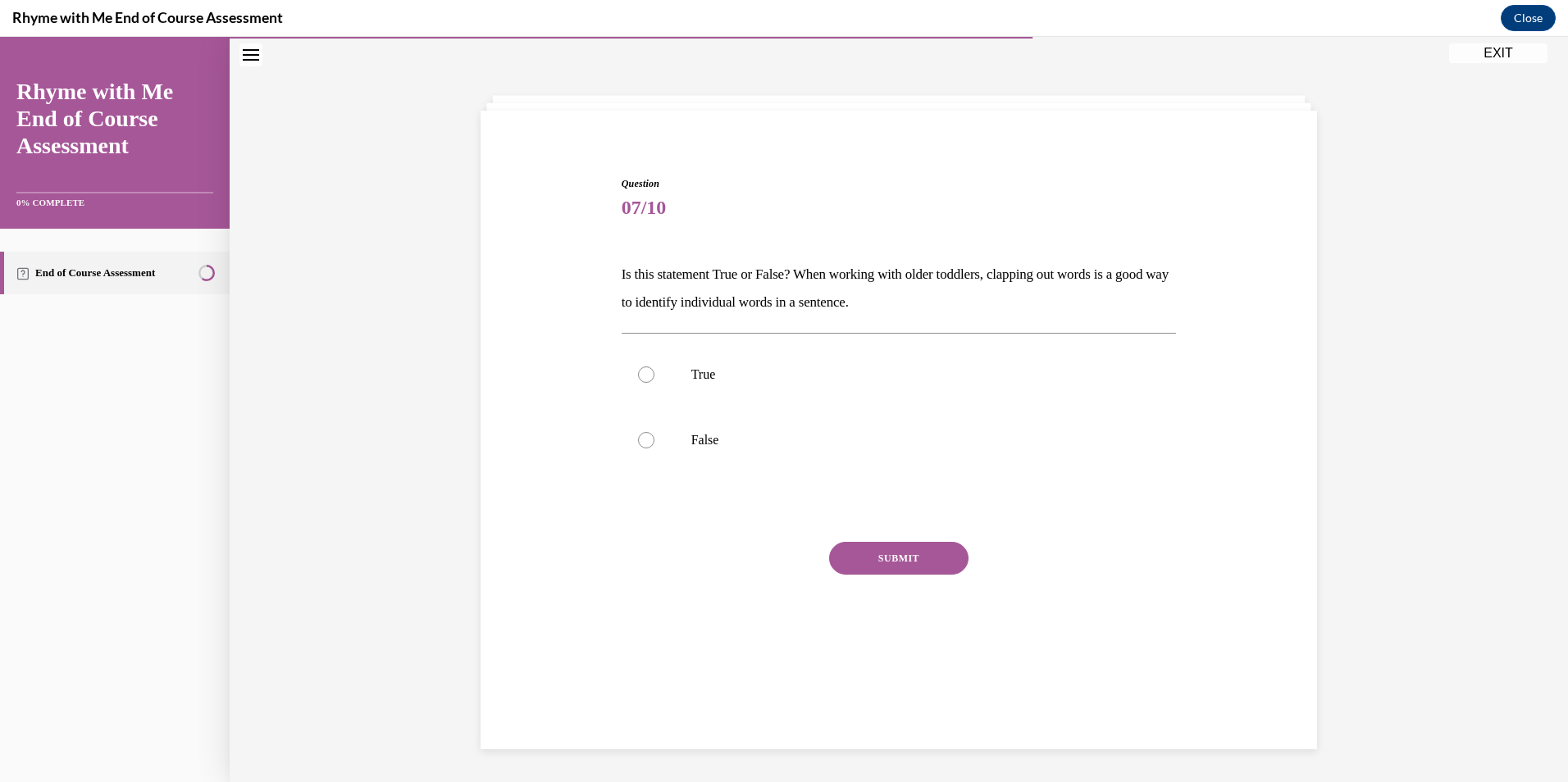
scroll to position [52, 0]
click at [825, 403] on label "True" at bounding box center [899, 374] width 556 height 65
click at [655, 383] on input "True" at bounding box center [647, 375] width 17 height 17
radio input "true"
click at [907, 558] on button "SUBMIT" at bounding box center [898, 559] width 139 height 33
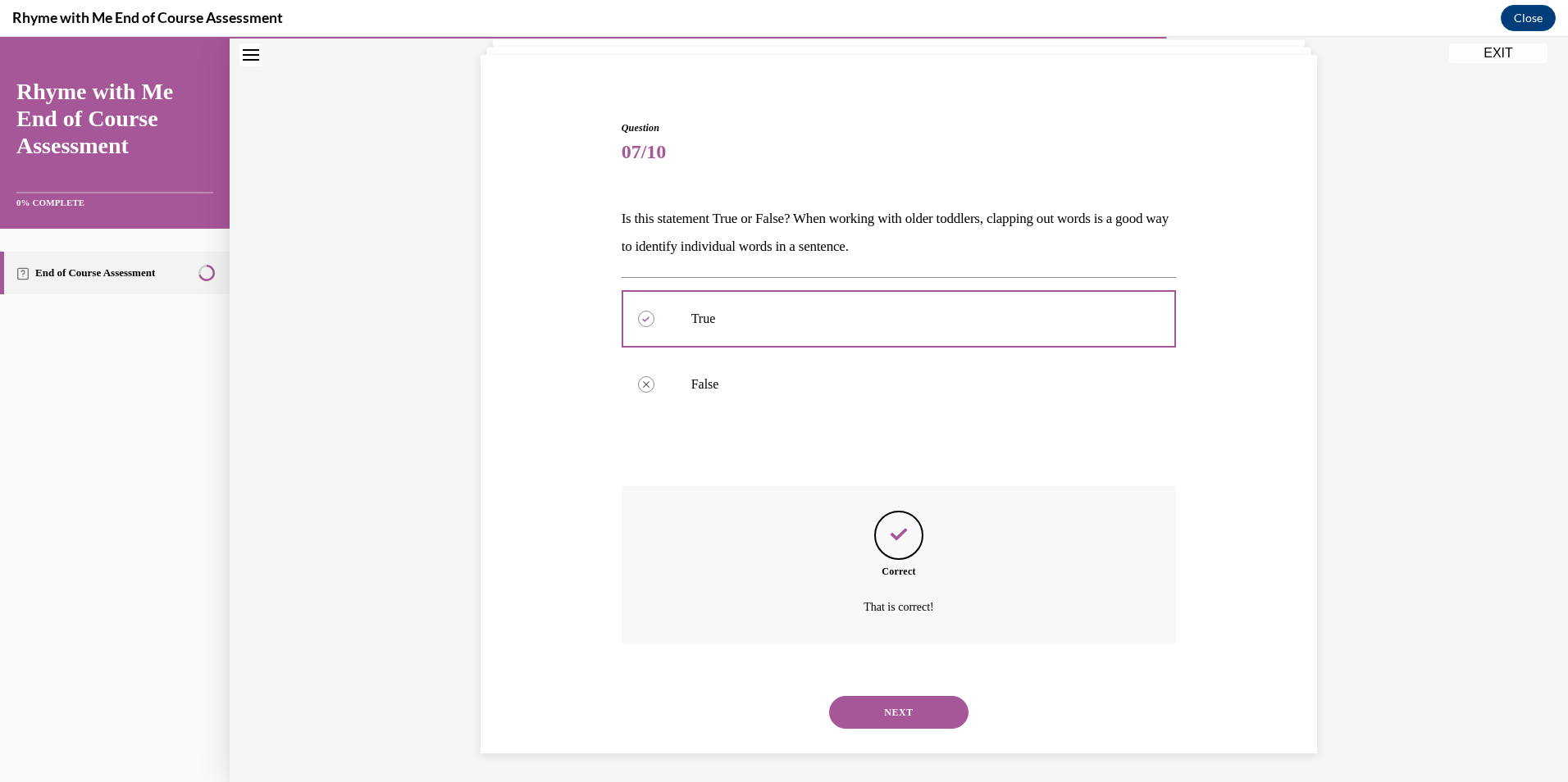
scroll to position [111, 0]
click at [889, 720] on button "NEXT" at bounding box center [898, 708] width 139 height 33
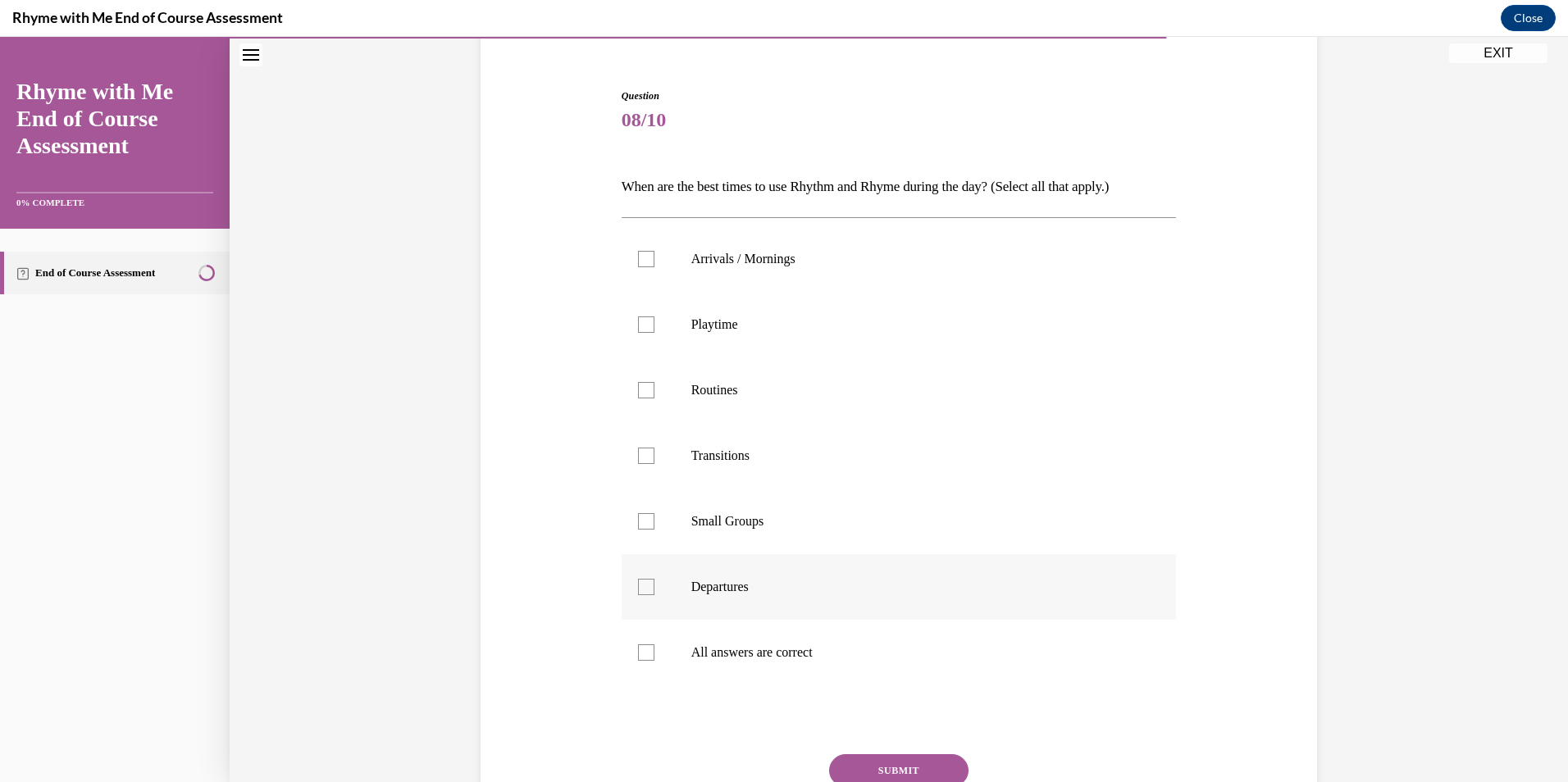
scroll to position [169, 0]
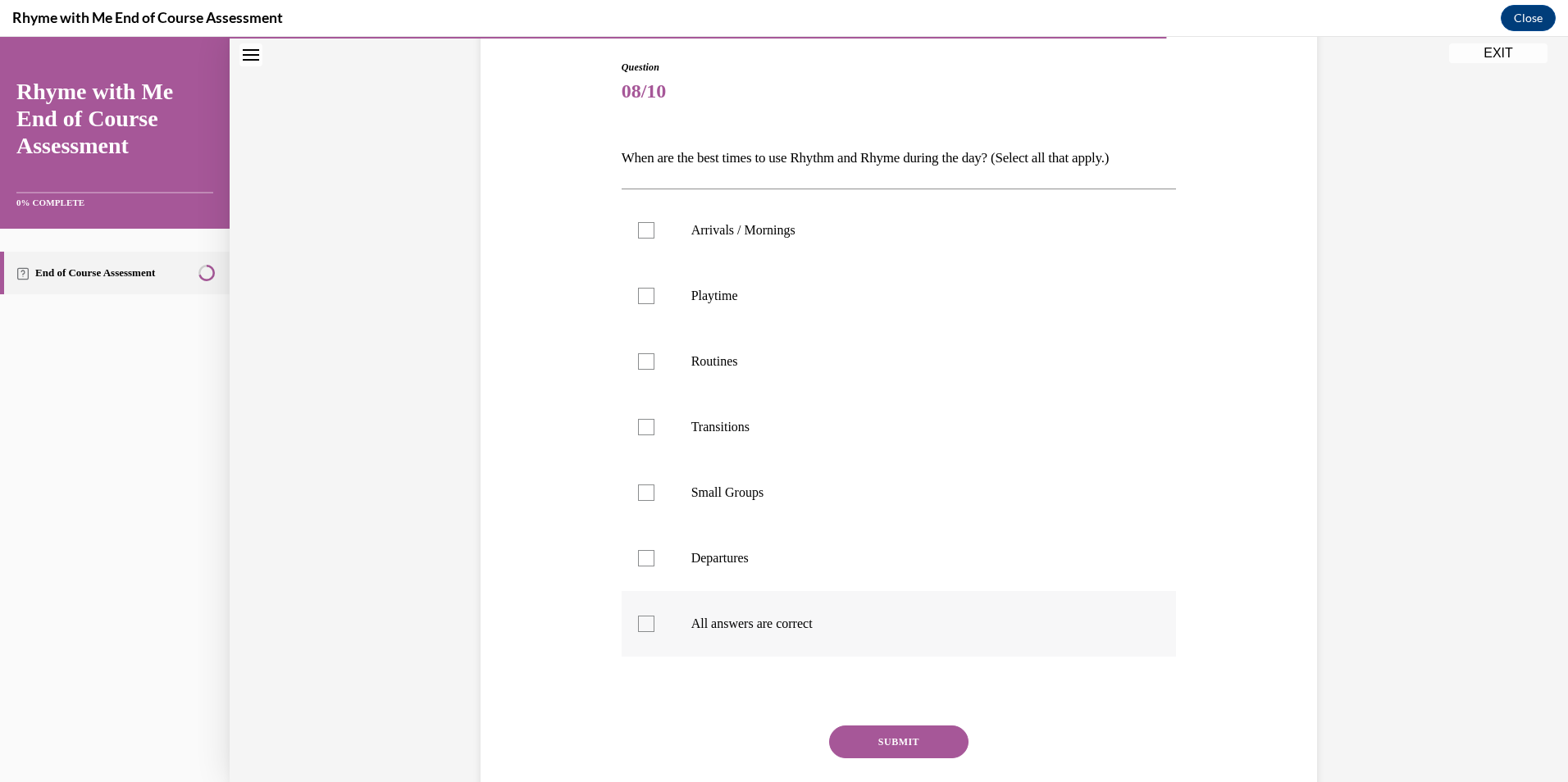
click at [759, 632] on p "All answers are correct" at bounding box center [914, 624] width 445 height 17
click at [655, 632] on input "All answers are correct" at bounding box center [647, 624] width 17 height 17
checkbox input "true"
click at [886, 742] on button "SUBMIT" at bounding box center [898, 742] width 139 height 33
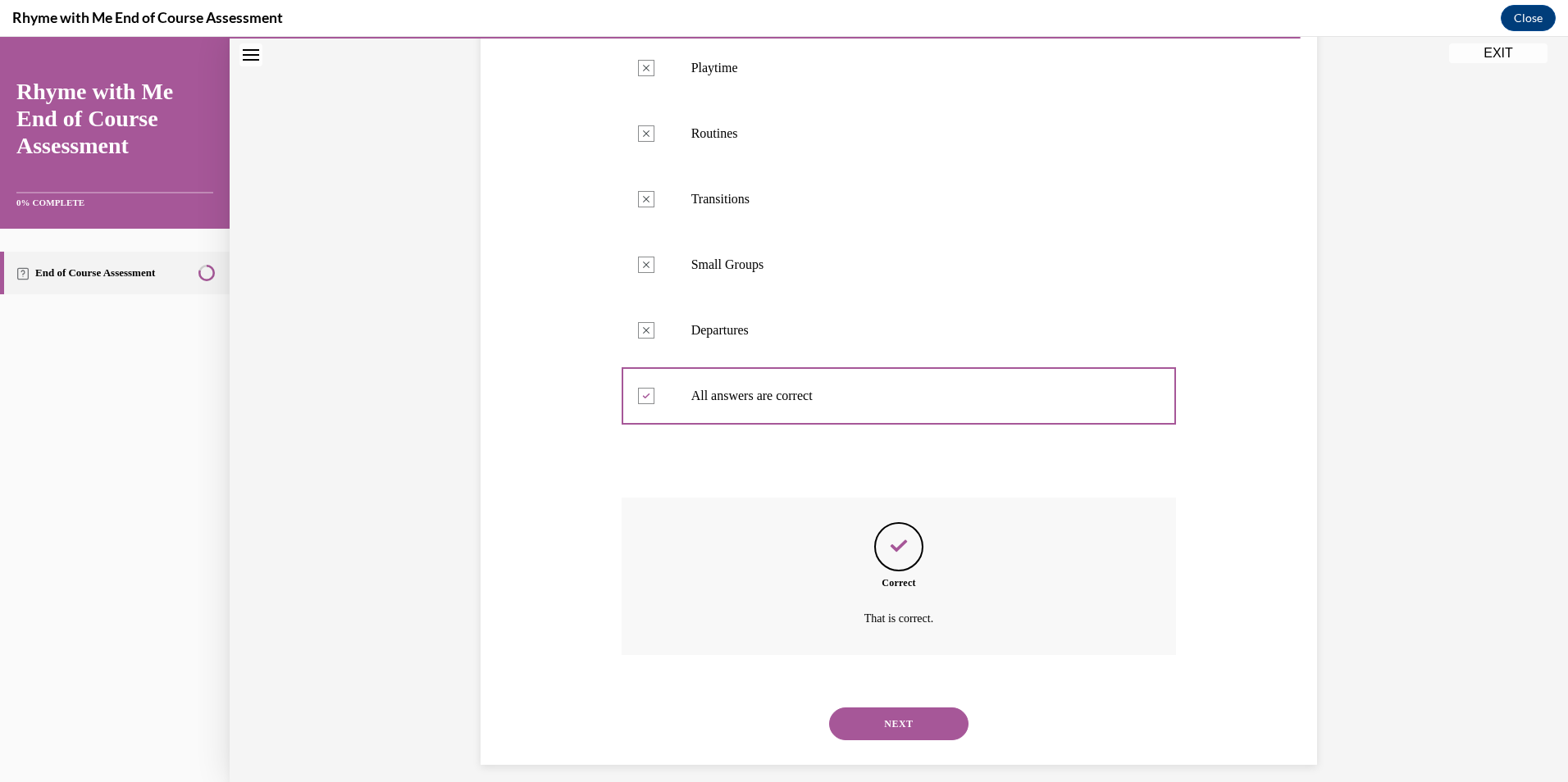
scroll to position [412, 0]
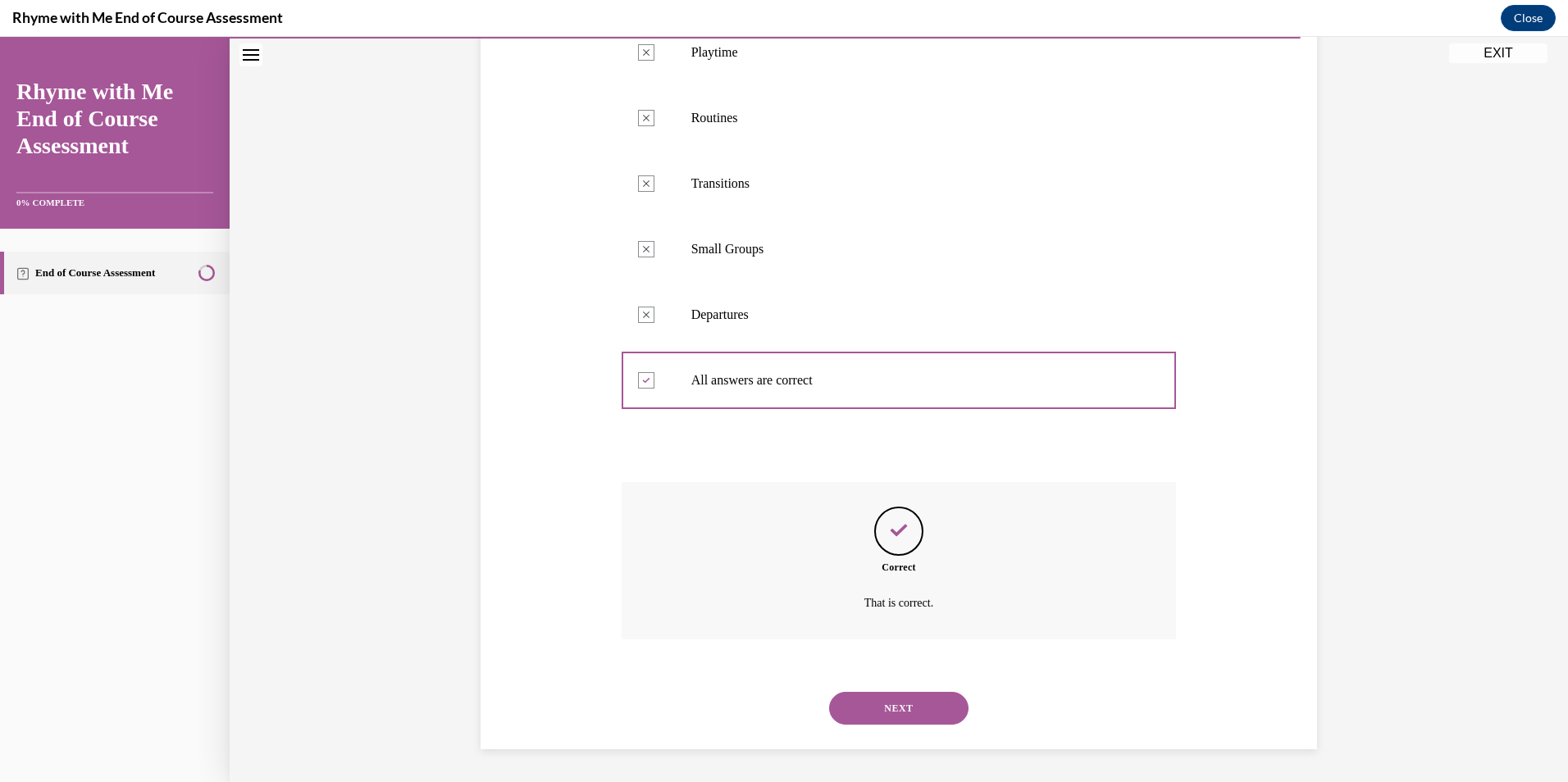
click at [923, 710] on button "NEXT" at bounding box center [898, 708] width 139 height 33
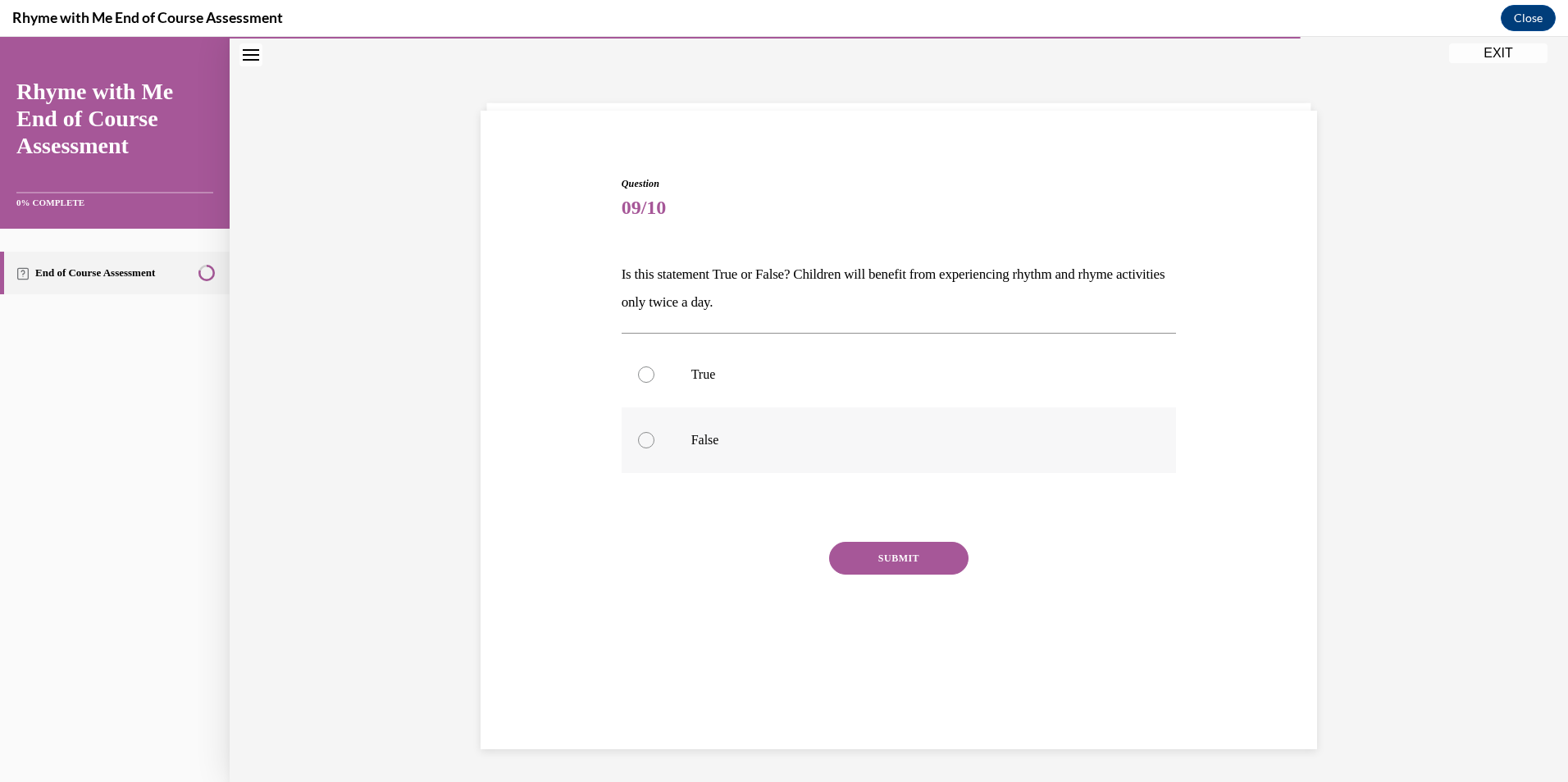
click at [752, 429] on label "False" at bounding box center [899, 440] width 556 height 65
click at [655, 432] on input "False" at bounding box center [647, 440] width 17 height 17
radio input "true"
click at [886, 562] on button "SUBMIT" at bounding box center [898, 559] width 139 height 33
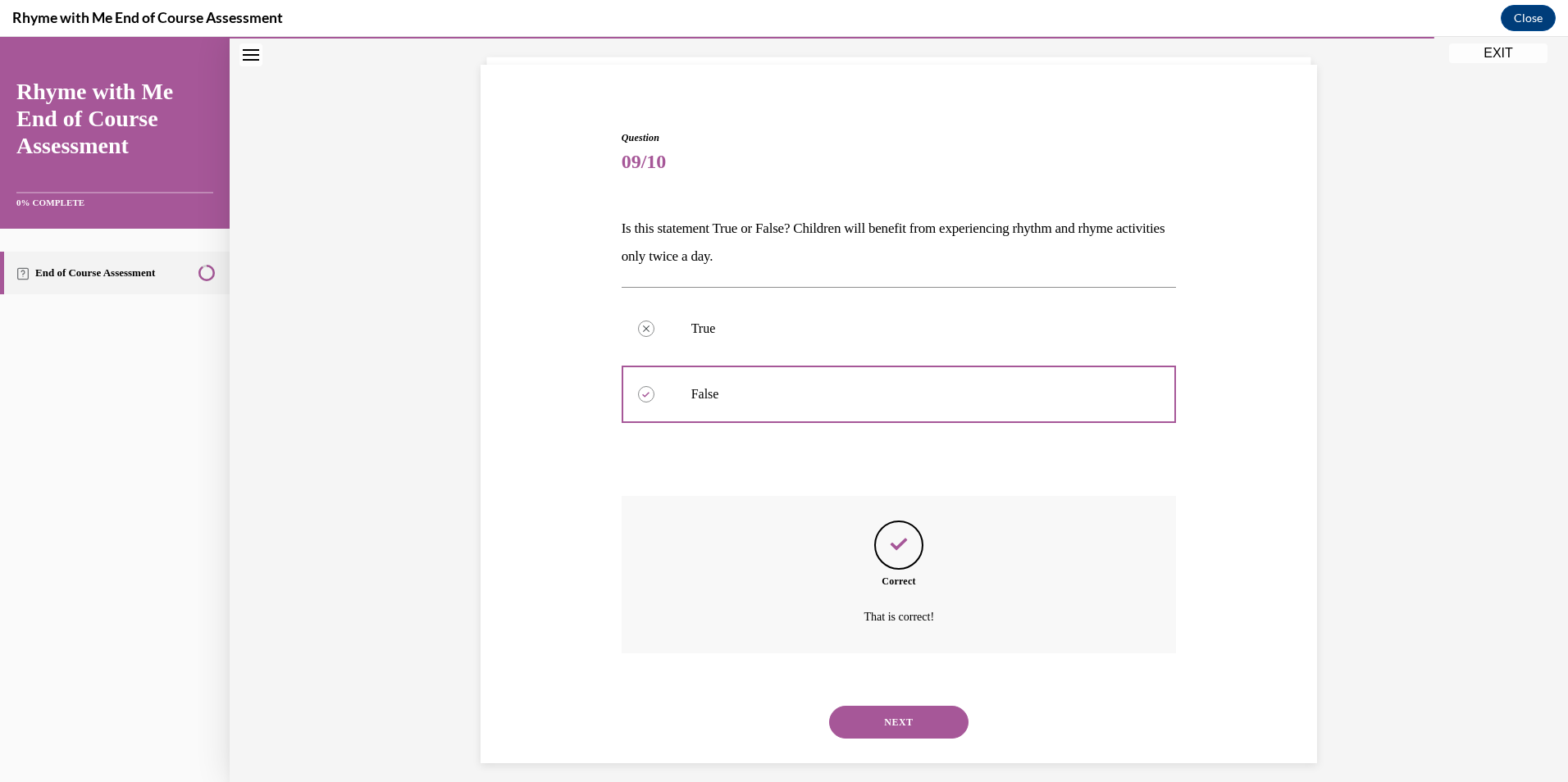
scroll to position [111, 0]
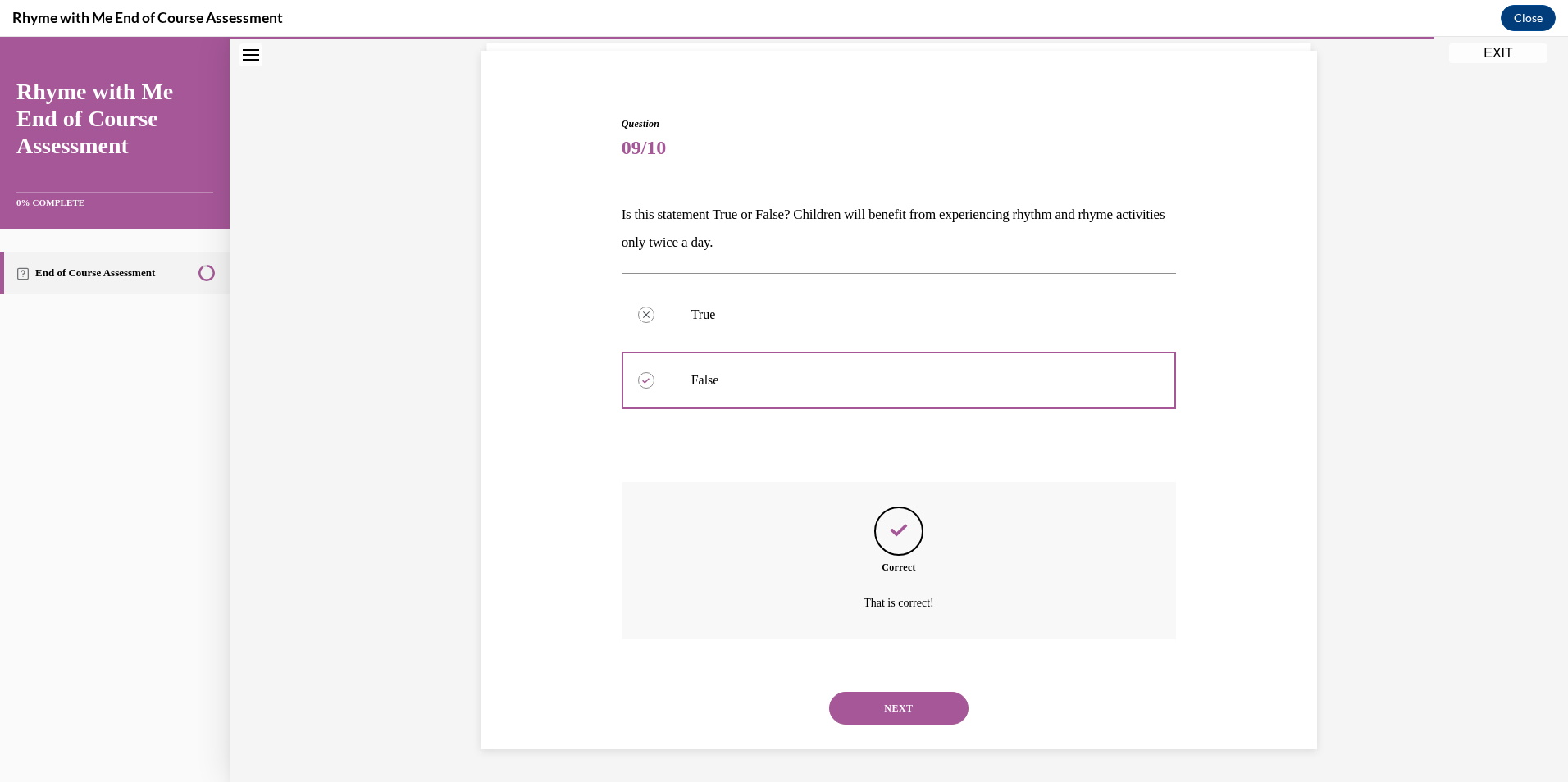
click at [916, 710] on button "NEXT" at bounding box center [898, 708] width 139 height 33
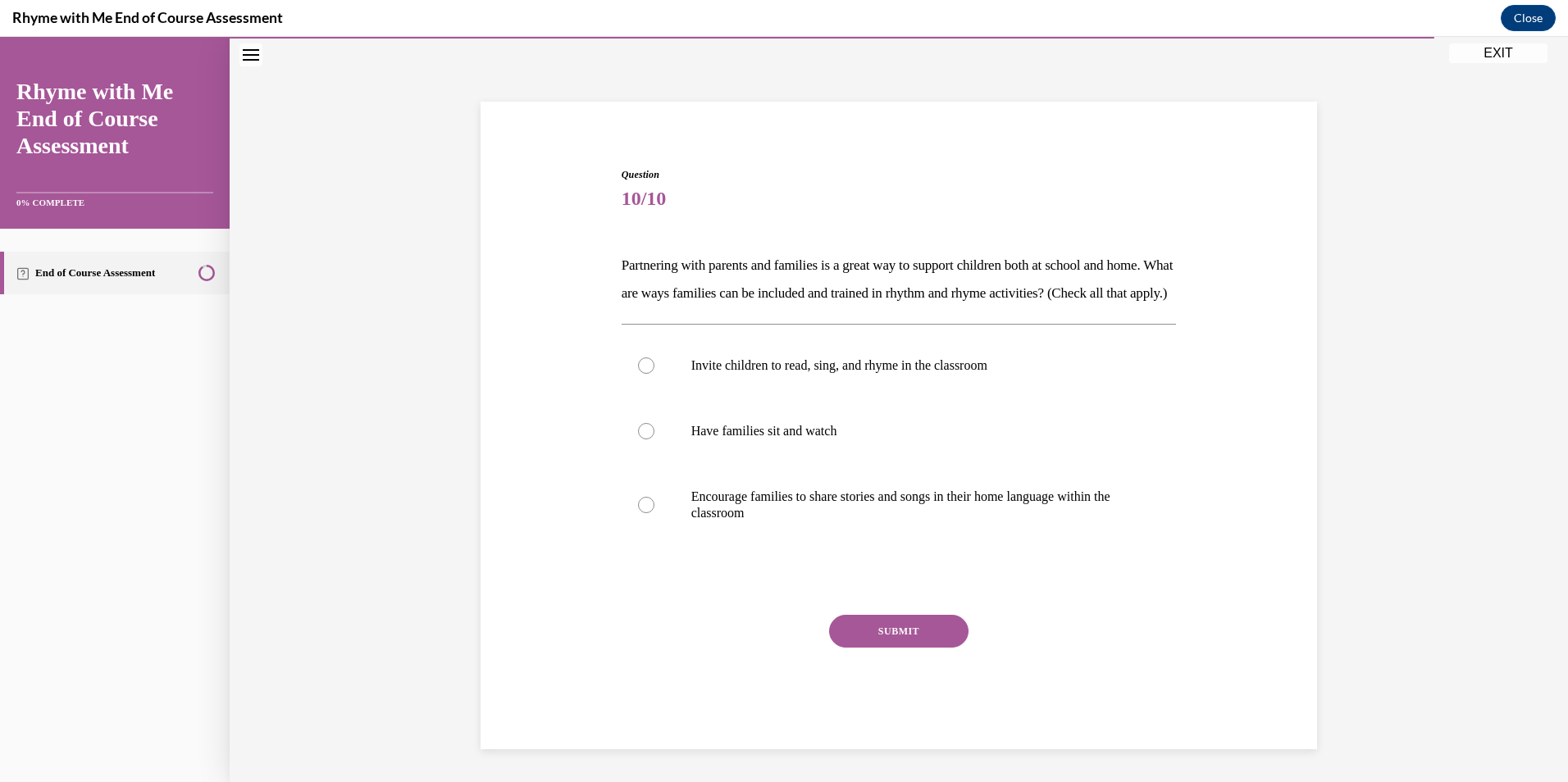
scroll to position [64, 0]
click at [802, 521] on p "Encourage families to share stories and songs in their home language within the…" at bounding box center [914, 506] width 445 height 33
click at [655, 513] on input "Encourage families to share stories and songs in their home language within the…" at bounding box center [647, 506] width 17 height 17
radio input "true"
click at [787, 464] on label "Have families sit and watch" at bounding box center [899, 431] width 556 height 65
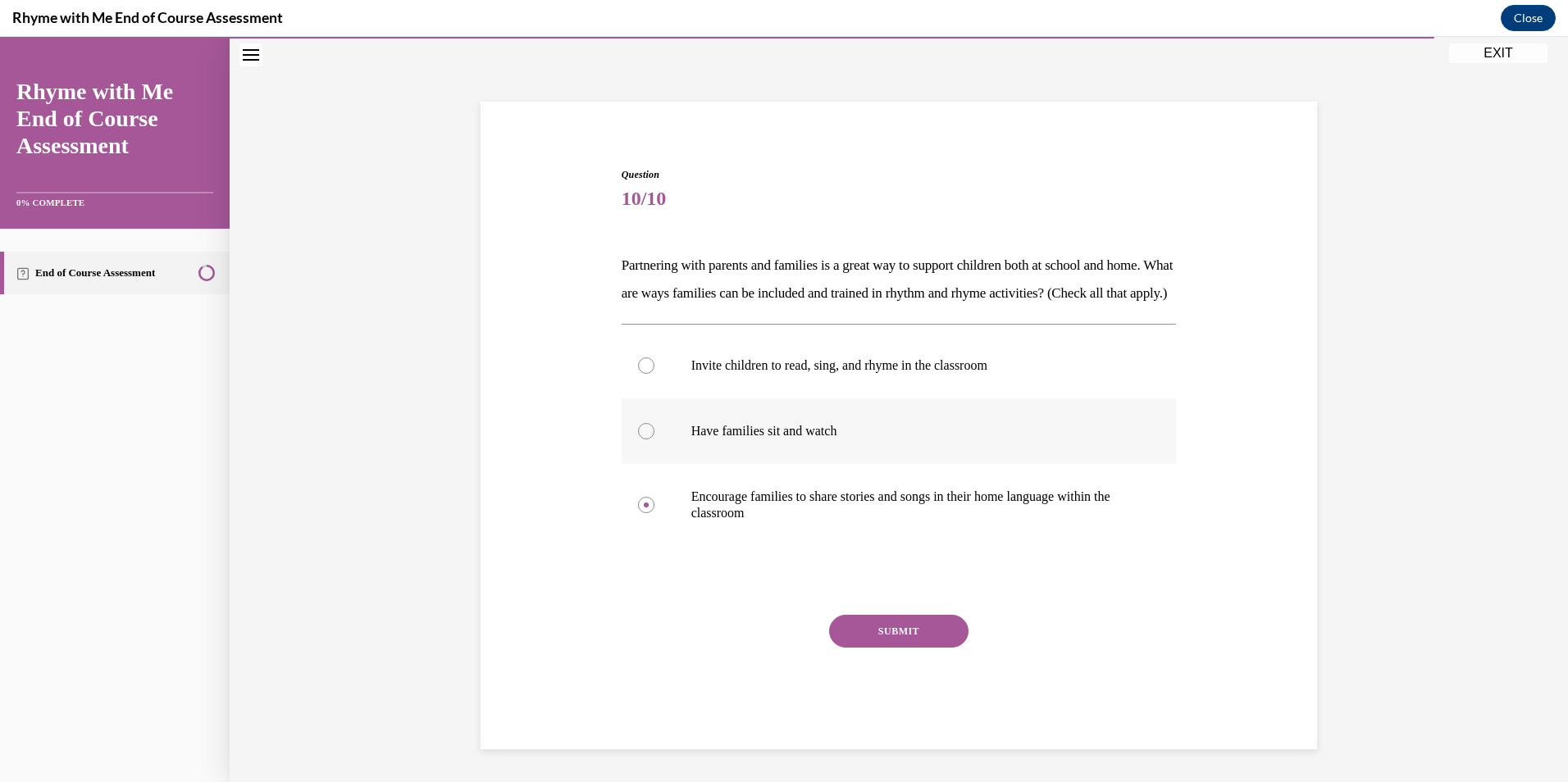
click at [655, 439] on input "Have families sit and watch" at bounding box center [647, 431] width 17 height 17
radio input "true"
drag, startPoint x: 813, startPoint y: 392, endPoint x: 810, endPoint y: 412, distance: 20.2
click at [813, 374] on p "Invite children to read, sing, and rhyme in the classroom" at bounding box center [914, 366] width 445 height 17
click at [655, 374] on input "Invite children to read, sing, and rhyme in the classroom" at bounding box center [647, 366] width 17 height 17
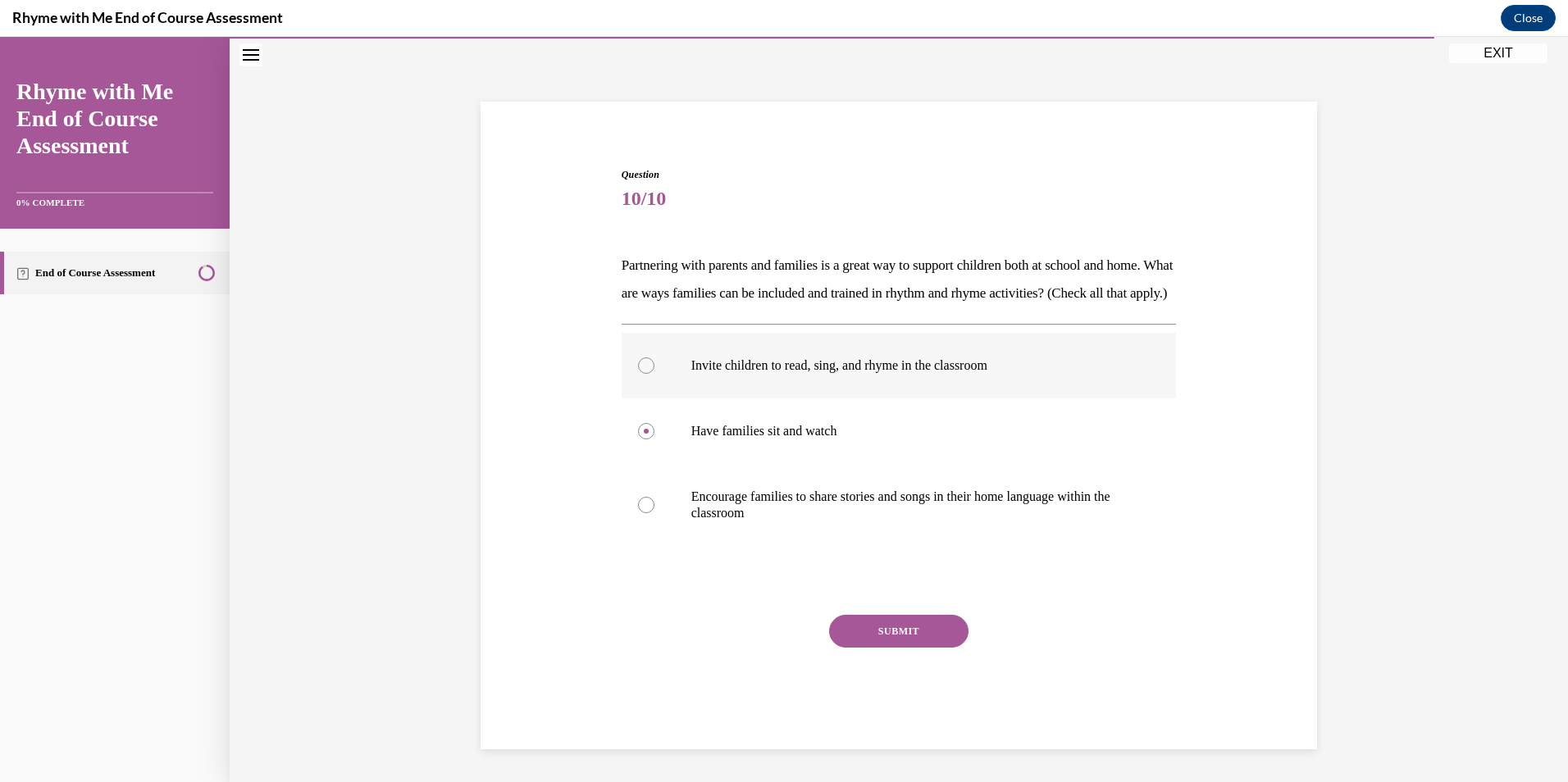
radio input "true"
click at [784, 546] on label "Encourage families to share stories and songs in their home language within the…" at bounding box center [899, 505] width 556 height 82
click at [655, 513] on input "Encourage families to share stories and songs in their home language within the…" at bounding box center [647, 506] width 17 height 17
radio input "true"
click at [834, 374] on p "Invite children to read, sing, and rhyme in the classroom" at bounding box center [914, 366] width 445 height 17
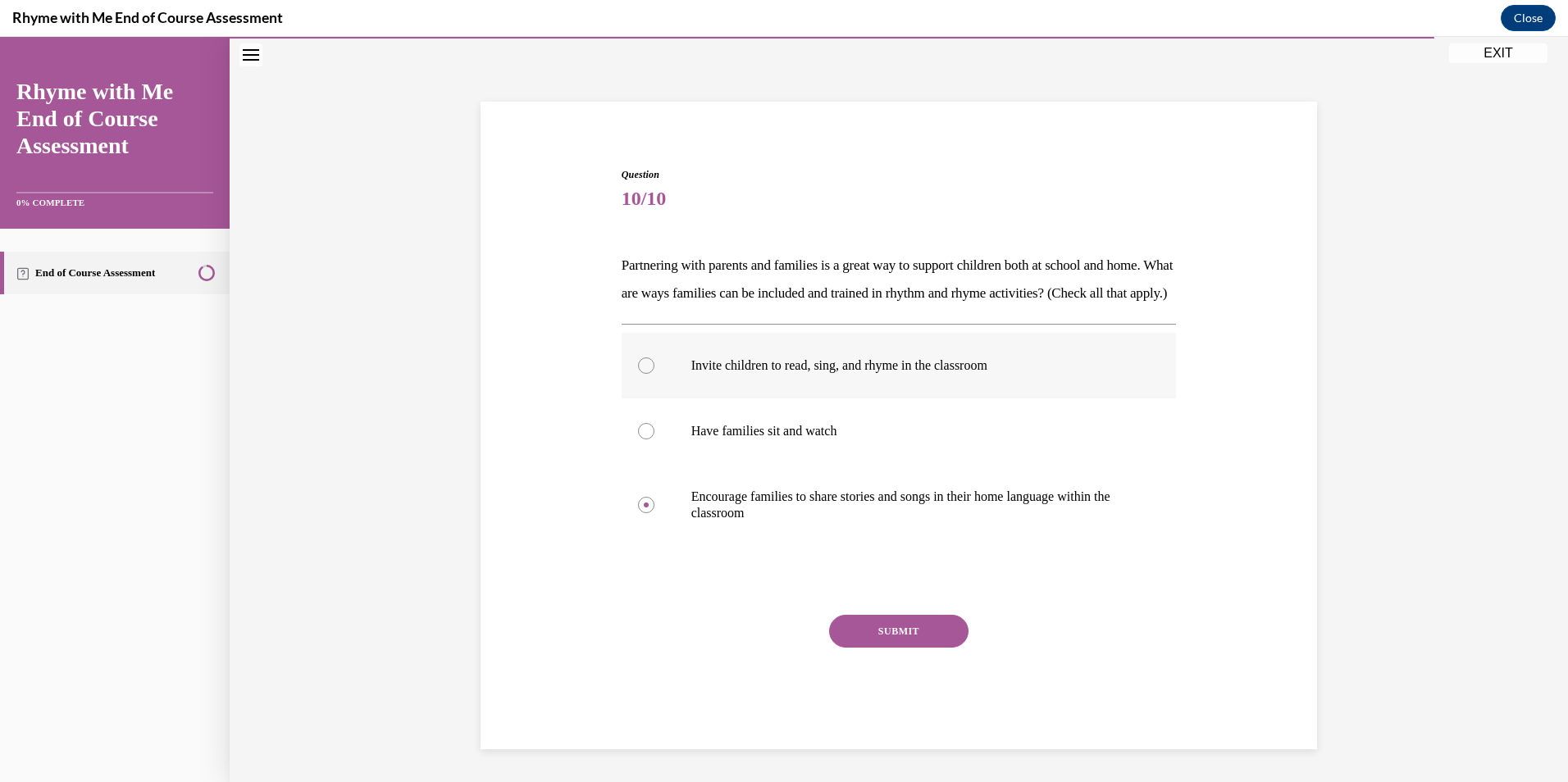
click at [655, 374] on input "Invite children to read, sing, and rhyme in the classroom" at bounding box center [647, 366] width 17 height 17
radio input "true"
click at [821, 464] on label "Have families sit and watch" at bounding box center [899, 431] width 556 height 65
click at [655, 439] on input "Have families sit and watch" at bounding box center [647, 431] width 17 height 17
radio input "true"
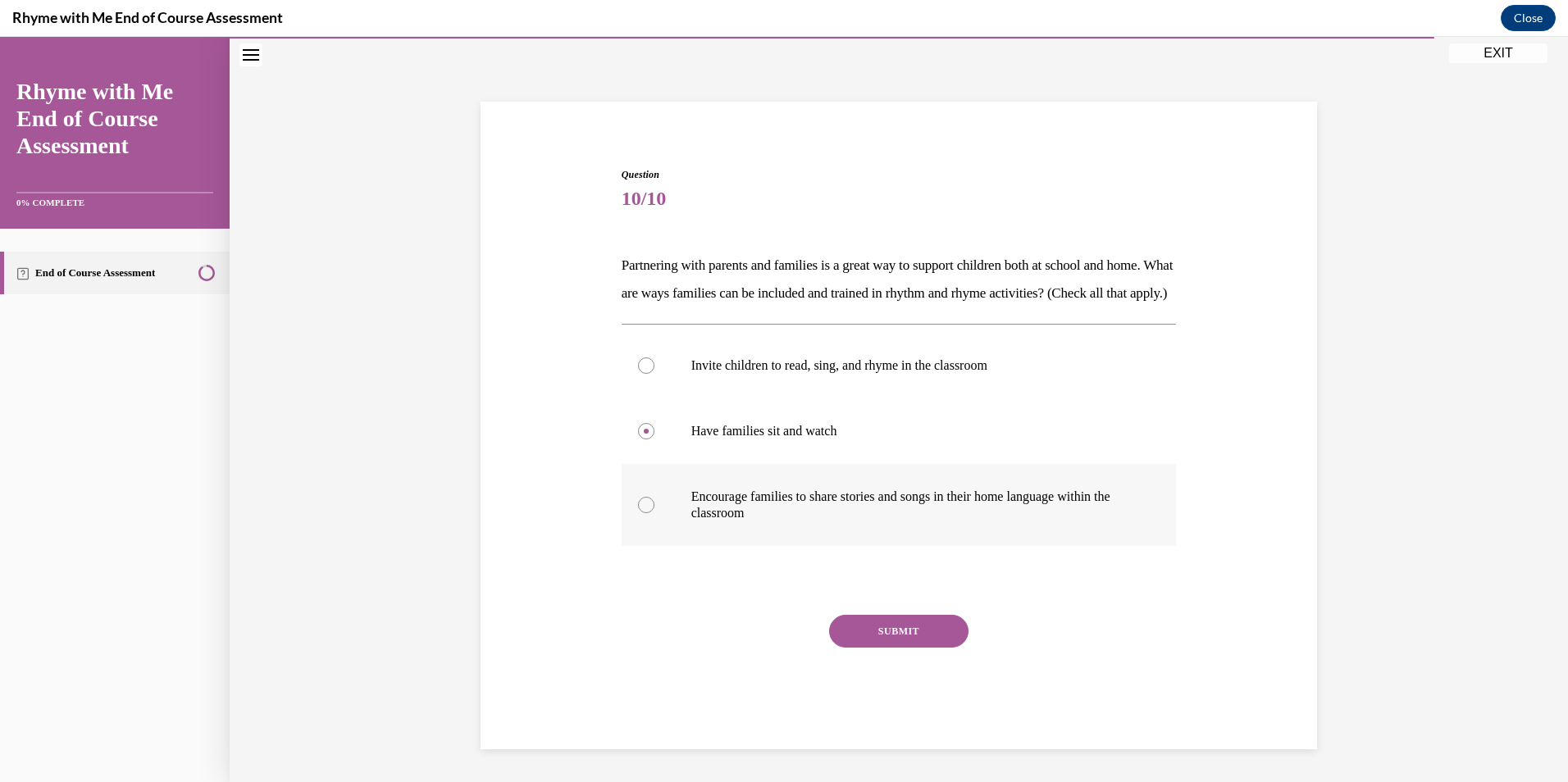
click at [811, 521] on p "Encourage families to share stories and songs in their home language within the…" at bounding box center [914, 506] width 445 height 33
click at [655, 513] on input "Encourage families to share stories and songs in their home language within the…" at bounding box center [647, 506] width 17 height 17
radio input "true"
click at [828, 374] on p "Invite children to read, sing, and rhyme in the classroom" at bounding box center [914, 366] width 445 height 17
click at [655, 374] on input "Invite children to read, sing, and rhyme in the classroom" at bounding box center [647, 366] width 17 height 17
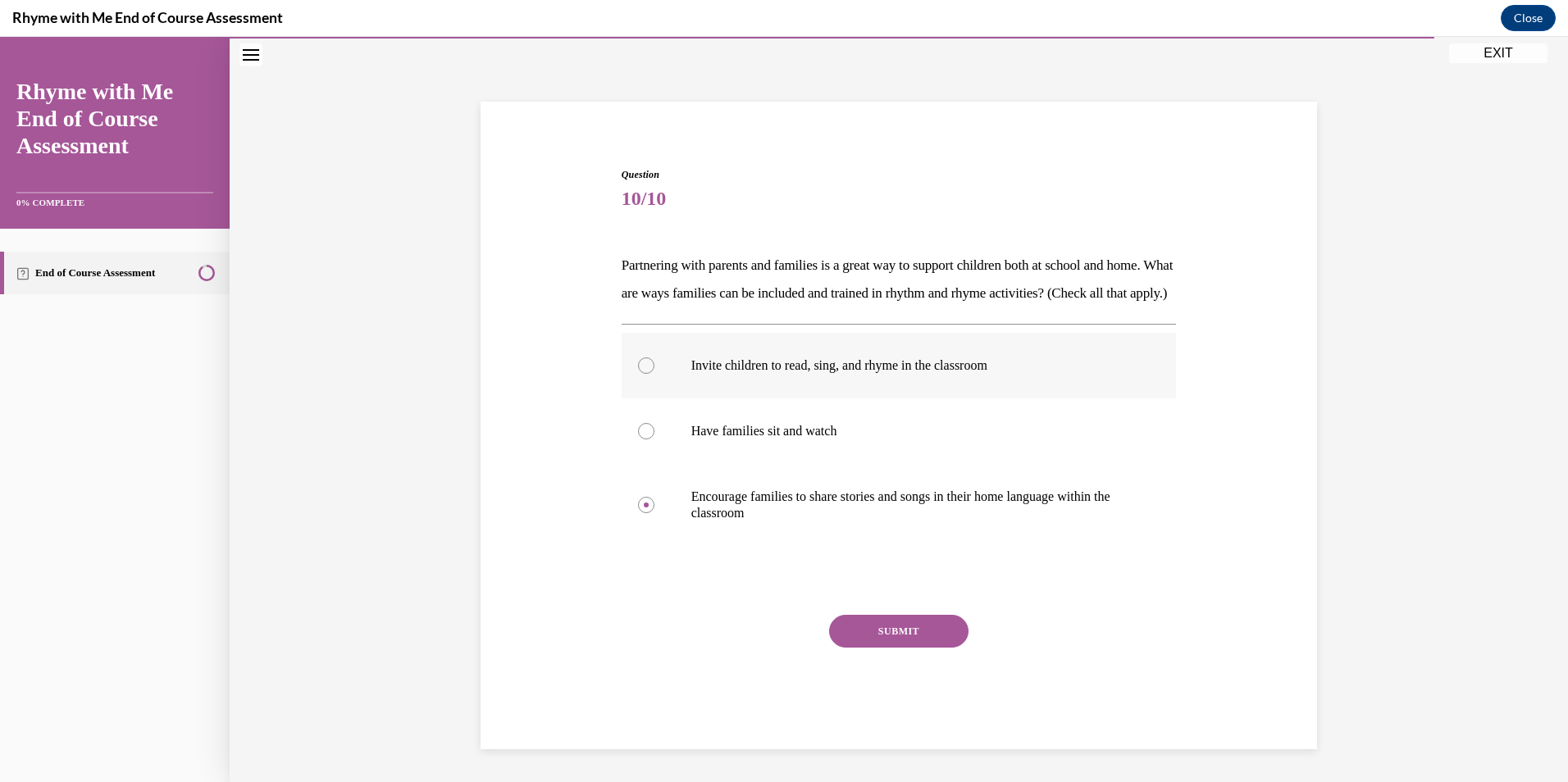
radio input "true"
drag, startPoint x: 634, startPoint y: 448, endPoint x: 638, endPoint y: 474, distance: 26.3
click at [636, 452] on label "Have families sit and watch" at bounding box center [899, 431] width 556 height 65
click at [638, 439] on input "Have families sit and watch" at bounding box center [647, 431] width 17 height 17
radio input "true"
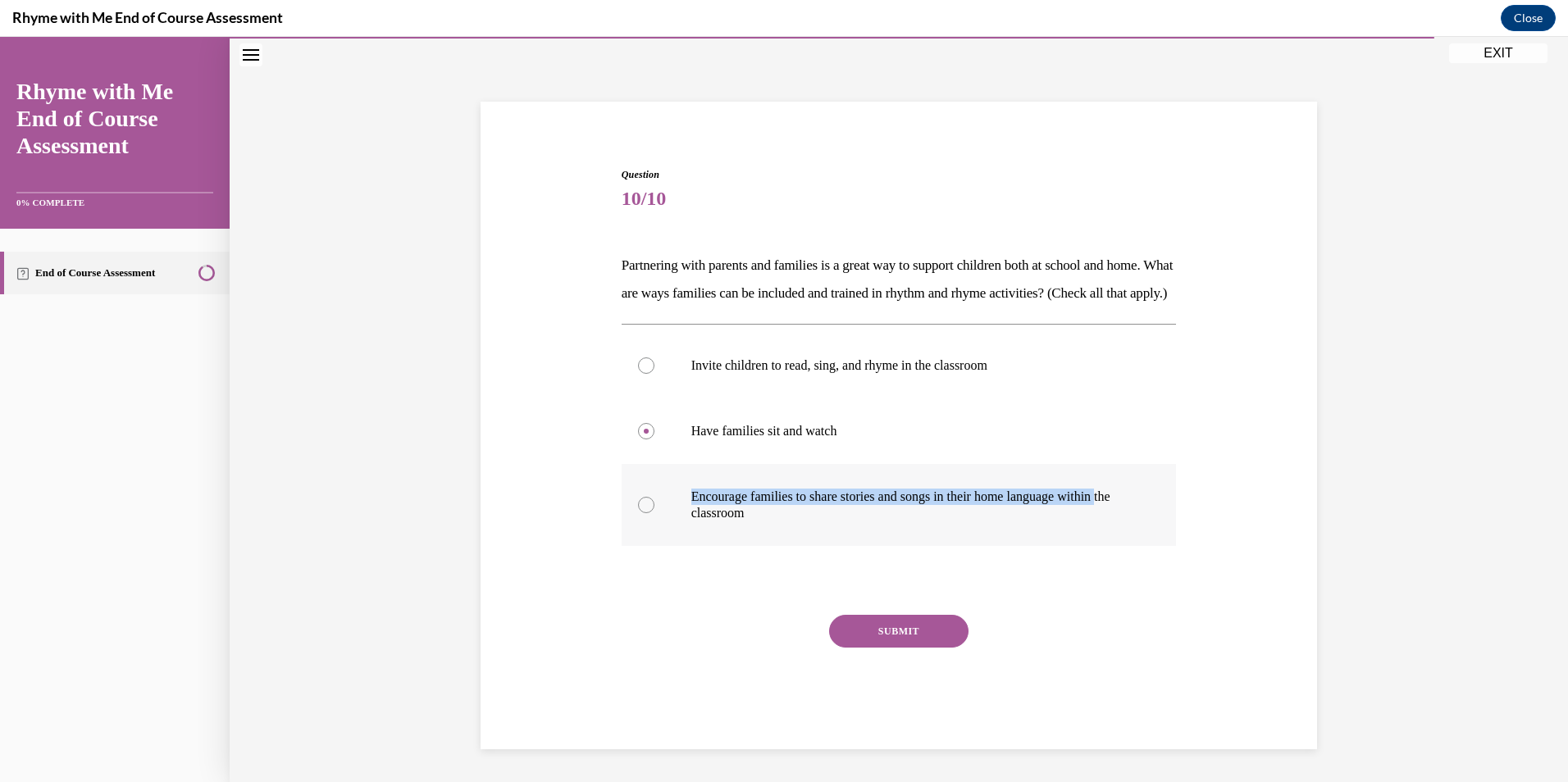
click at [633, 539] on label "Encourage families to share stories and songs in their home language within the…" at bounding box center [899, 505] width 556 height 82
click at [630, 538] on label "Encourage families to share stories and songs in their home language within the…" at bounding box center [899, 505] width 556 height 82
click at [638, 513] on input "Encourage families to share stories and songs in their home language within the…" at bounding box center [647, 506] width 17 height 17
radio input "true"
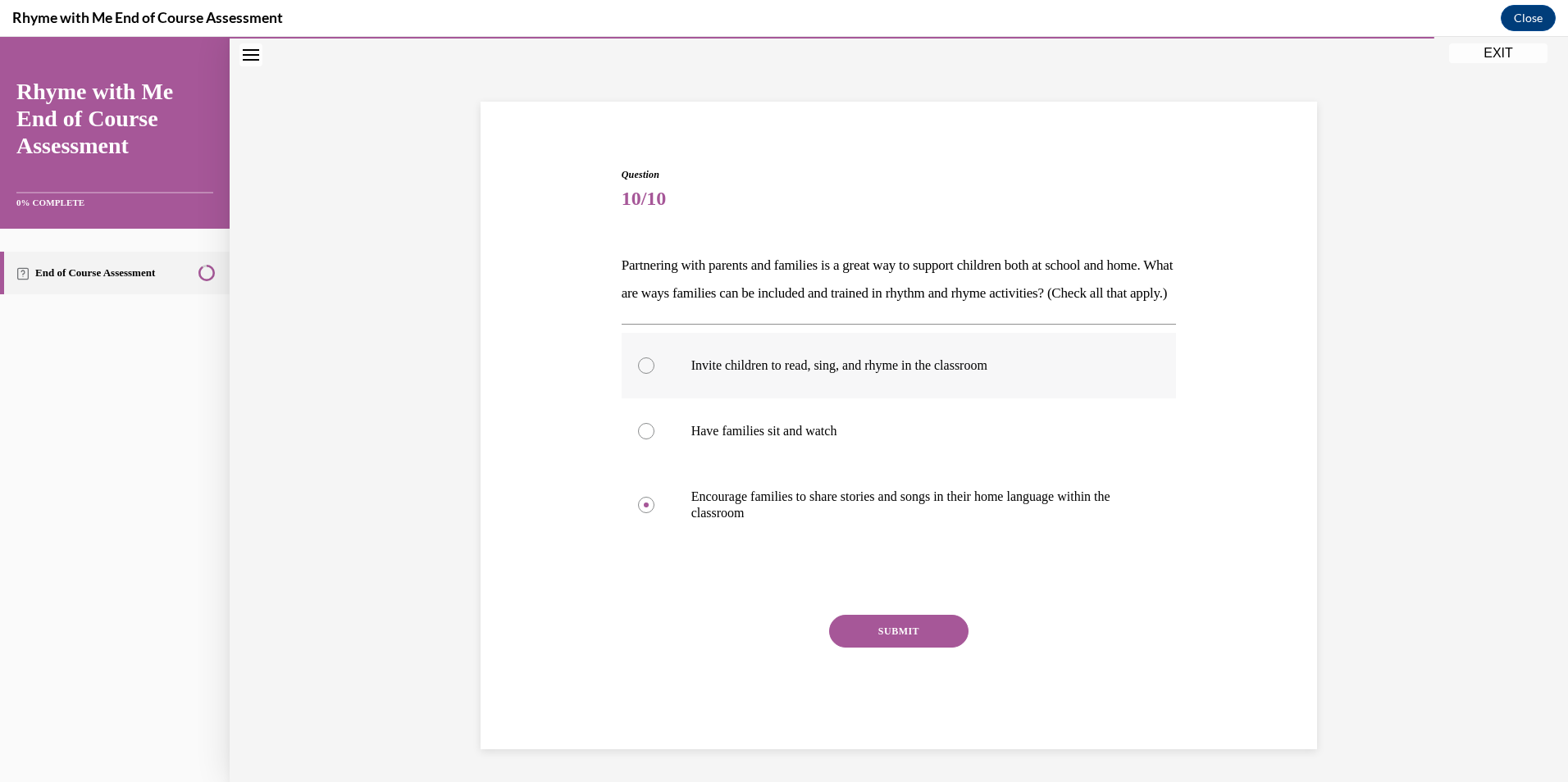
click at [859, 380] on label "Invite children to read, sing, and rhyme in the classroom" at bounding box center [899, 365] width 556 height 65
click at [655, 374] on input "Invite children to read, sing, and rhyme in the classroom" at bounding box center [647, 366] width 17 height 17
radio input "true"
click at [790, 494] on label "Encourage families to share stories and songs in their home language within the…" at bounding box center [899, 505] width 556 height 82
click at [655, 497] on input "Encourage families to share stories and songs in their home language within the…" at bounding box center [647, 506] width 17 height 17
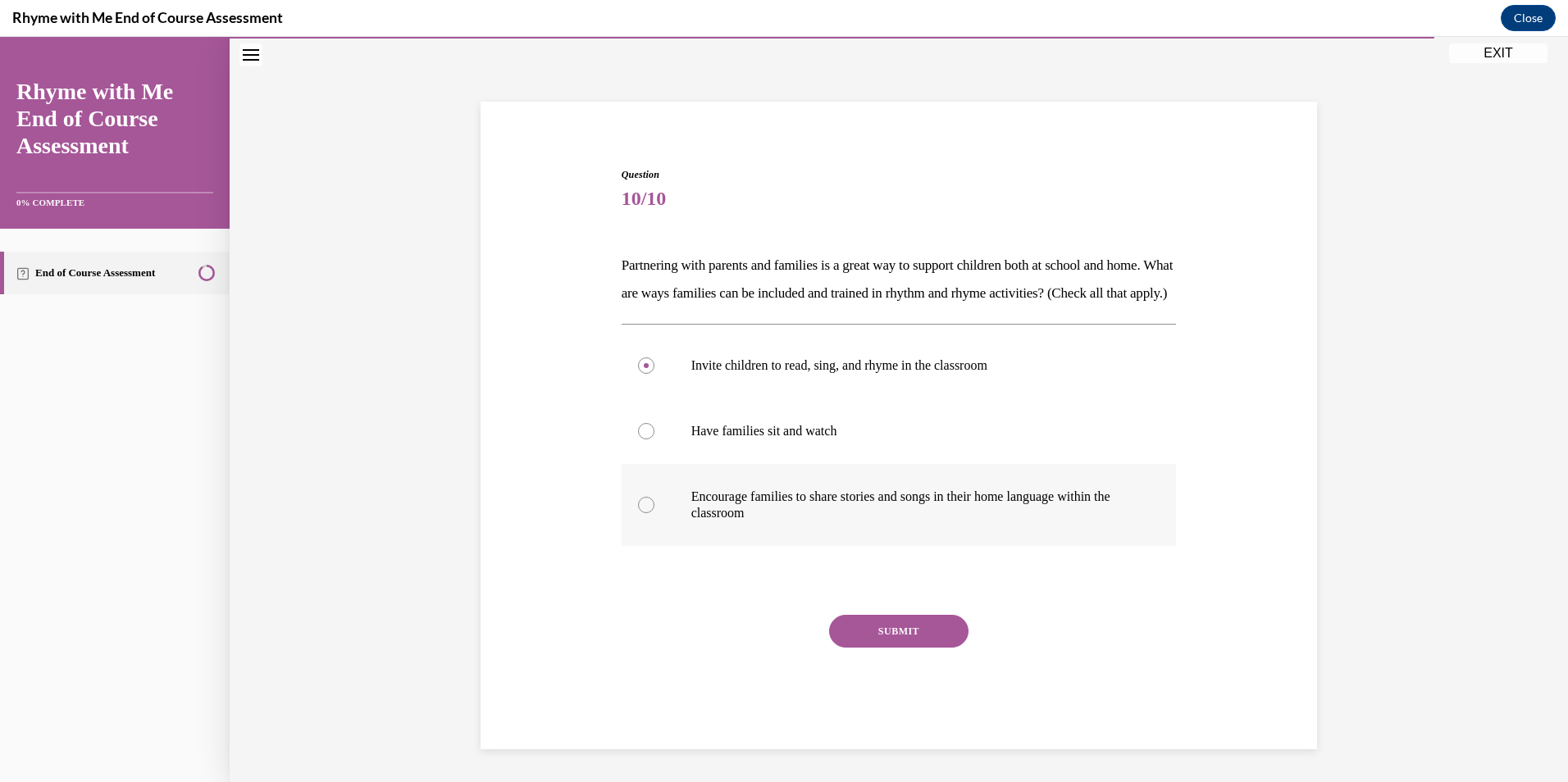
radio input "true"
click at [868, 648] on button "SUBMIT" at bounding box center [898, 632] width 139 height 33
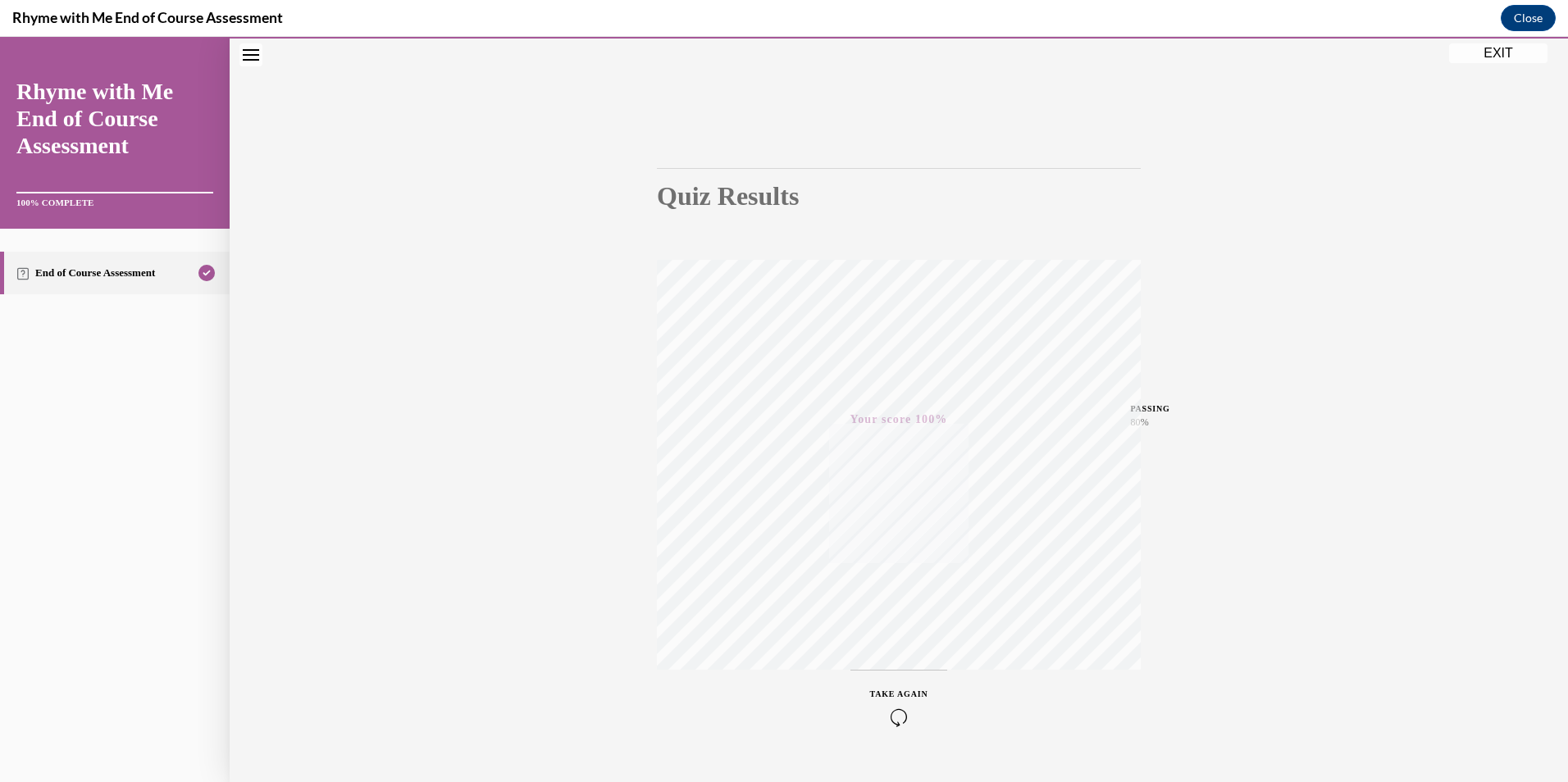
scroll to position [95, 0]
click at [1492, 53] on button "EXIT" at bounding box center [1498, 53] width 99 height 19
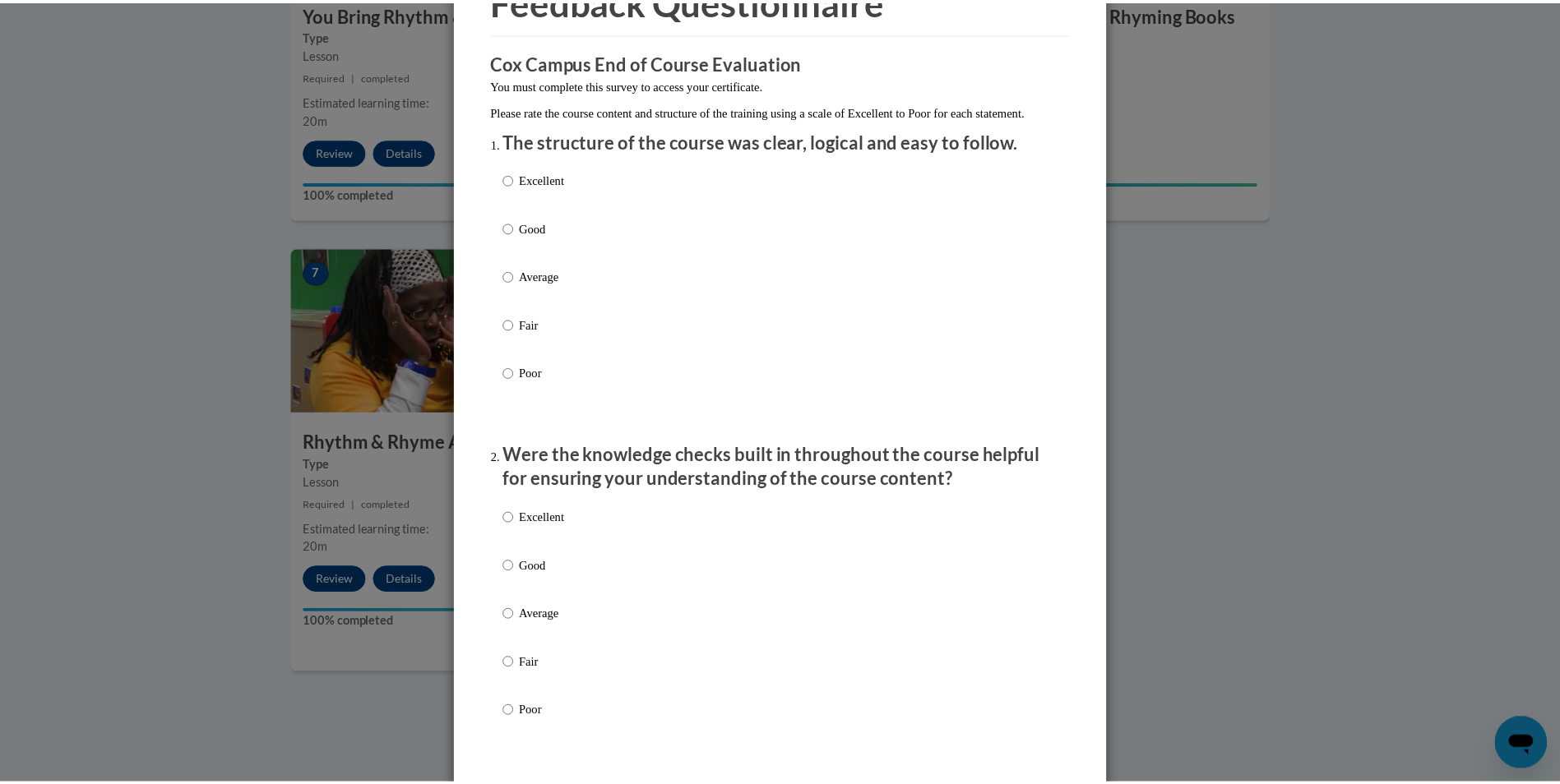
scroll to position [0, 0]
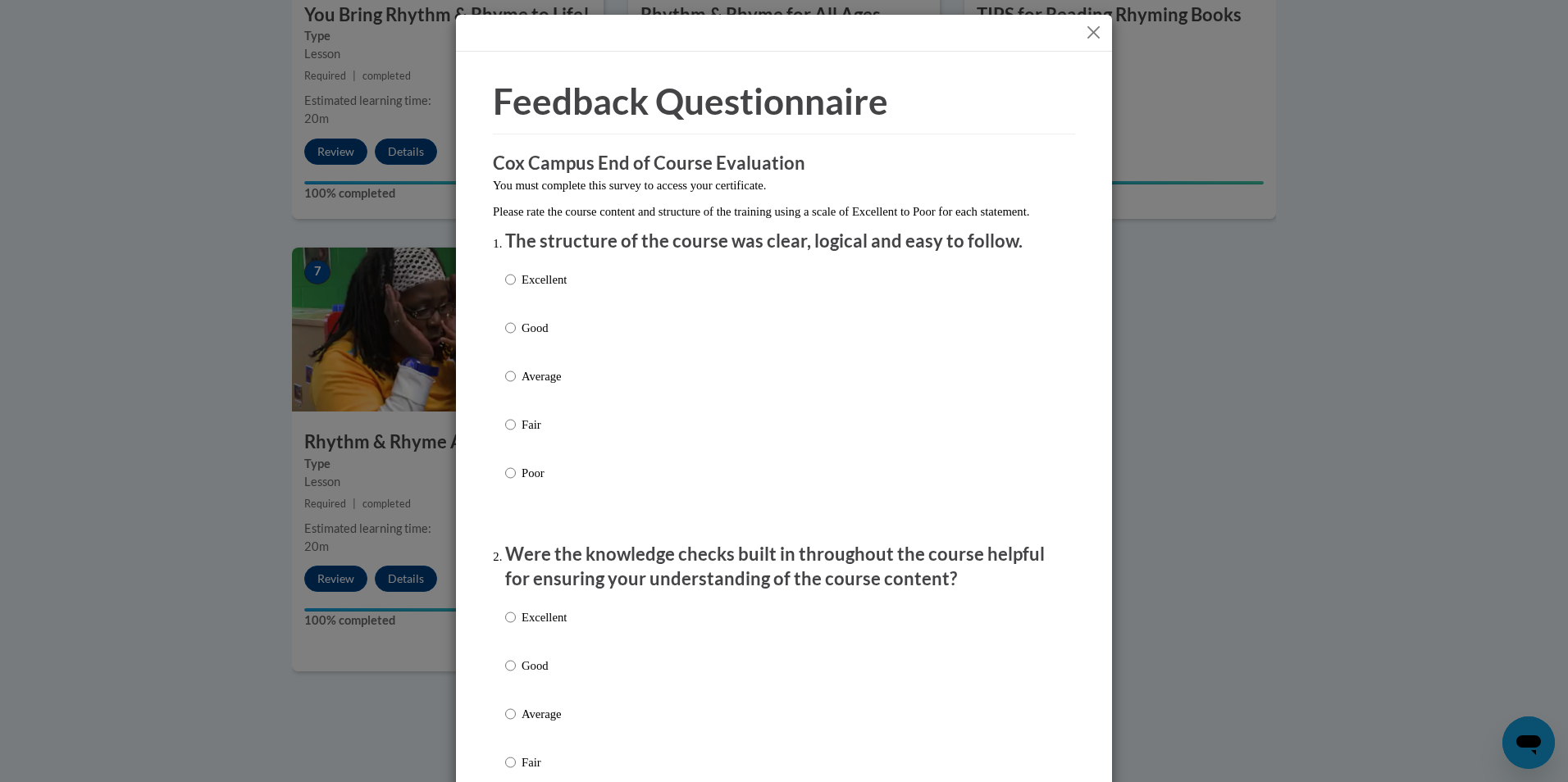
click at [1089, 31] on button "Close" at bounding box center [1094, 32] width 20 height 20
